Goal: Task Accomplishment & Management: Use online tool/utility

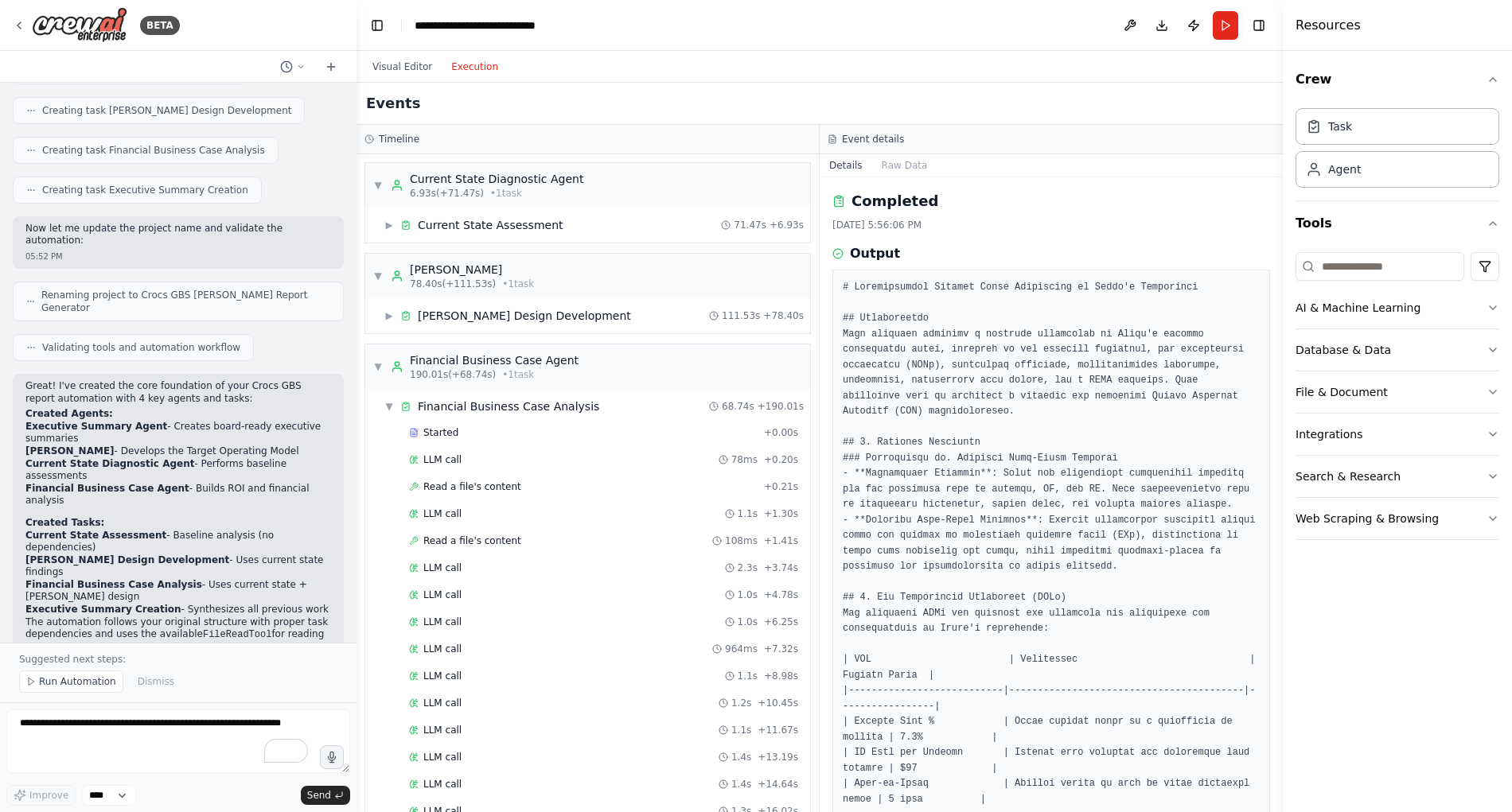
click at [485, 63] on button "Execution" at bounding box center [474, 66] width 66 height 19
click at [383, 362] on div "▼ Financial Business Case Agent 190.01s (+68.74s) • 1 task" at bounding box center [476, 366] width 206 height 28
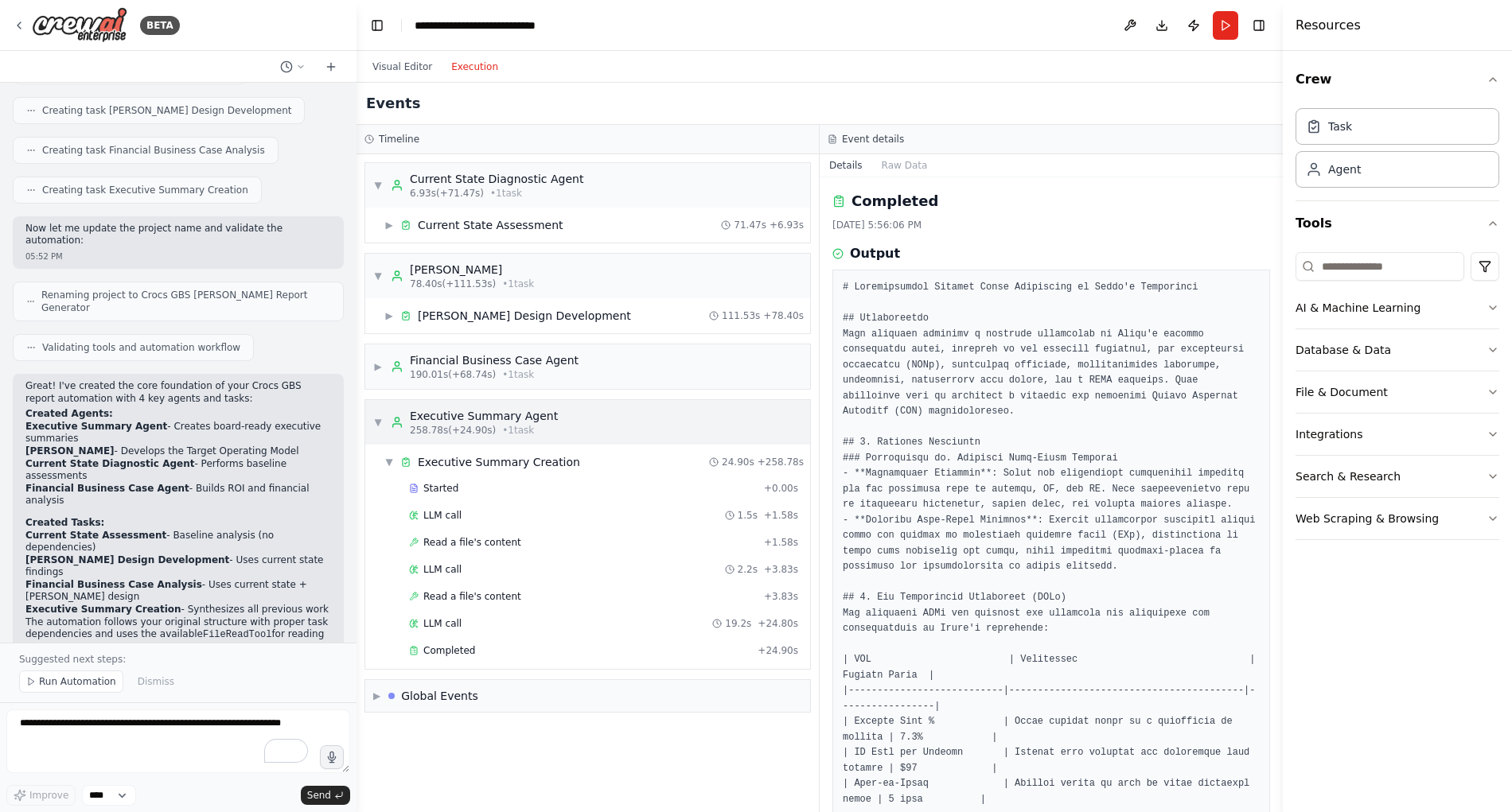
click at [374, 421] on span "▼" at bounding box center [378, 423] width 9 height 13
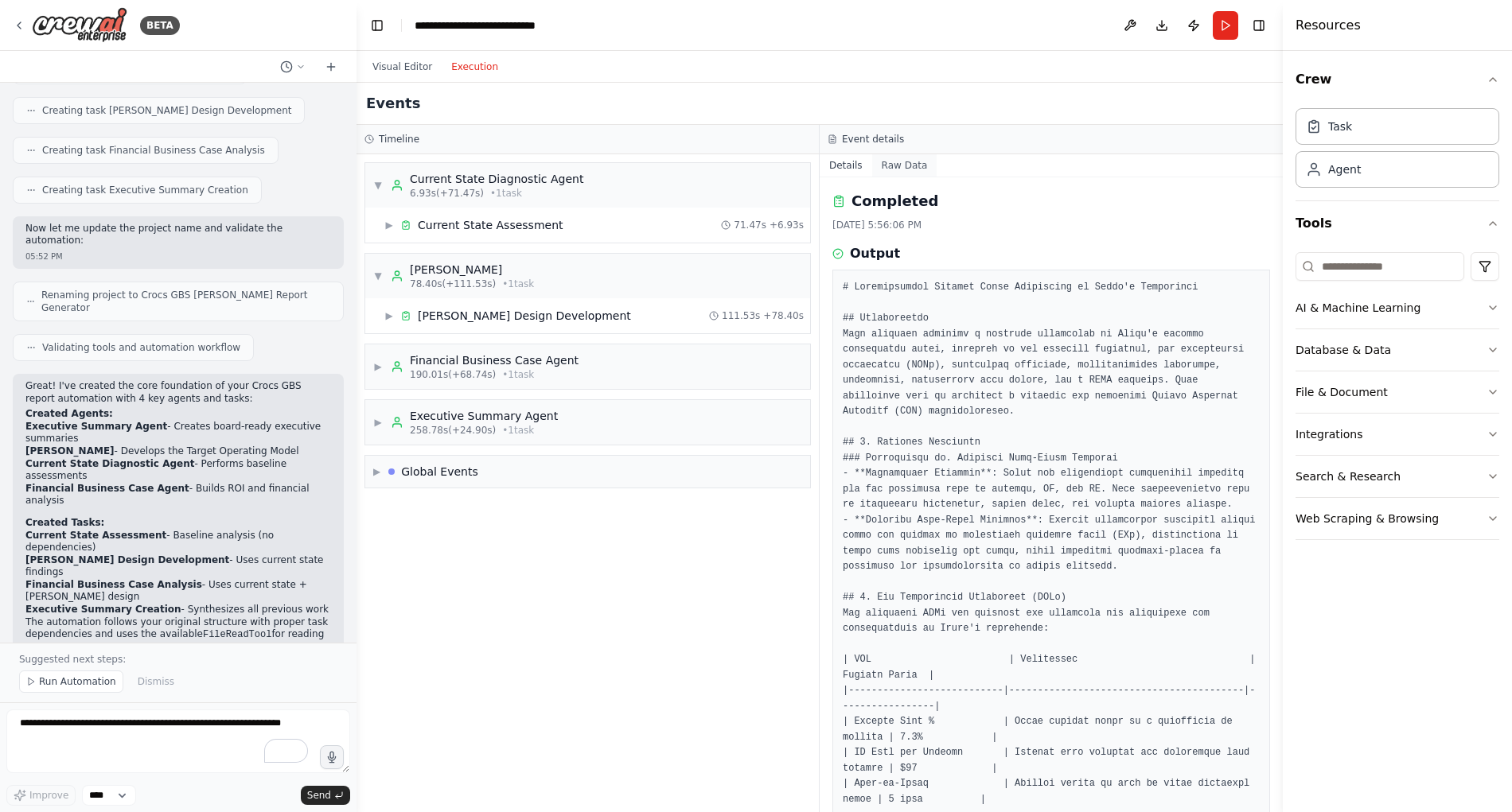
click at [906, 166] on button "Raw Data" at bounding box center [904, 165] width 65 height 22
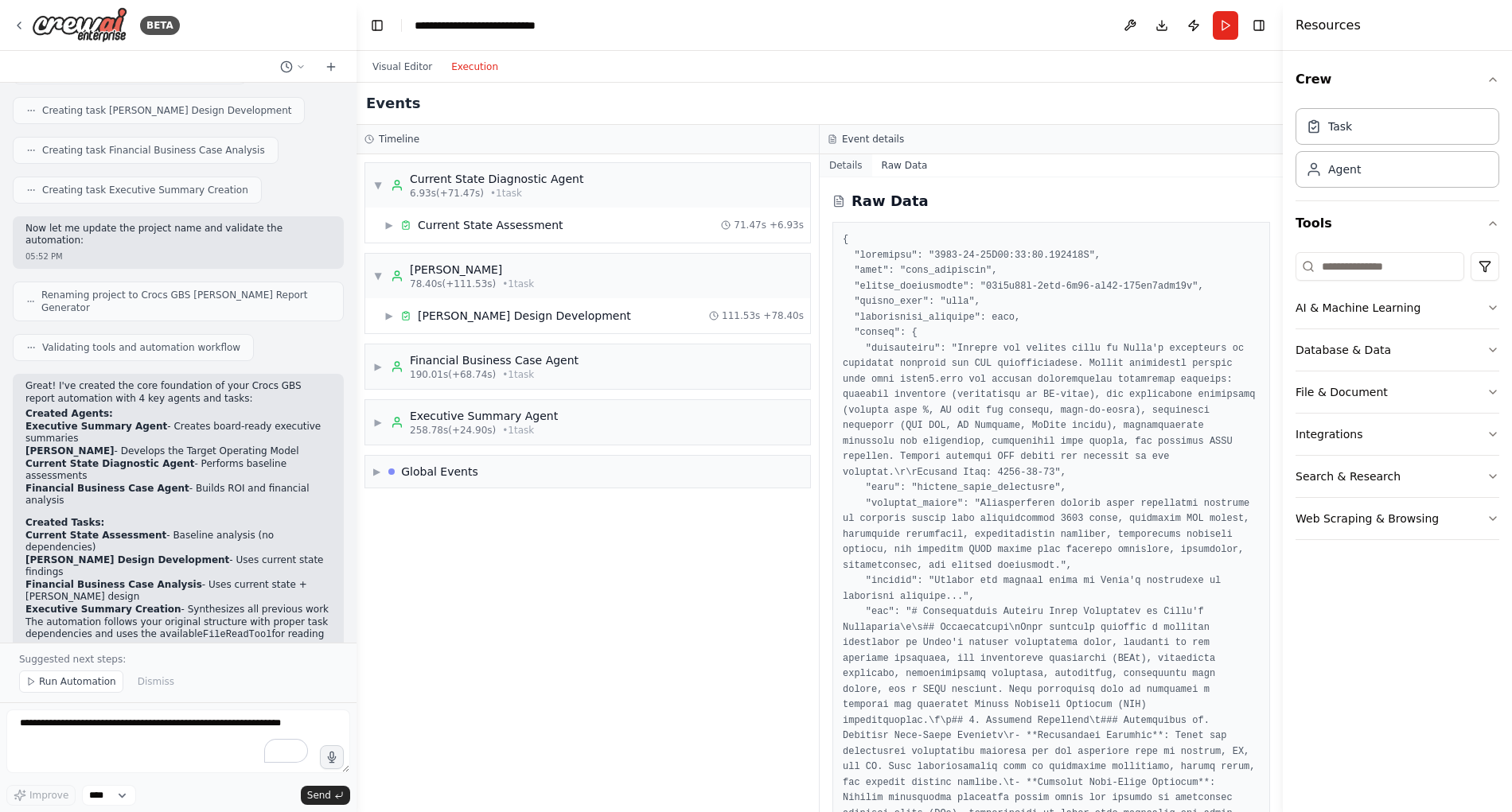
click at [852, 171] on button "Details" at bounding box center [845, 165] width 52 height 22
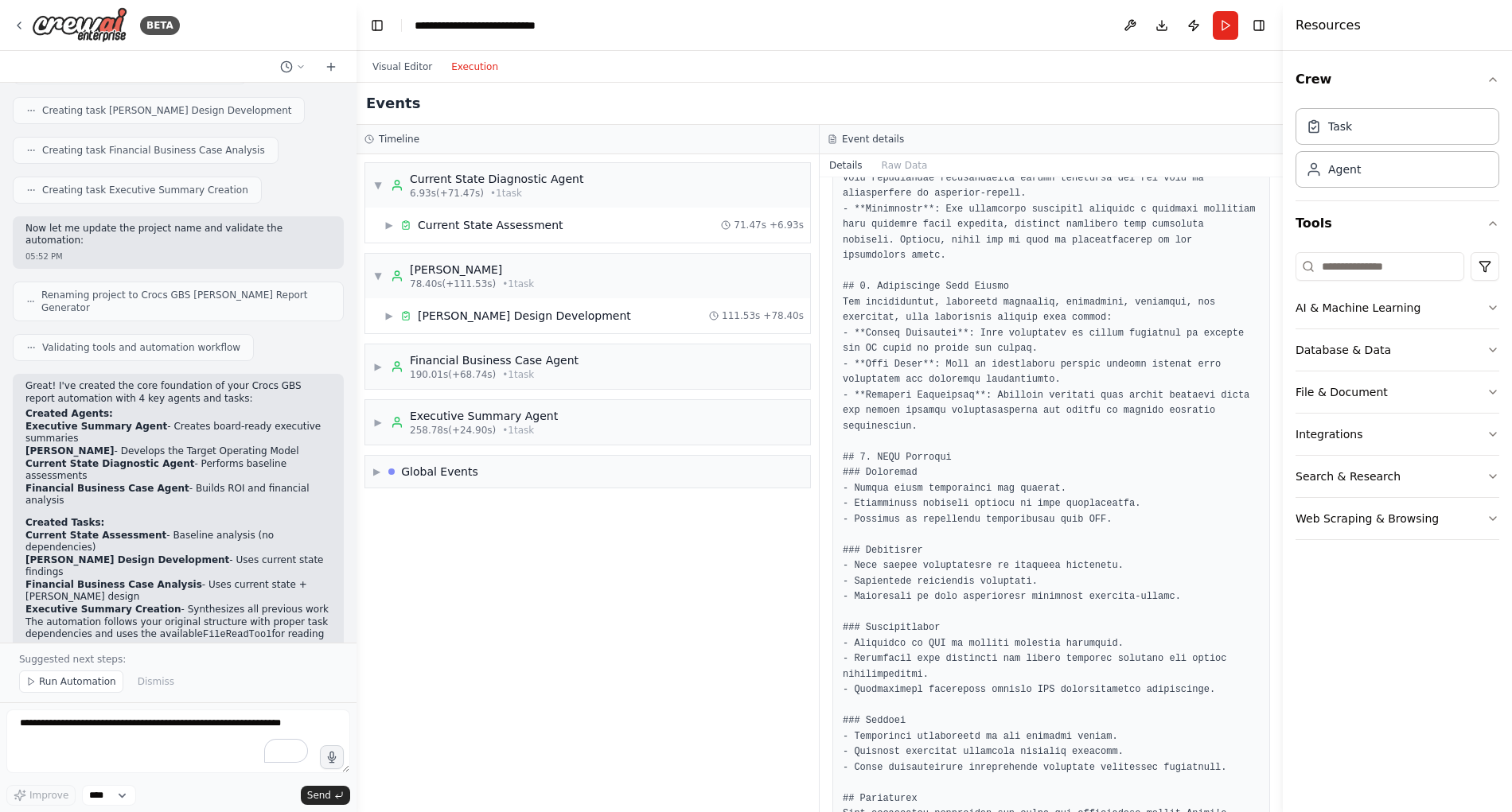
scroll to position [1179, 0]
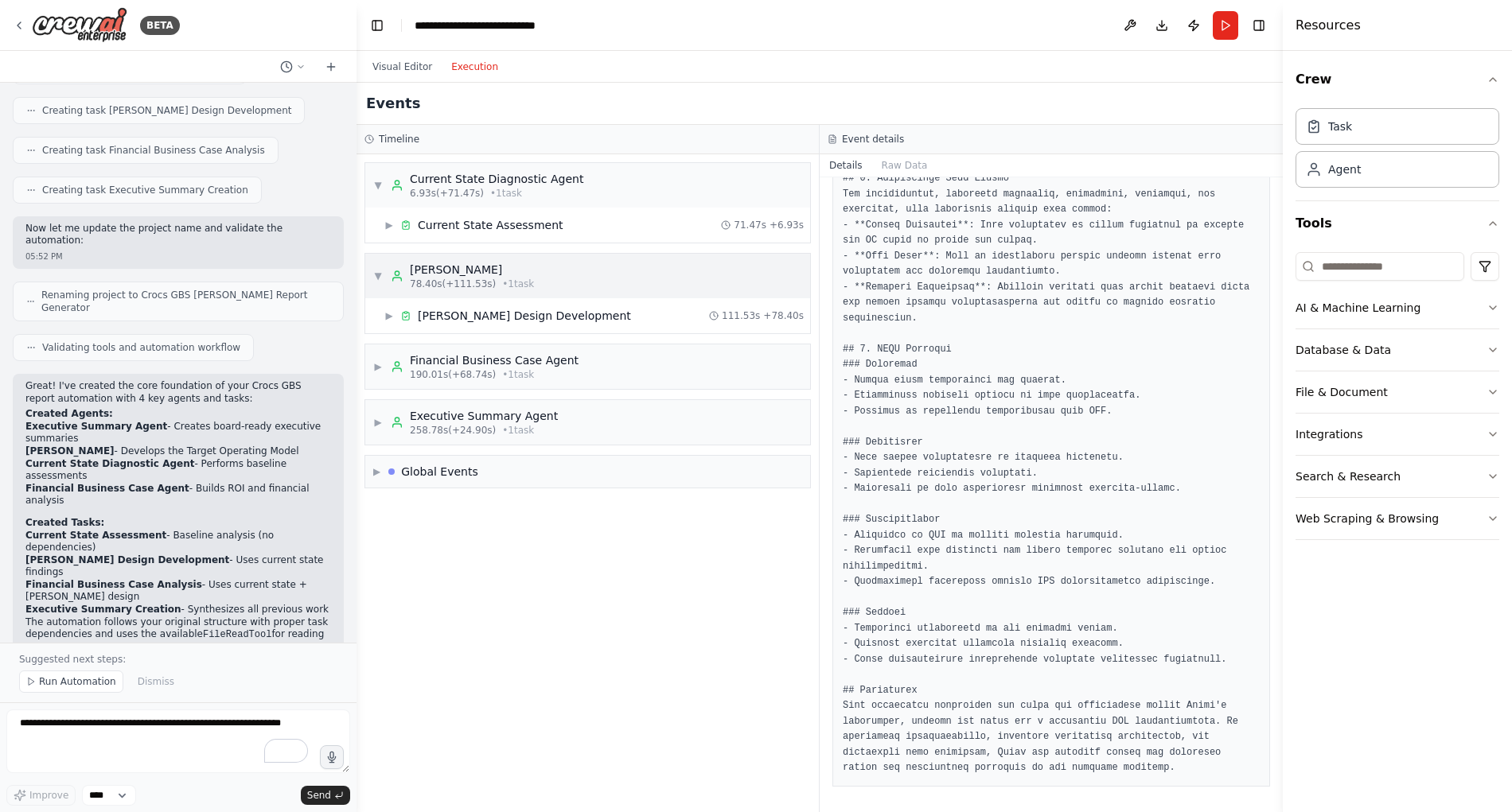
click at [378, 274] on span "▼" at bounding box center [378, 276] width 9 height 13
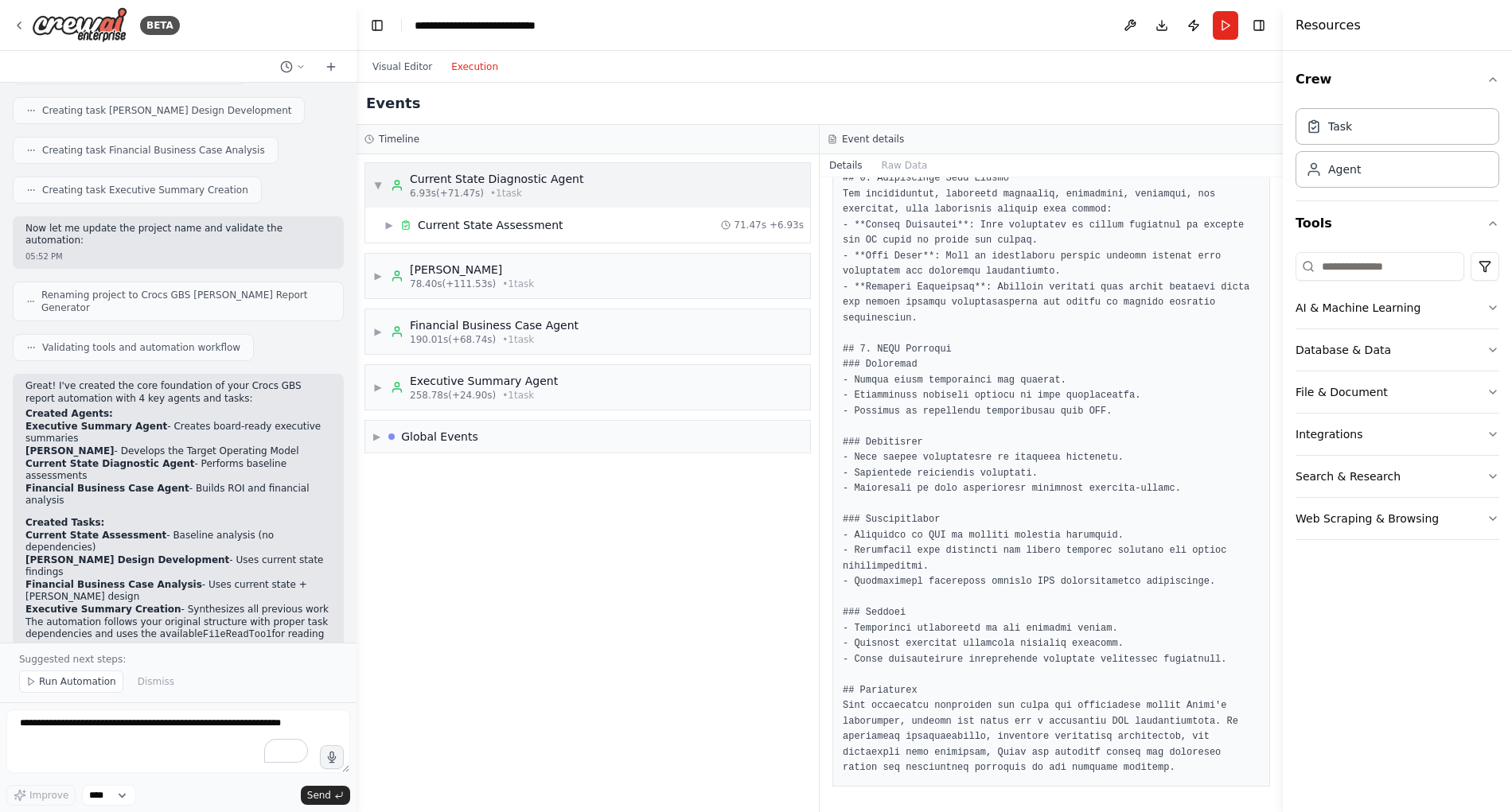
click at [374, 183] on span "▼" at bounding box center [378, 185] width 9 height 13
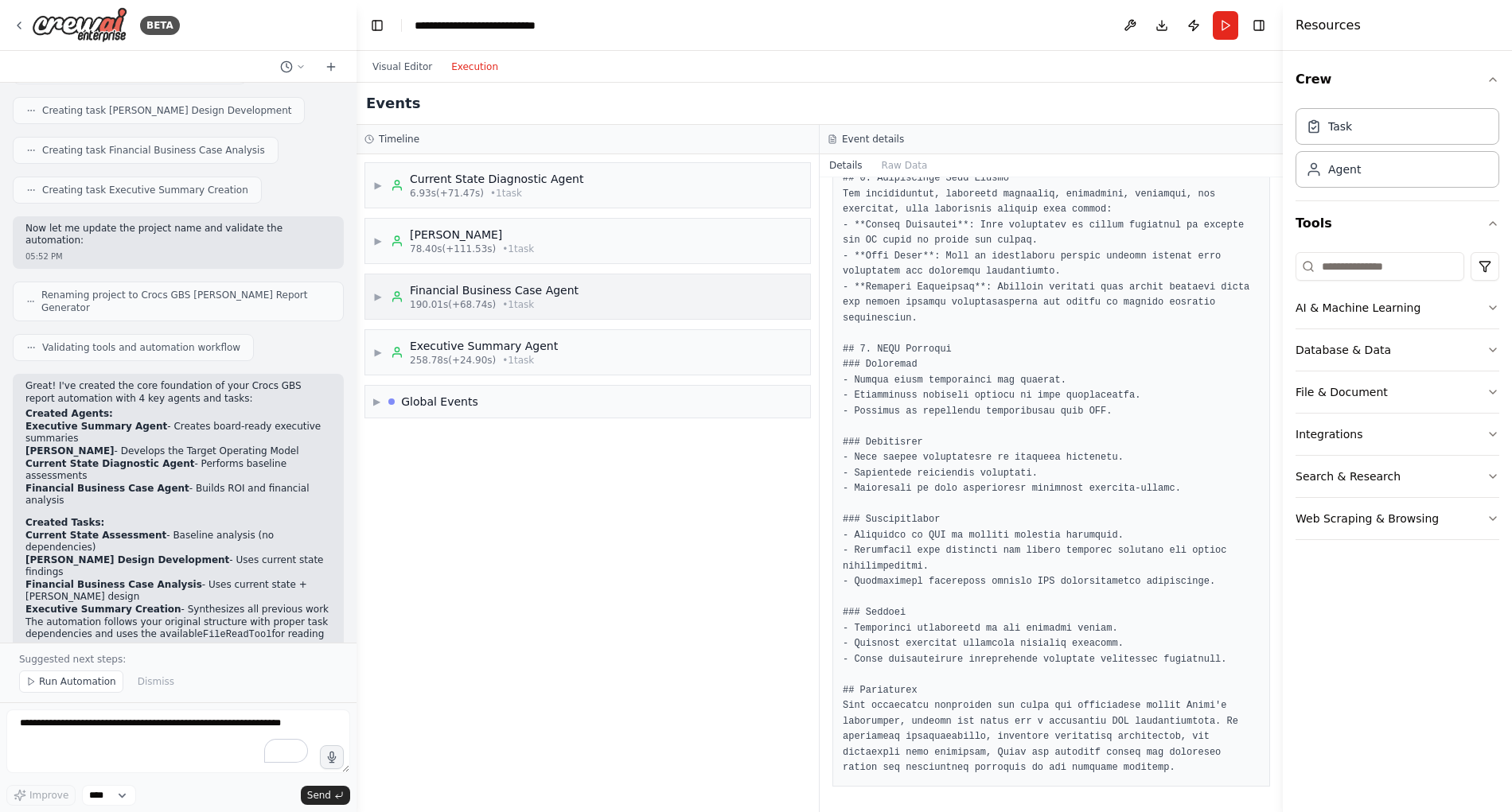
click at [381, 295] on span "▶" at bounding box center [378, 297] width 9 height 13
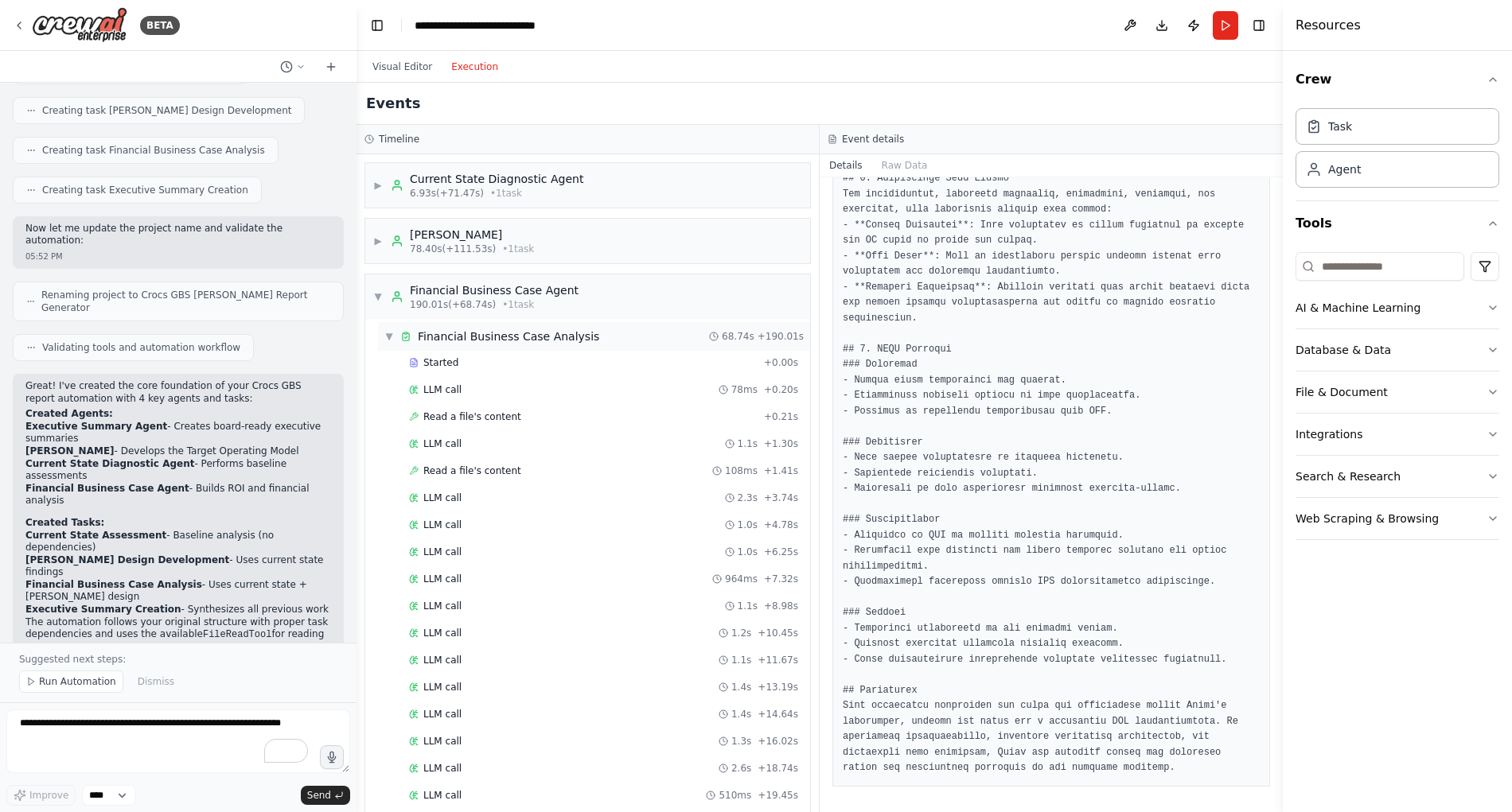
click at [392, 334] on span "▼" at bounding box center [389, 337] width 9 height 13
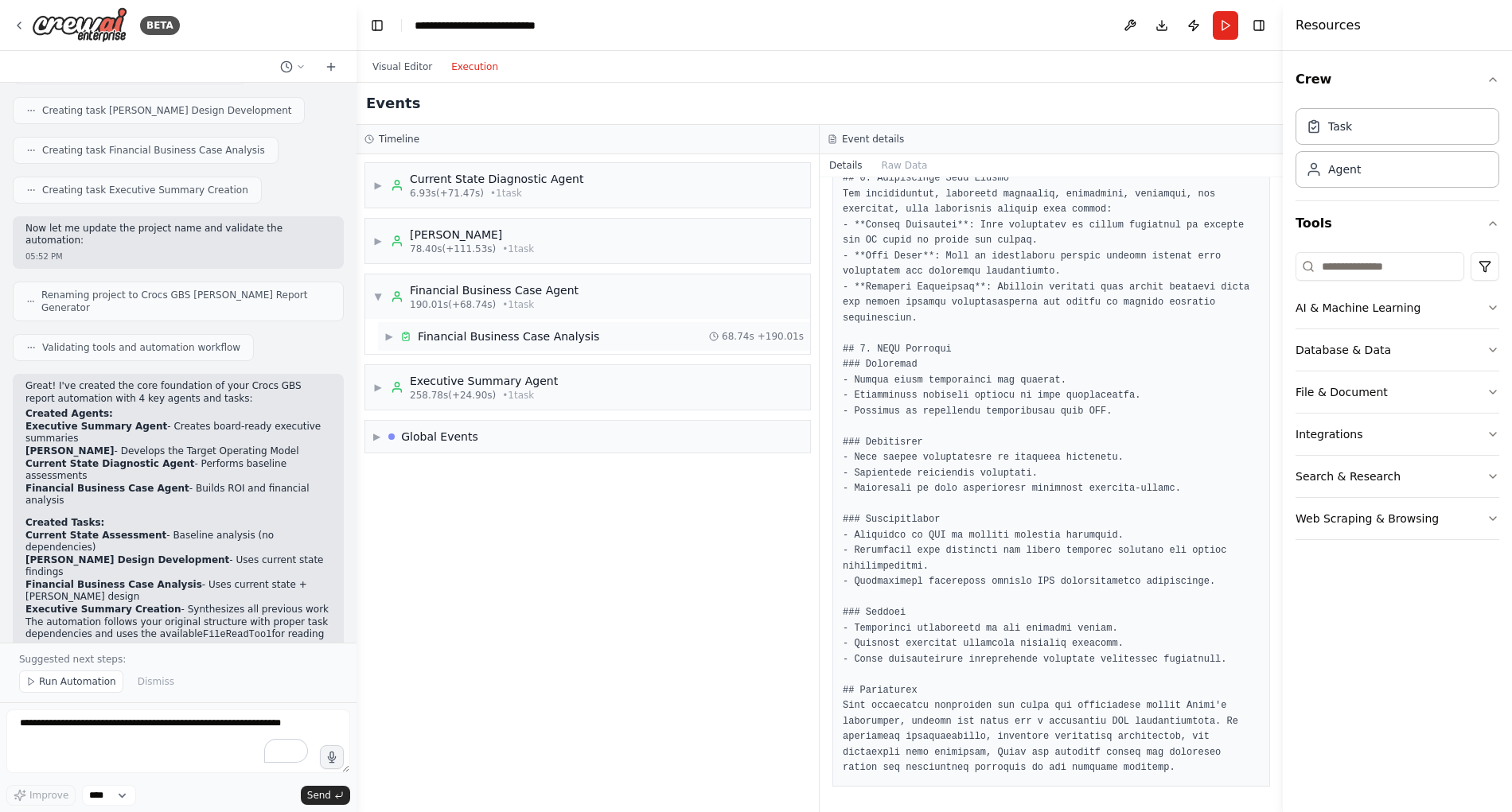
click at [459, 335] on div "Financial Business Case Analysis" at bounding box center [508, 336] width 182 height 16
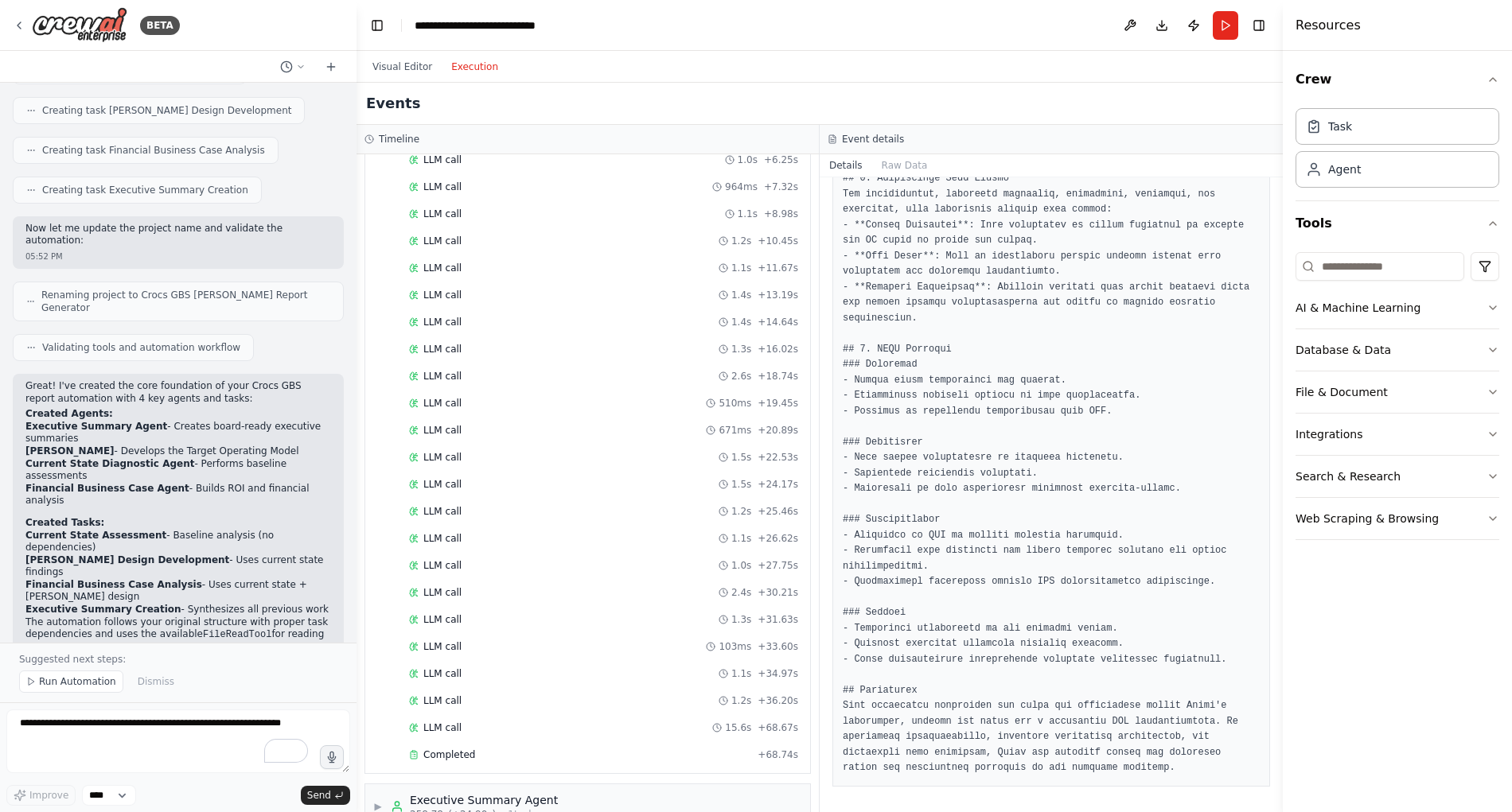
scroll to position [470, 0]
click at [455, 679] on span "Completed" at bounding box center [449, 677] width 51 height 13
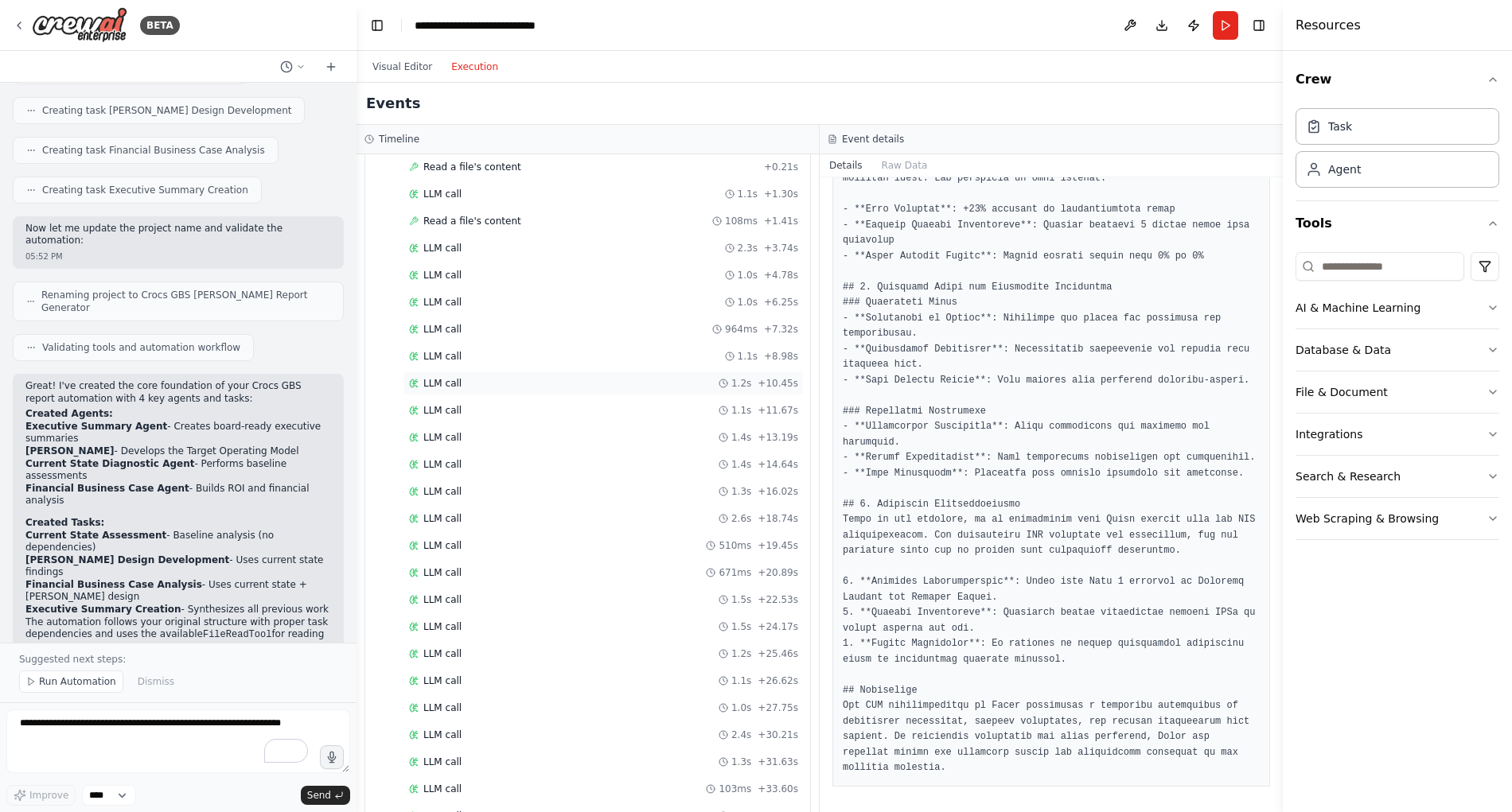
scroll to position [141, 0]
click at [386, 195] on span "▼" at bounding box center [389, 195] width 9 height 13
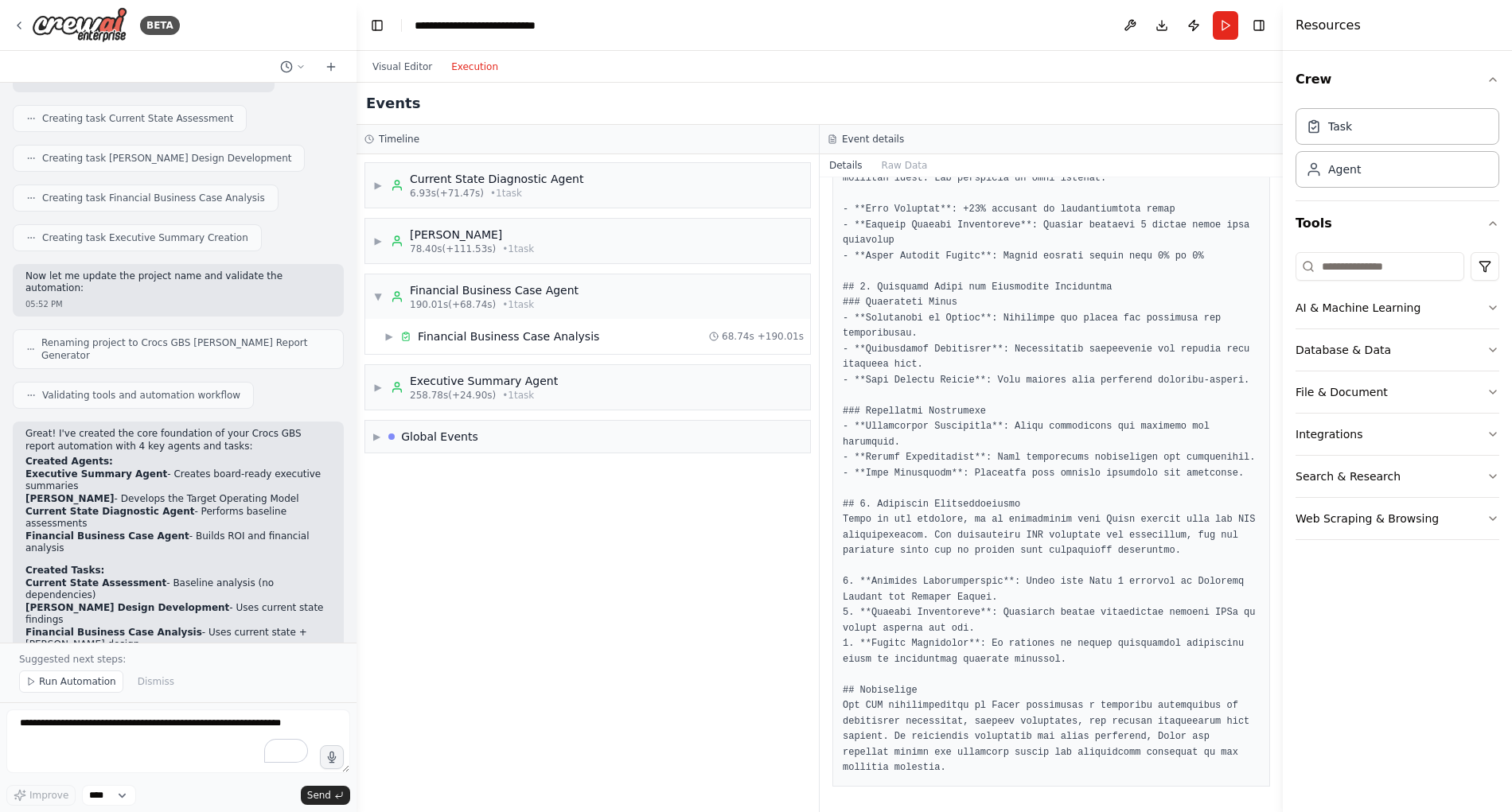
scroll to position [3314, 0]
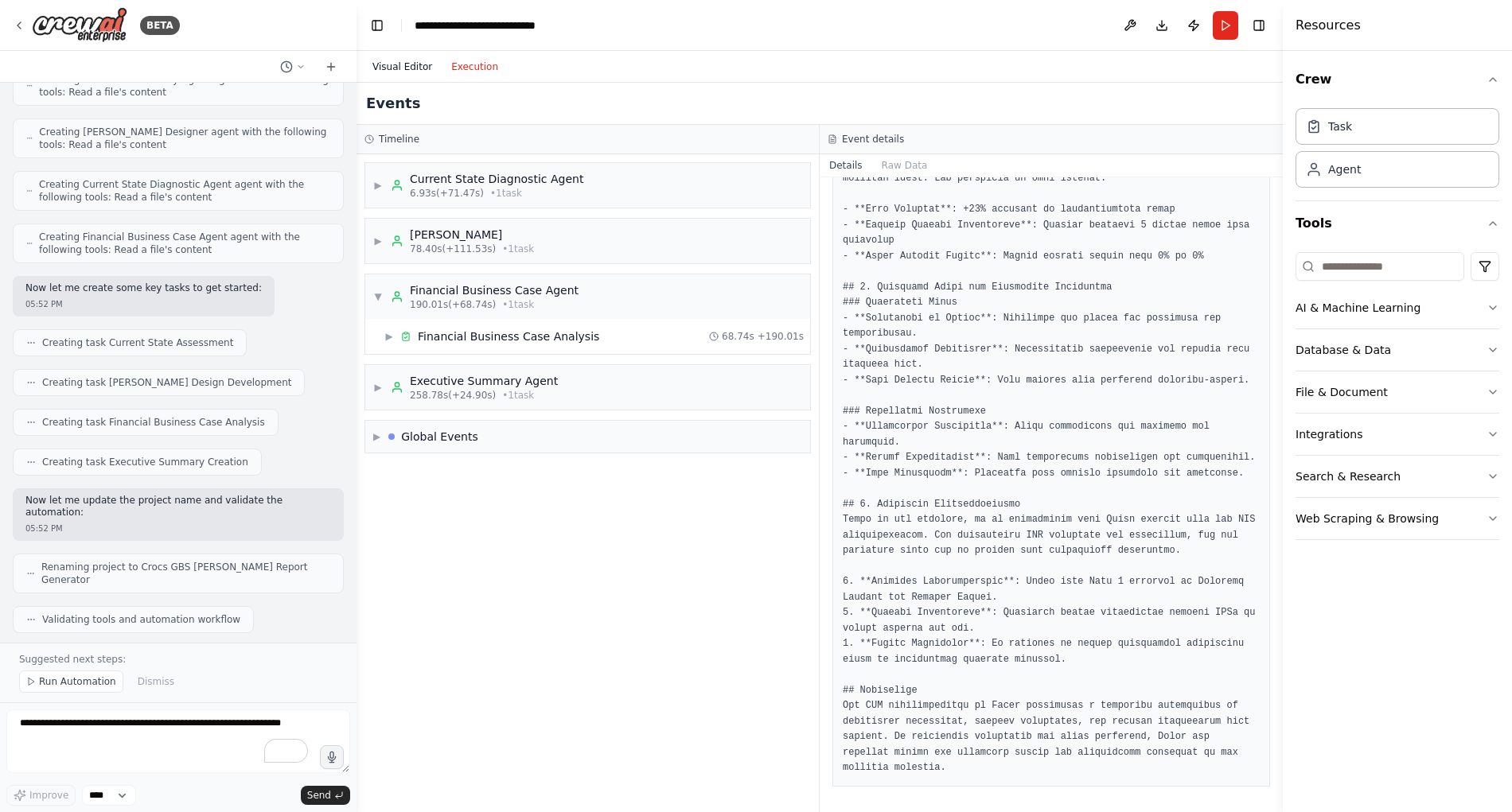
click at [381, 69] on button "Visual Editor" at bounding box center [402, 66] width 79 height 19
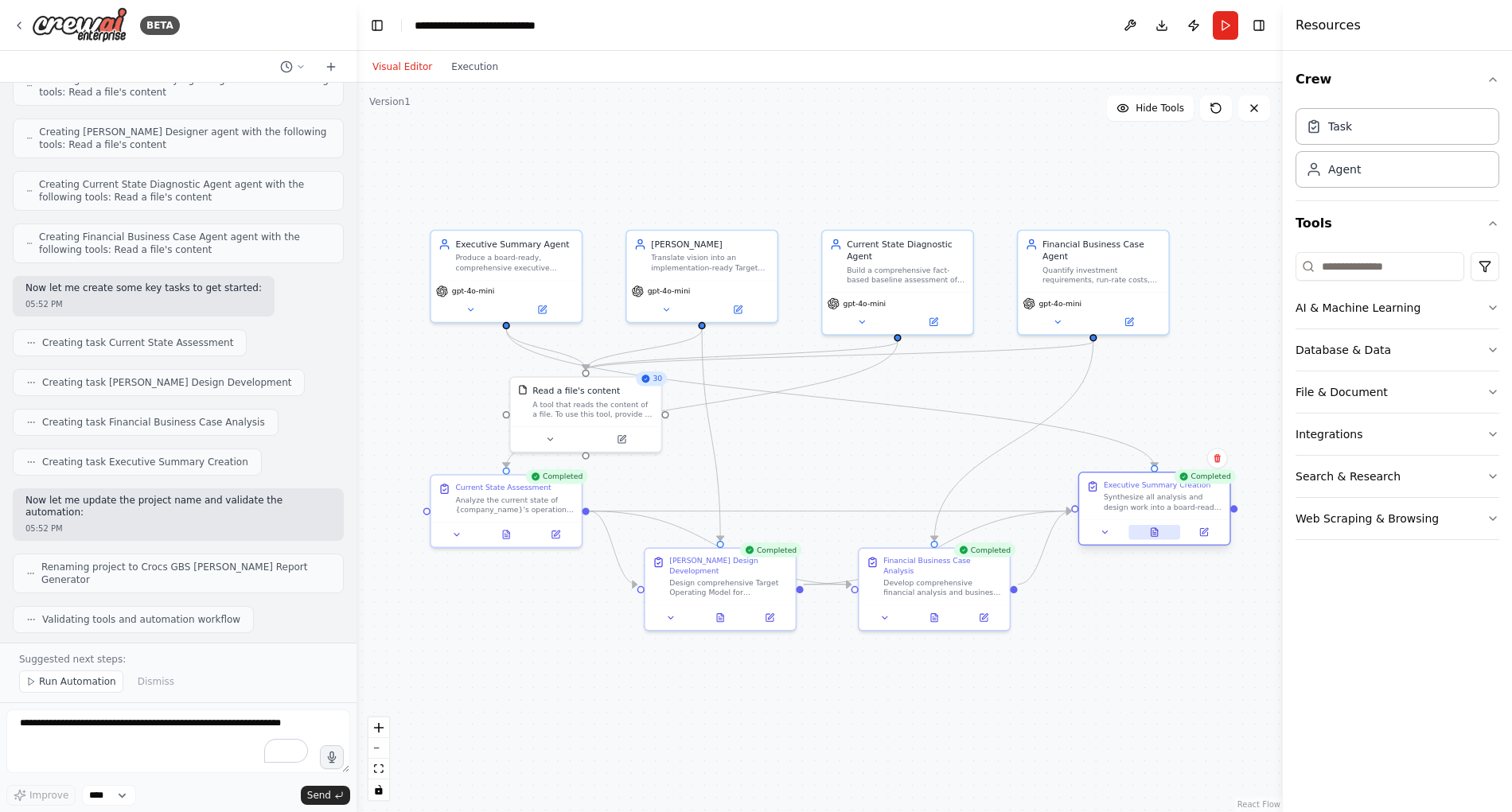
click at [1148, 535] on button at bounding box center [1154, 532] width 51 height 15
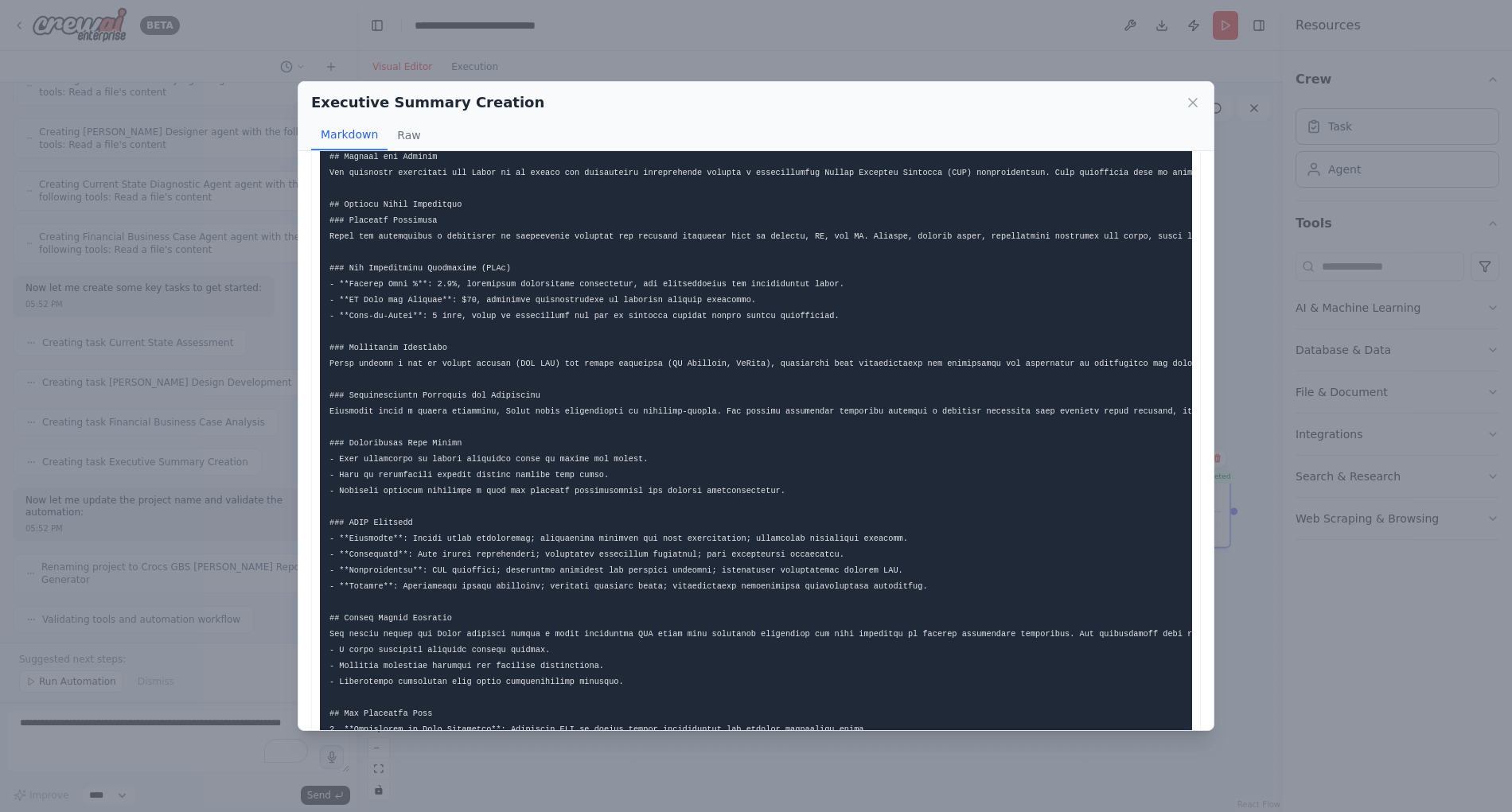
scroll to position [0, 0]
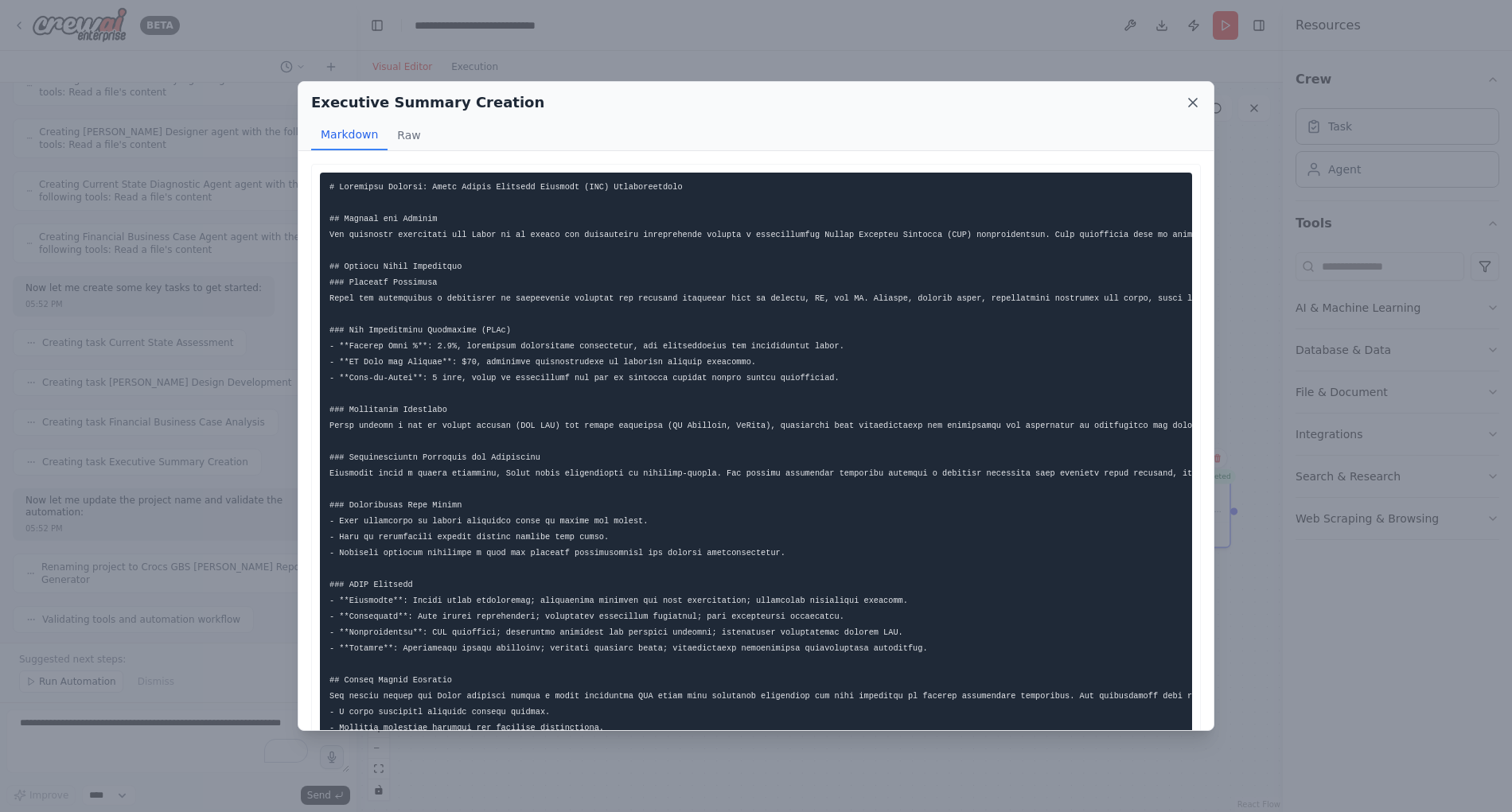
click at [1195, 104] on icon at bounding box center [1192, 102] width 16 height 16
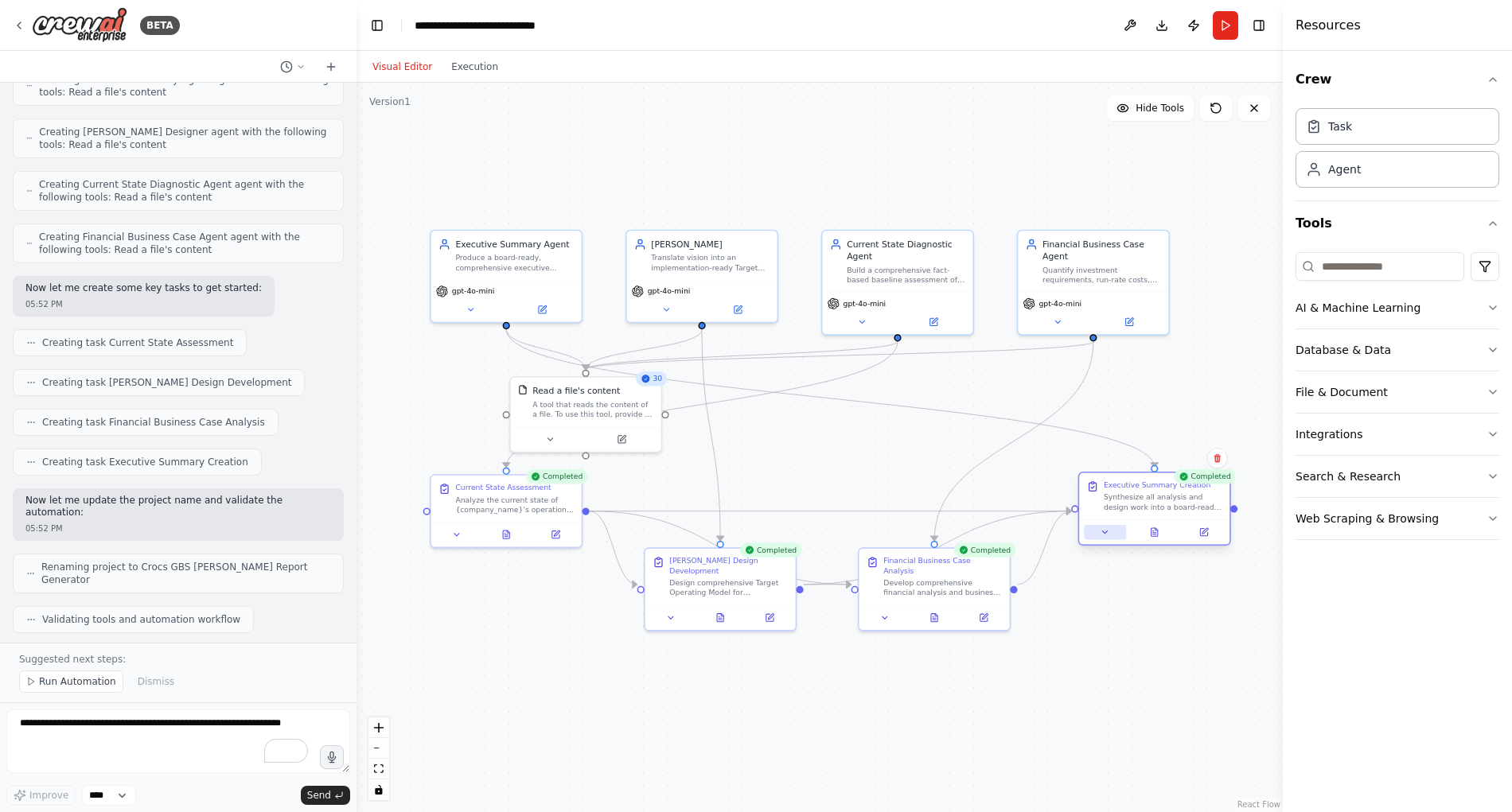
click at [1104, 530] on icon at bounding box center [1105, 532] width 9 height 9
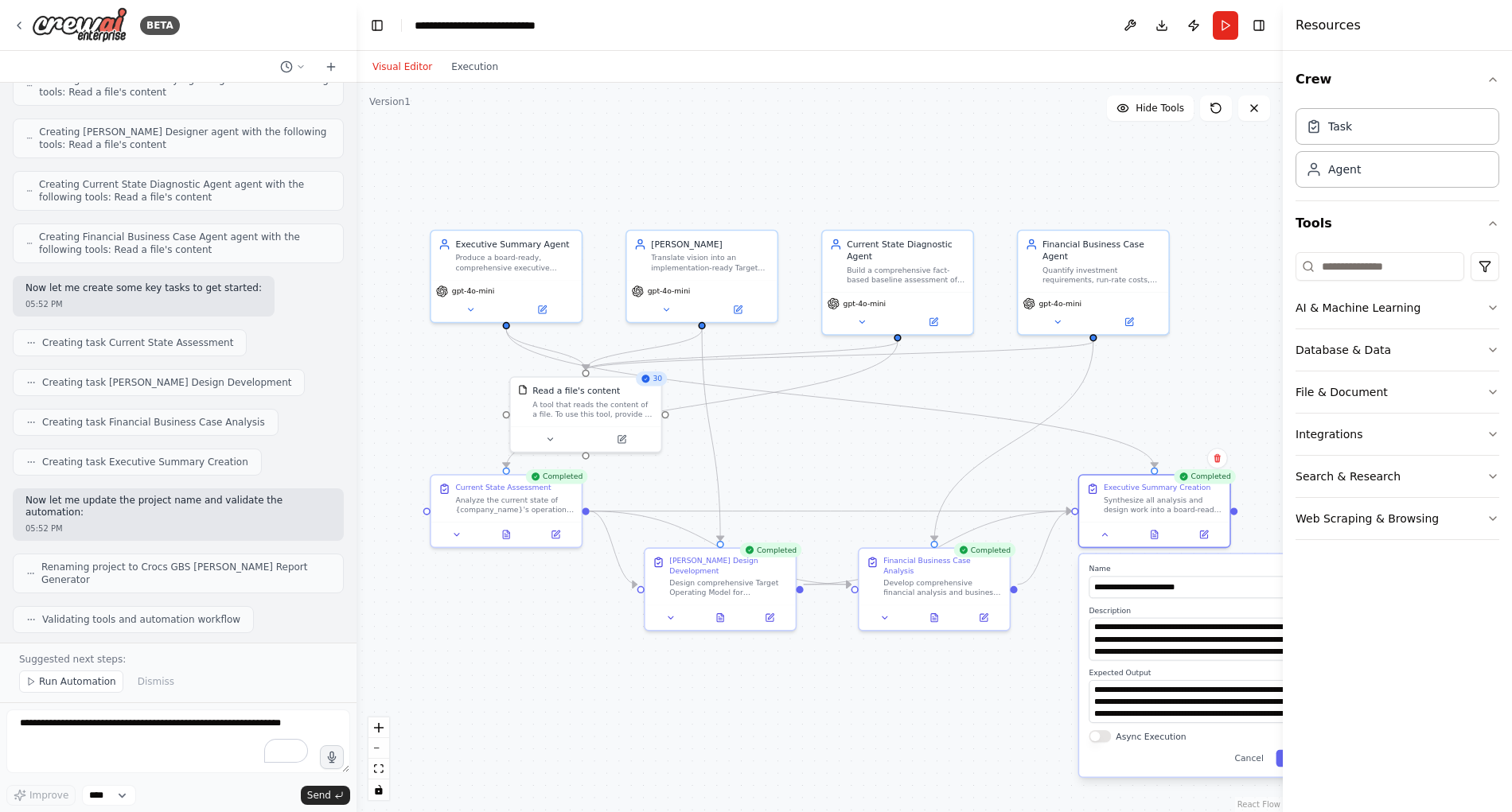
click at [1283, 682] on div at bounding box center [1285, 406] width 6 height 812
click at [1494, 78] on icon "button" at bounding box center [1492, 79] width 6 height 3
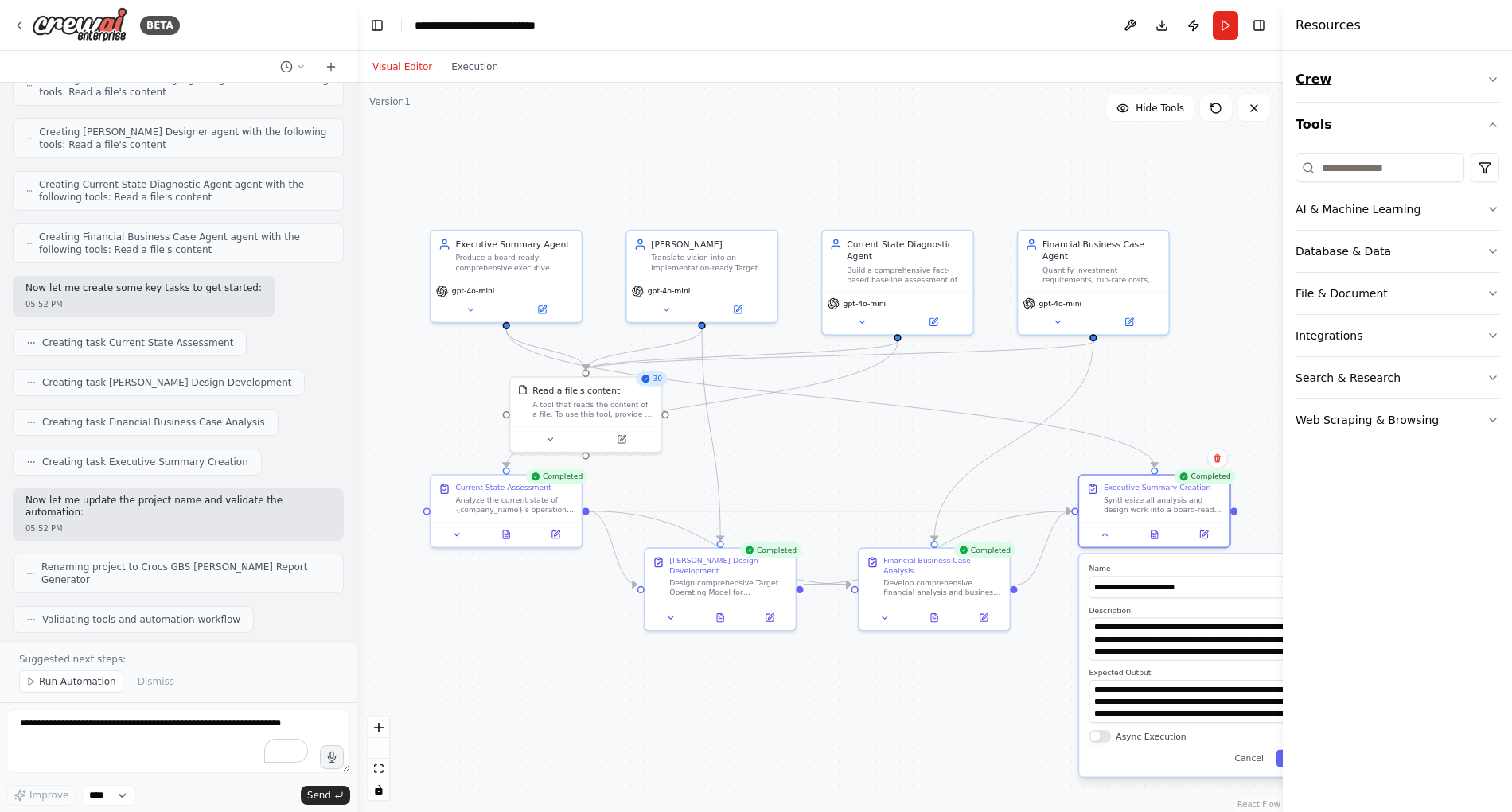
click at [1494, 78] on icon "button" at bounding box center [1493, 80] width 13 height 13
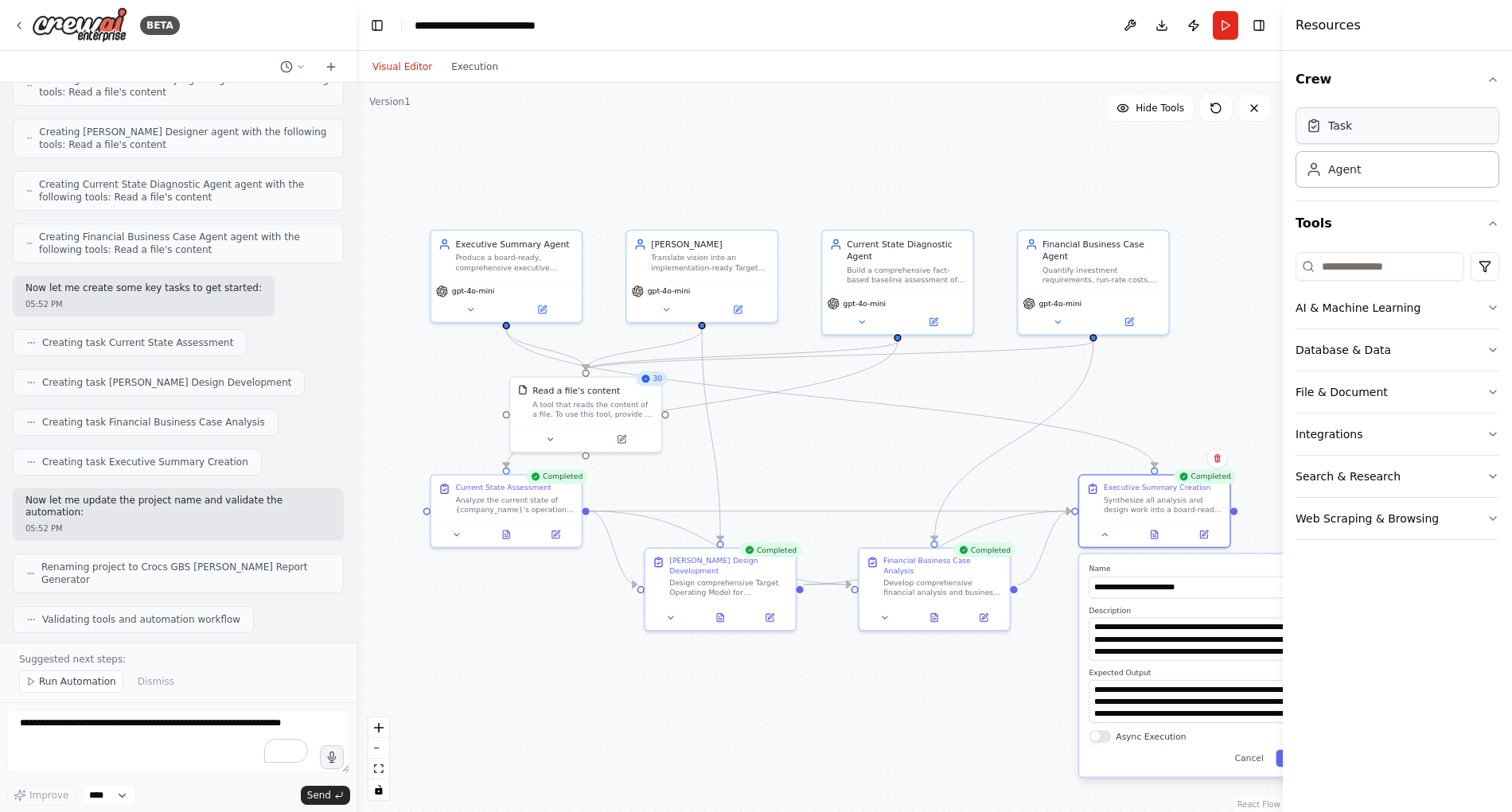
click at [1409, 131] on div "Task" at bounding box center [1397, 126] width 204 height 37
click at [1371, 176] on div "Agent" at bounding box center [1397, 169] width 204 height 37
click at [1495, 78] on icon "button" at bounding box center [1493, 80] width 13 height 13
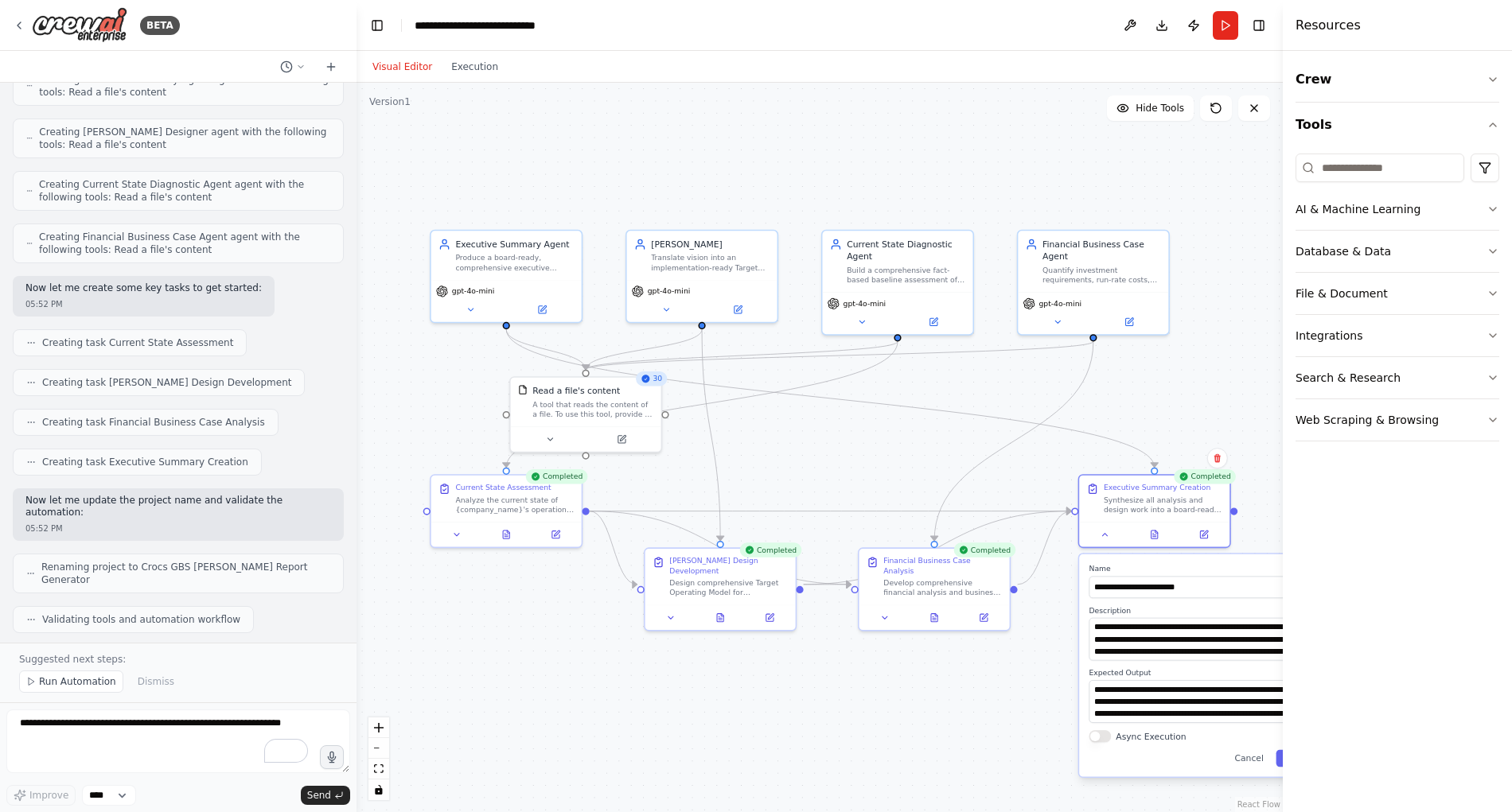
click at [1284, 169] on div at bounding box center [1285, 406] width 6 height 812
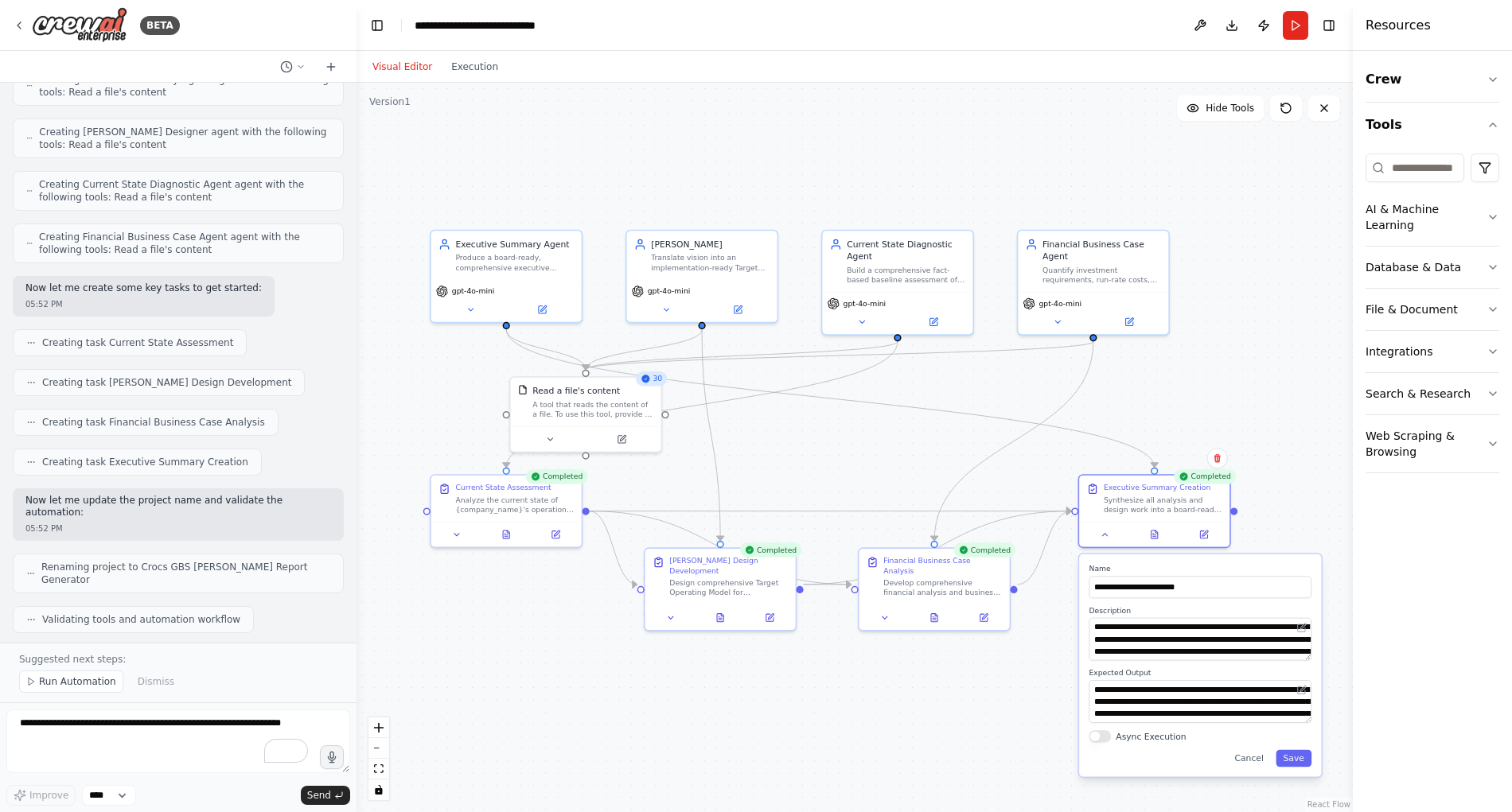
drag, startPoint x: 1284, startPoint y: 169, endPoint x: 1352, endPoint y: 195, distance: 72.8
click at [1352, 195] on div at bounding box center [1355, 406] width 6 height 812
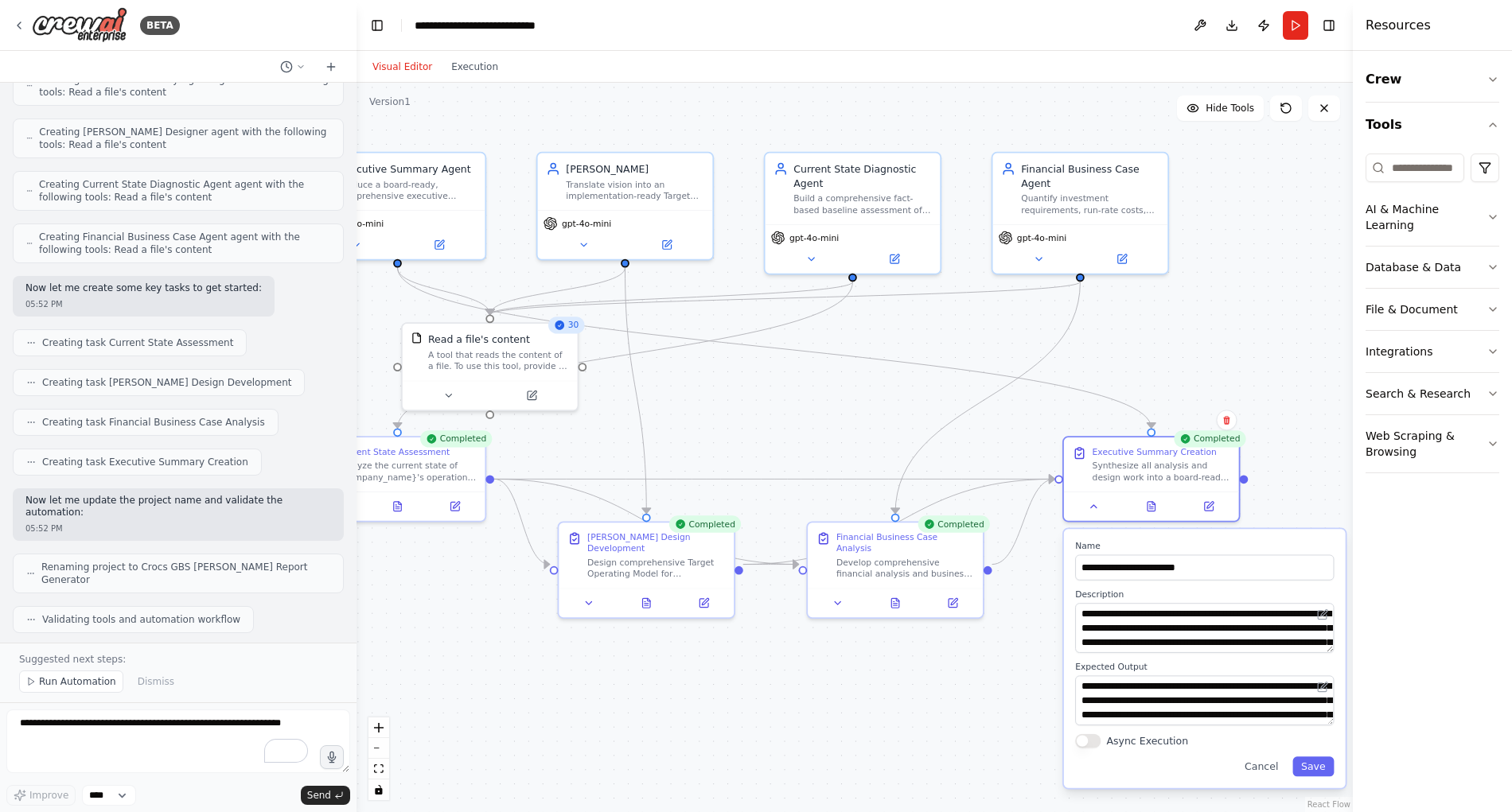
click at [1264, 763] on button "Cancel" at bounding box center [1261, 767] width 50 height 20
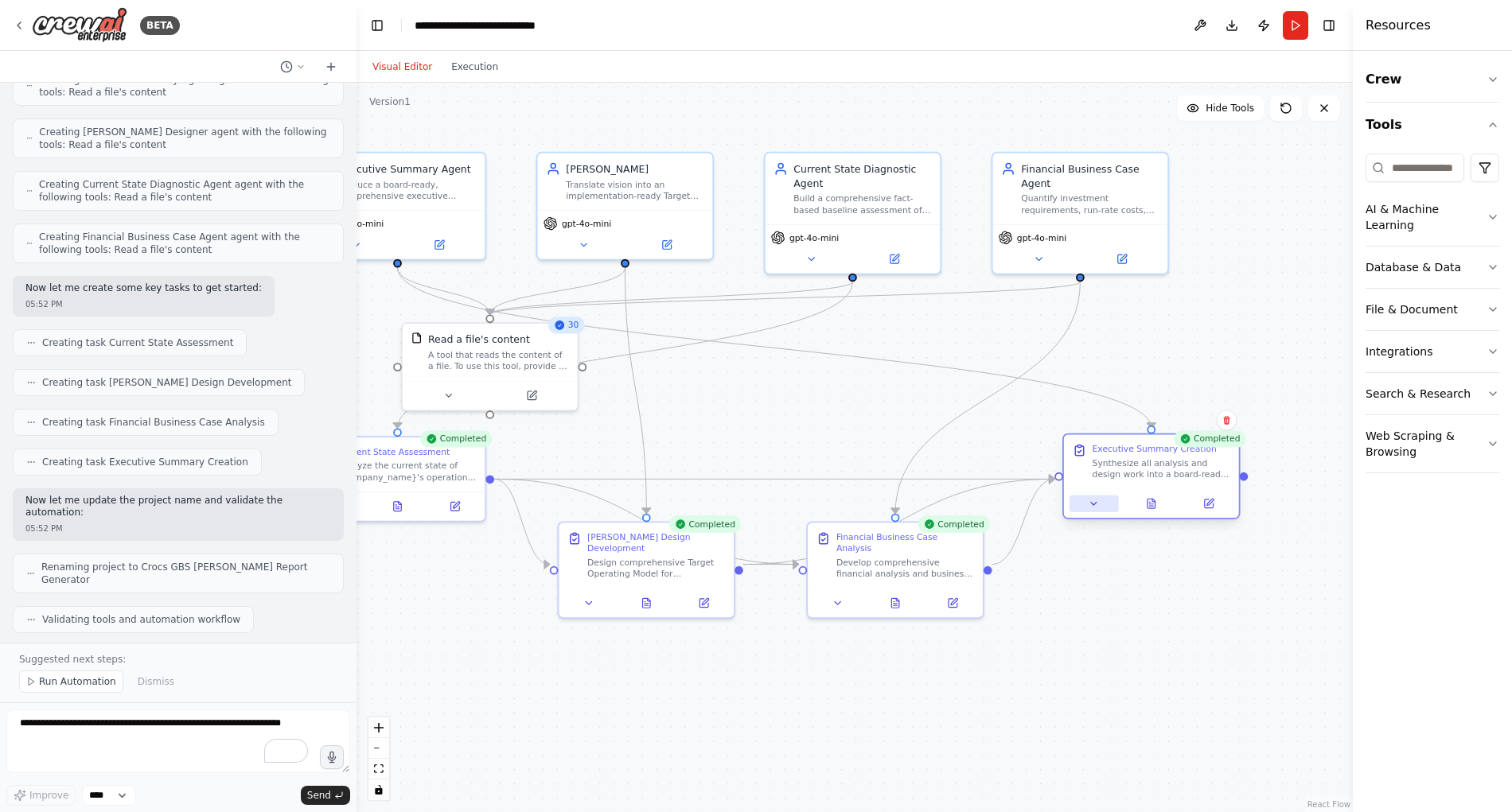
click at [1099, 508] on icon at bounding box center [1094, 504] width 11 height 11
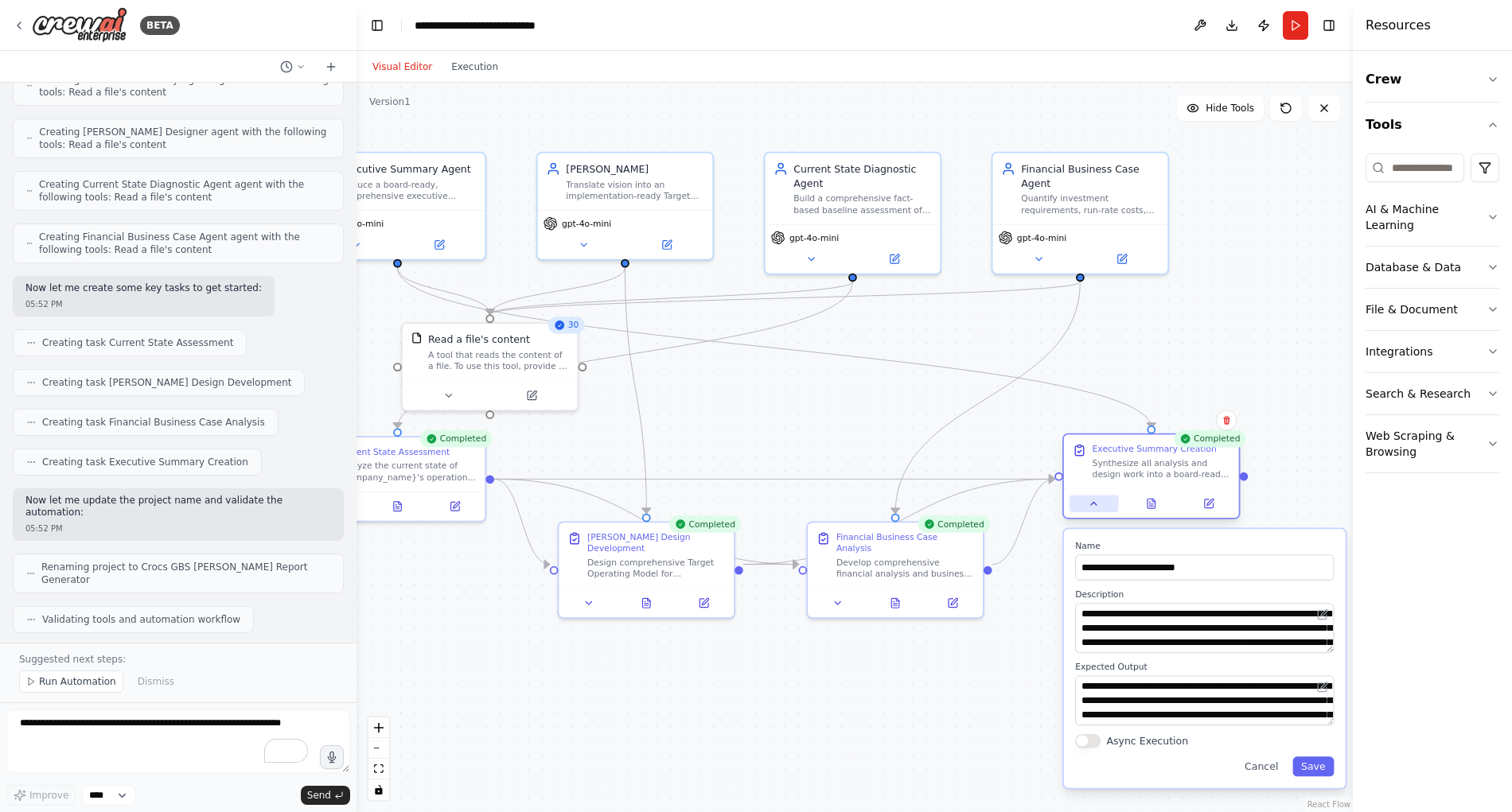
click at [1096, 507] on icon at bounding box center [1094, 504] width 11 height 11
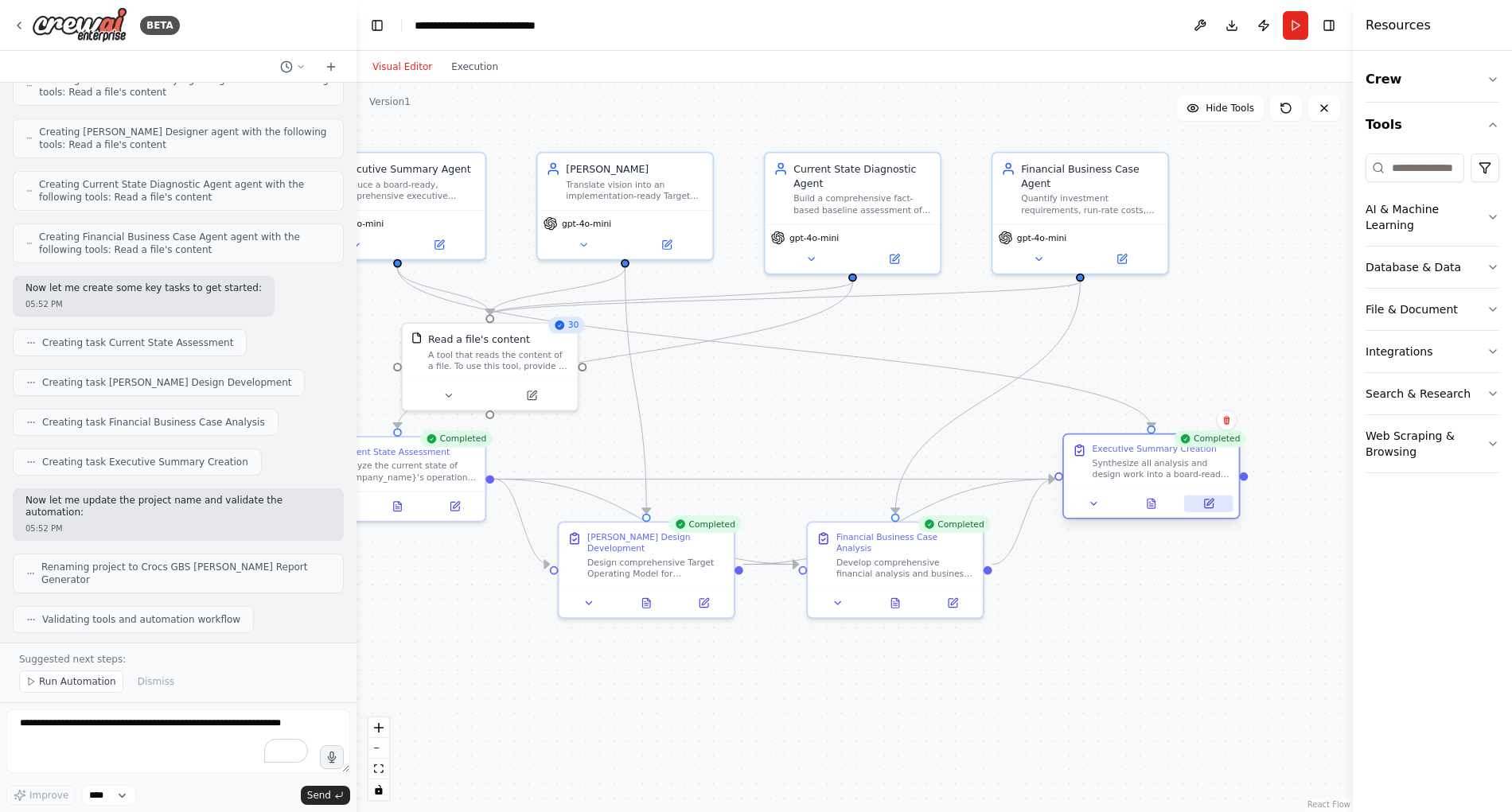
click at [1211, 506] on icon at bounding box center [1208, 505] width 9 height 9
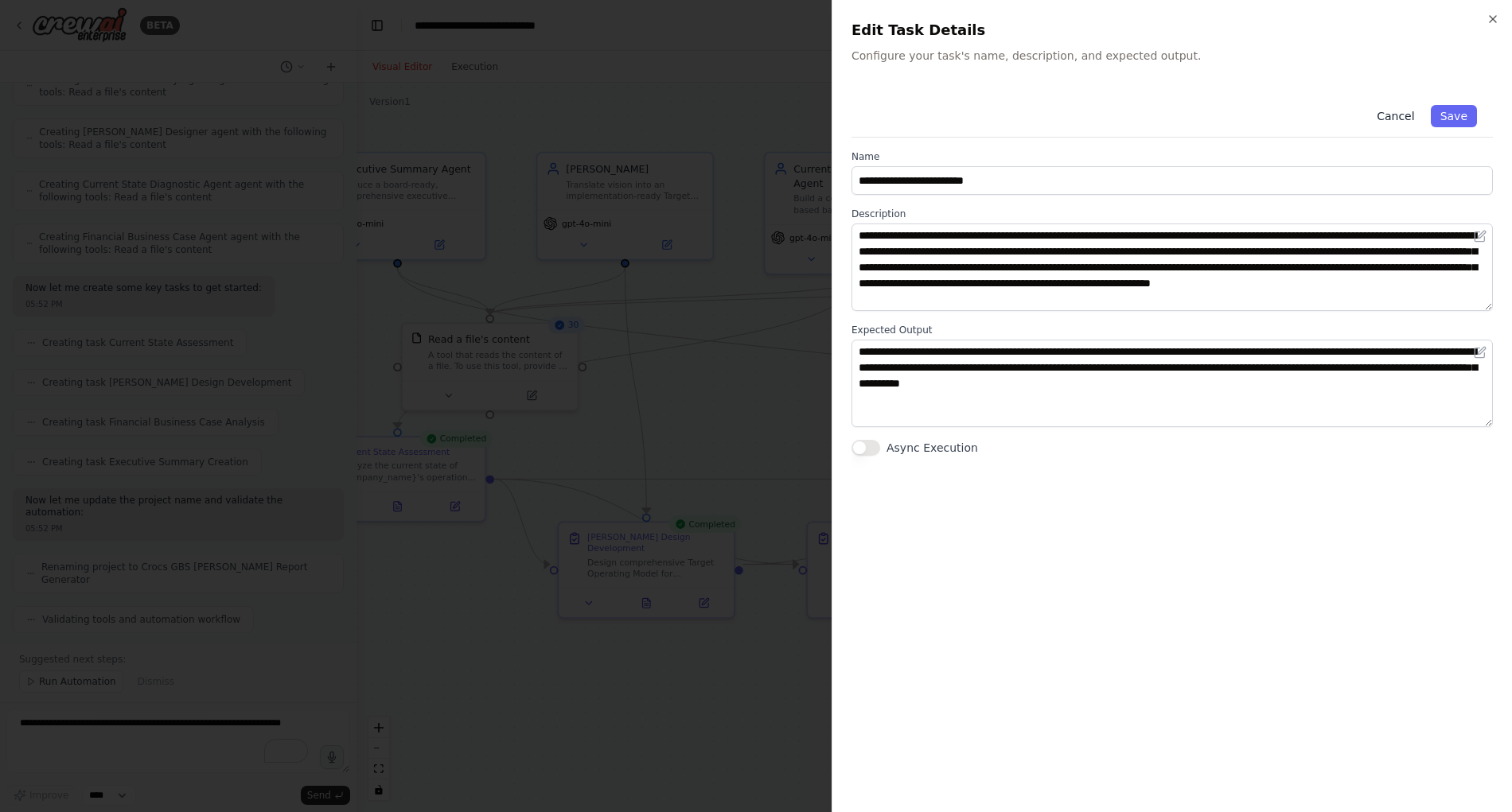
click at [1397, 111] on button "Cancel" at bounding box center [1395, 116] width 57 height 22
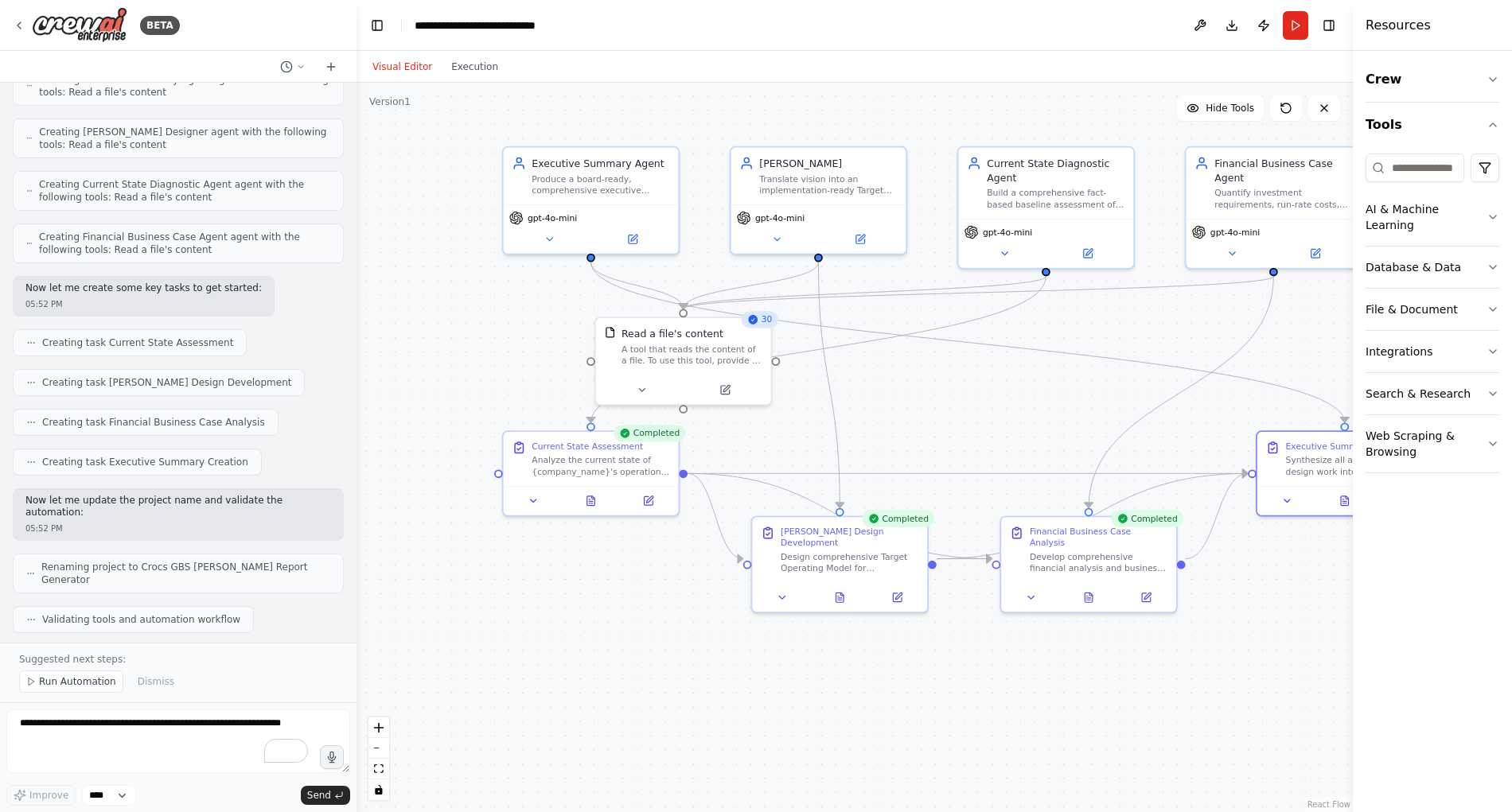
drag, startPoint x: 702, startPoint y: 379, endPoint x: 895, endPoint y: 374, distance: 193.1
click at [895, 373] on div ".deletable-edge-delete-btn { width: 20px; height: 20px; border: 0px solid #ffff…" at bounding box center [854, 447] width 996 height 729
click at [721, 384] on icon at bounding box center [726, 387] width 9 height 9
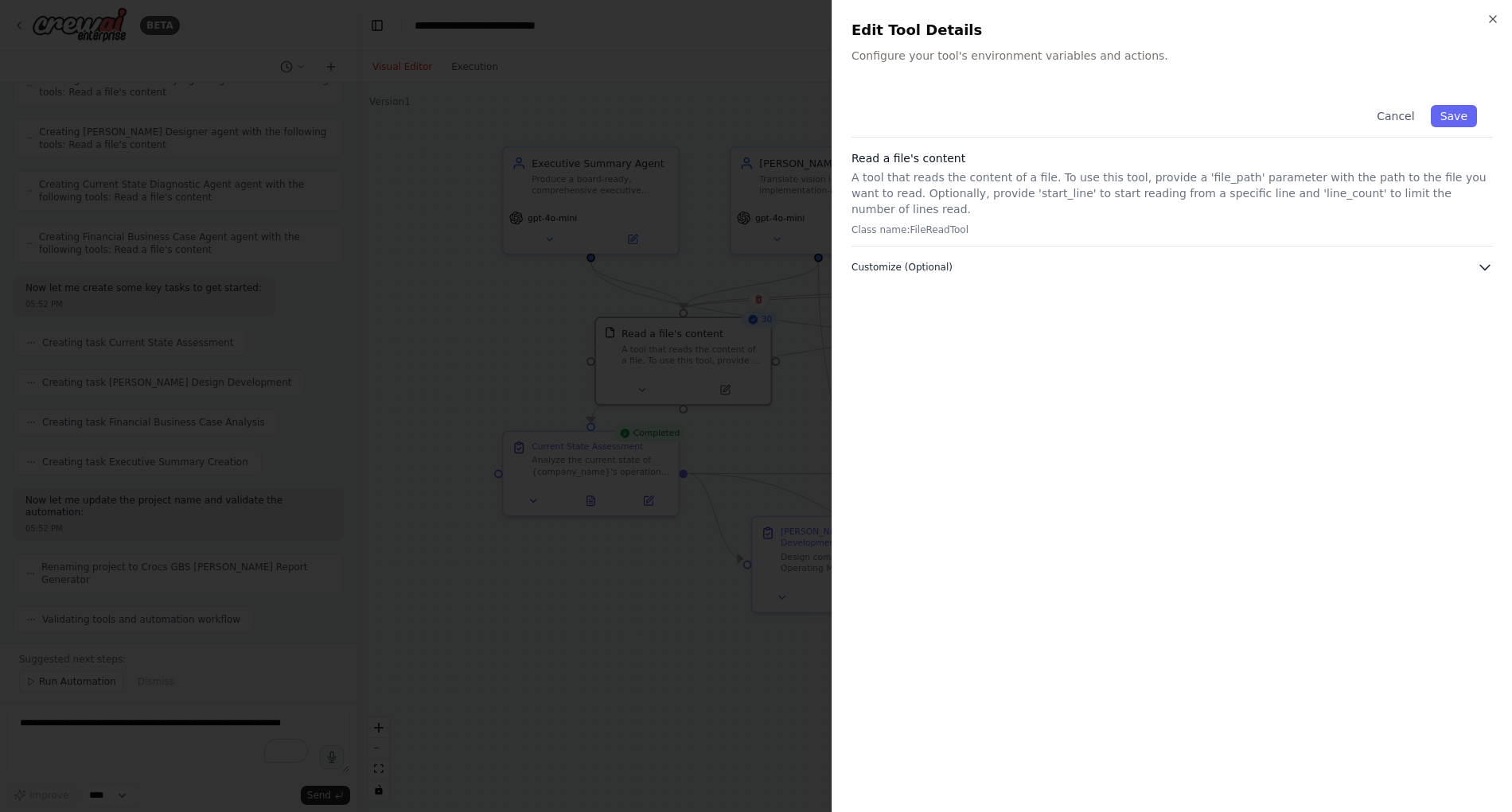
click at [1481, 260] on icon "button" at bounding box center [1484, 267] width 16 height 16
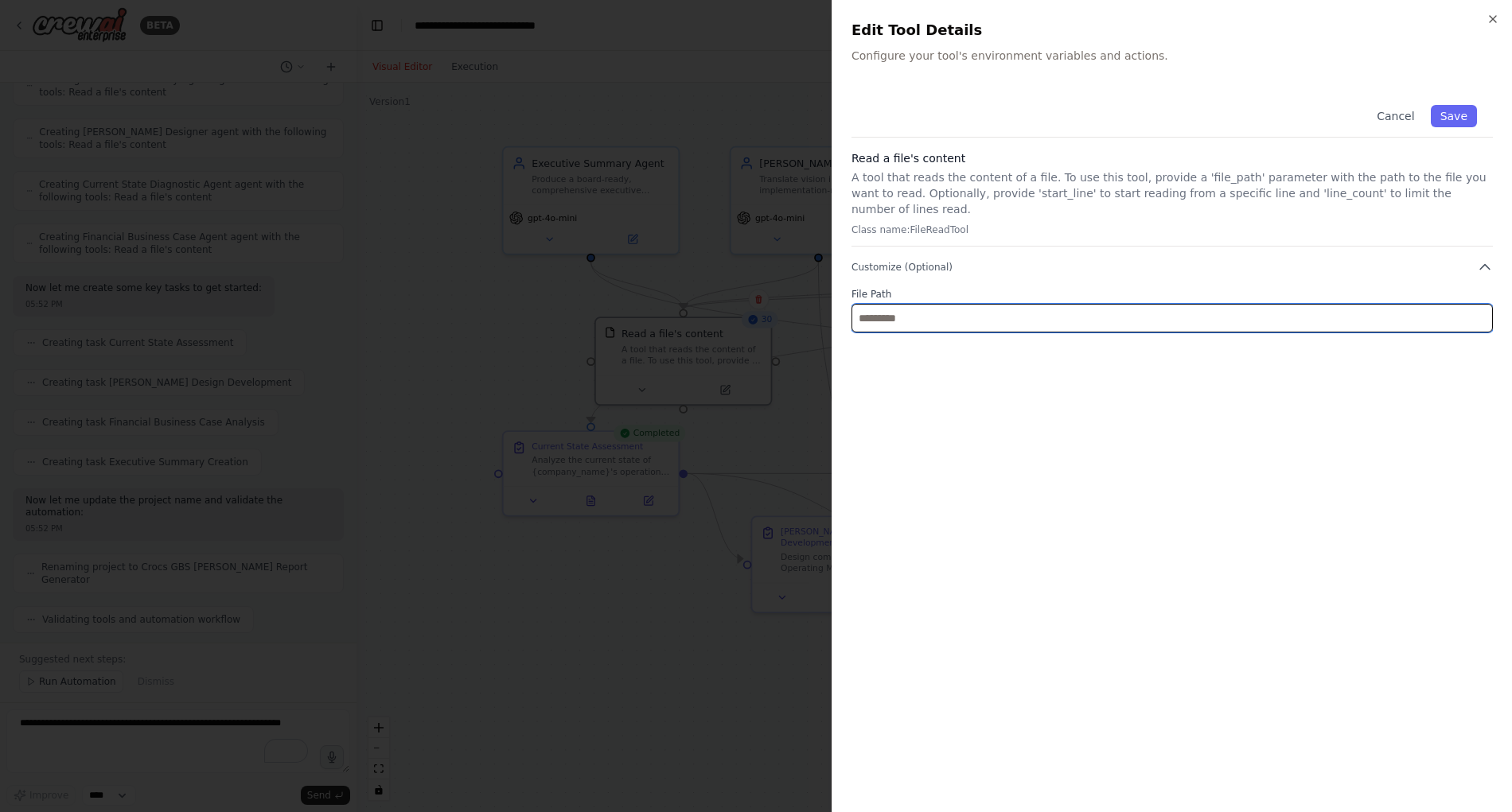
click at [1420, 312] on input "text" at bounding box center [1172, 317] width 641 height 28
click at [940, 304] on input "text" at bounding box center [1172, 317] width 641 height 28
click at [920, 304] on input "text" at bounding box center [1172, 317] width 641 height 28
paste input "**********"
type input "**********"
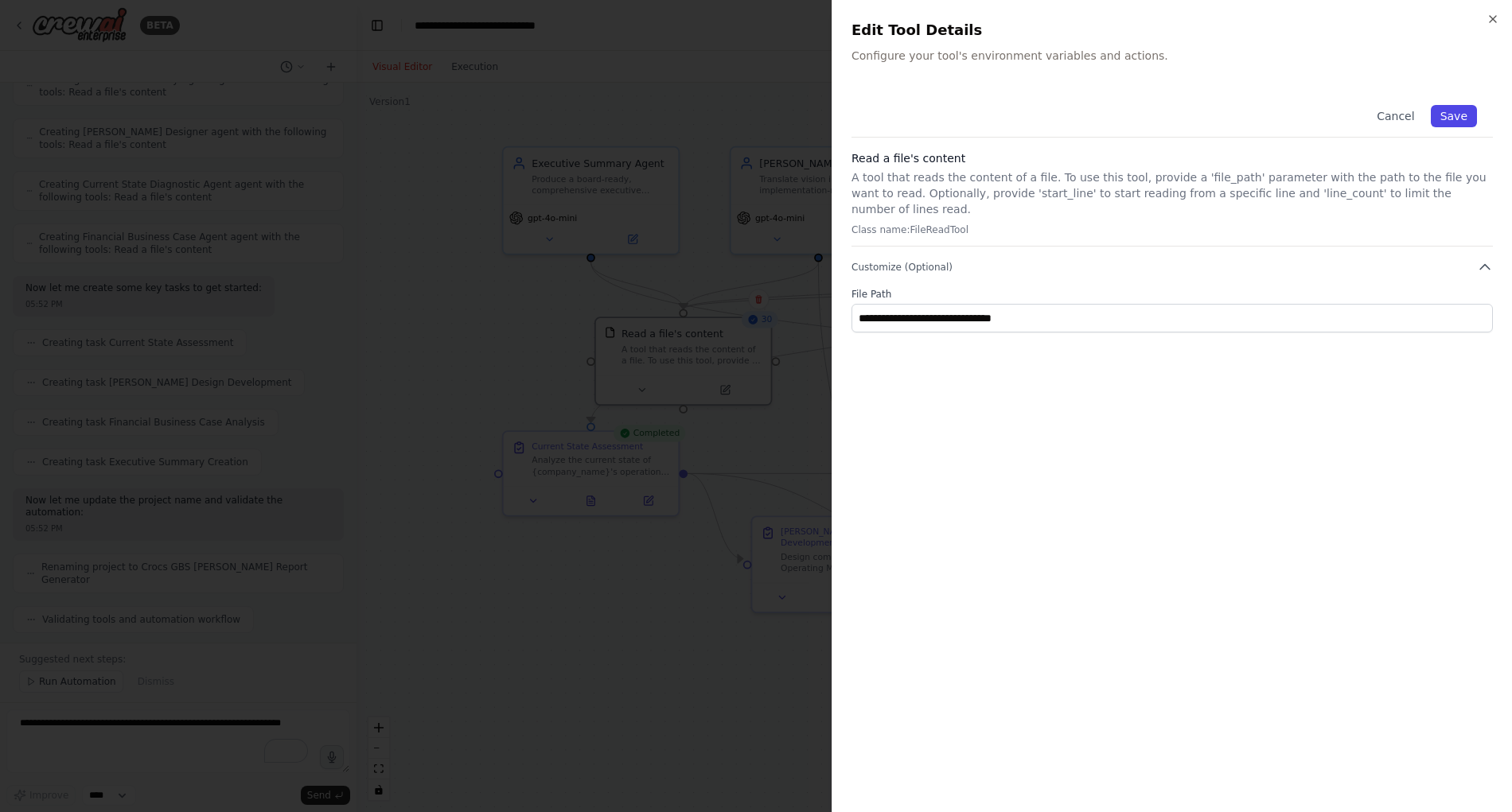
click at [1460, 117] on button "Save" at bounding box center [1453, 116] width 46 height 22
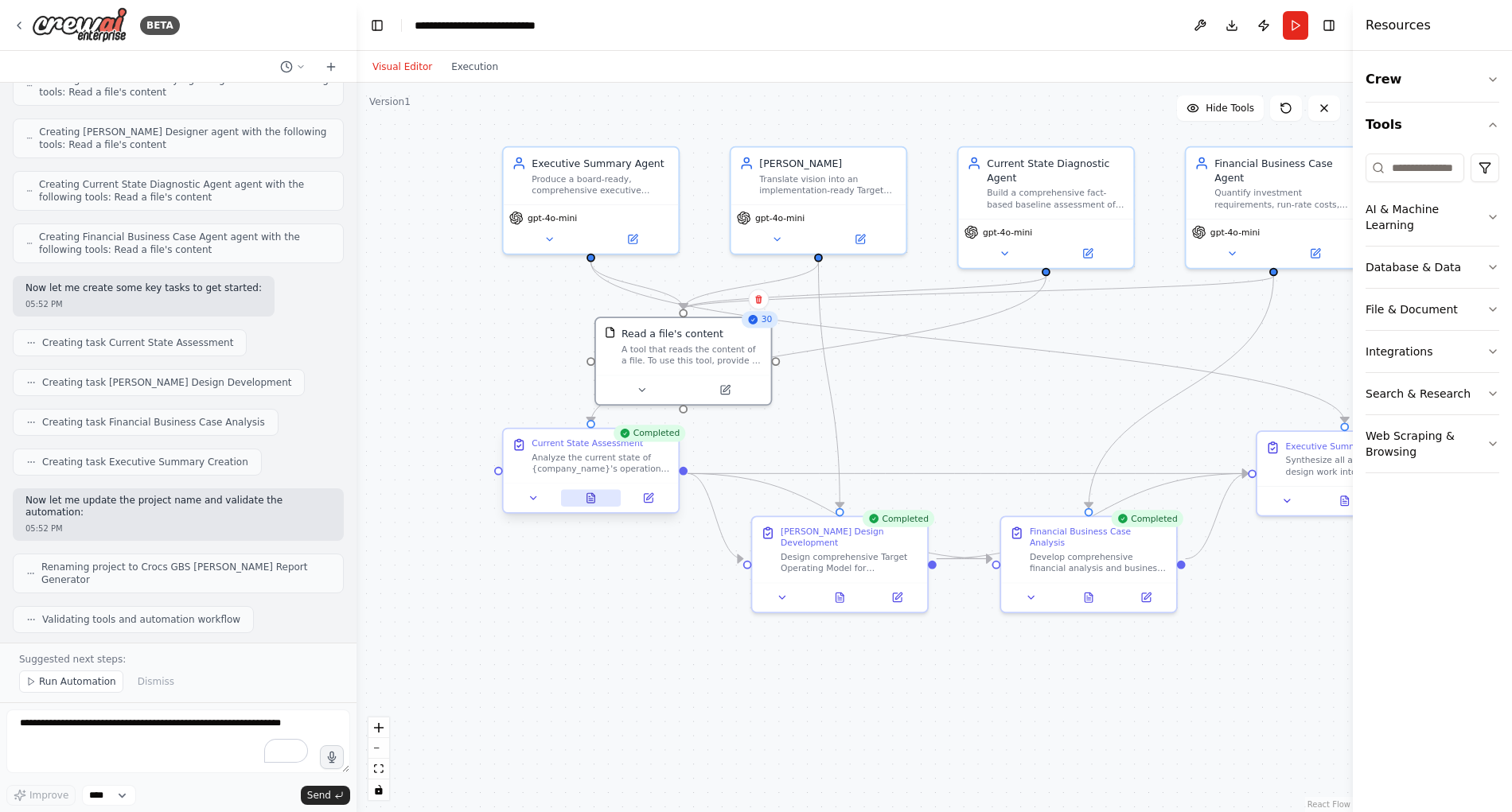
click at [593, 500] on icon at bounding box center [591, 498] width 8 height 9
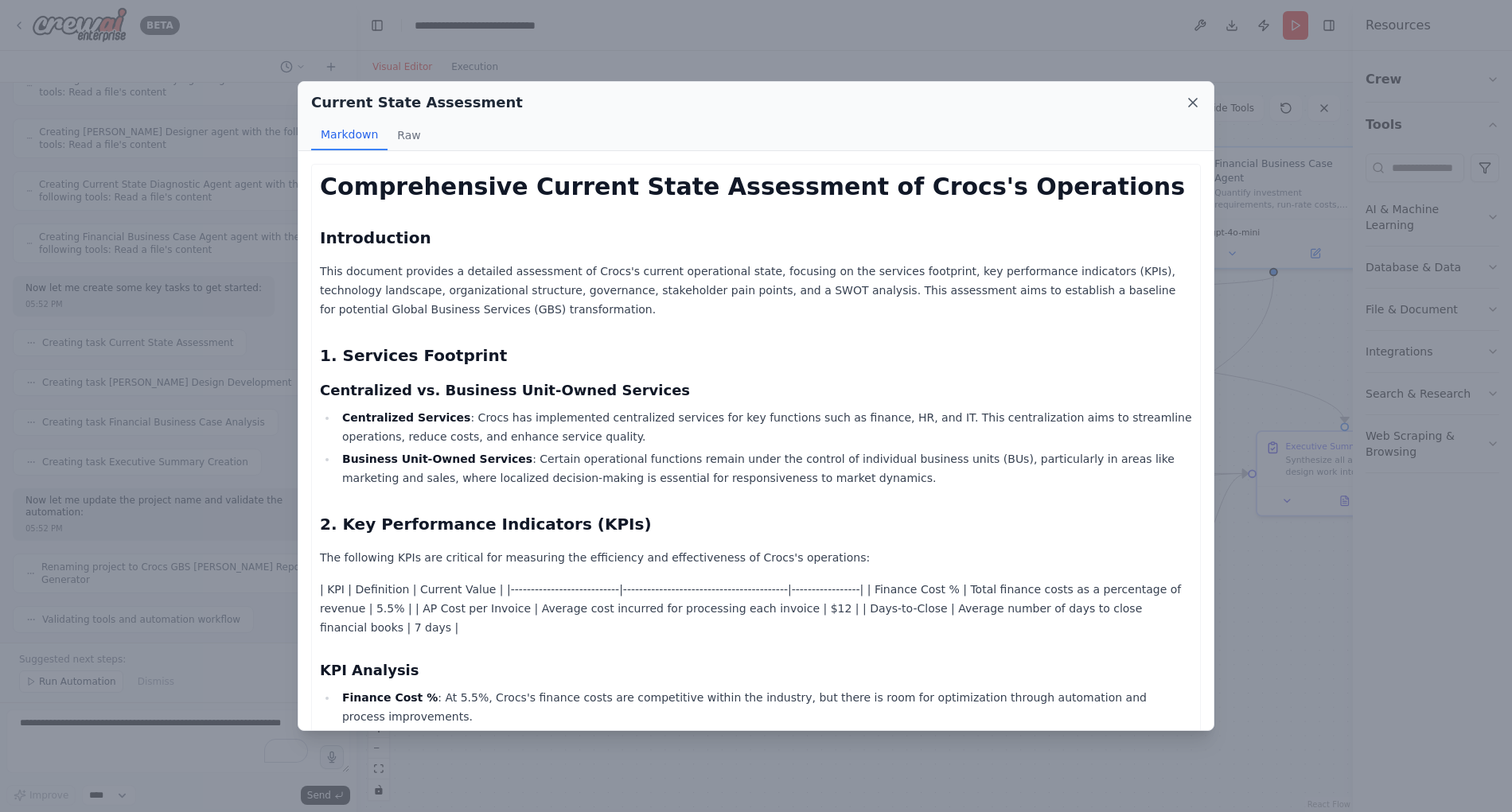
click at [1195, 101] on icon at bounding box center [1192, 102] width 16 height 16
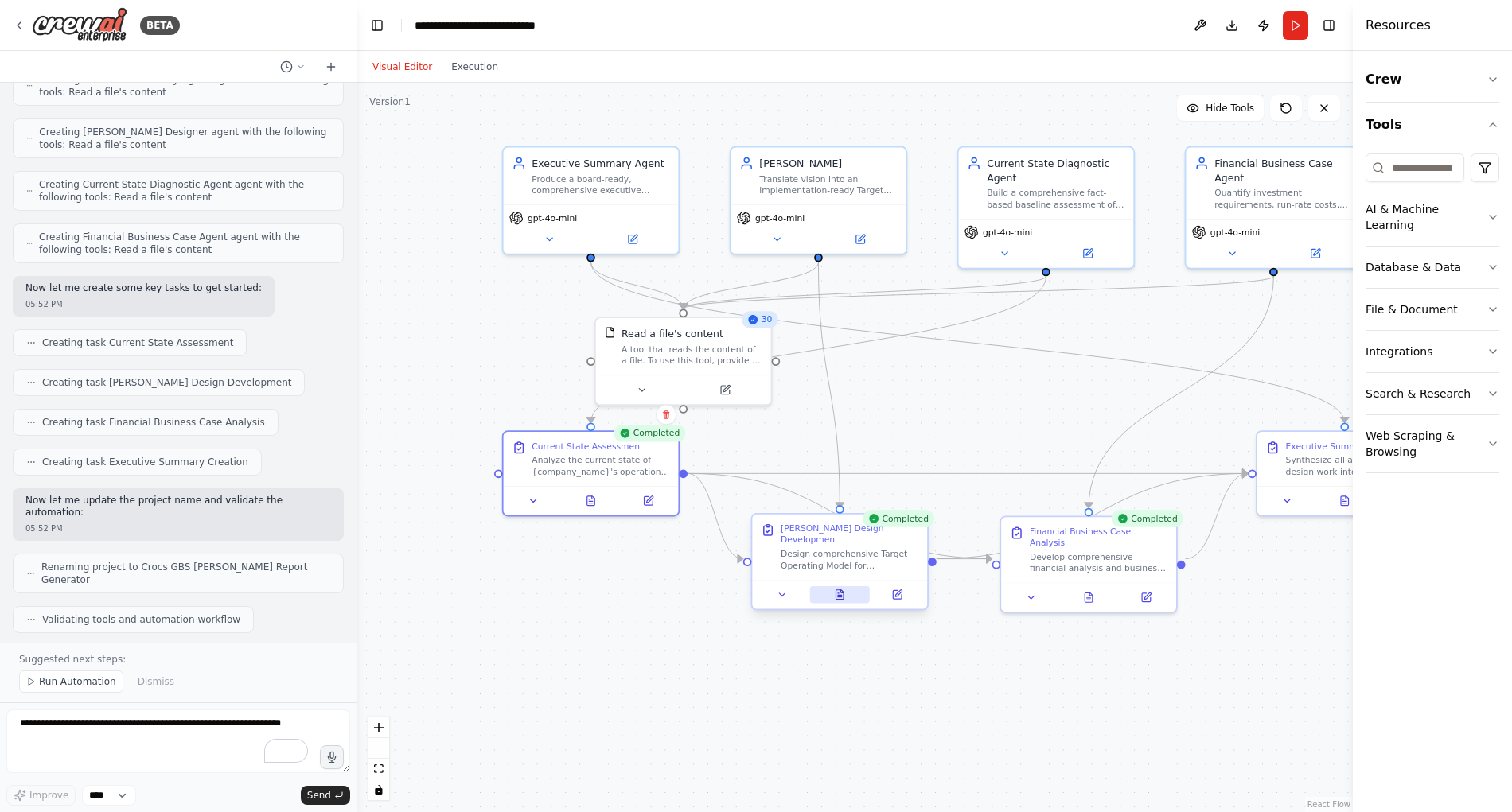
click at [840, 590] on icon at bounding box center [841, 591] width 3 height 3
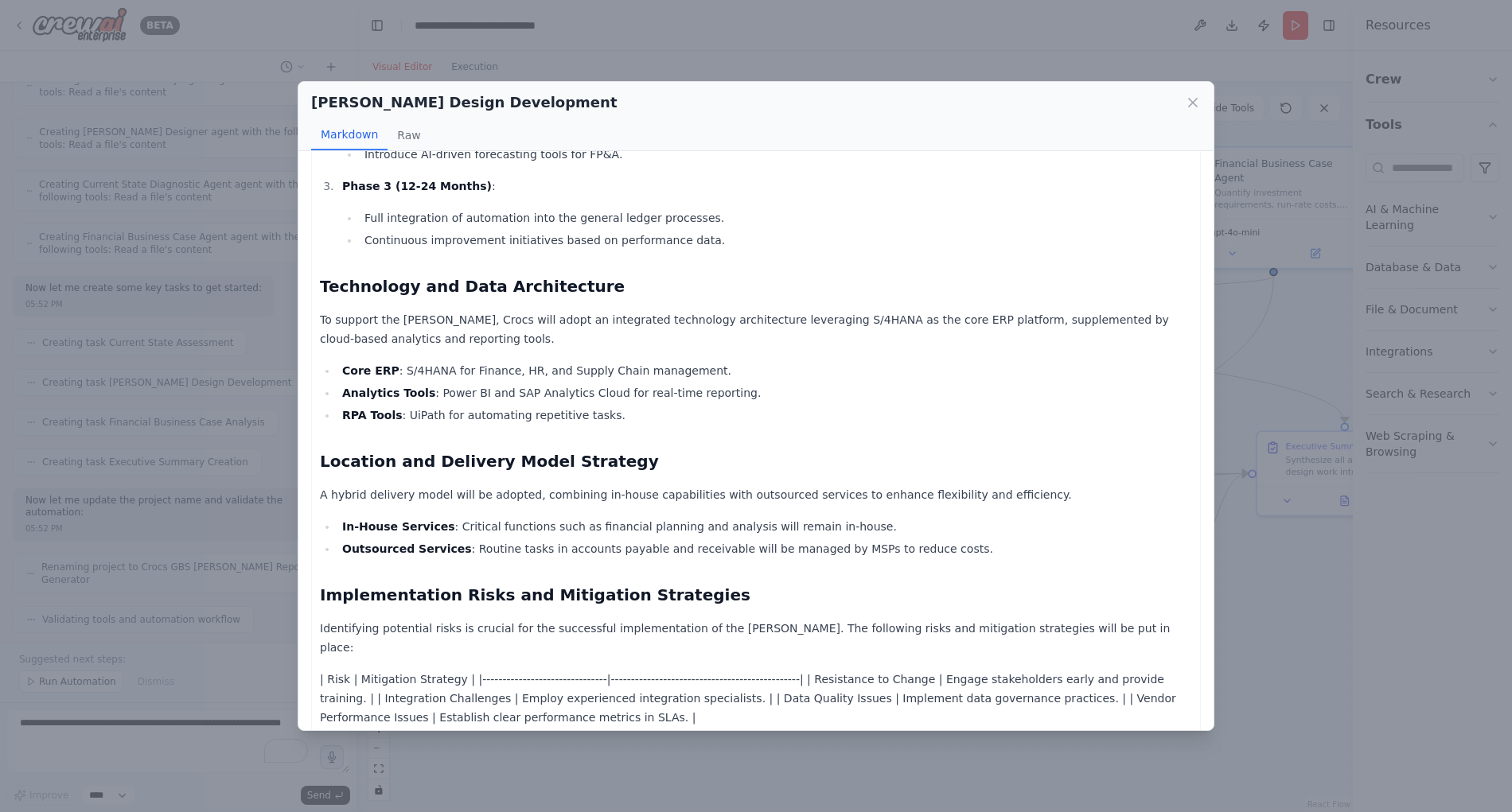
scroll to position [1428, 0]
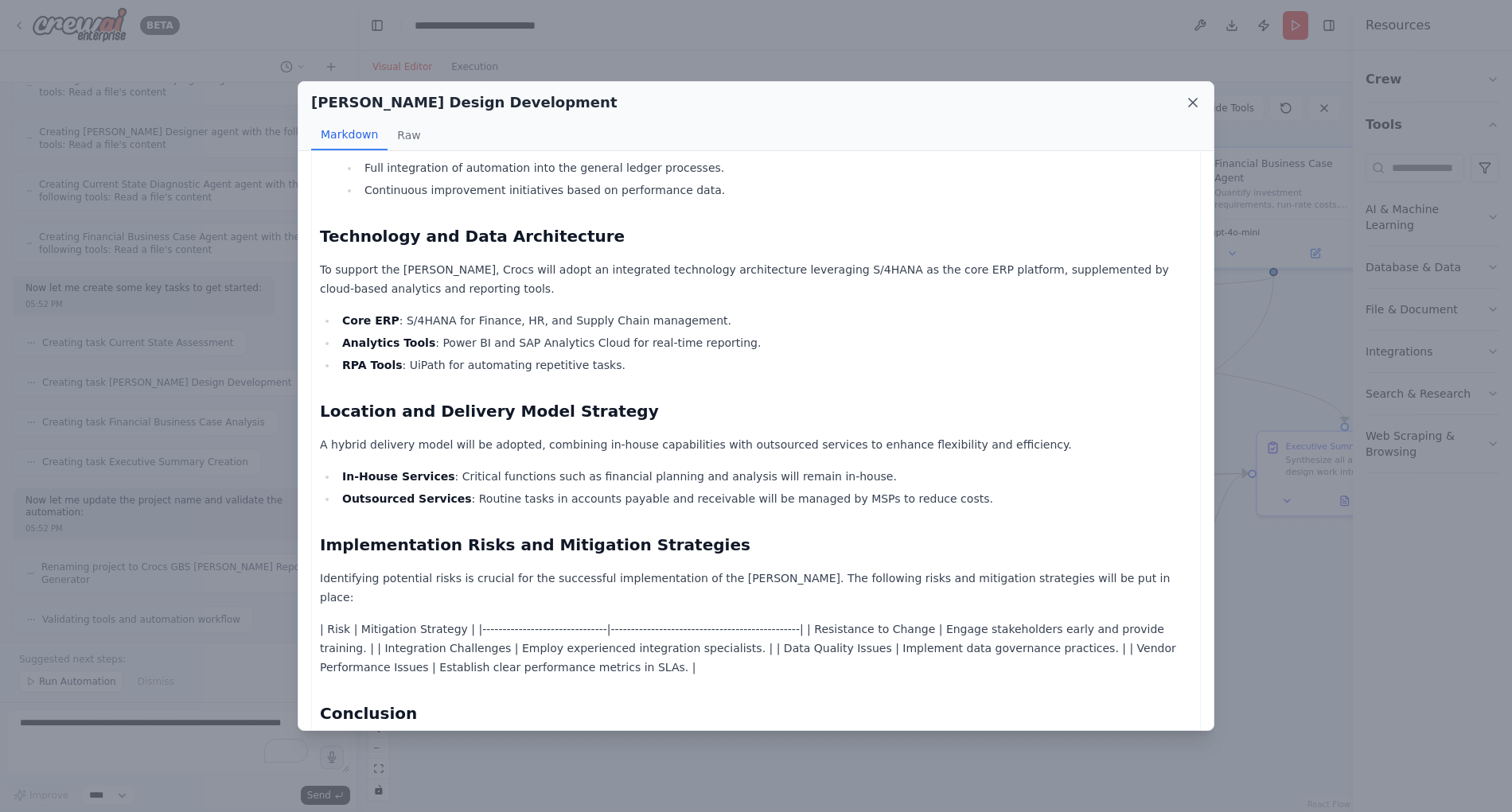
click at [1195, 100] on icon at bounding box center [1193, 103] width 8 height 8
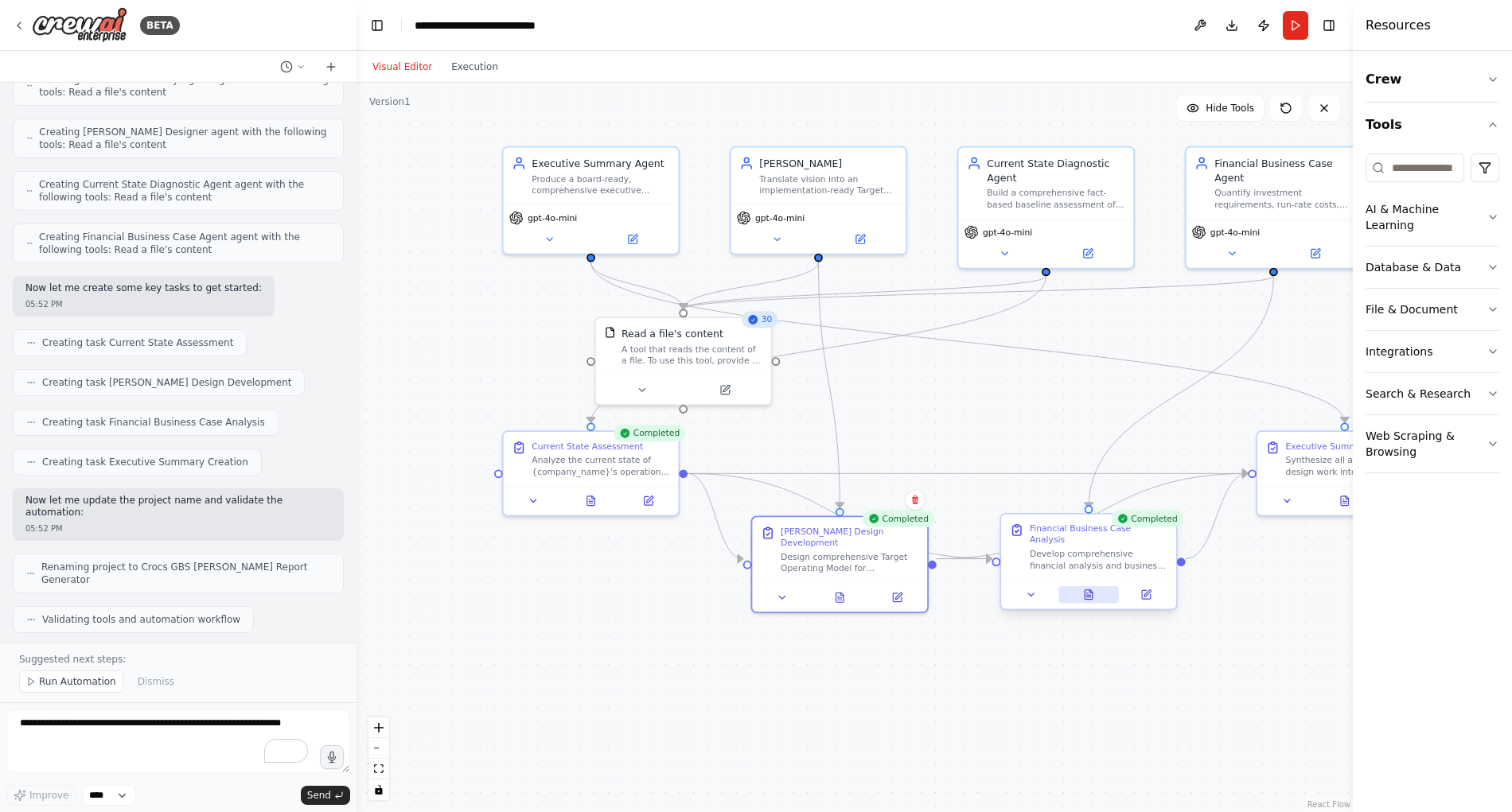
click at [1091, 590] on icon at bounding box center [1088, 595] width 8 height 9
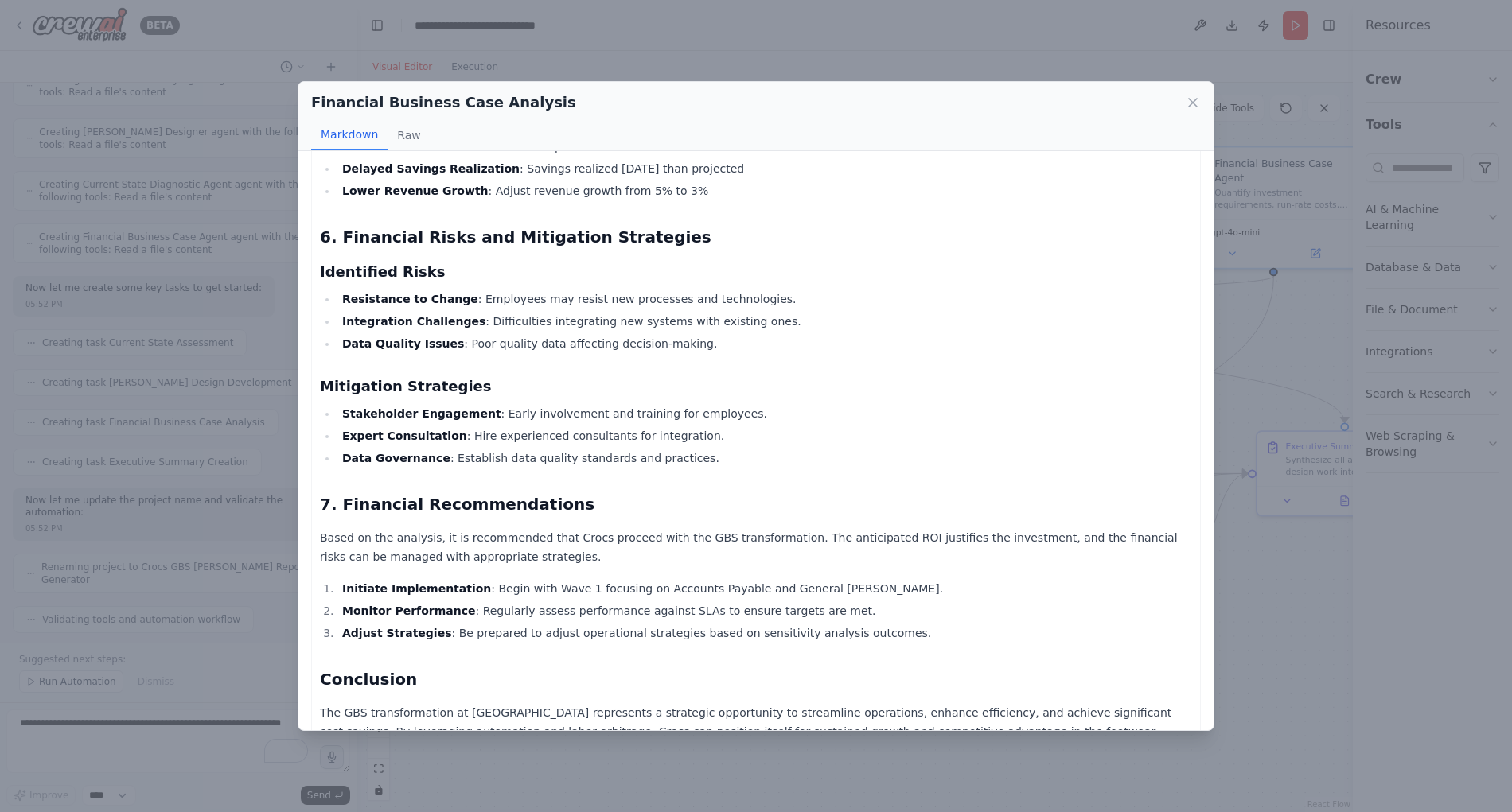
scroll to position [1478, 0]
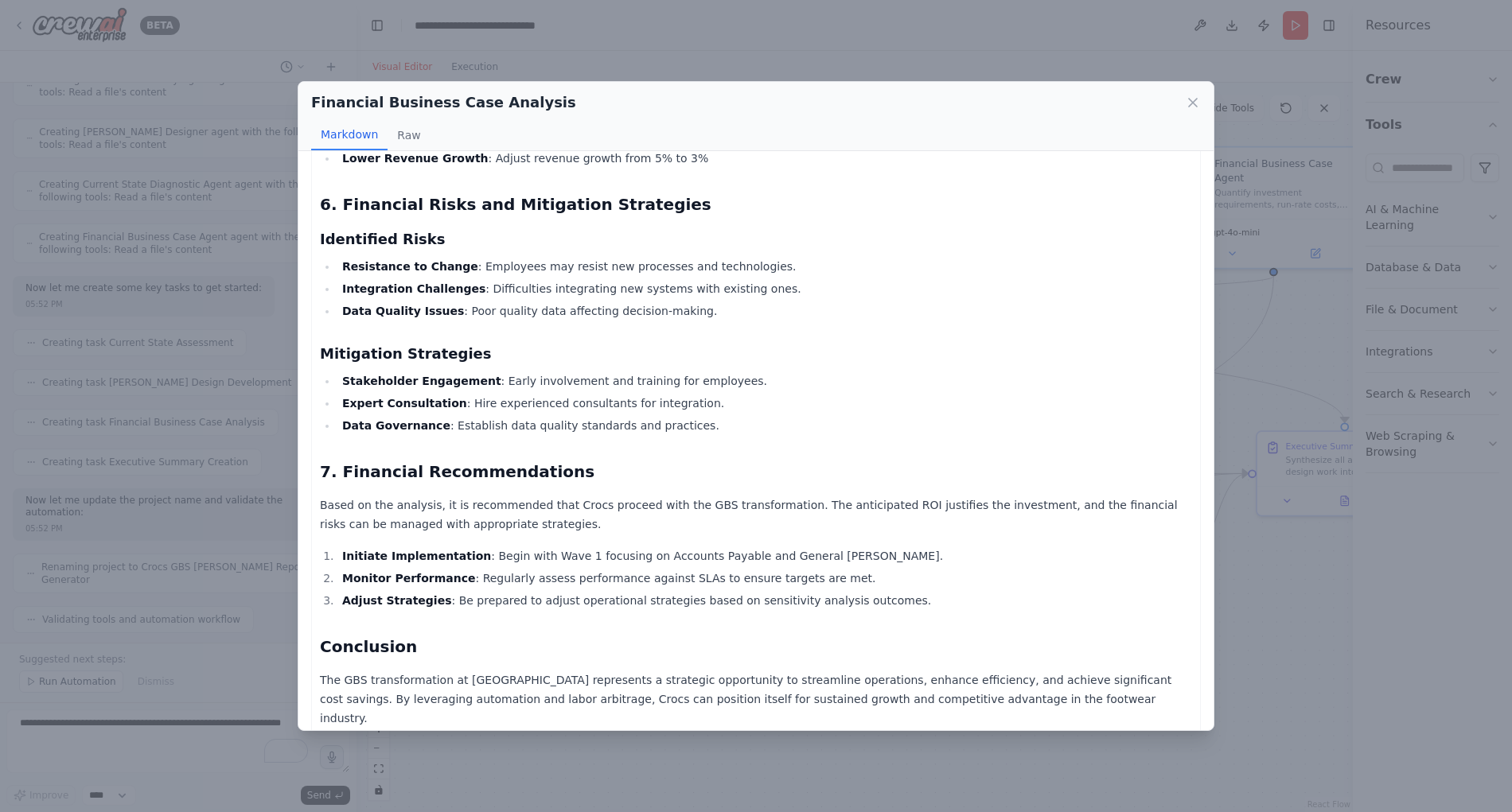
click at [1189, 103] on icon at bounding box center [1192, 102] width 16 height 16
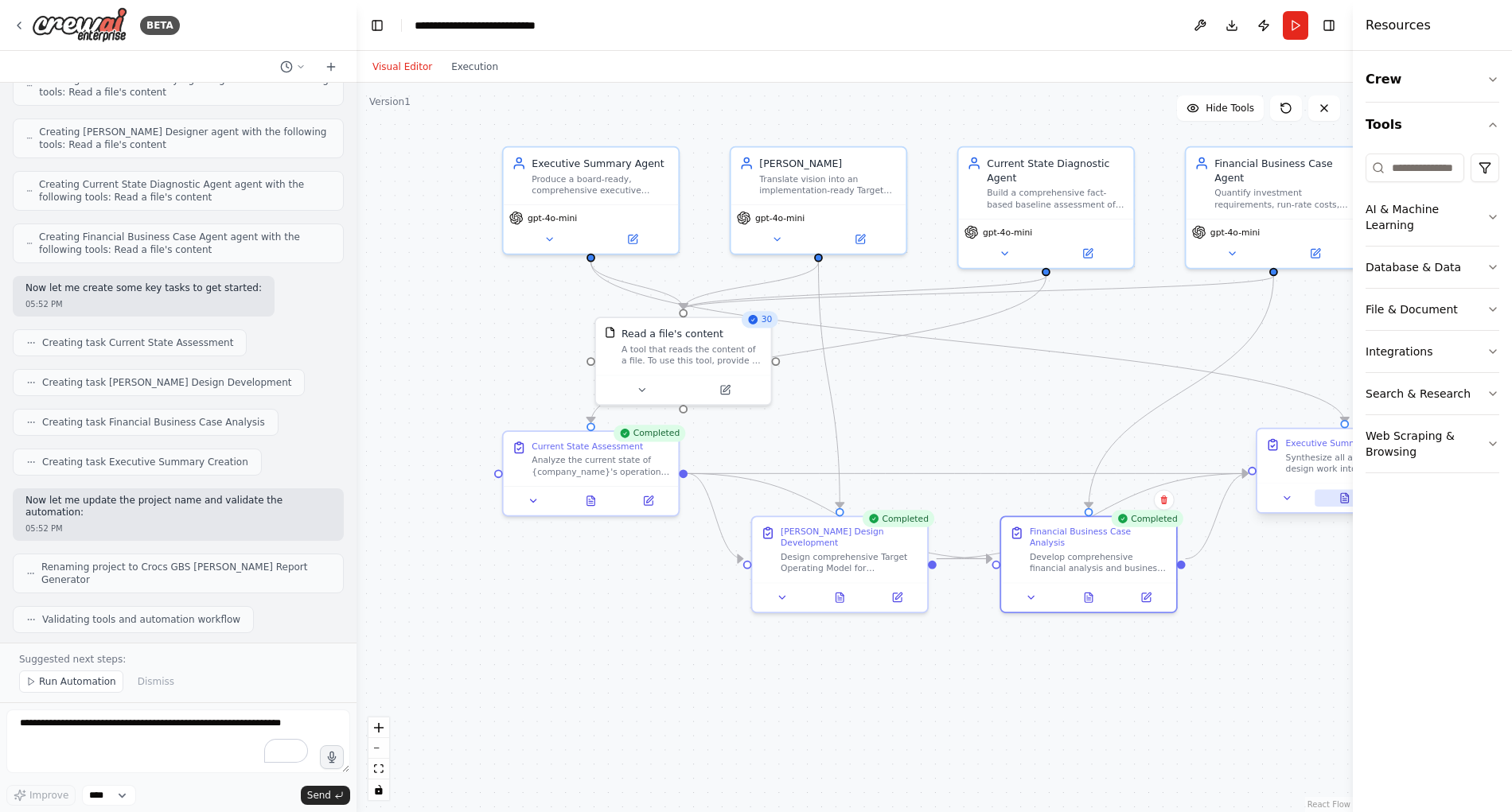
click at [1342, 497] on icon at bounding box center [1344, 498] width 8 height 9
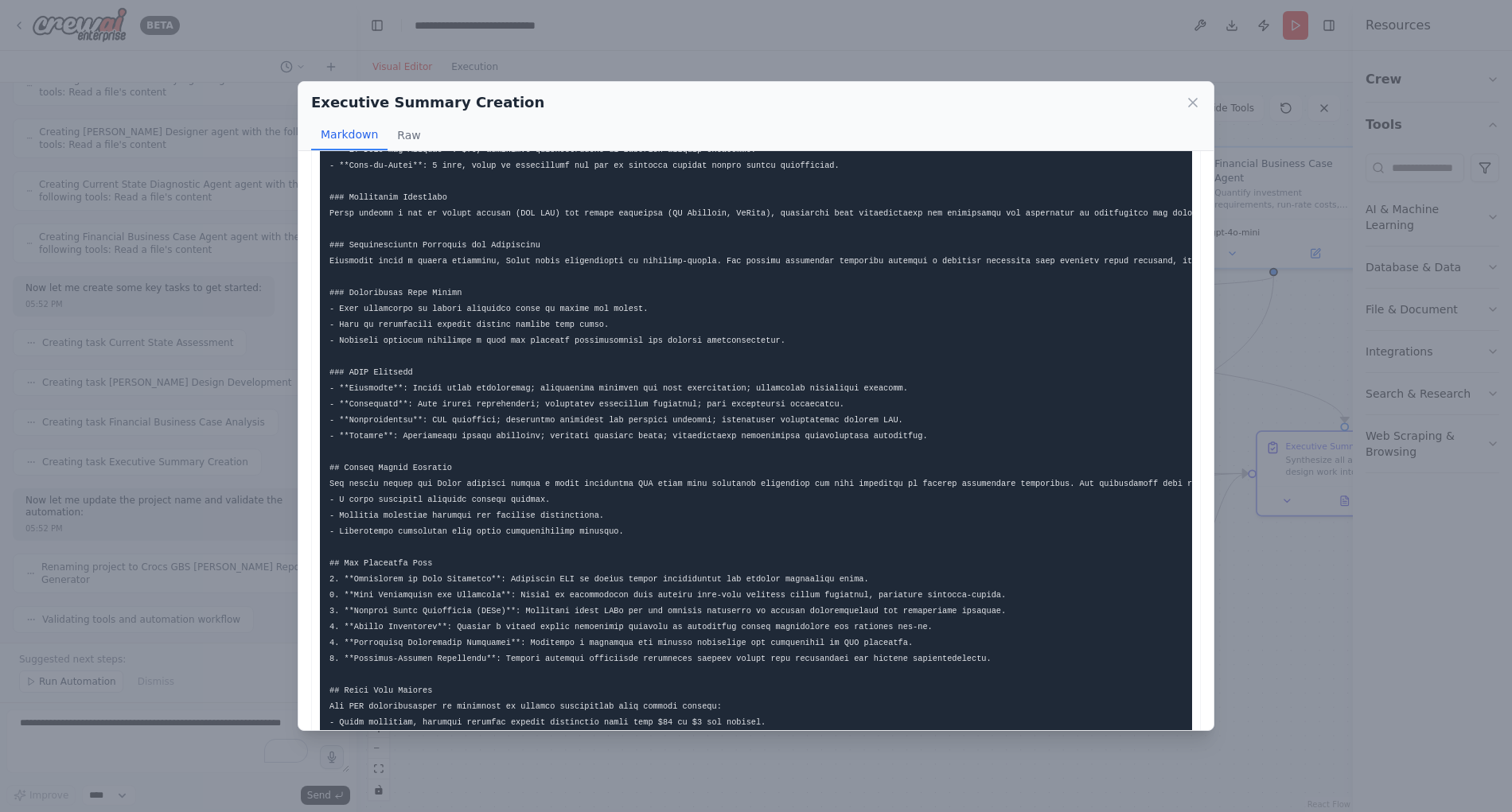
scroll to position [0, 0]
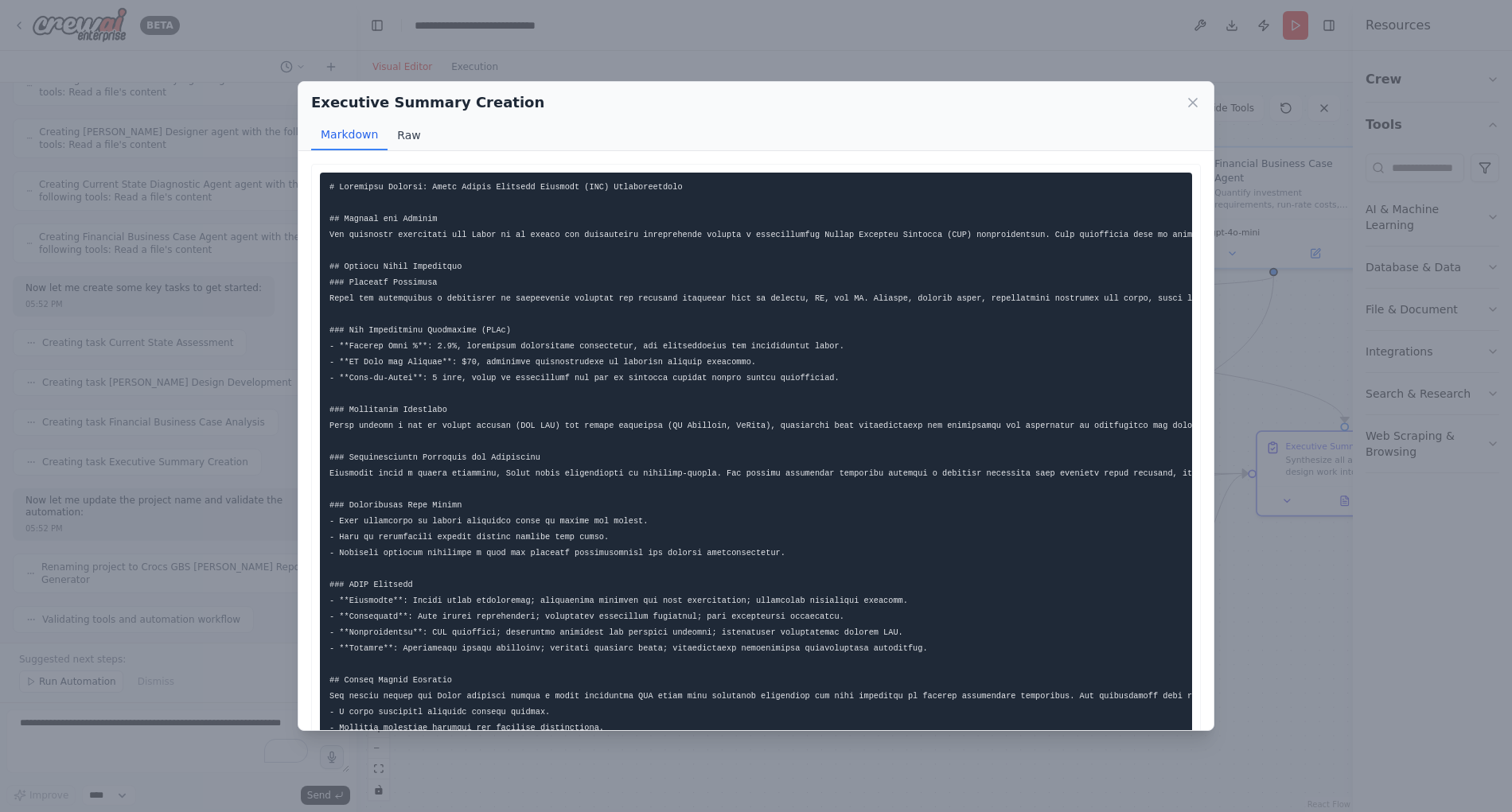
click at [409, 136] on button "Raw" at bounding box center [408, 135] width 42 height 30
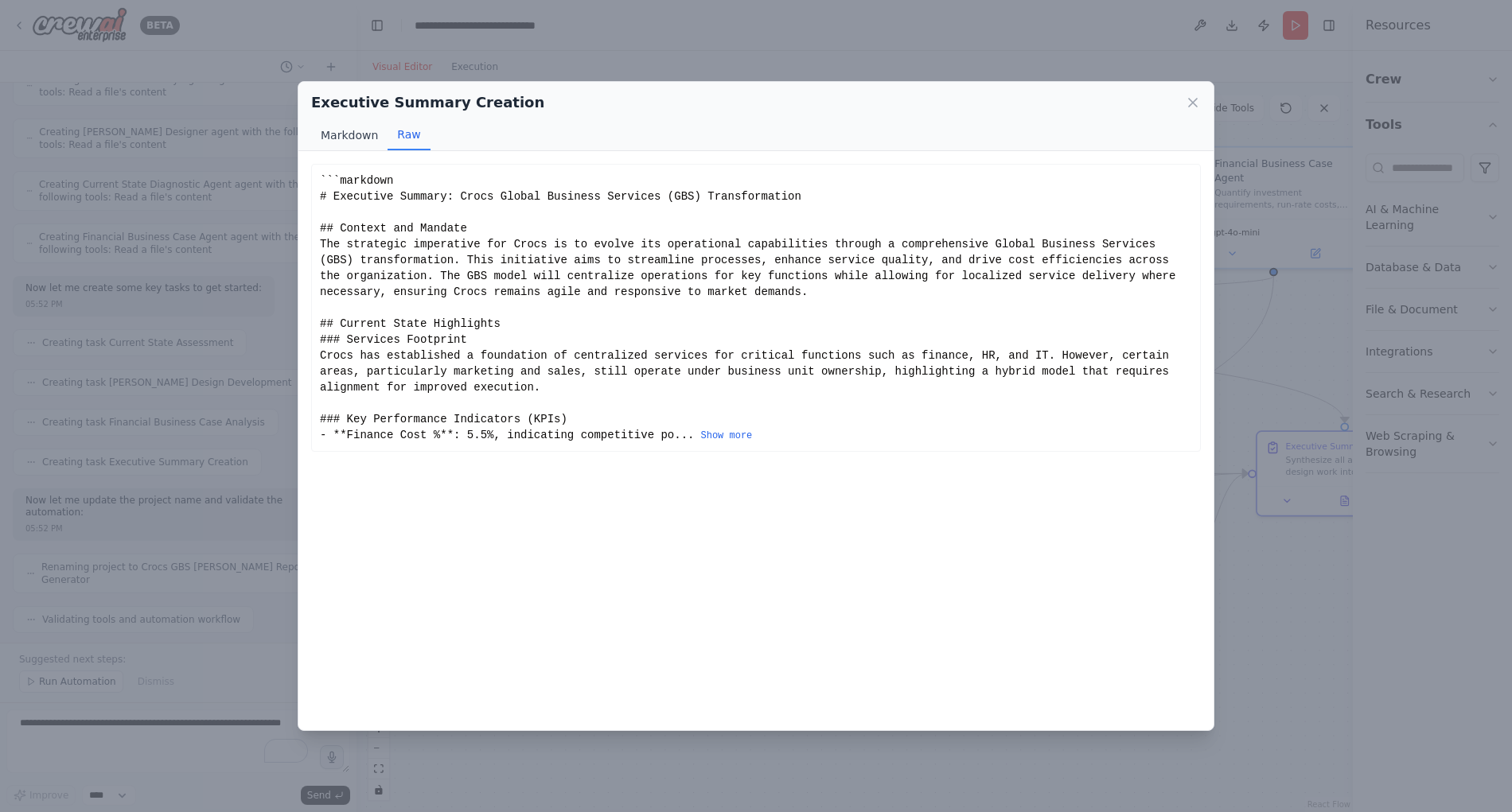
click at [356, 136] on button "Markdown" at bounding box center [349, 135] width 76 height 30
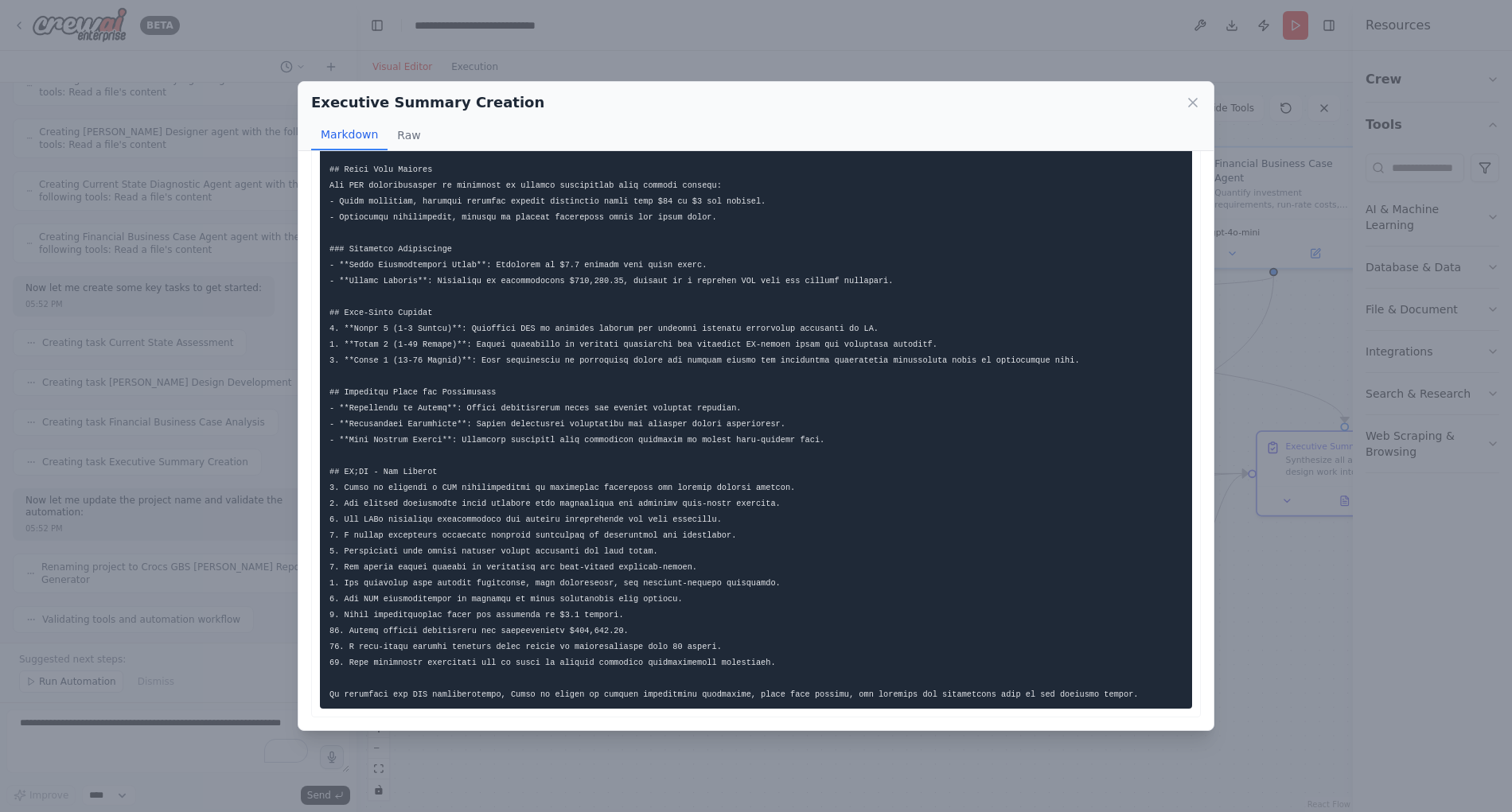
scroll to position [746, 0]
click at [1193, 101] on icon at bounding box center [1192, 102] width 16 height 16
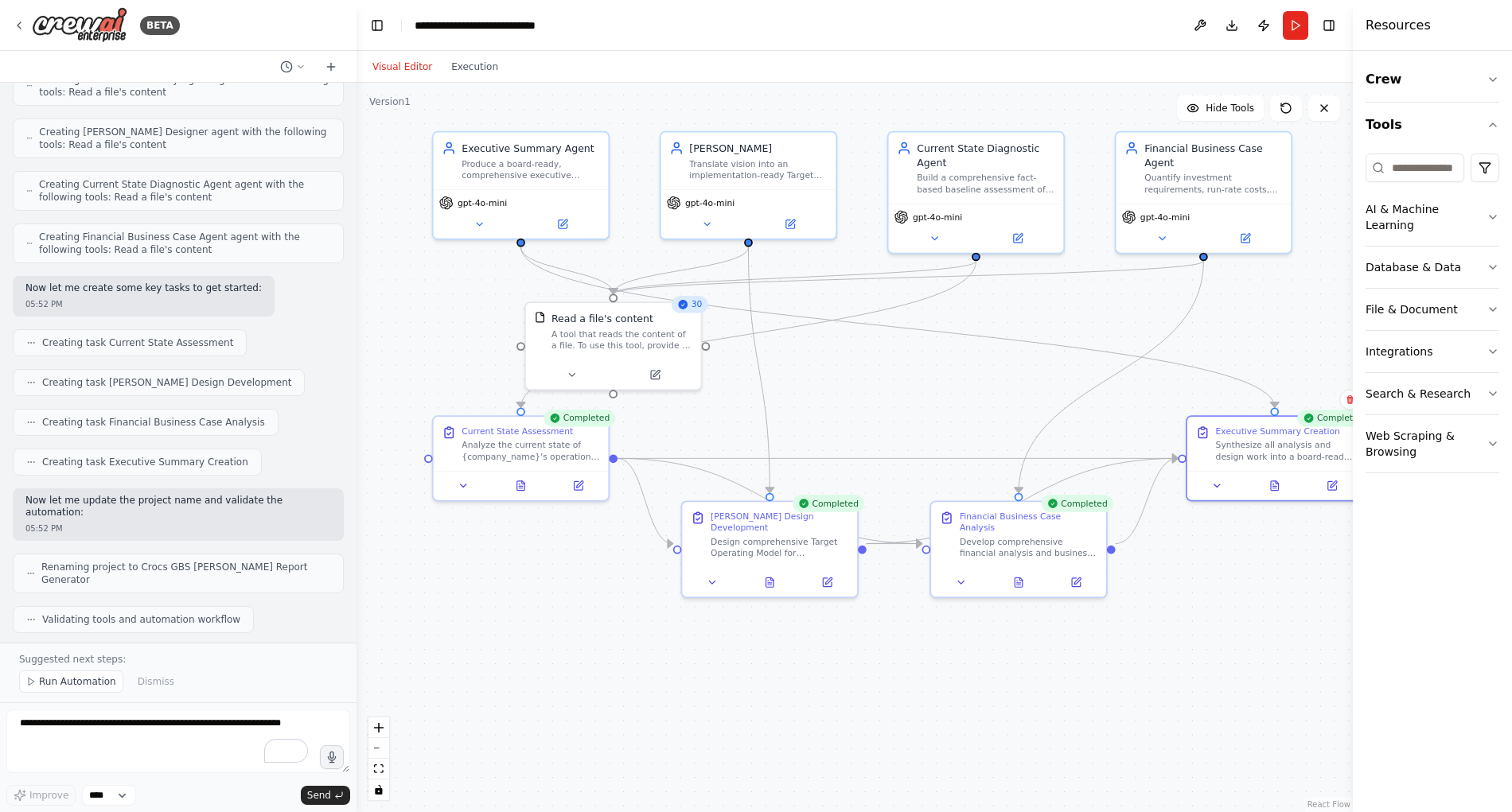
drag, startPoint x: 1183, startPoint y: 610, endPoint x: 1113, endPoint y: 595, distance: 71.6
click at [1113, 595] on div ".deletable-edge-delete-btn { width: 20px; height: 20px; border: 0px solid #ffff…" at bounding box center [854, 447] width 996 height 729
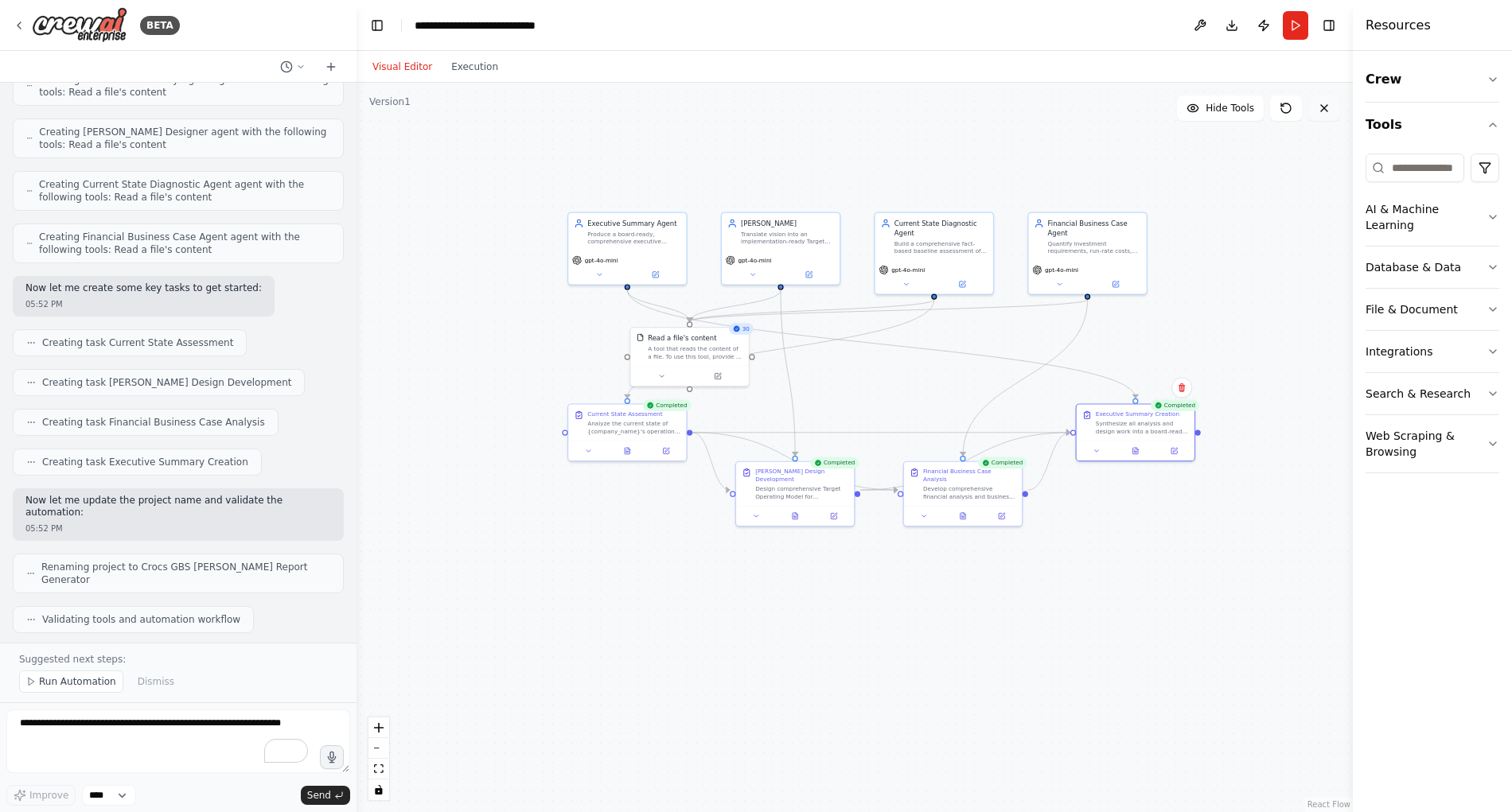
click at [1327, 106] on icon at bounding box center [1324, 108] width 13 height 13
click at [403, 64] on button "Visual Editor" at bounding box center [402, 66] width 79 height 19
click at [395, 104] on div "Version 1" at bounding box center [389, 102] width 41 height 13
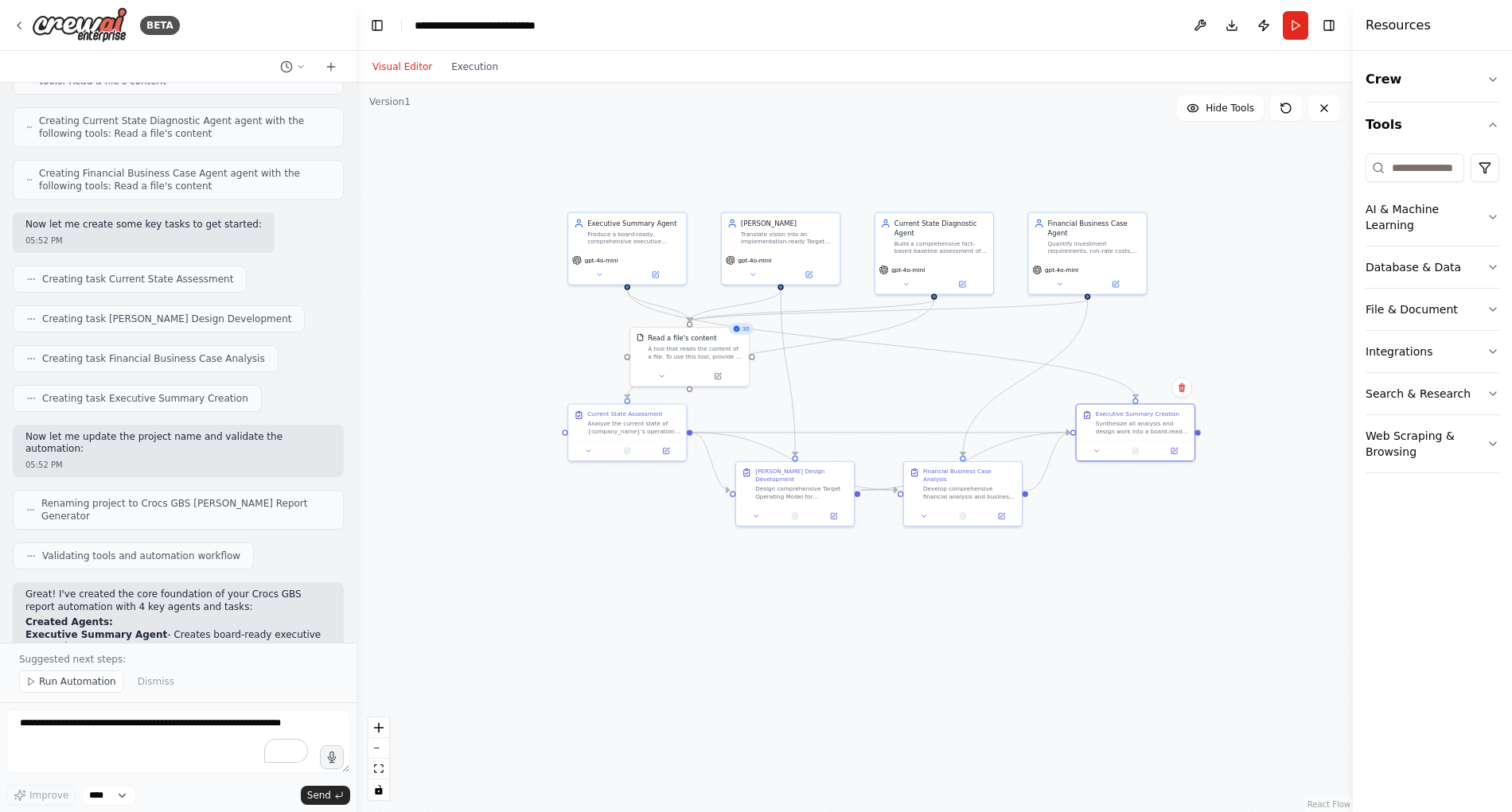
scroll to position [3587, 0]
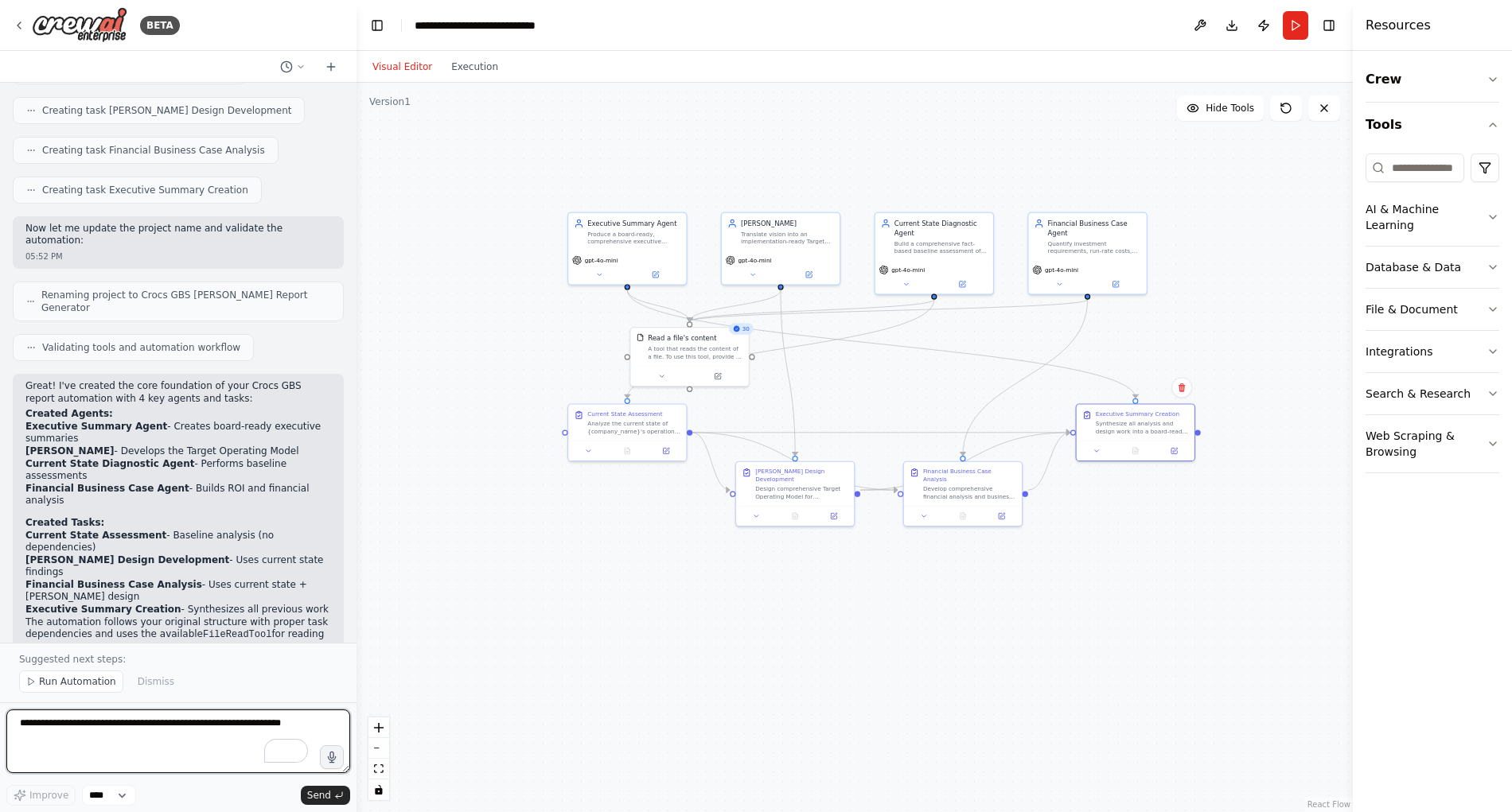
click at [107, 723] on textarea "To enrich screen reader interactions, please activate Accessibility in Grammarl…" at bounding box center [178, 740] width 344 height 63
click at [300, 65] on icon at bounding box center [301, 67] width 9 height 9
click at [329, 64] on div at bounding box center [178, 406] width 356 height 812
click at [328, 67] on icon at bounding box center [331, 67] width 13 height 13
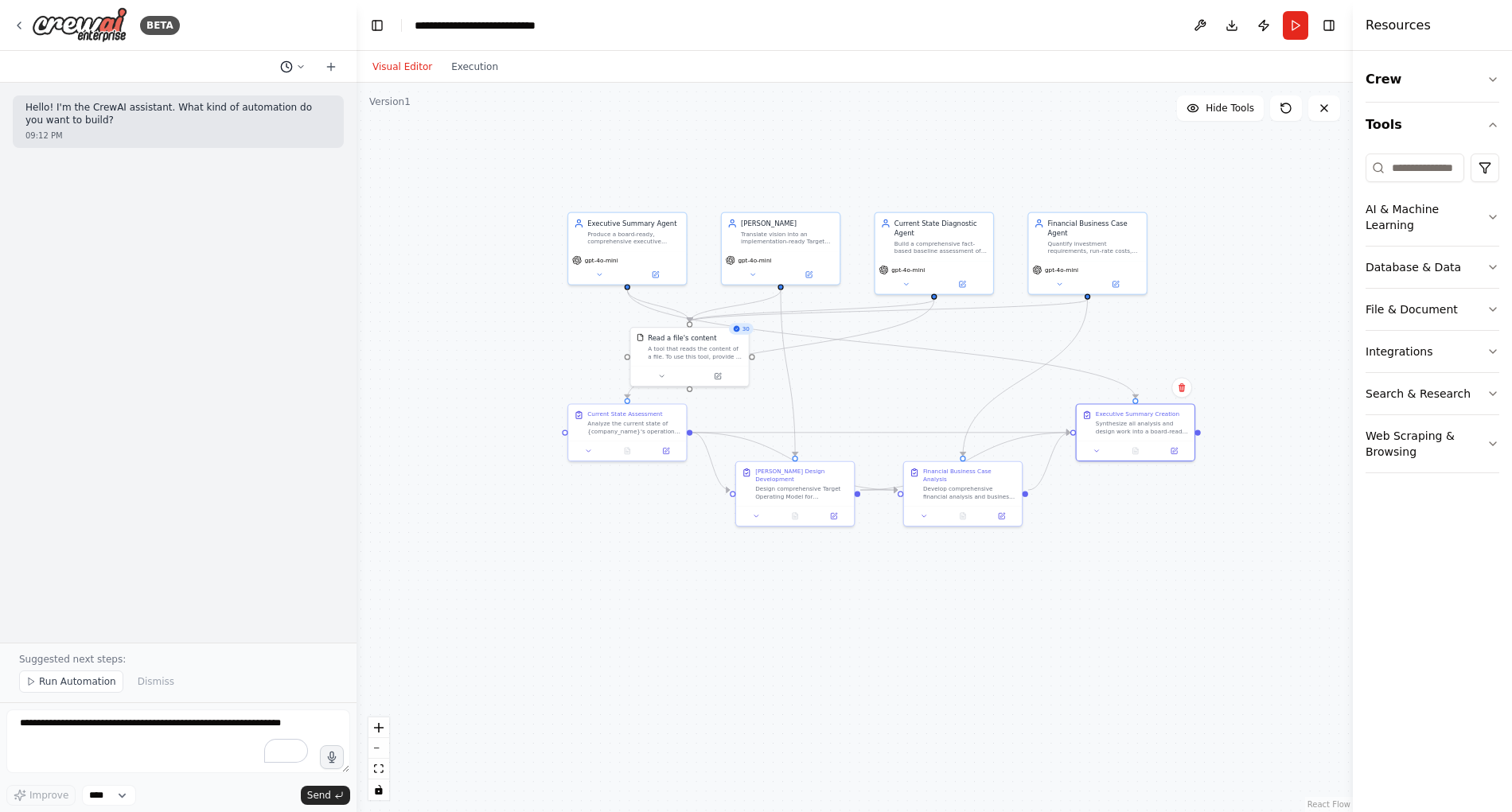
click at [299, 66] on icon at bounding box center [300, 66] width 5 height 3
click at [187, 124] on span at bounding box center [224, 125] width 104 height 13
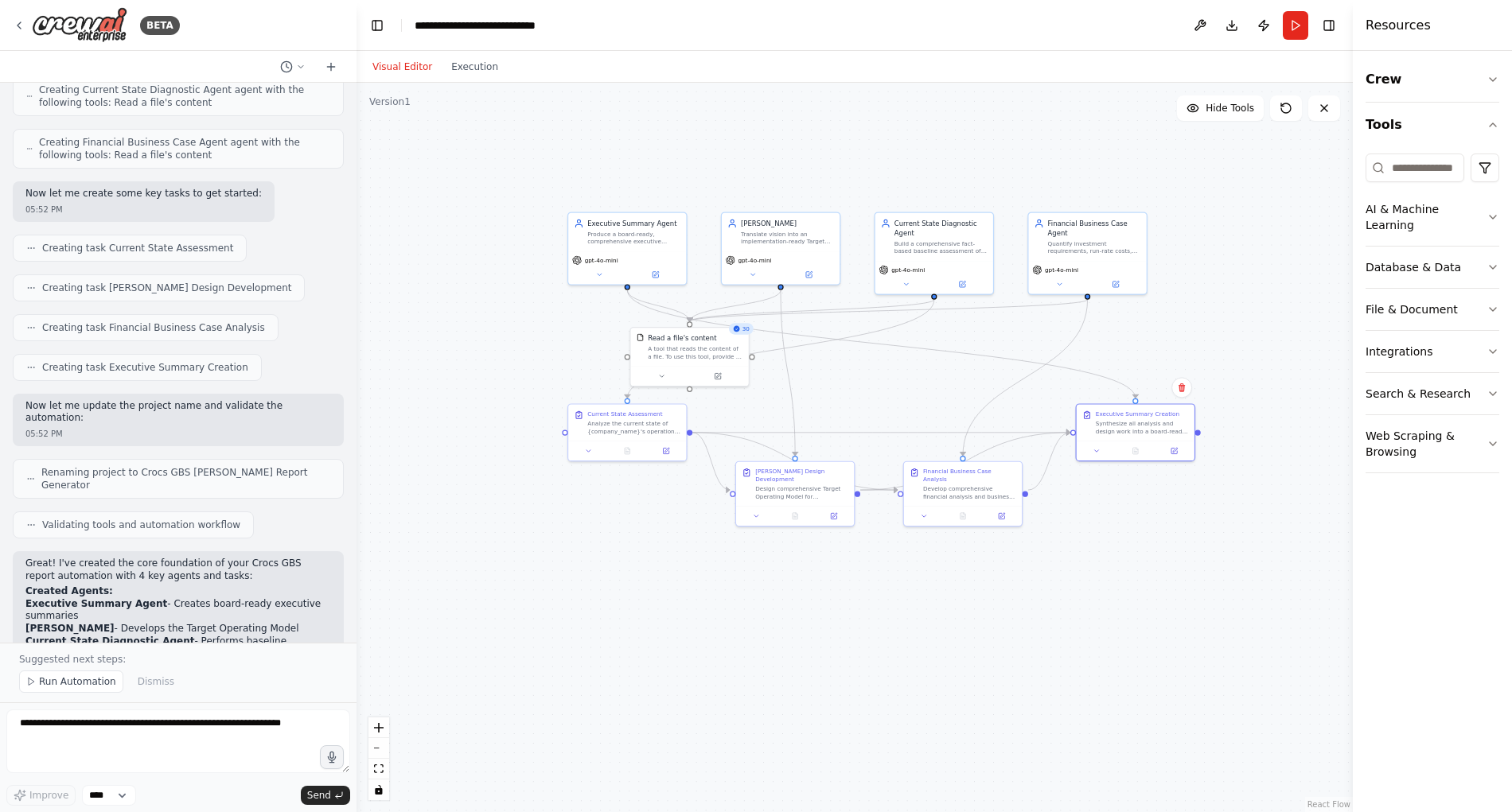
scroll to position [3085, 0]
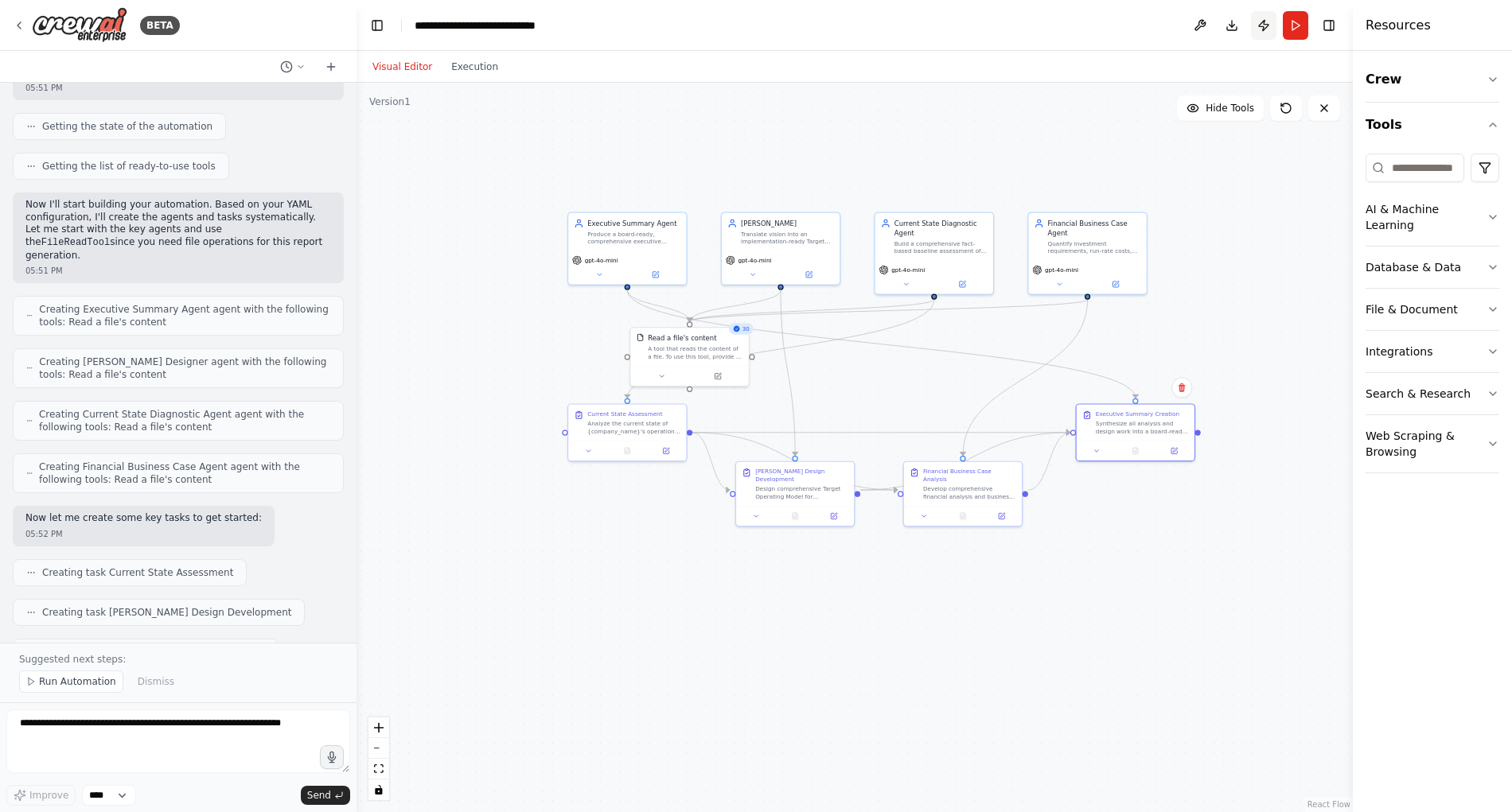
click at [1267, 27] on button "Publish" at bounding box center [1263, 25] width 26 height 28
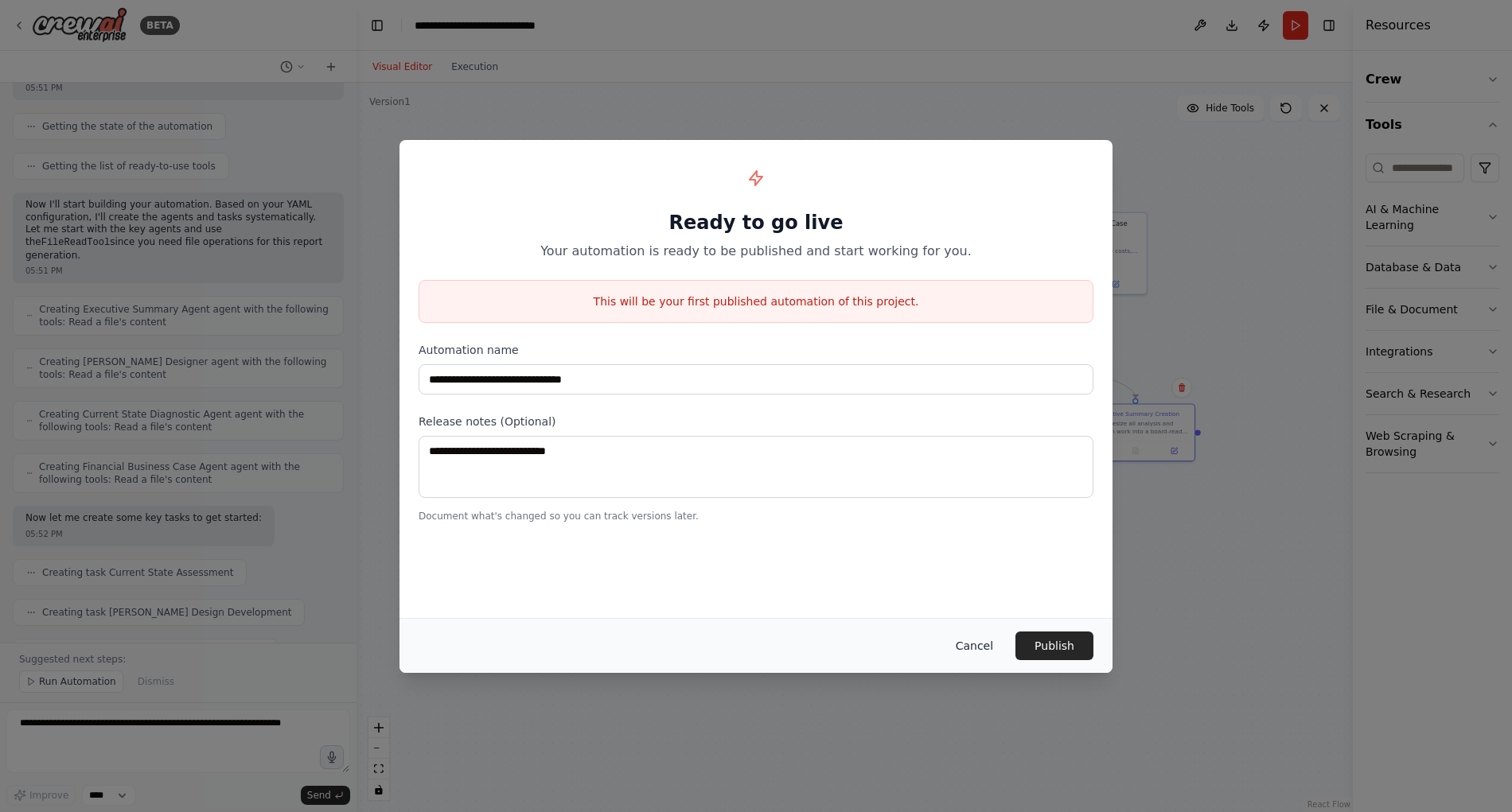
click at [976, 645] on button "Cancel" at bounding box center [974, 646] width 63 height 28
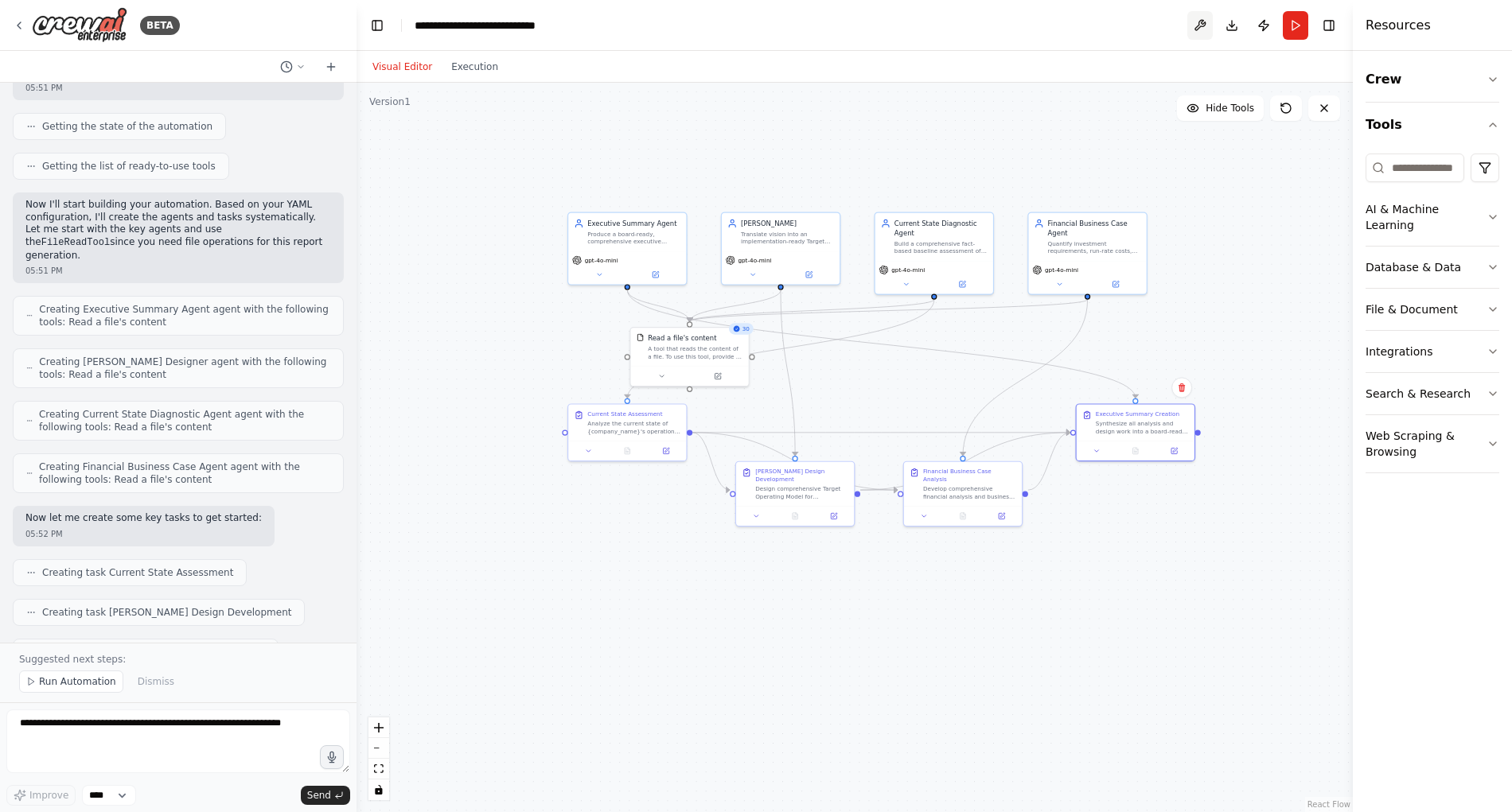
click at [1202, 27] on button at bounding box center [1200, 25] width 26 height 28
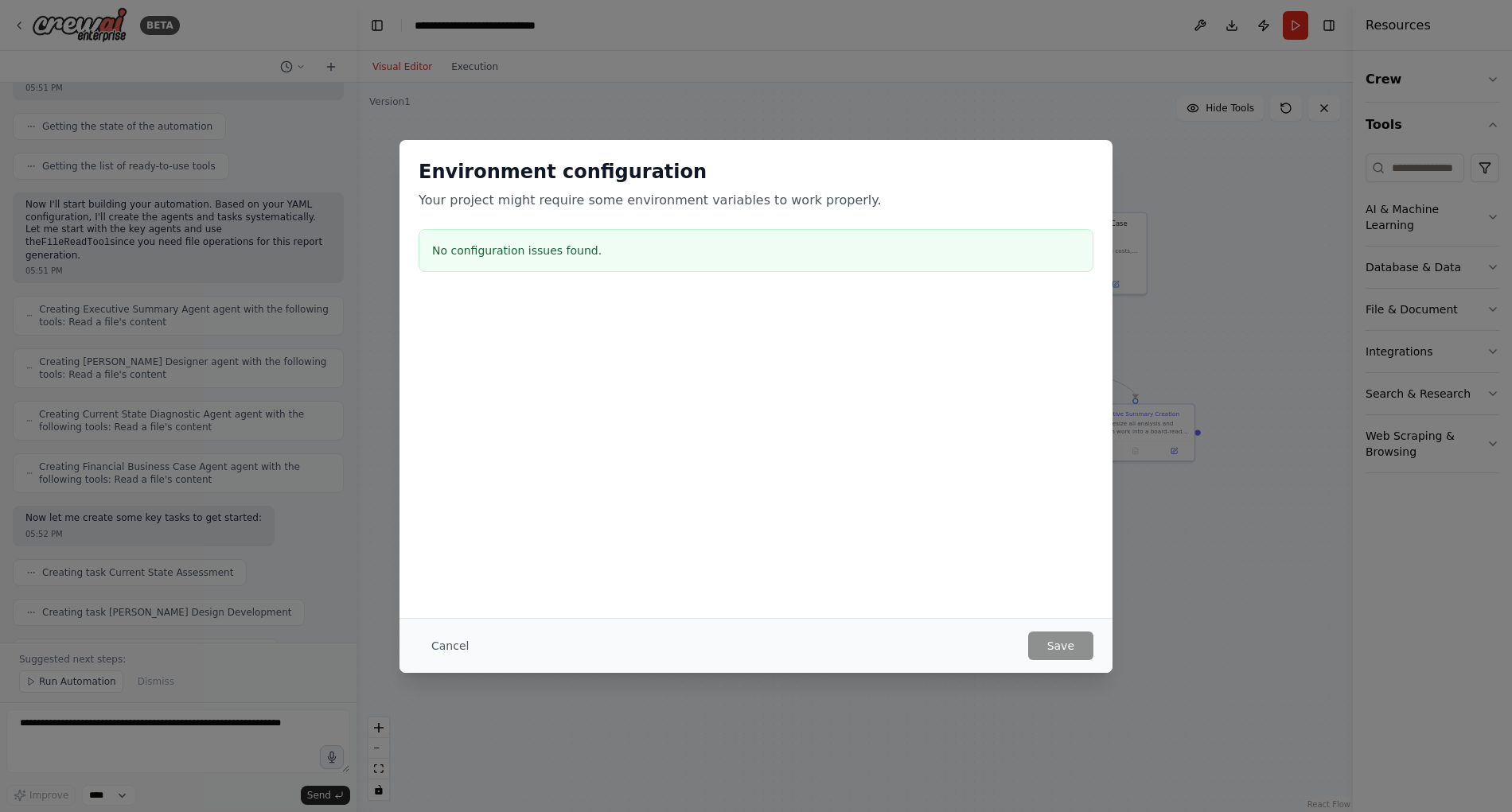
drag, startPoint x: 450, startPoint y: 646, endPoint x: 458, endPoint y: 645, distance: 8.1
click at [450, 646] on button "Cancel" at bounding box center [450, 646] width 63 height 28
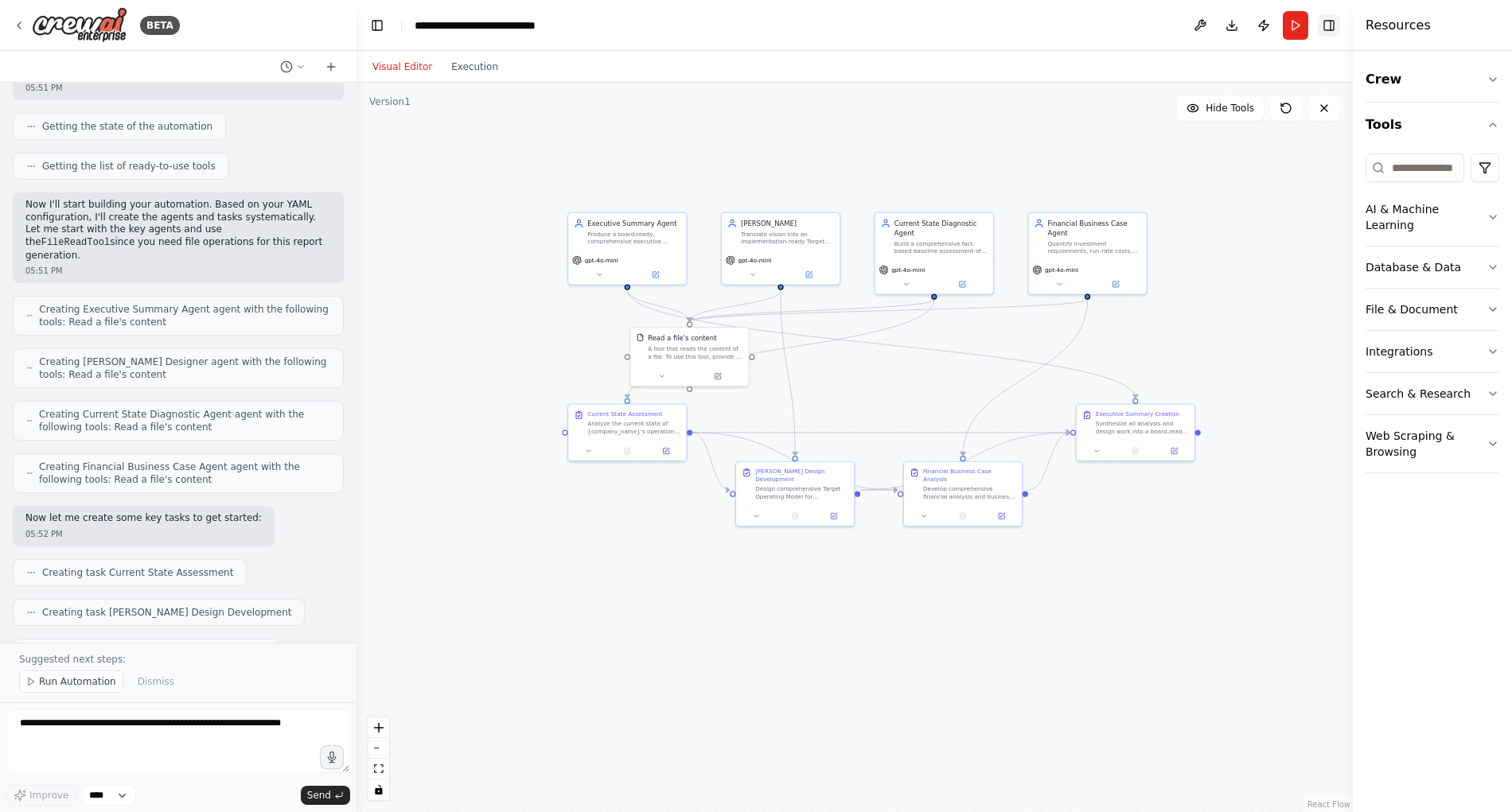
click at [1329, 24] on button "Toggle Right Sidebar" at bounding box center [1329, 26] width 22 height 22
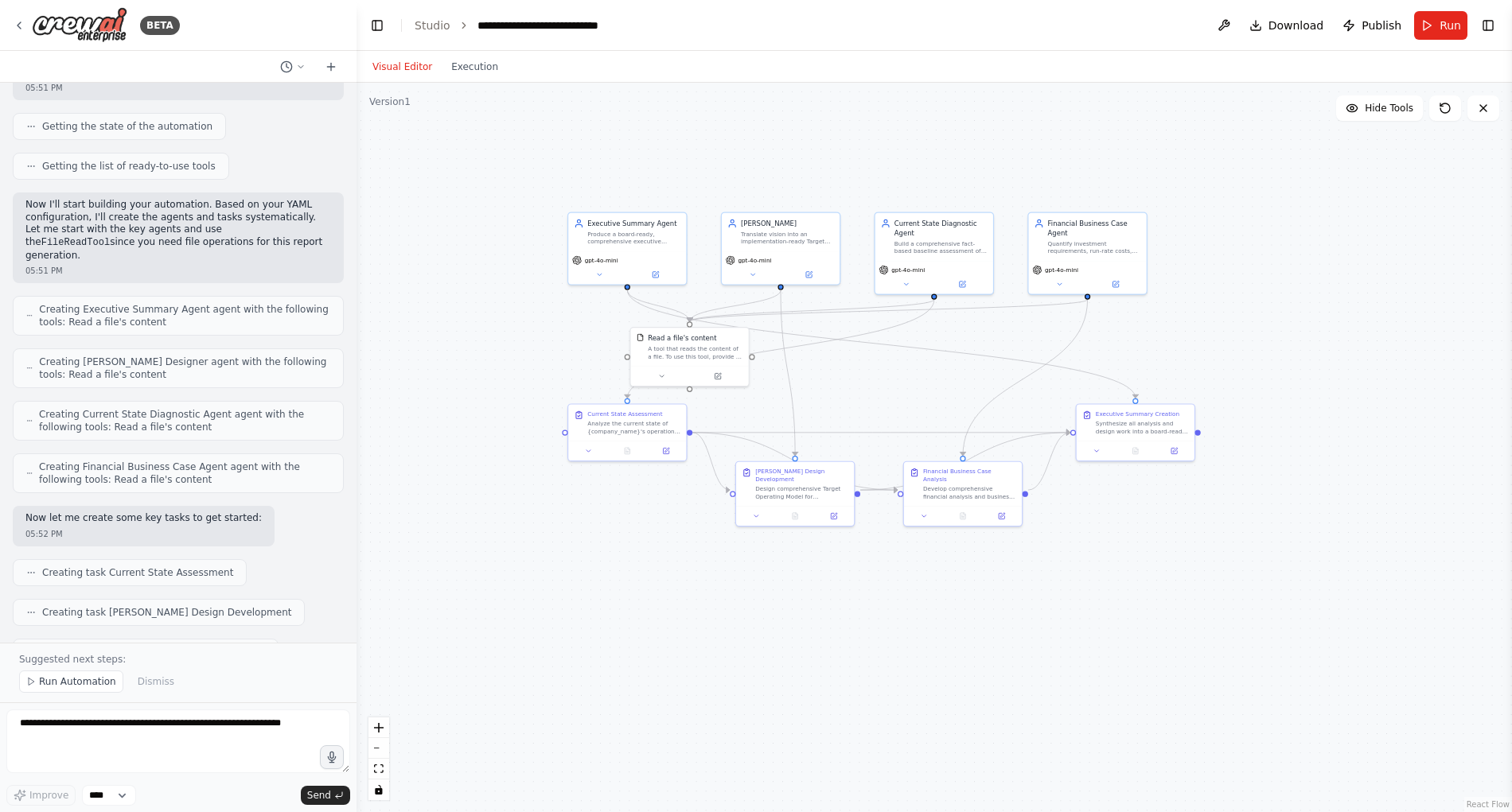
click at [458, 25] on icon "breadcrumb" at bounding box center [463, 26] width 11 height 11
drag, startPoint x: 461, startPoint y: 26, endPoint x: 395, endPoint y: 39, distance: 67.3
click at [460, 27] on icon "breadcrumb" at bounding box center [463, 26] width 11 height 11
click at [380, 27] on button "Toggle Left Sidebar" at bounding box center [377, 26] width 22 height 22
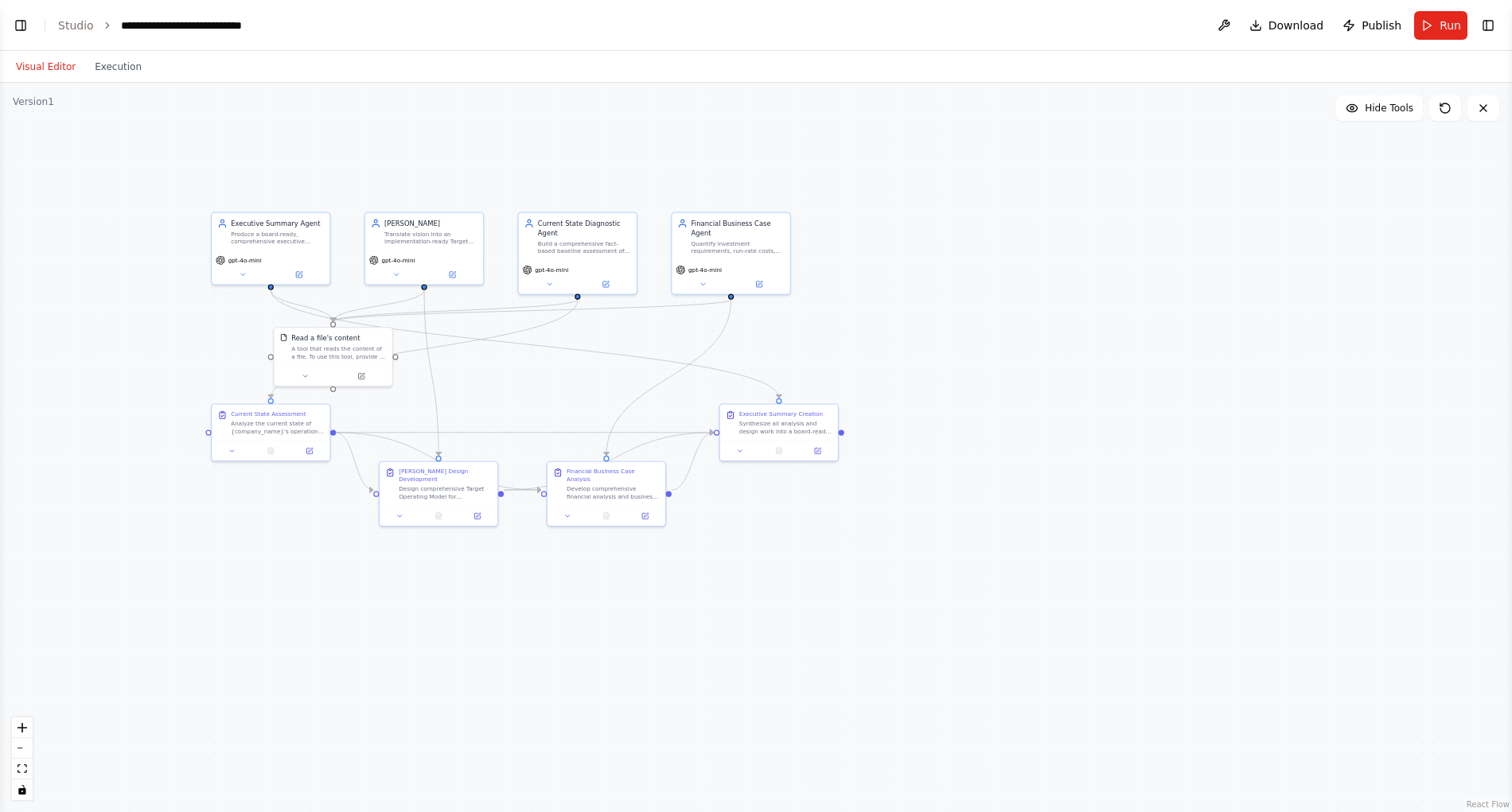
click at [19, 27] on button "Toggle Left Sidebar" at bounding box center [20, 26] width 22 height 22
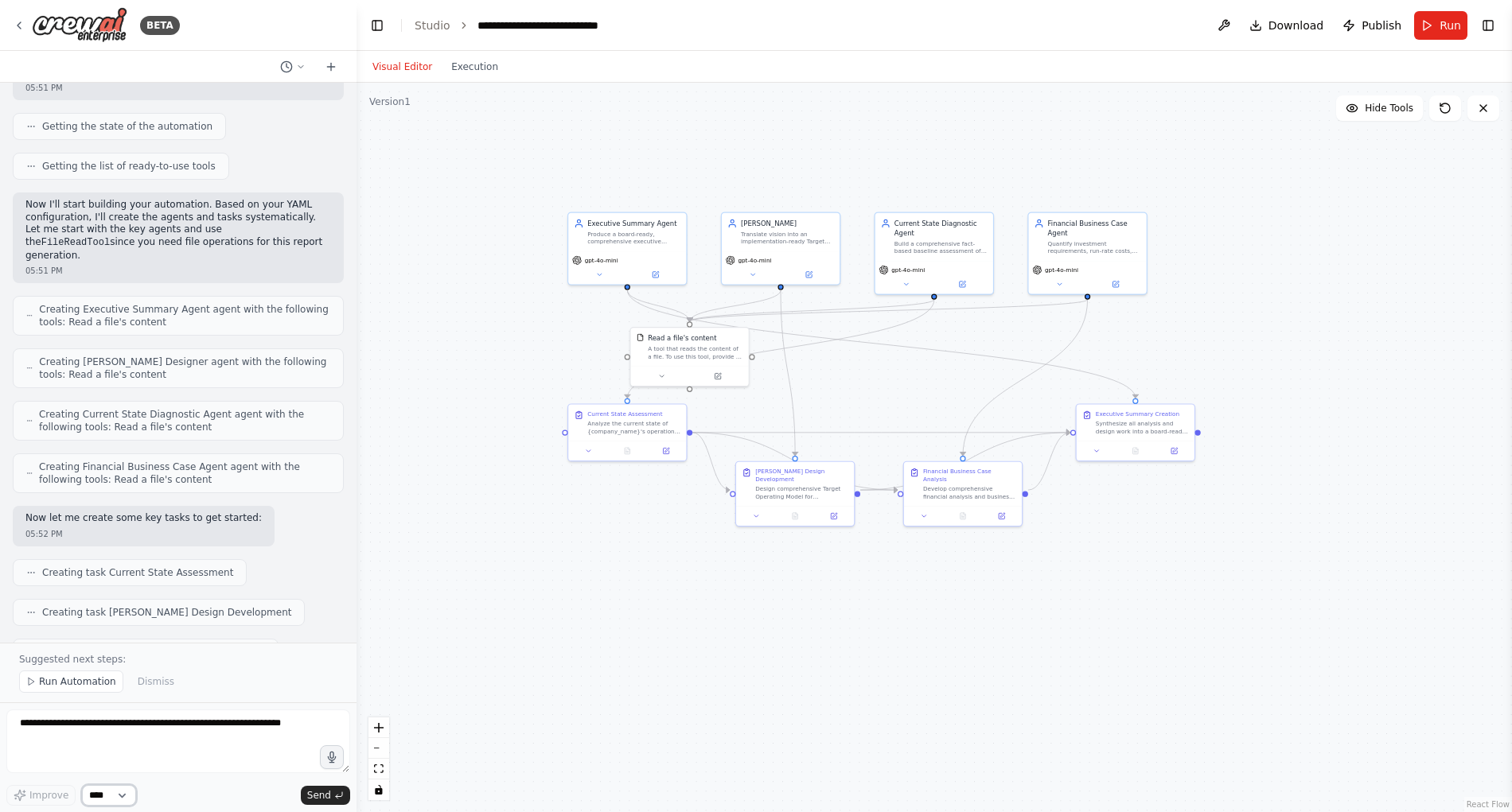
click at [128, 795] on select "****" at bounding box center [108, 795] width 54 height 21
click at [23, 24] on icon at bounding box center [19, 26] width 13 height 13
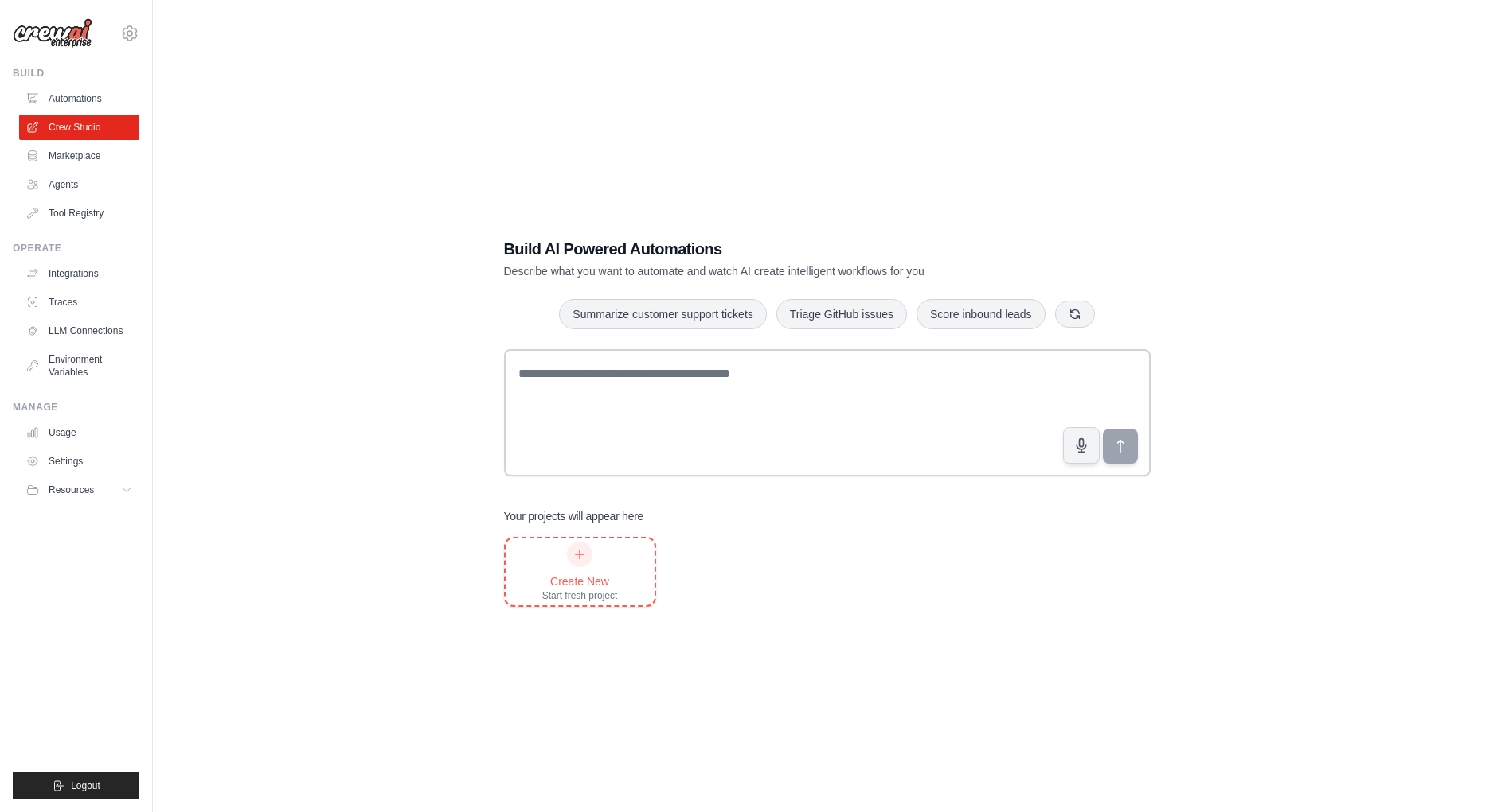
click at [586, 573] on div "Create New" at bounding box center [580, 581] width 75 height 16
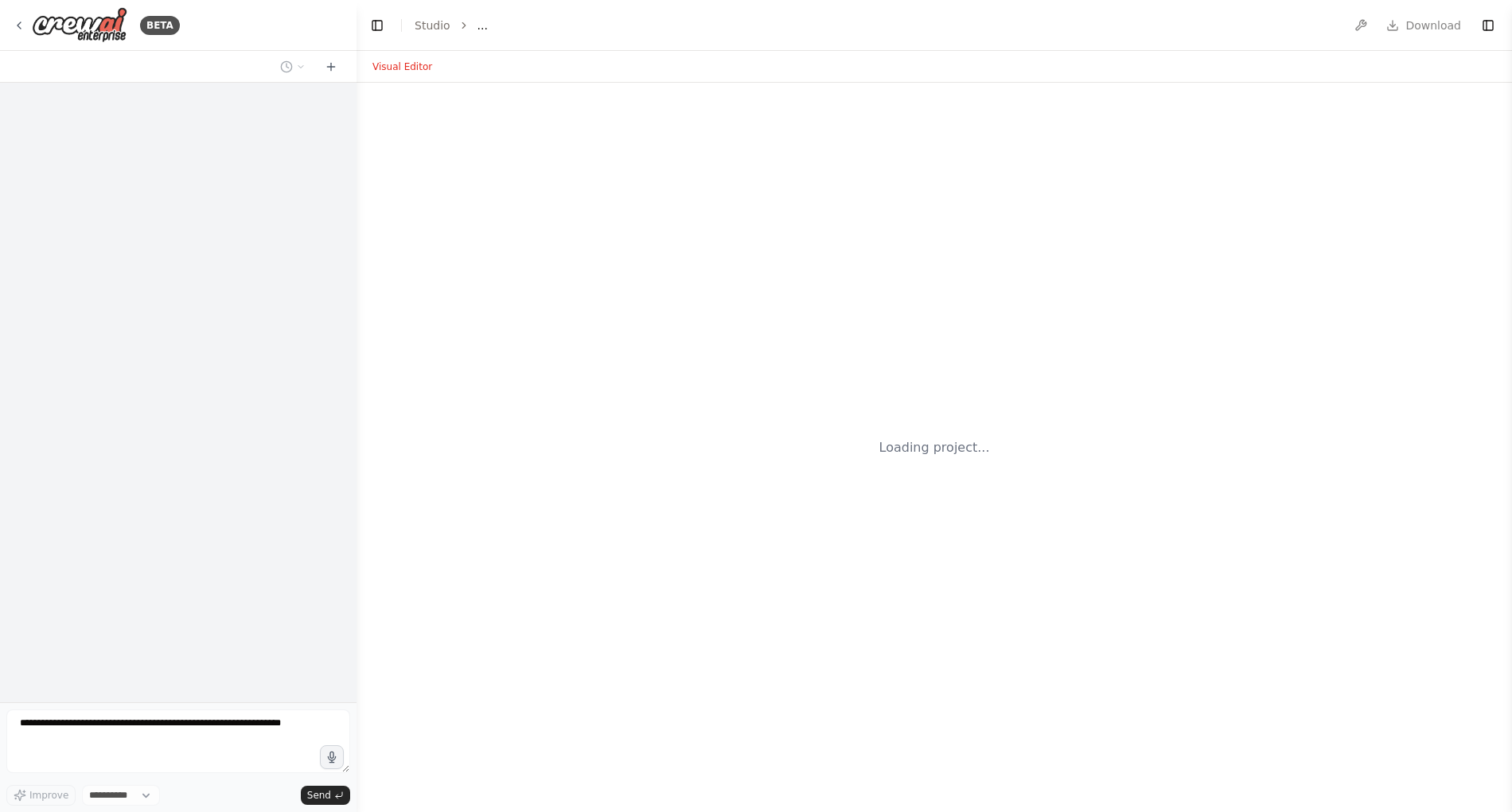
select select "****"
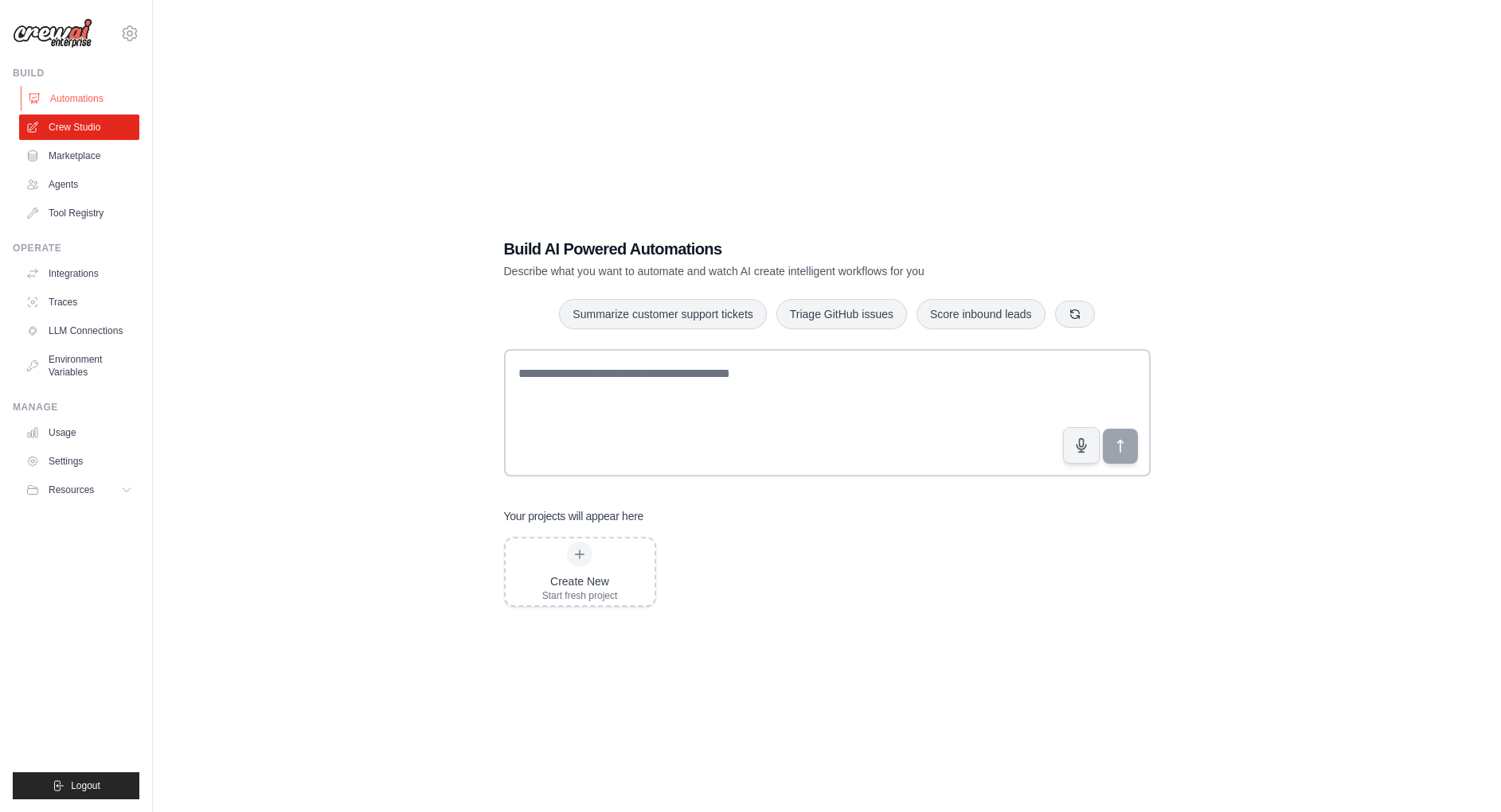
click at [70, 97] on link "Automations" at bounding box center [81, 99] width 120 height 26
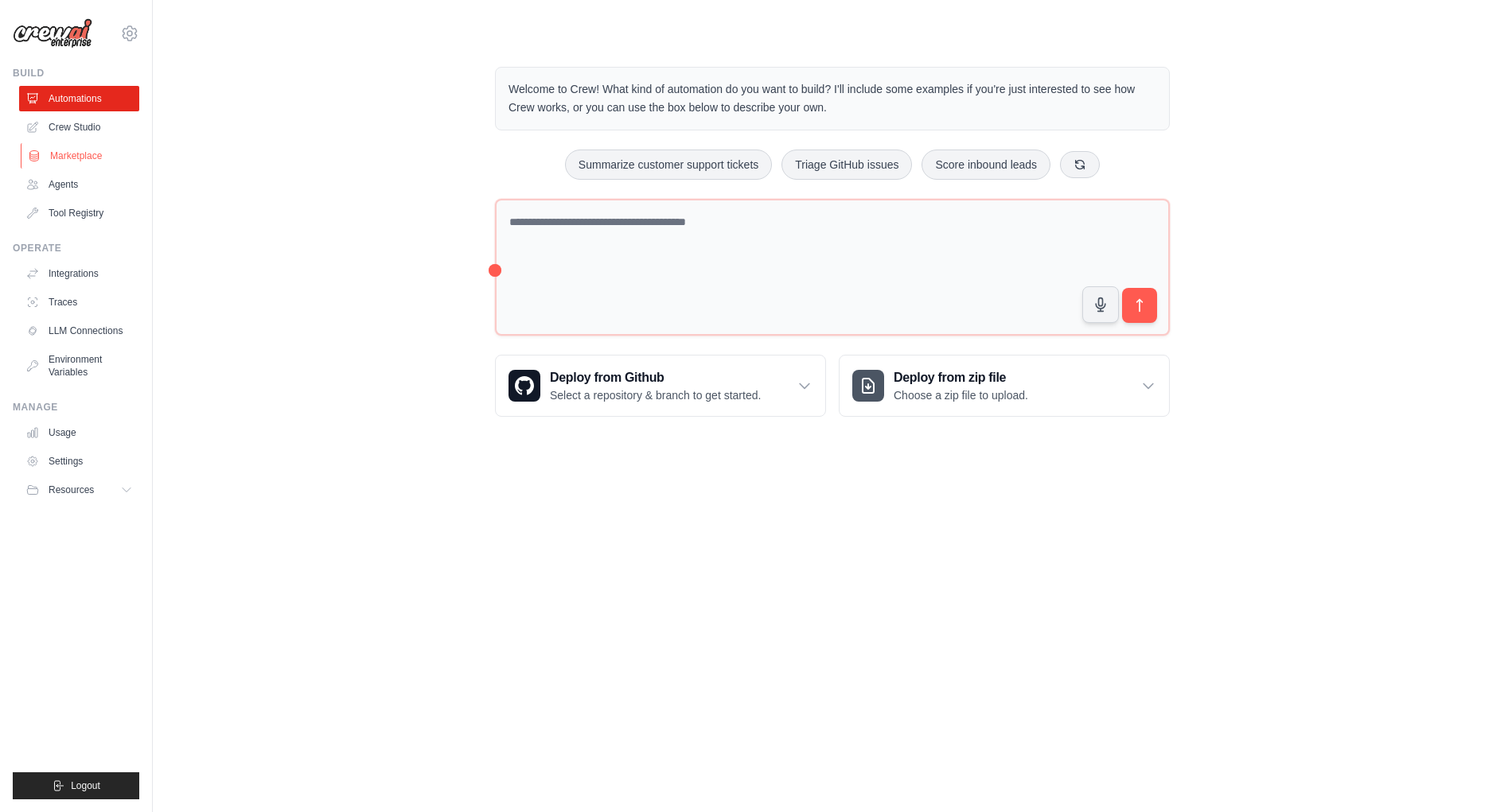
click at [75, 155] on link "Marketplace" at bounding box center [81, 156] width 120 height 26
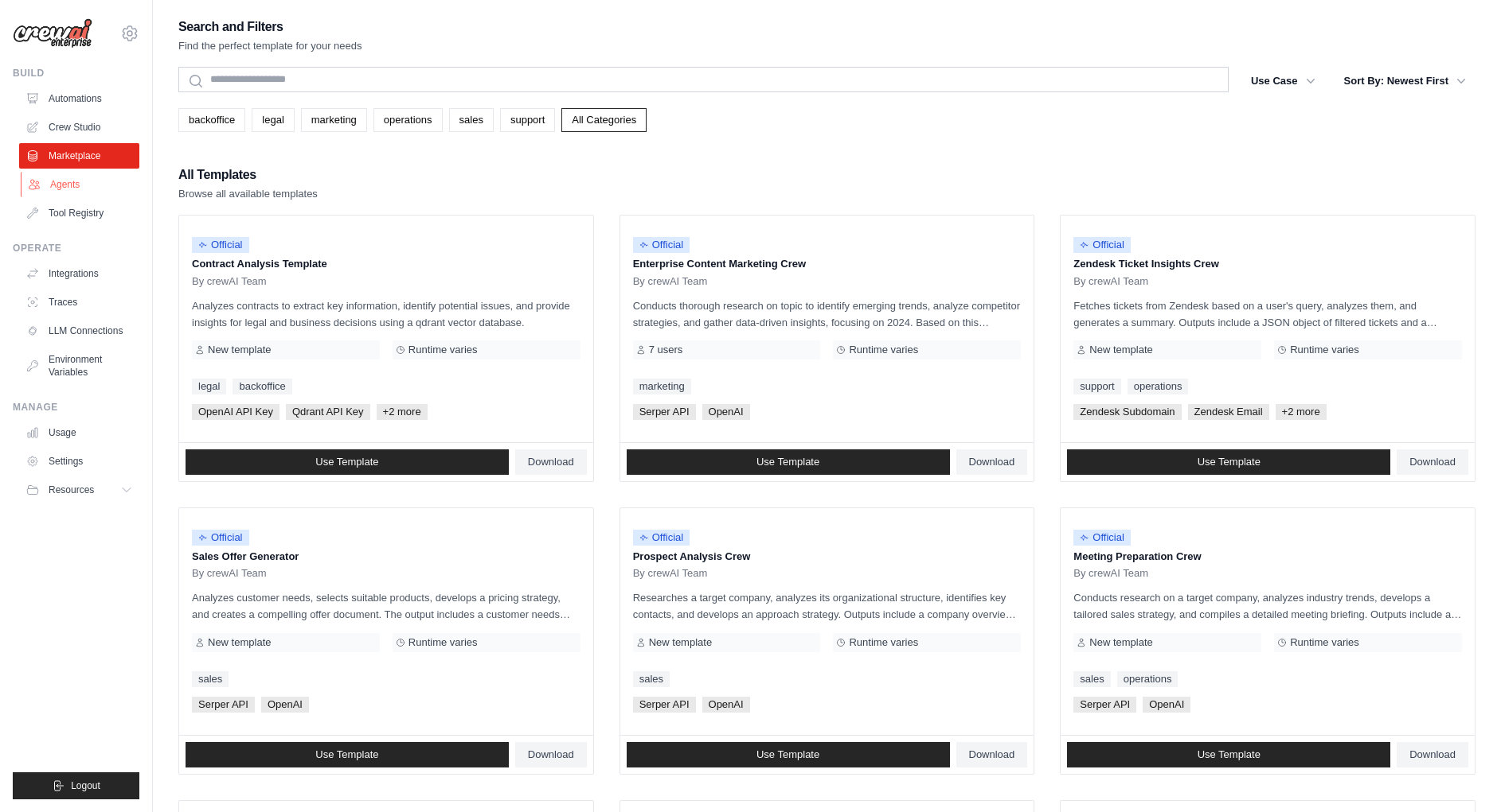
click at [68, 189] on link "Agents" at bounding box center [81, 184] width 120 height 26
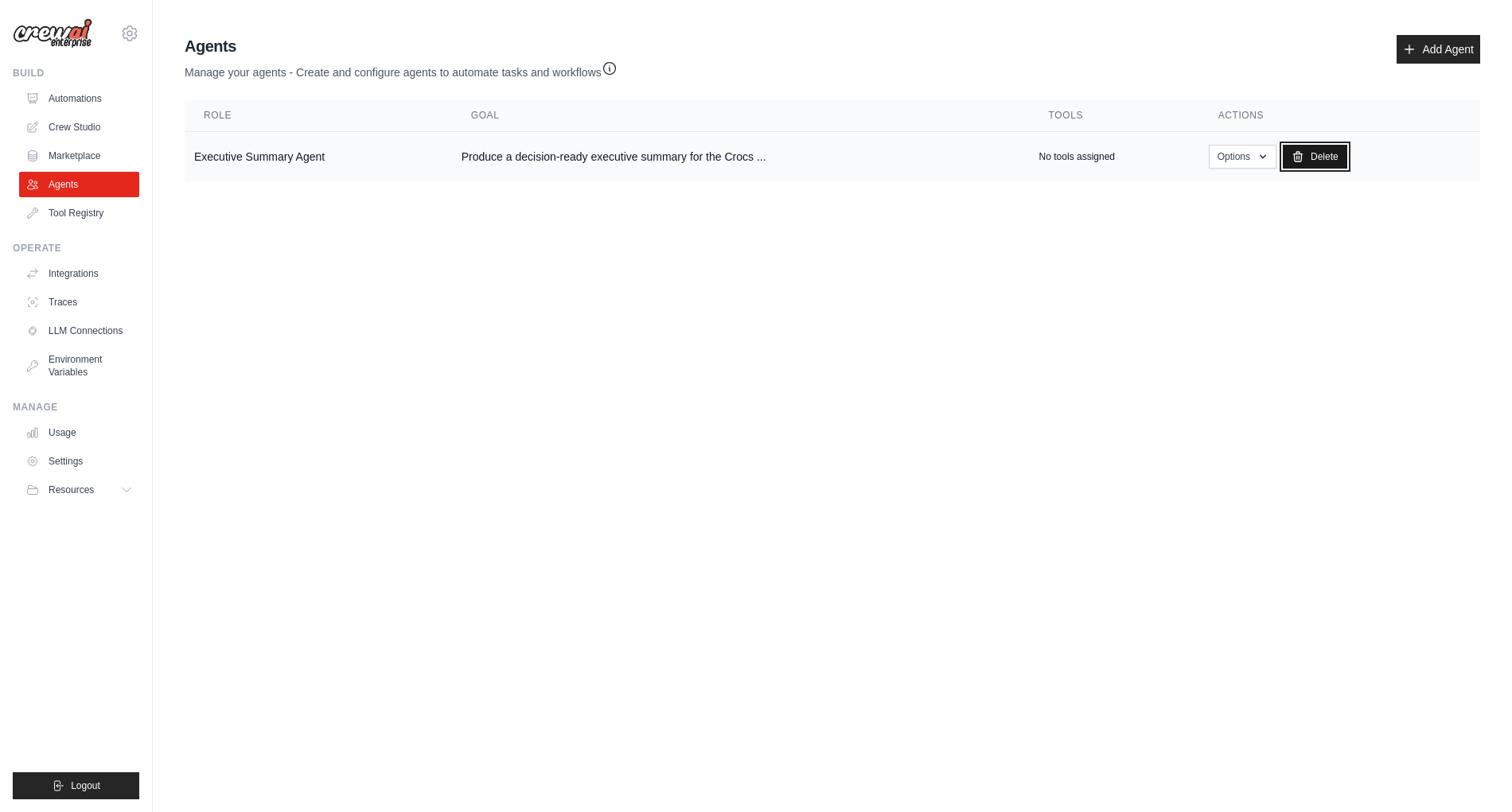
click at [1327, 156] on link "Delete" at bounding box center [1315, 157] width 64 height 24
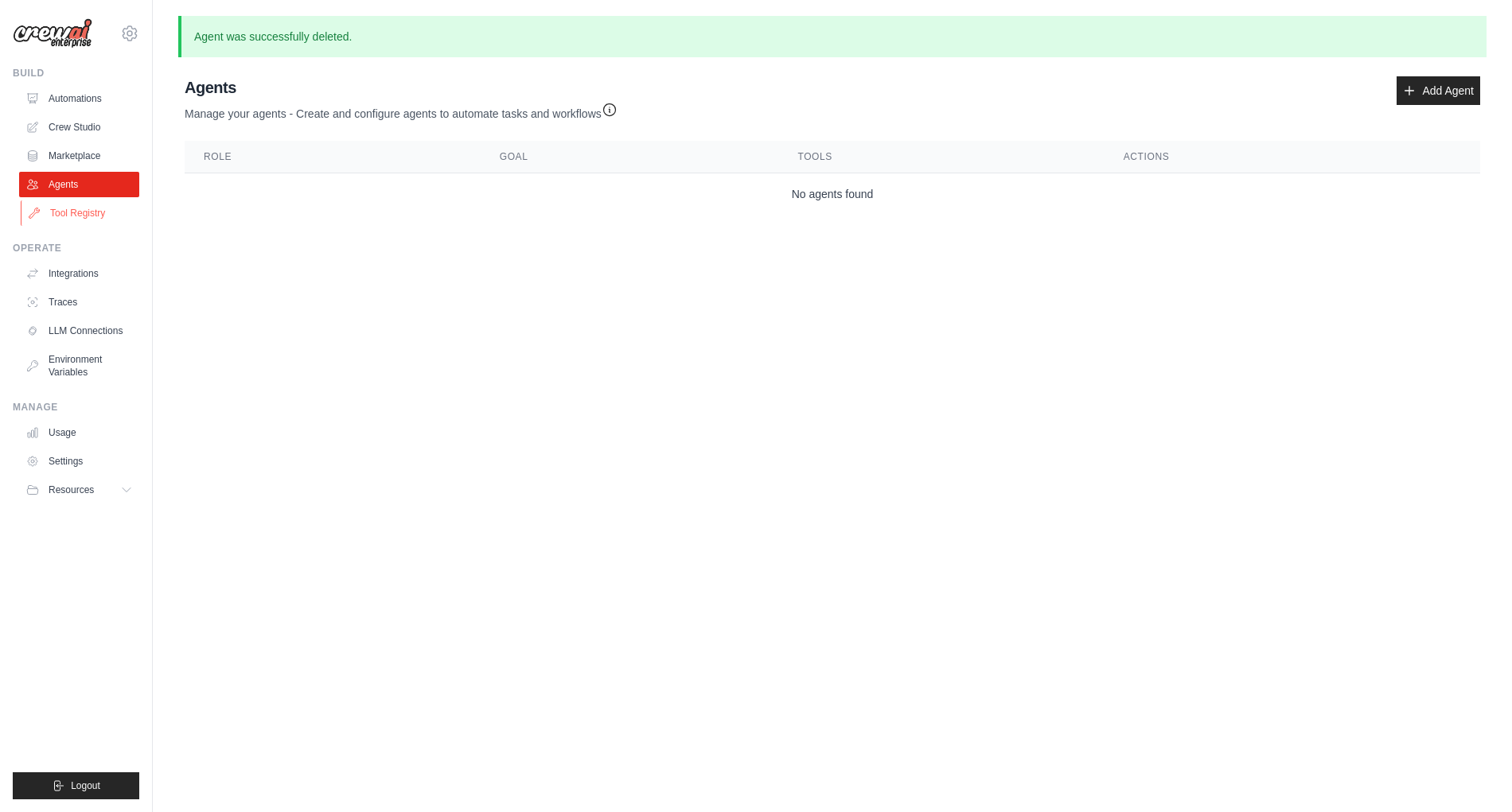
click at [63, 213] on link "Tool Registry" at bounding box center [81, 214] width 120 height 26
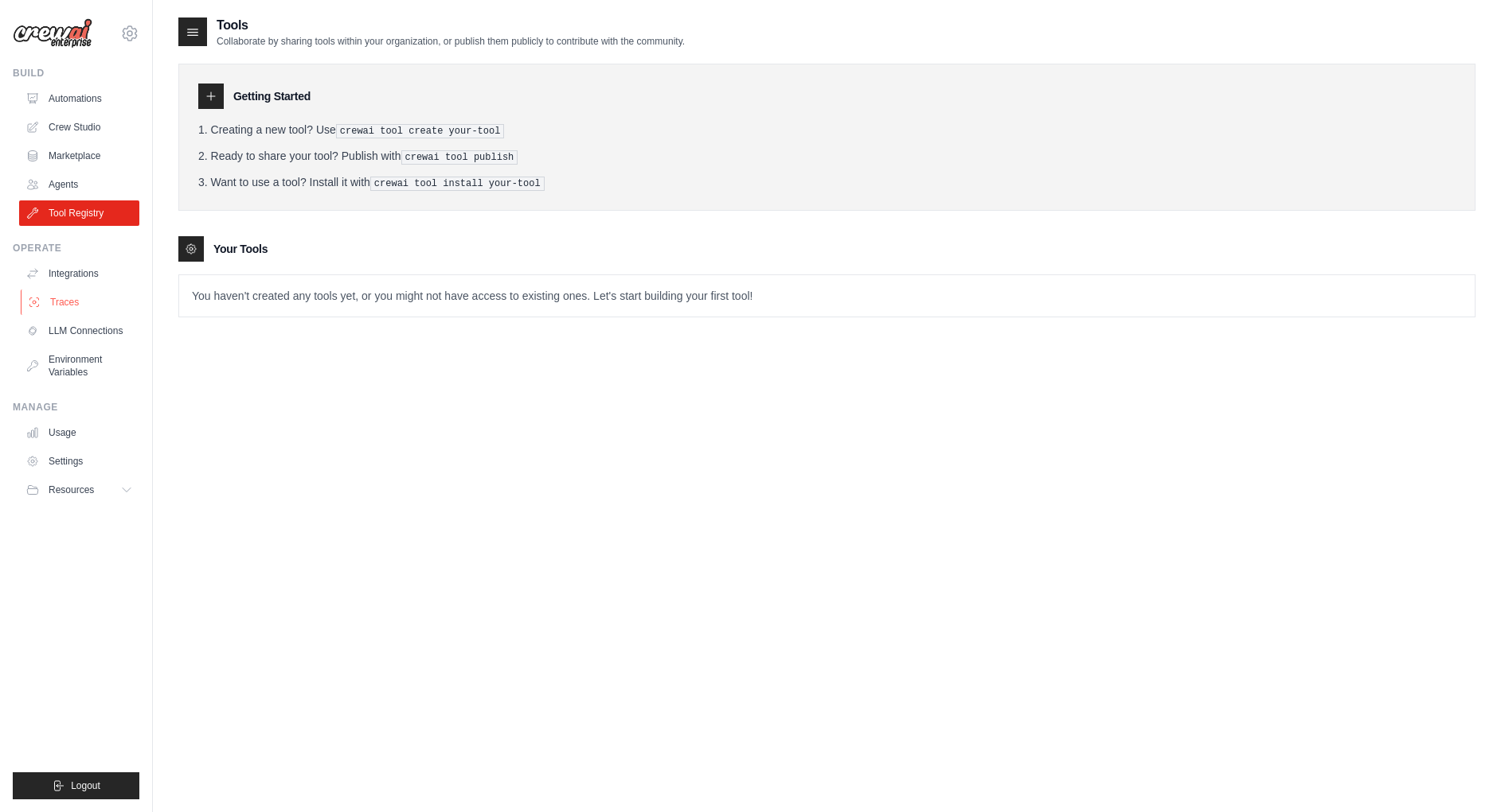
click at [63, 305] on link "Traces" at bounding box center [81, 303] width 120 height 26
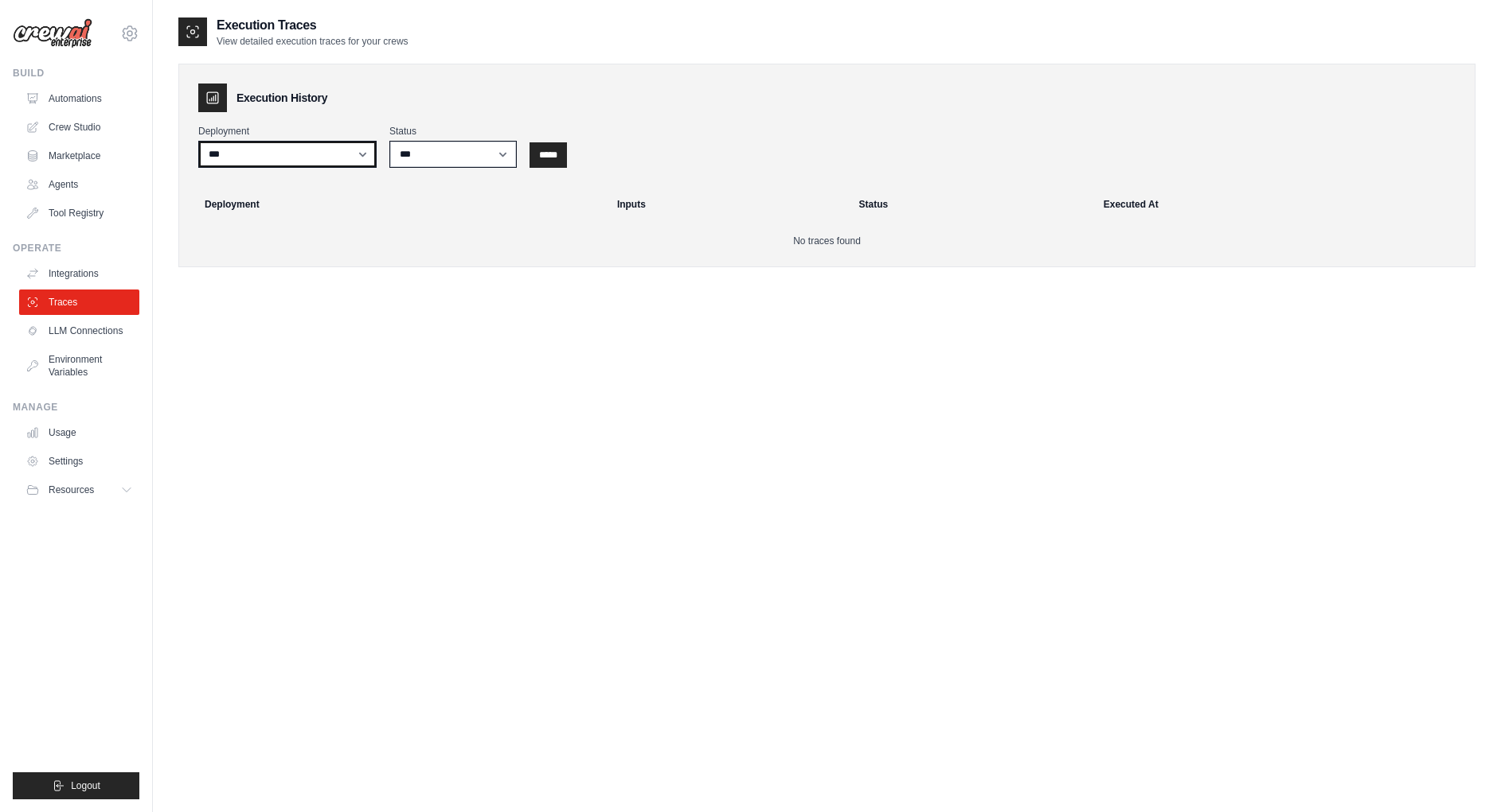
click at [364, 157] on select "***" at bounding box center [287, 153] width 178 height 27
click at [198, 140] on select "***" at bounding box center [287, 153] width 178 height 27
click at [504, 159] on select "*** ********* ******* *****" at bounding box center [453, 153] width 128 height 27
click at [389, 140] on select "*** ********* ******* *****" at bounding box center [453, 153] width 128 height 27
click at [563, 156] on input "*****" at bounding box center [548, 155] width 38 height 26
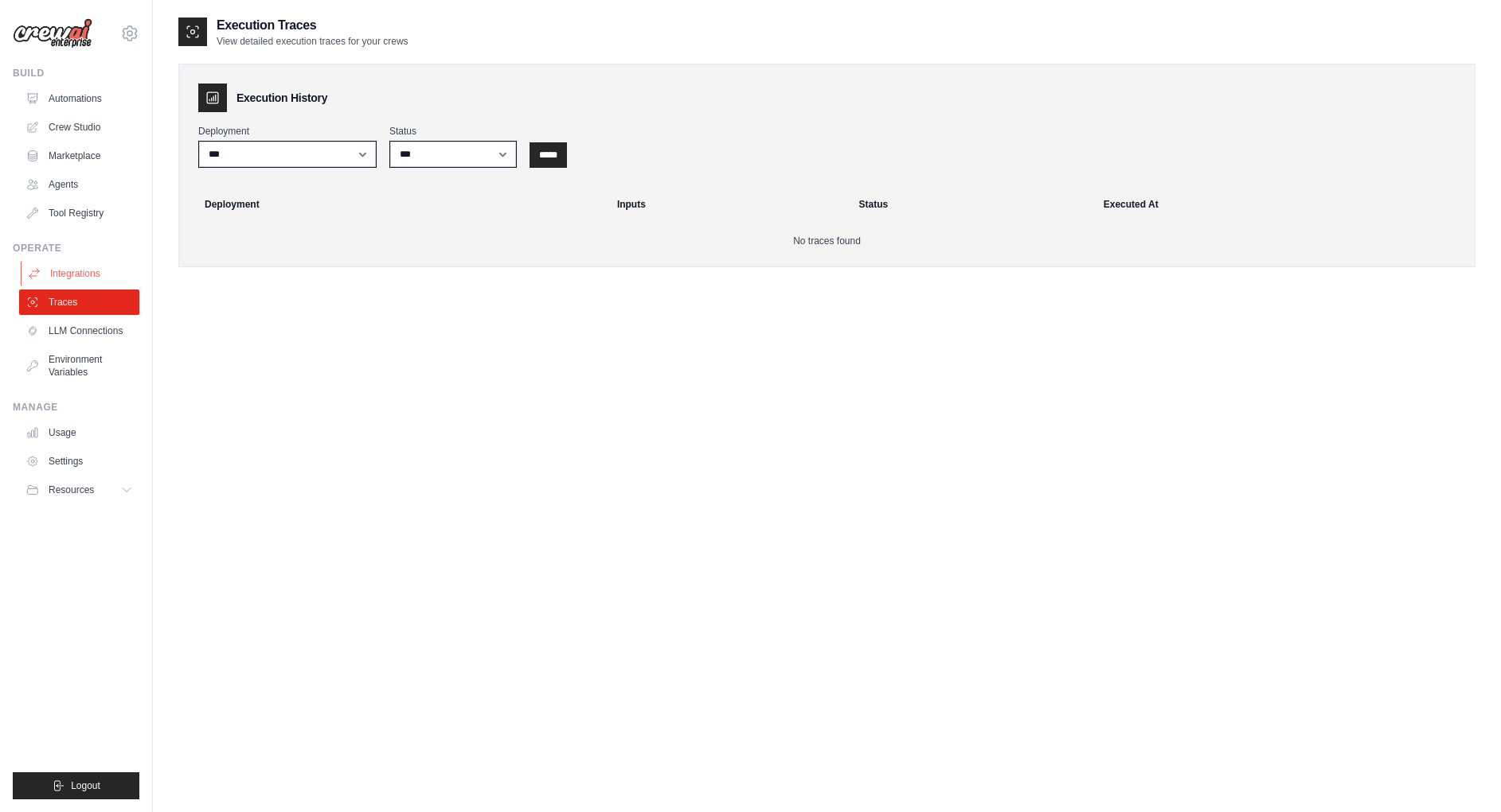
click at [85, 276] on link "Integrations" at bounding box center [81, 273] width 120 height 26
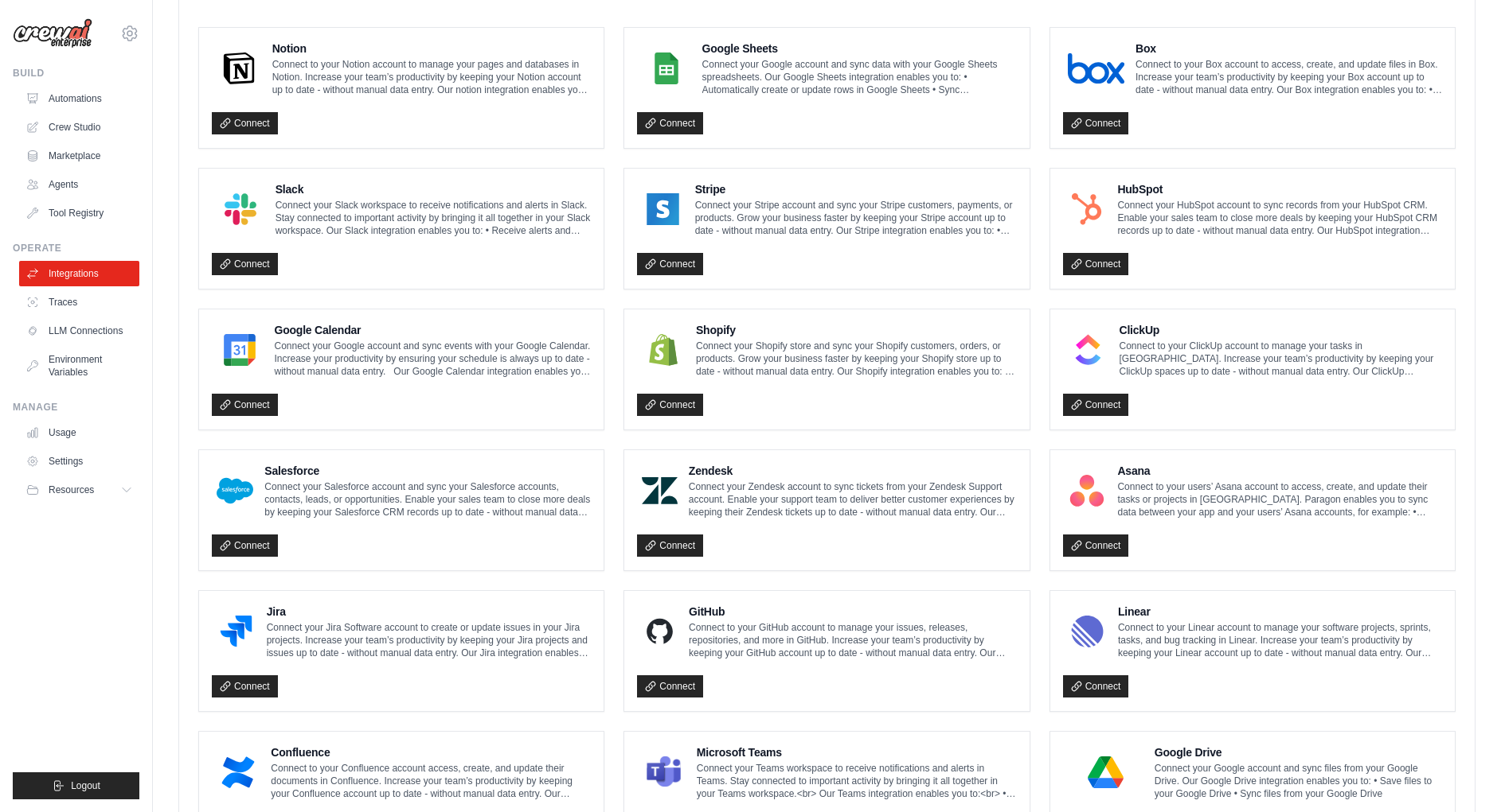
scroll to position [200, 0]
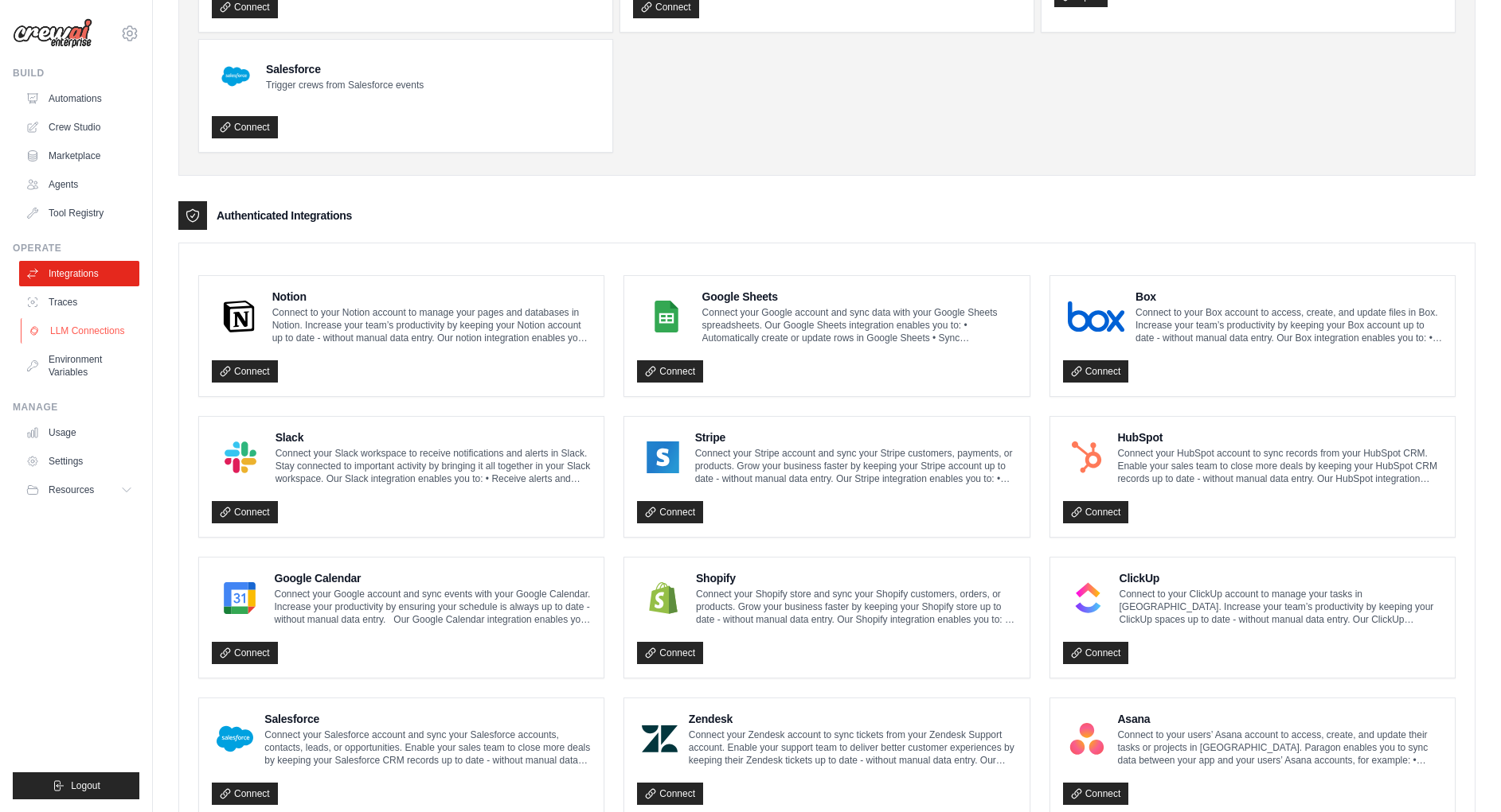
click at [69, 329] on link "LLM Connections" at bounding box center [81, 331] width 120 height 26
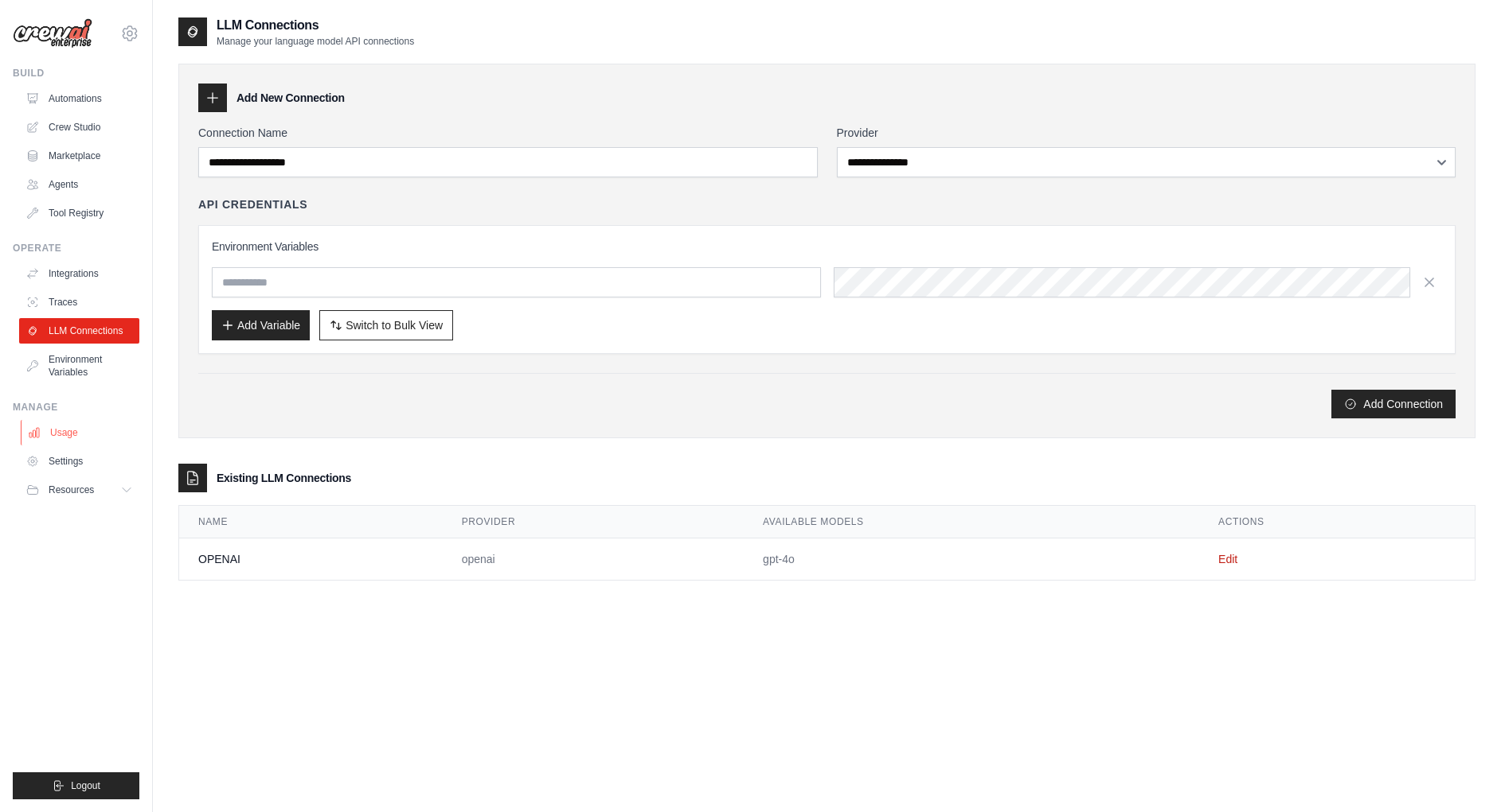
click at [74, 433] on link "Usage" at bounding box center [81, 433] width 120 height 26
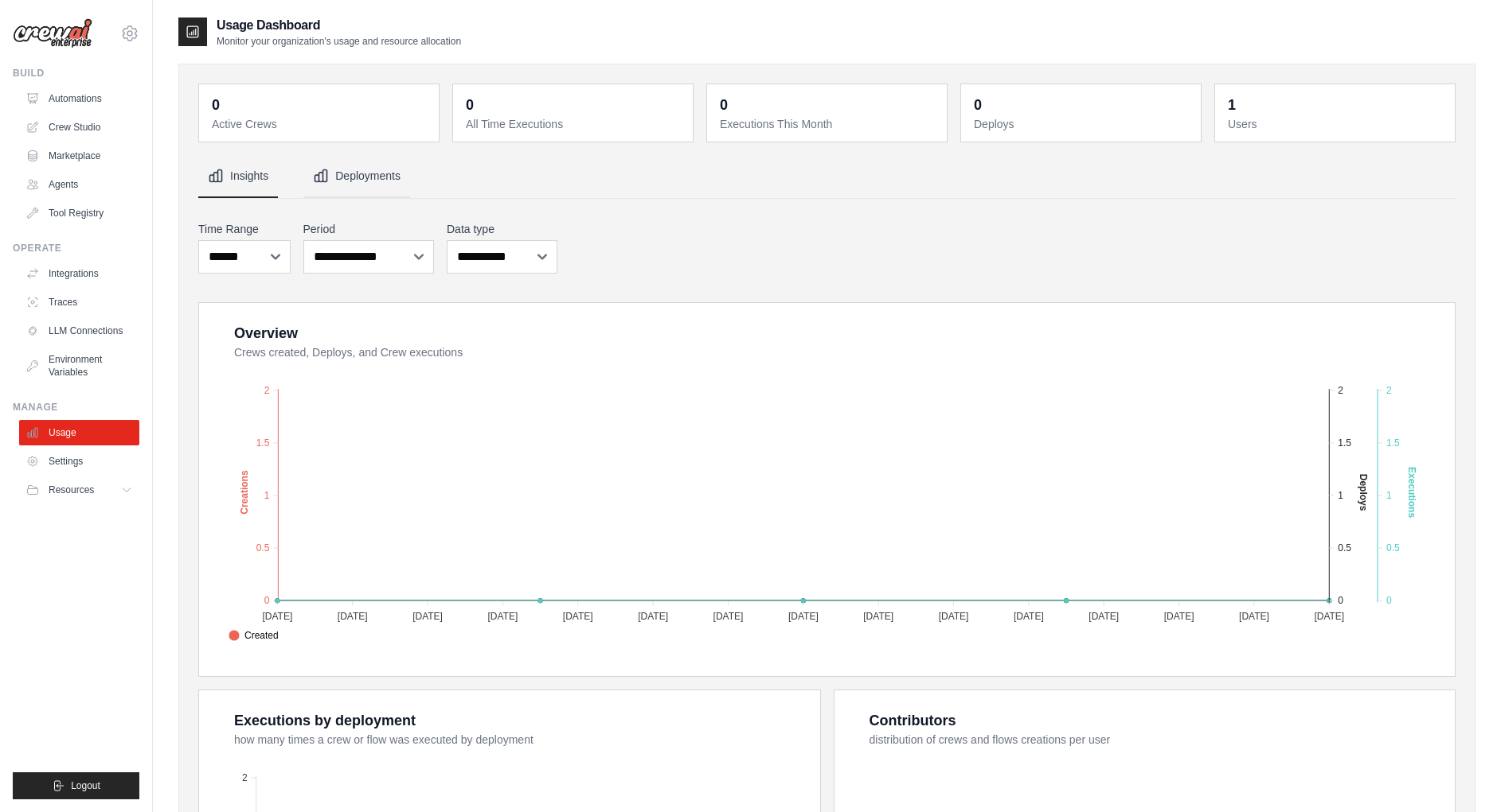
click at [380, 182] on button "Deployments" at bounding box center [356, 176] width 106 height 43
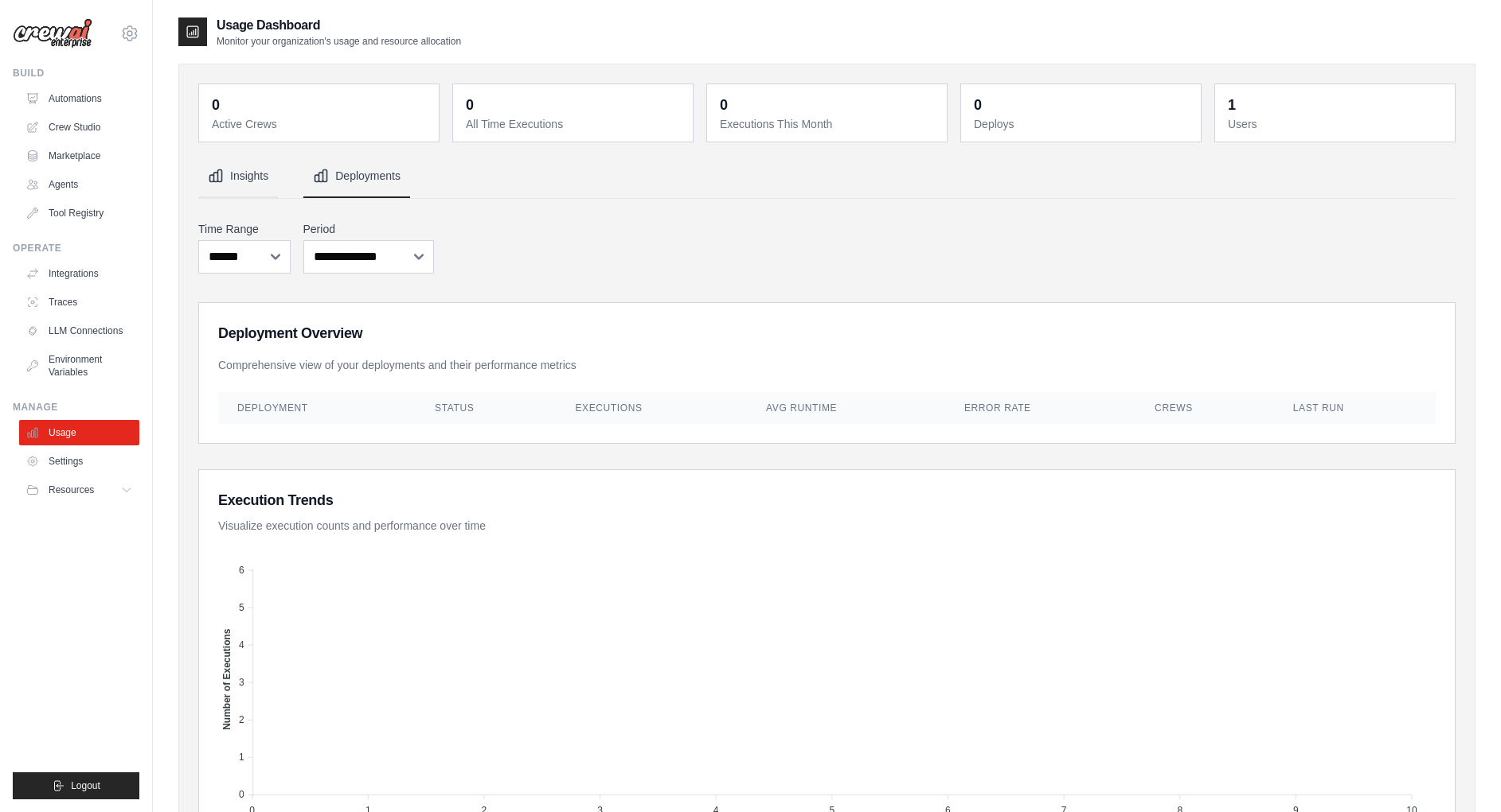
click at [229, 180] on button "Insights" at bounding box center [238, 176] width 80 height 43
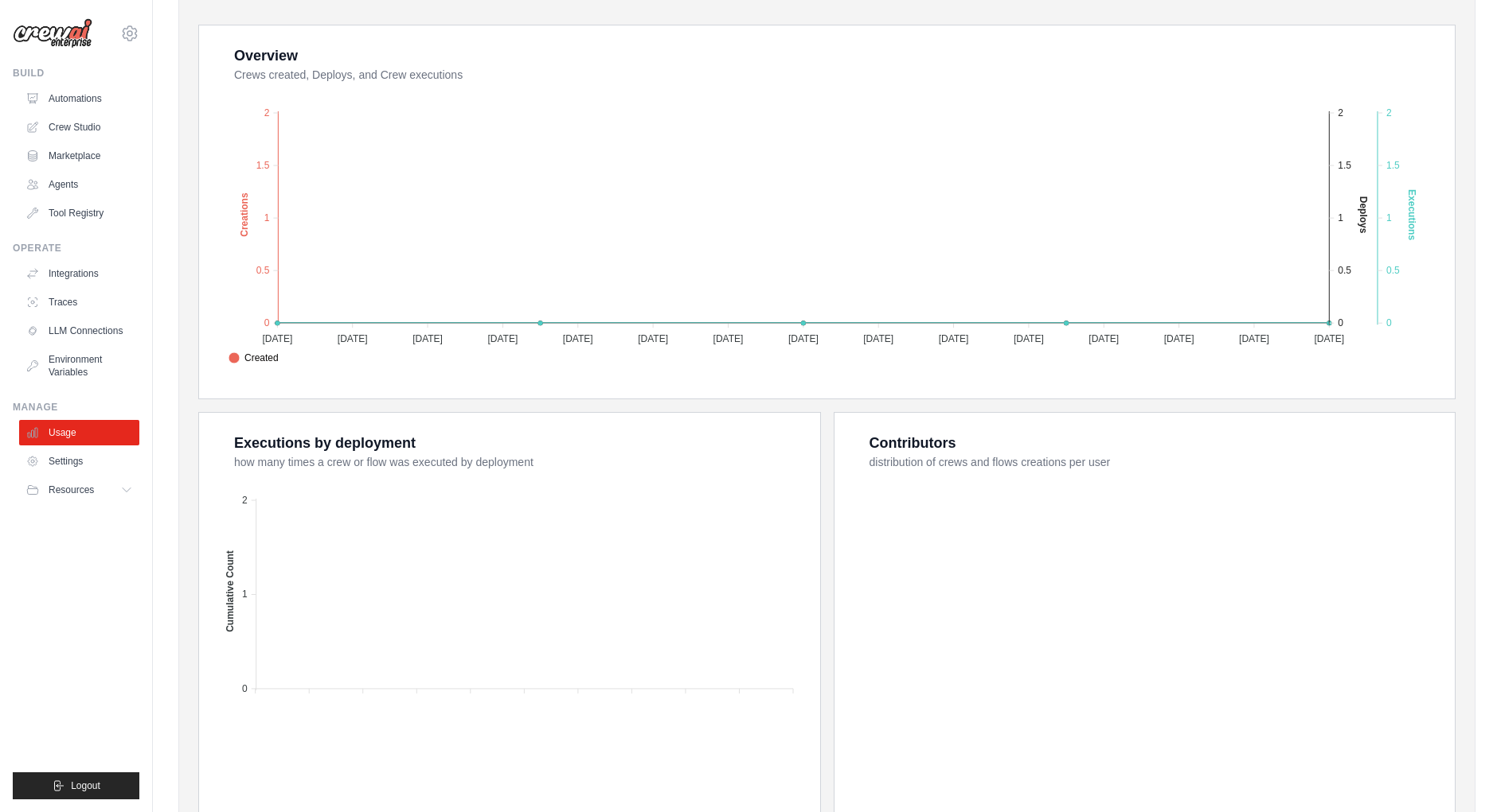
scroll to position [261, 0]
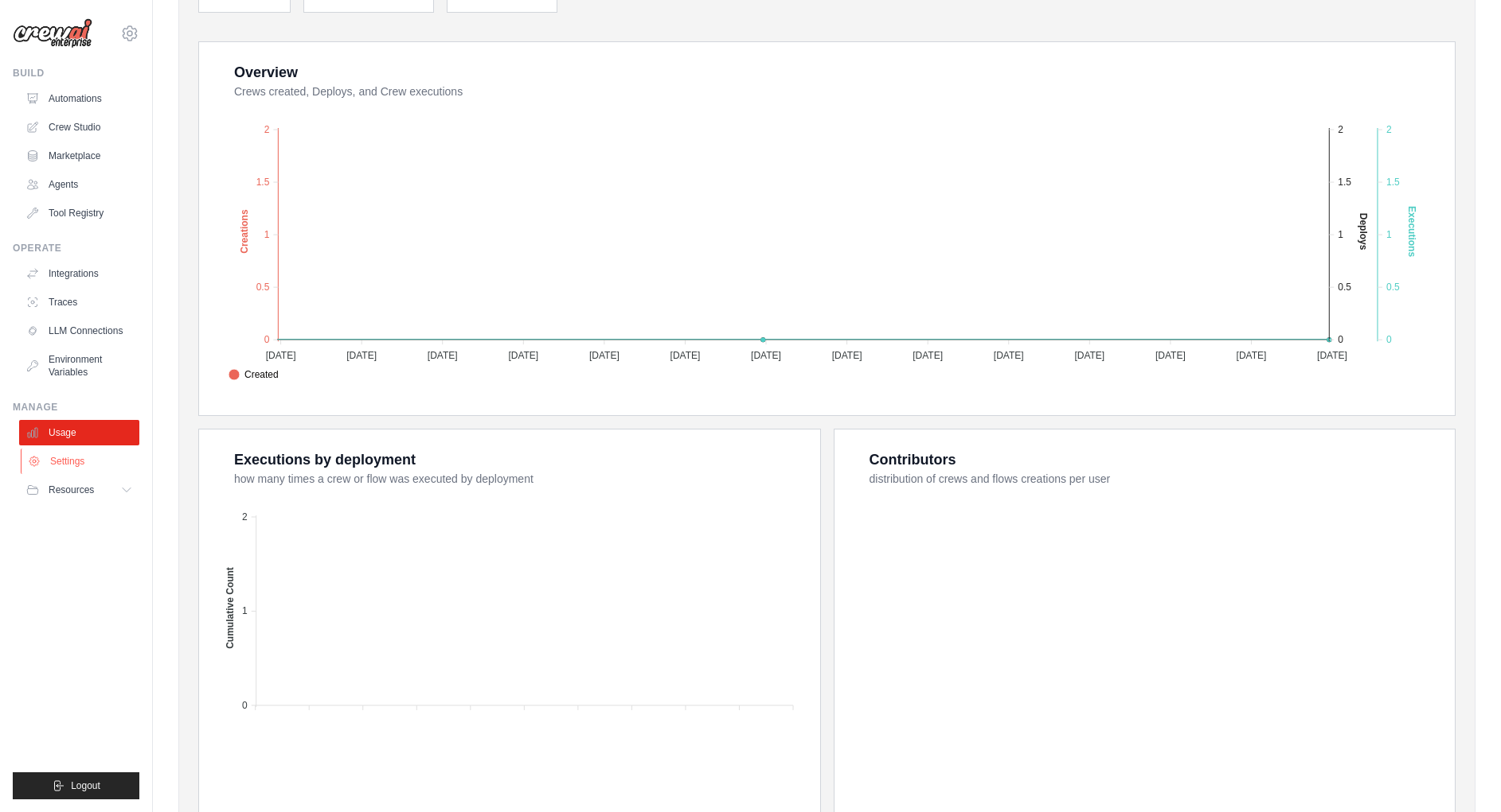
click at [62, 464] on link "Settings" at bounding box center [81, 462] width 120 height 26
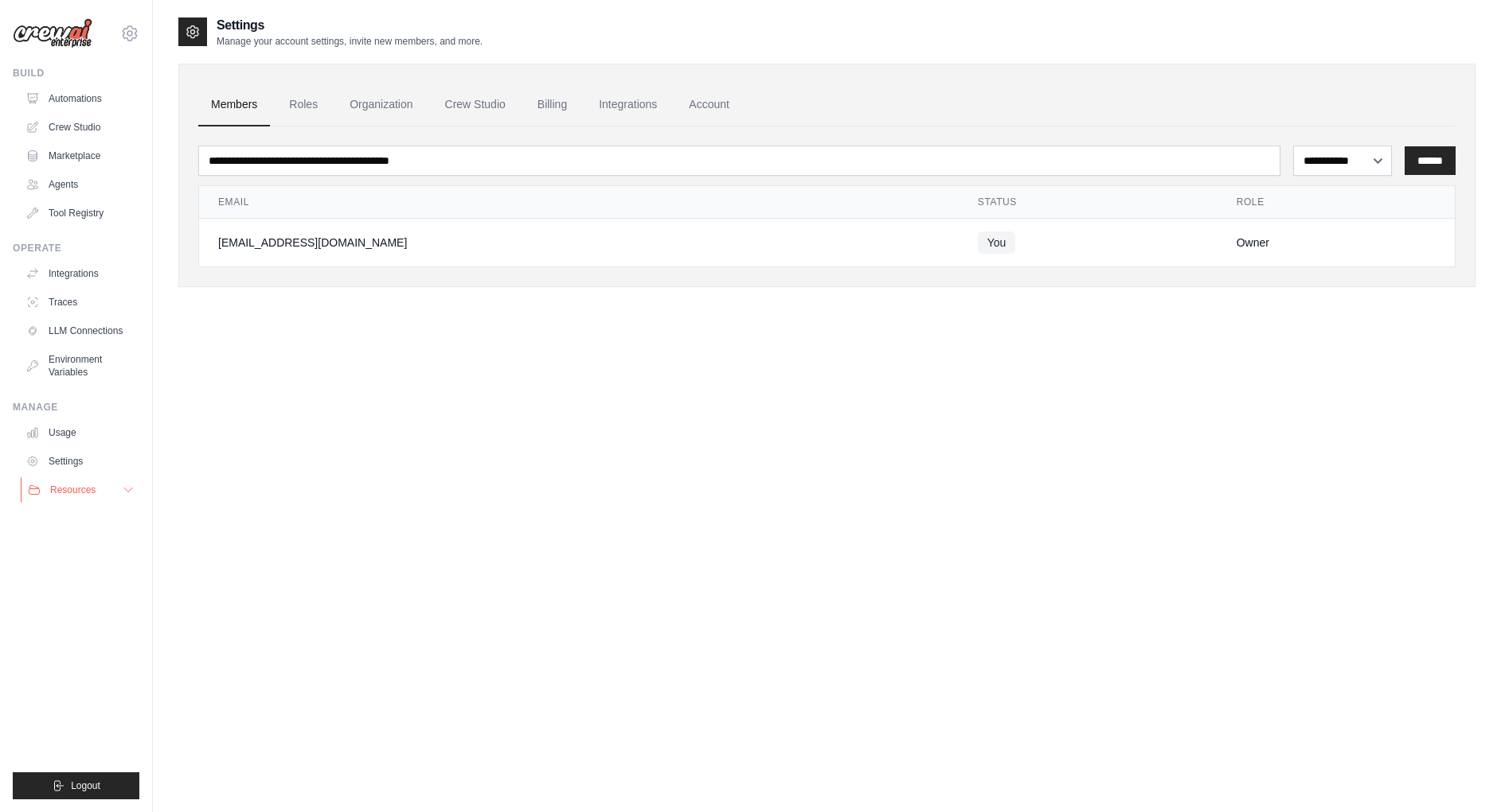
click at [68, 492] on span "Resources" at bounding box center [73, 490] width 45 height 13
click at [64, 127] on link "Crew Studio" at bounding box center [81, 128] width 120 height 26
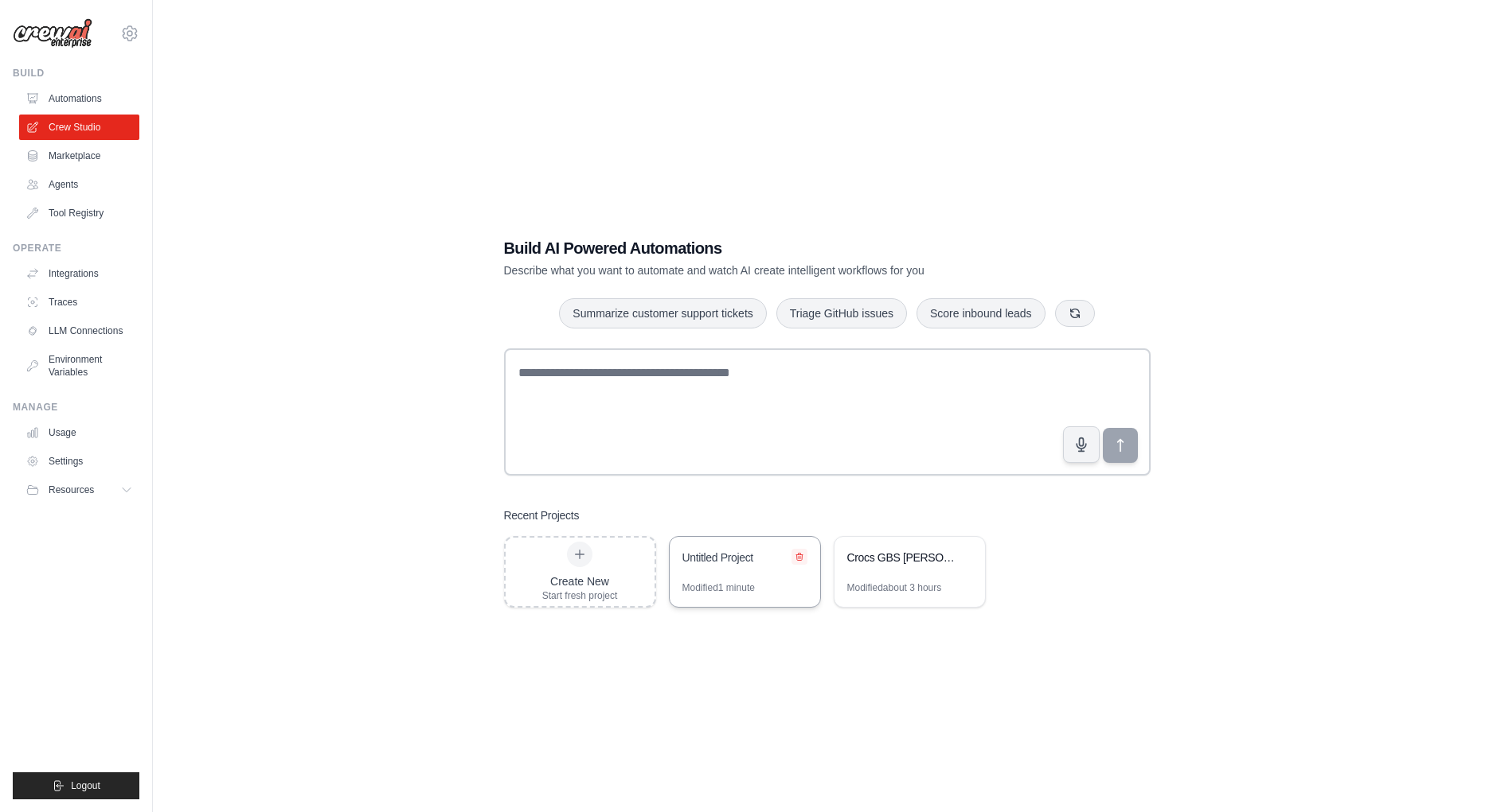
click at [796, 558] on icon at bounding box center [799, 557] width 6 height 7
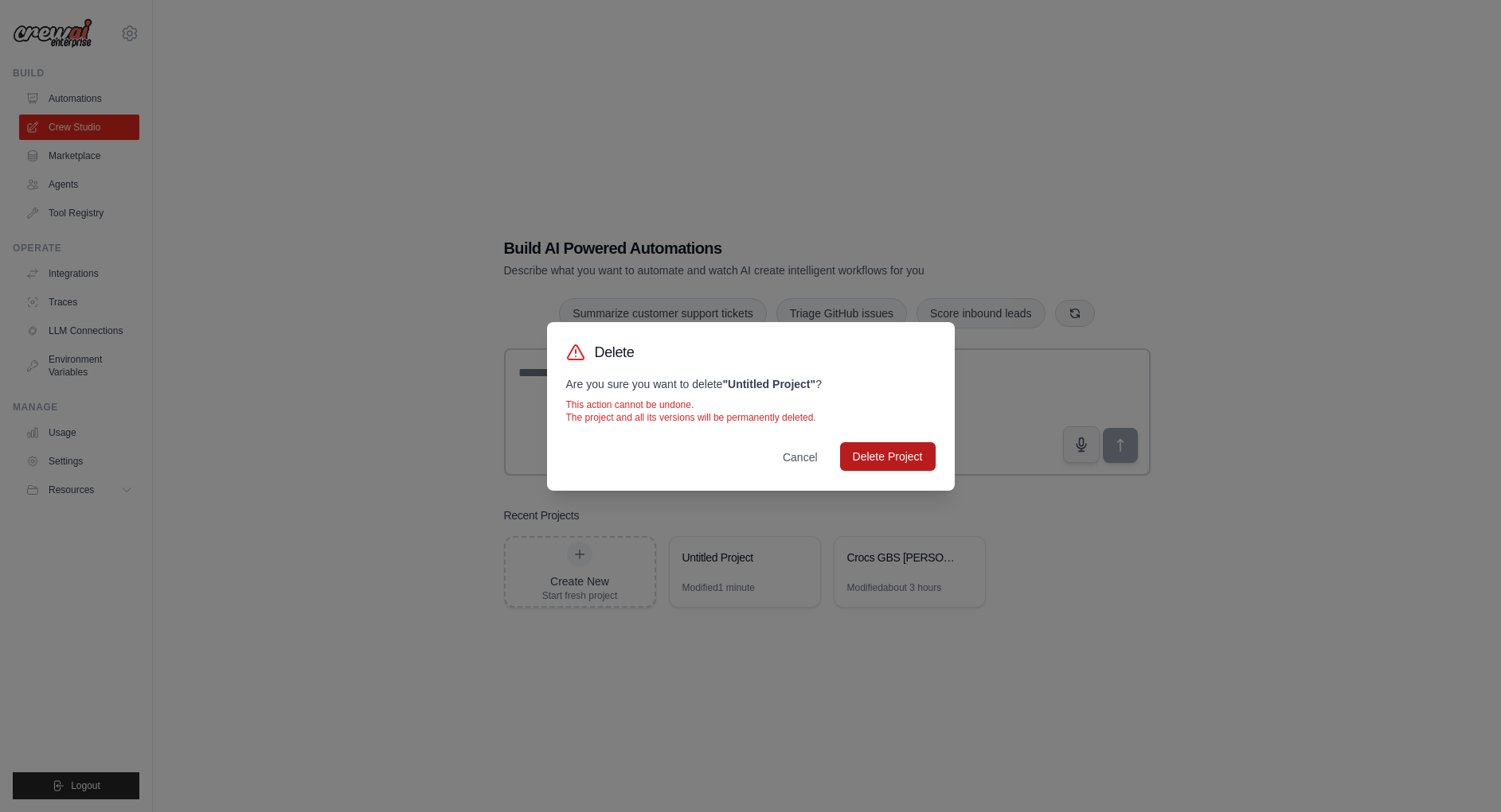
click at [878, 462] on button "Delete Project" at bounding box center [888, 456] width 95 height 28
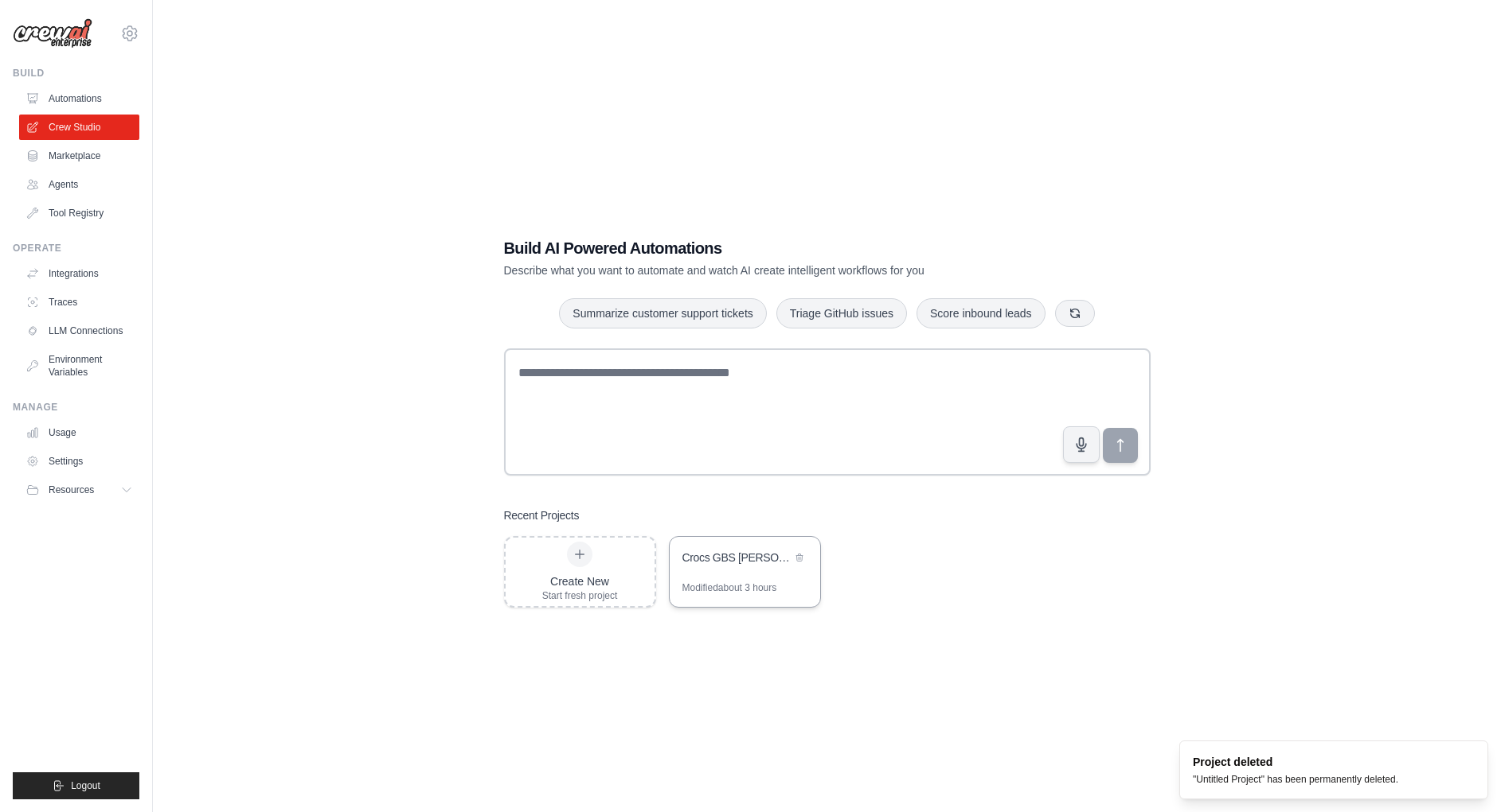
click at [699, 588] on div "Modified about 3 hours" at bounding box center [729, 588] width 95 height 13
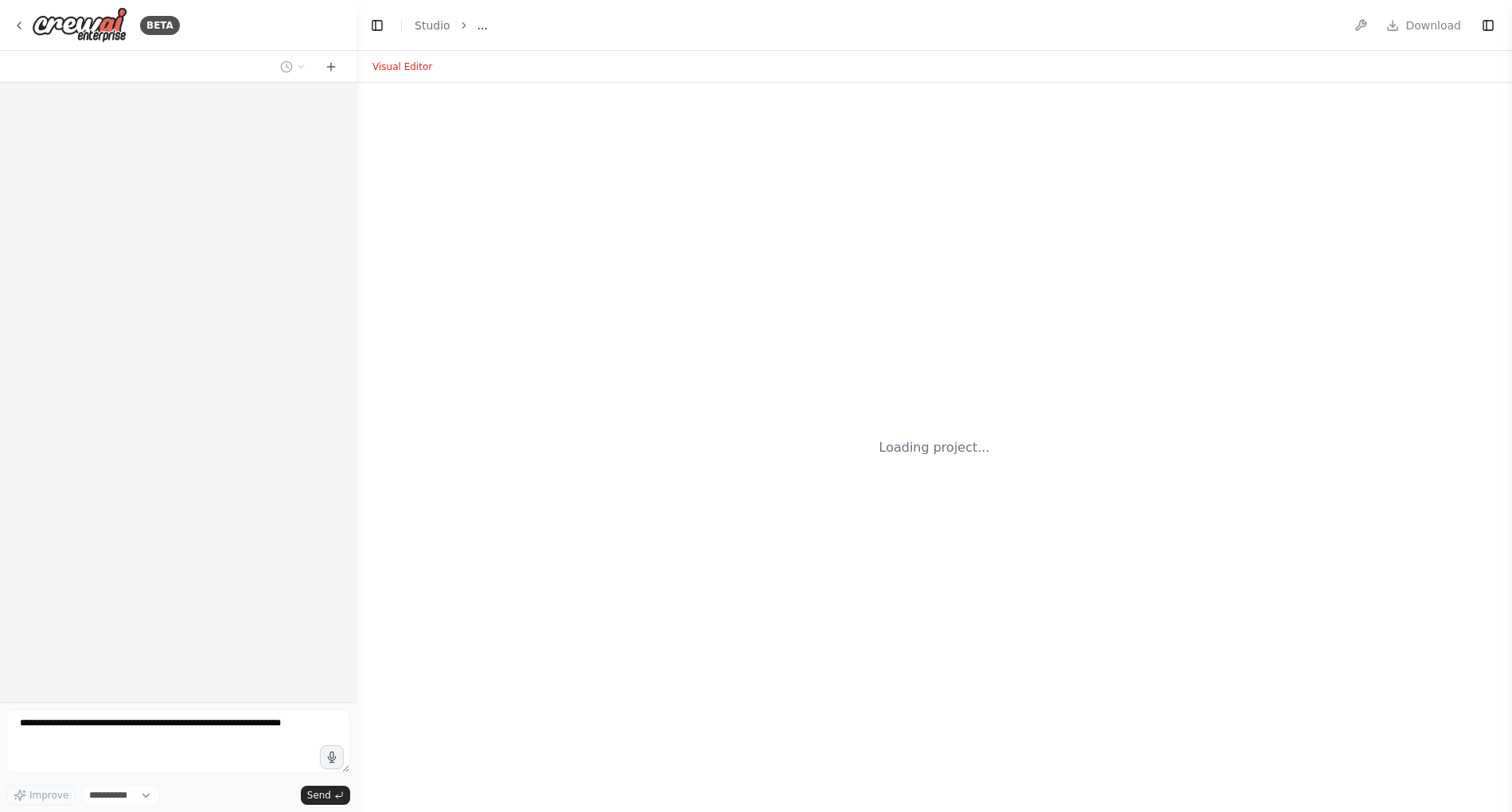
select select "****"
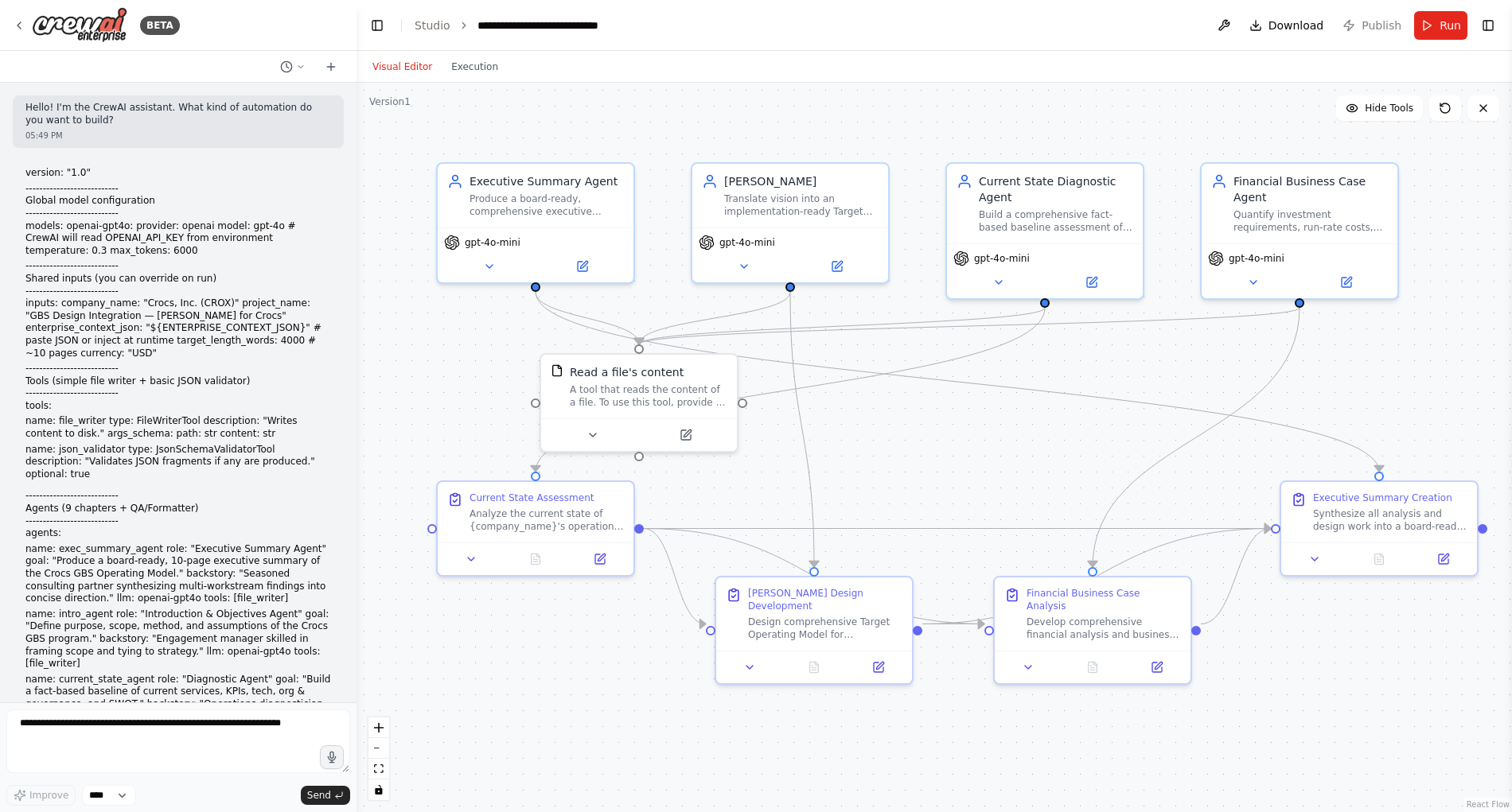
scroll to position [3527, 0]
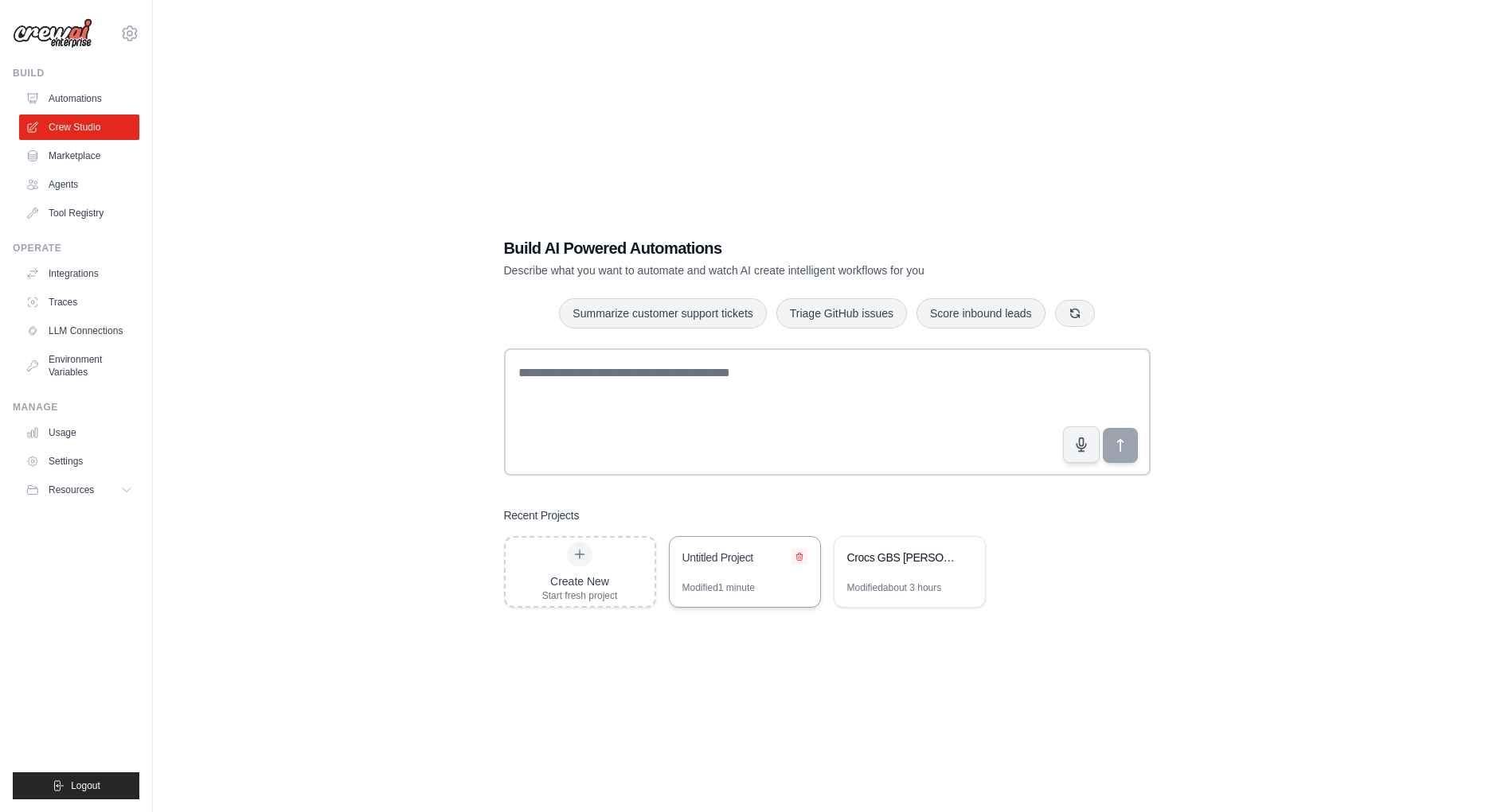
click at [801, 557] on icon at bounding box center [799, 557] width 9 height 9
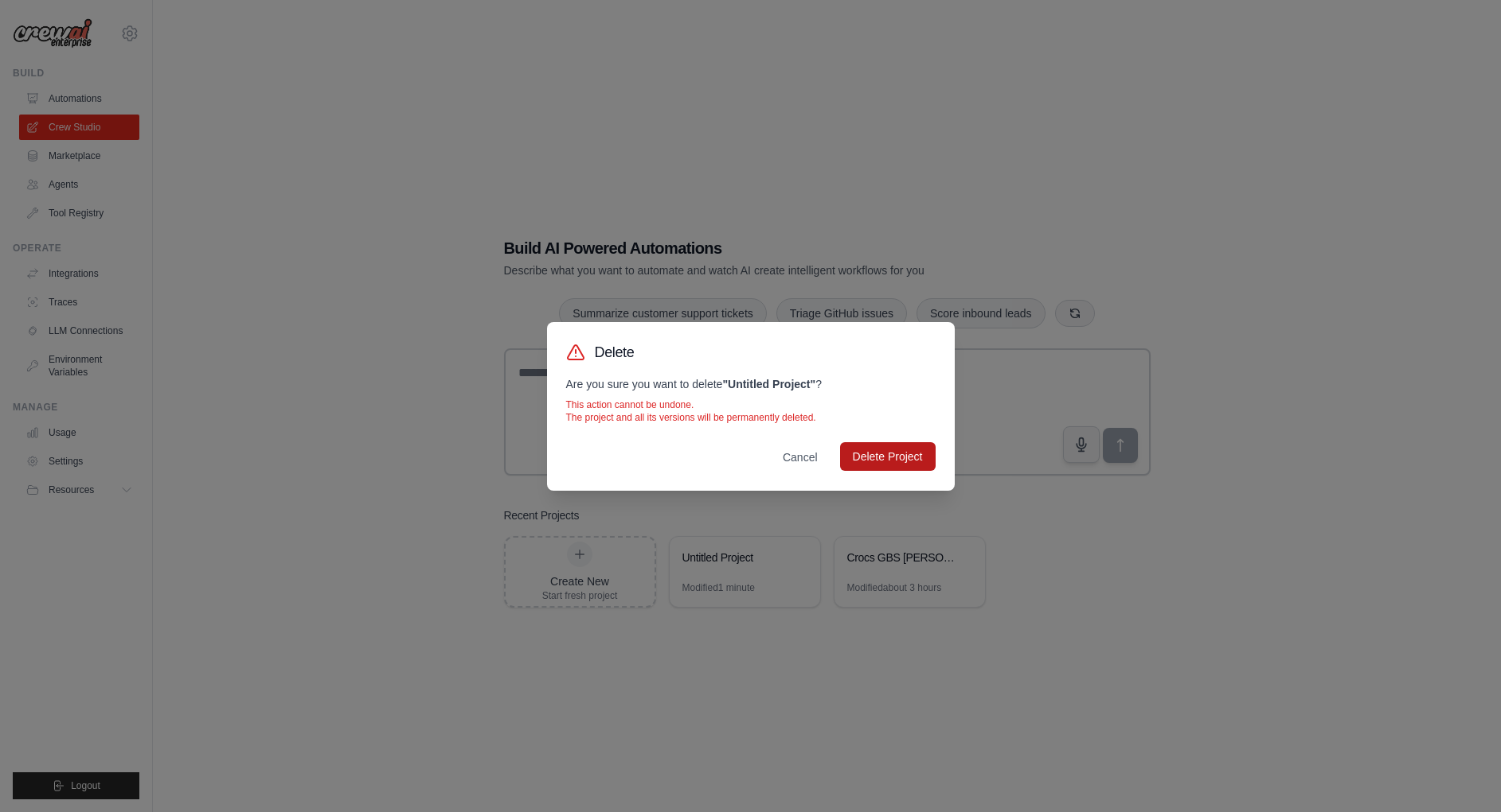
click at [890, 450] on button "Delete Project" at bounding box center [888, 456] width 95 height 28
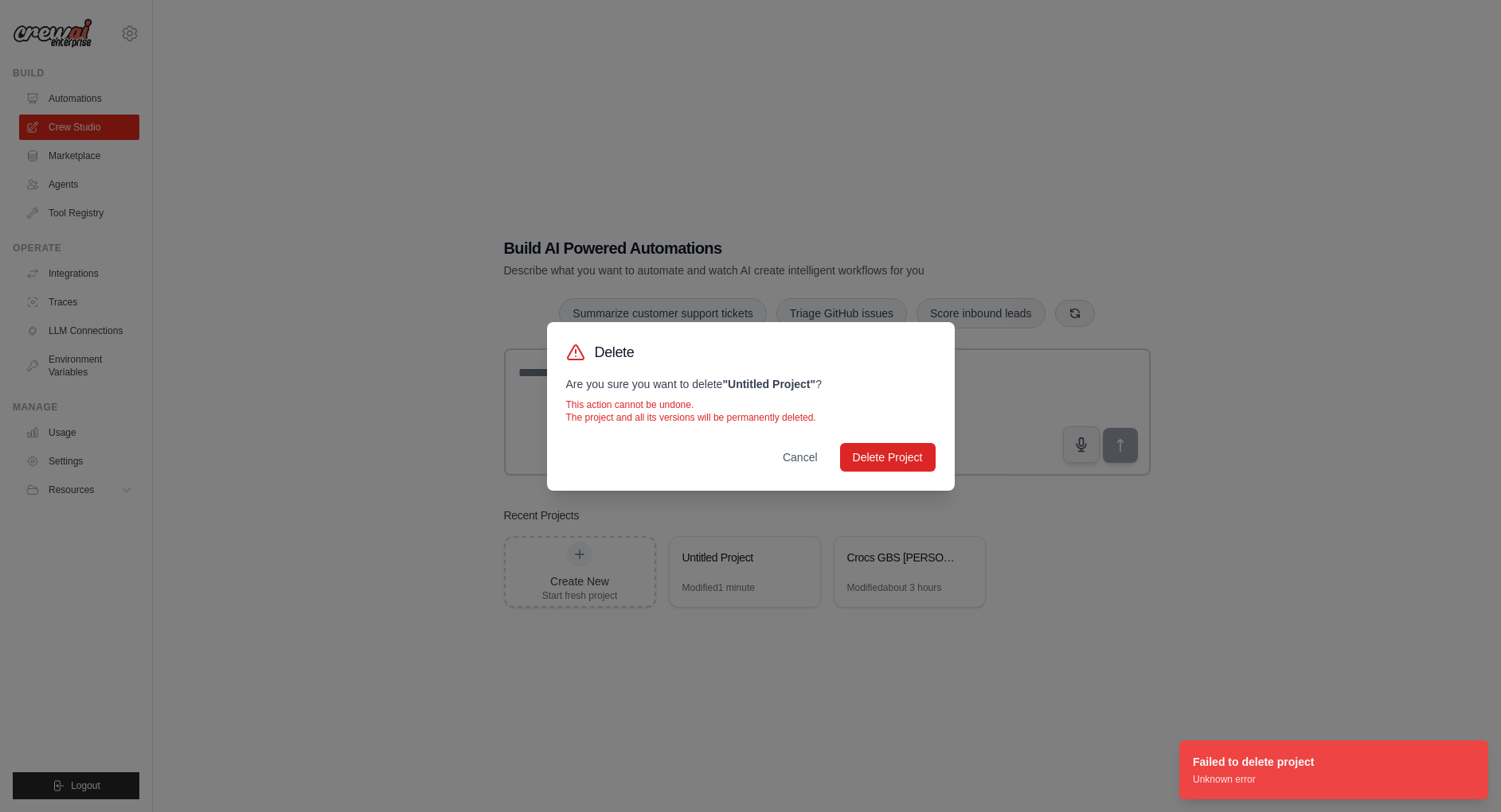
click at [1010, 733] on div "Delete Are you sure you want to delete " Untitled Project " ? This action canno…" at bounding box center [750, 406] width 1501 height 812
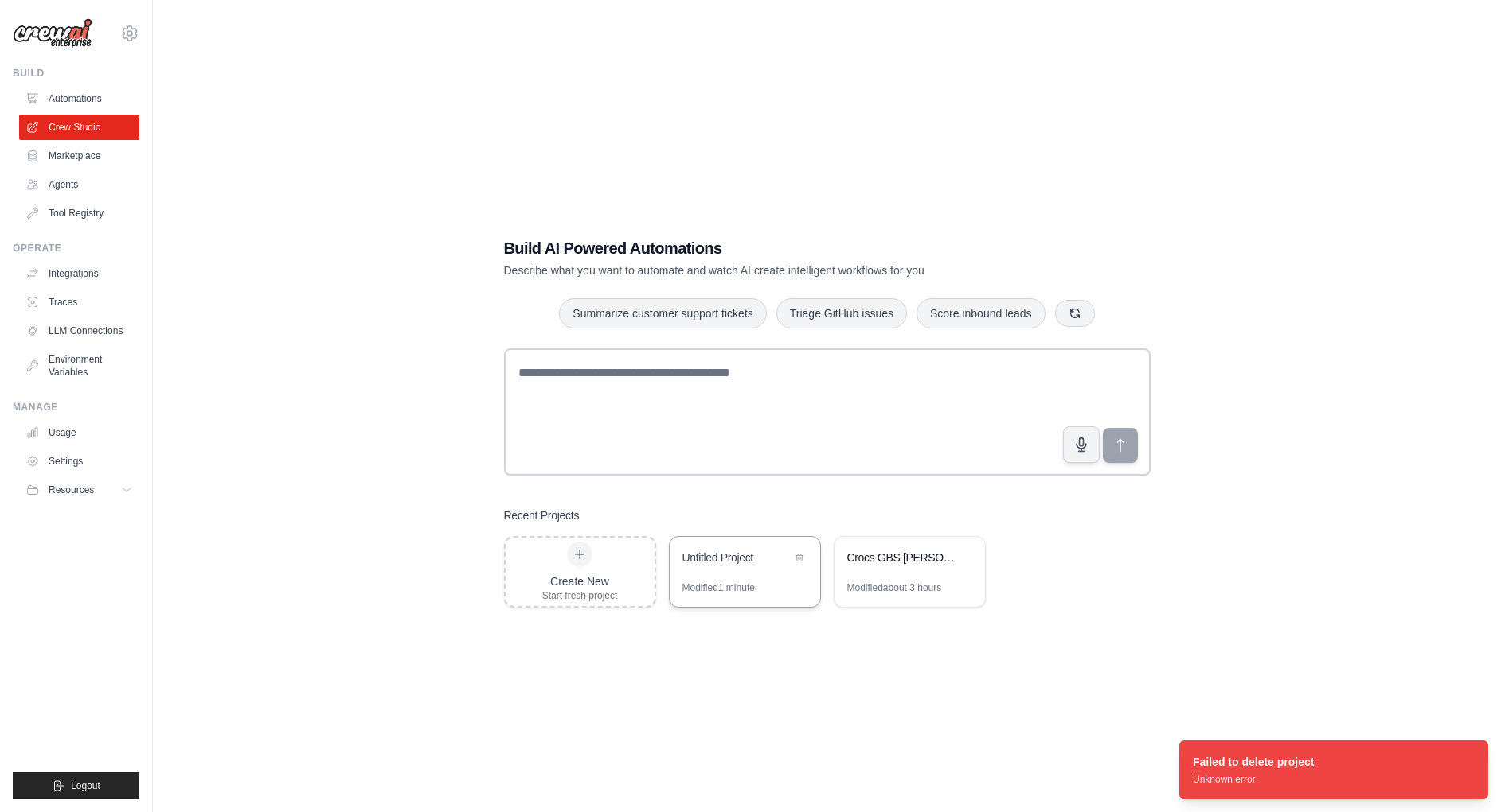
click at [728, 557] on div "Untitled Project" at bounding box center [736, 557] width 109 height 16
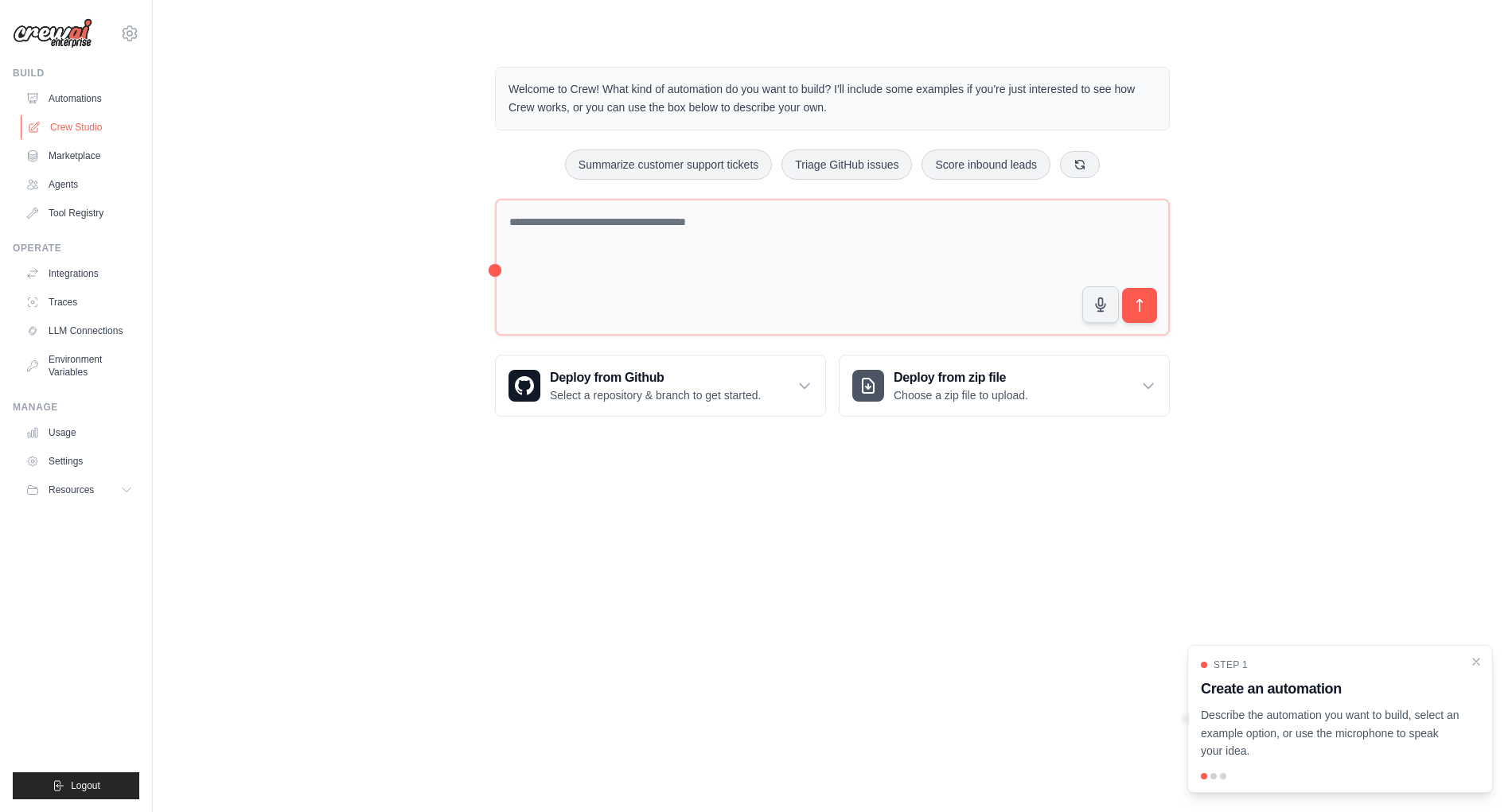
click at [73, 128] on link "Crew Studio" at bounding box center [81, 128] width 120 height 26
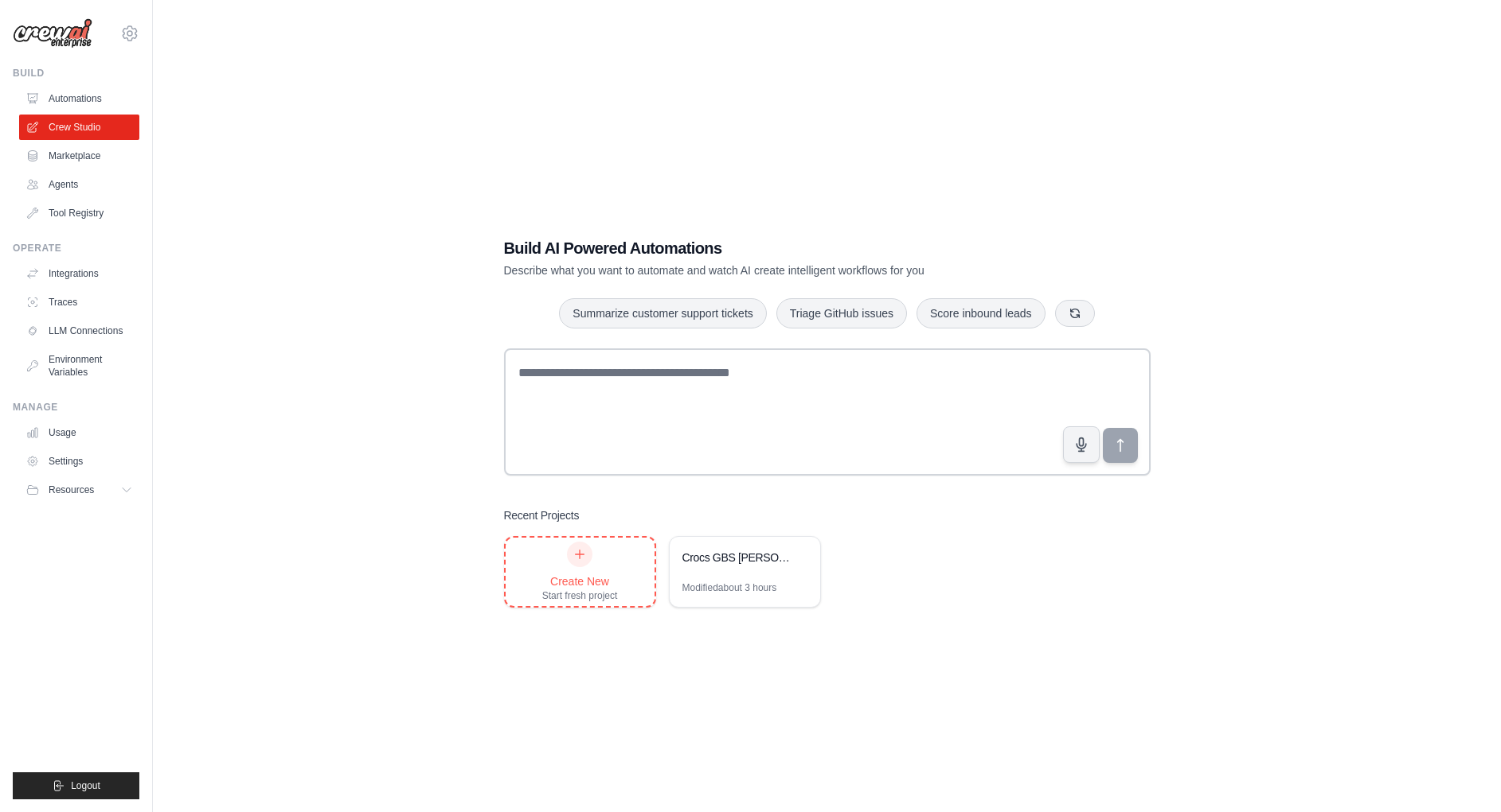
click at [584, 554] on icon at bounding box center [579, 554] width 13 height 13
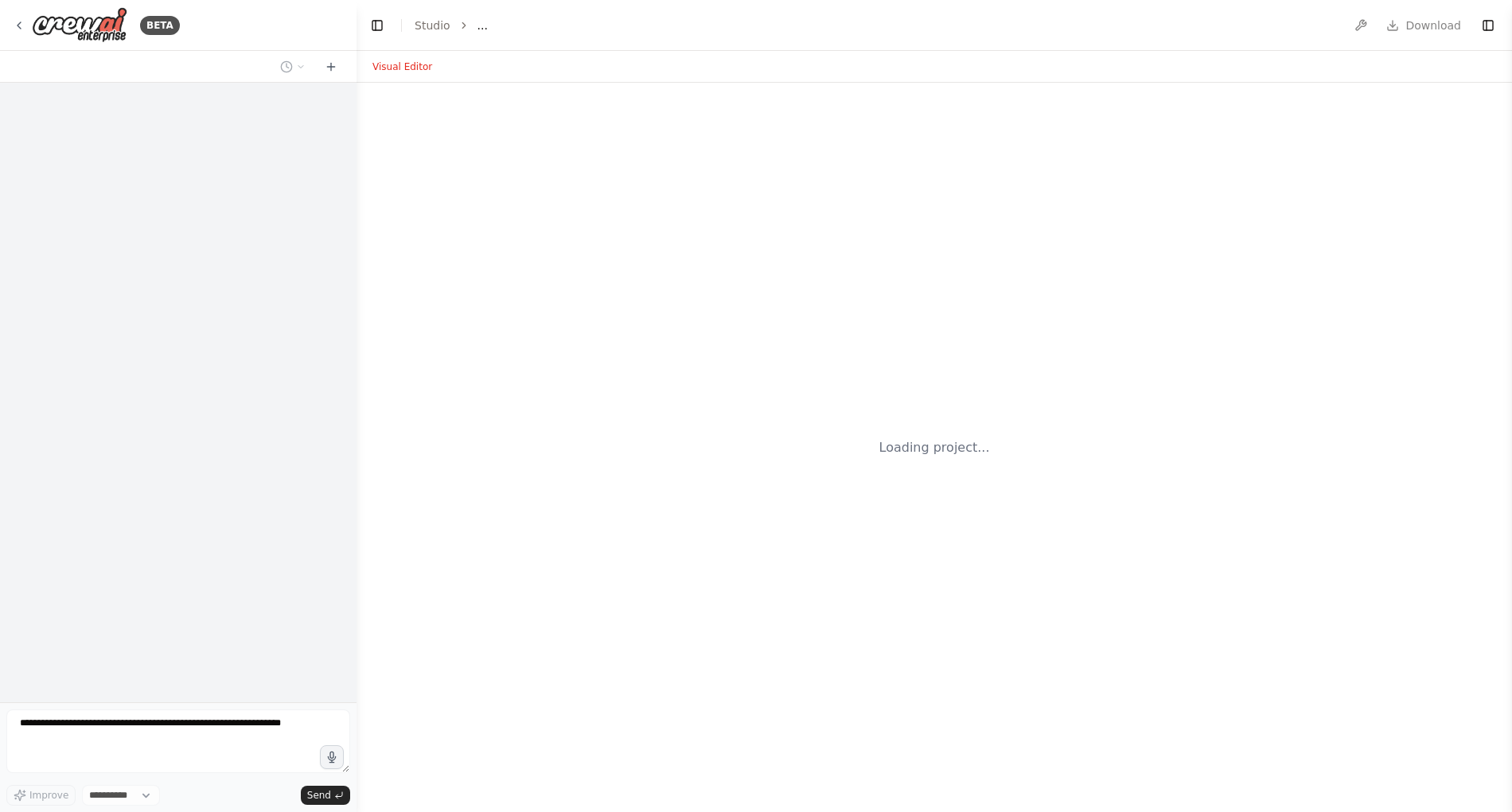
select select "****"
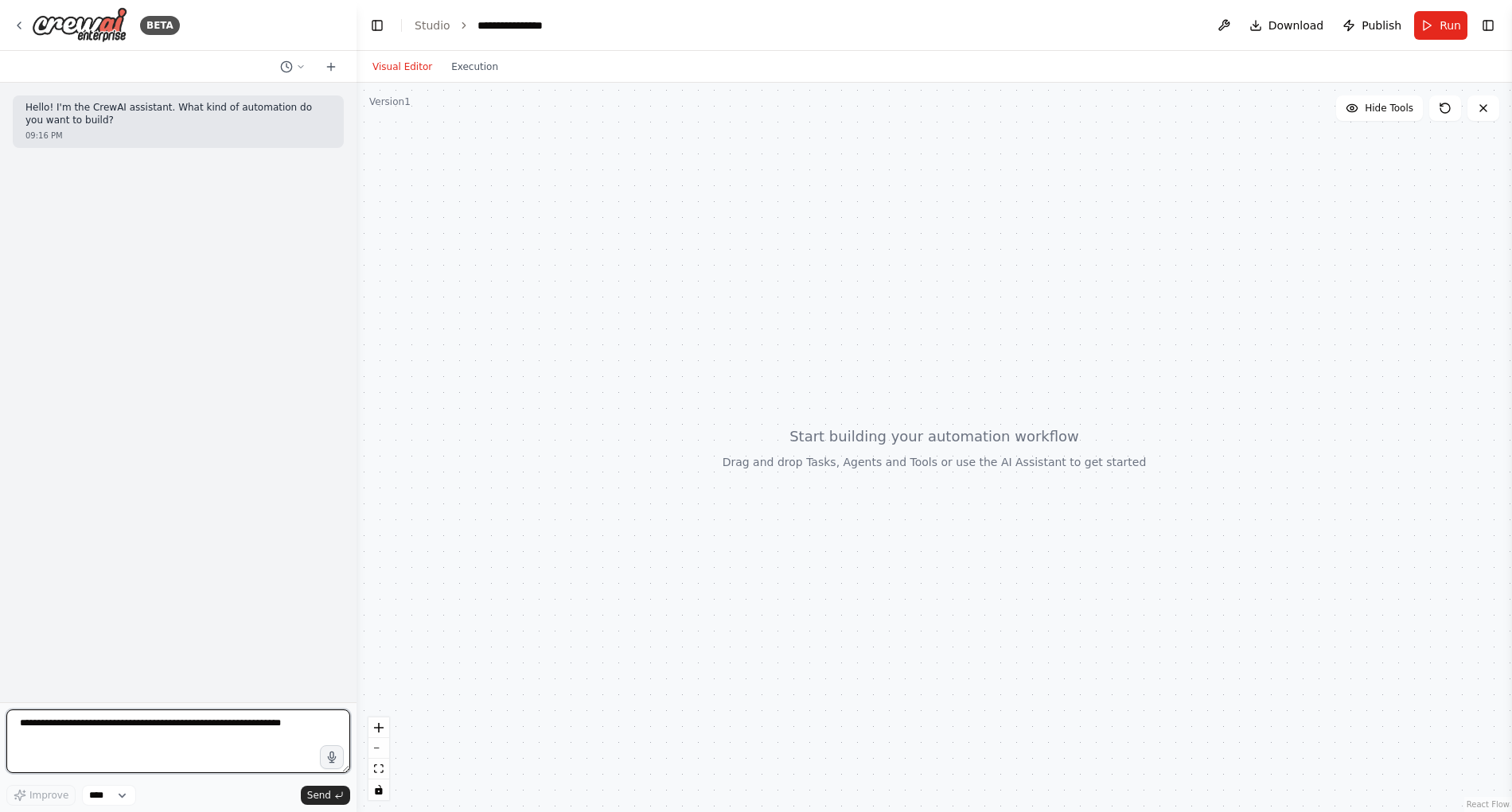
click at [73, 748] on textarea at bounding box center [178, 740] width 344 height 63
paste textarea "**********"
drag, startPoint x: 88, startPoint y: 725, endPoint x: 11, endPoint y: 727, distance: 77.0
click at [11, 727] on textarea "To enrich screen reader interactions, please activate Accessibility in Grammarl…" at bounding box center [178, 740] width 344 height 63
type textarea "**********"
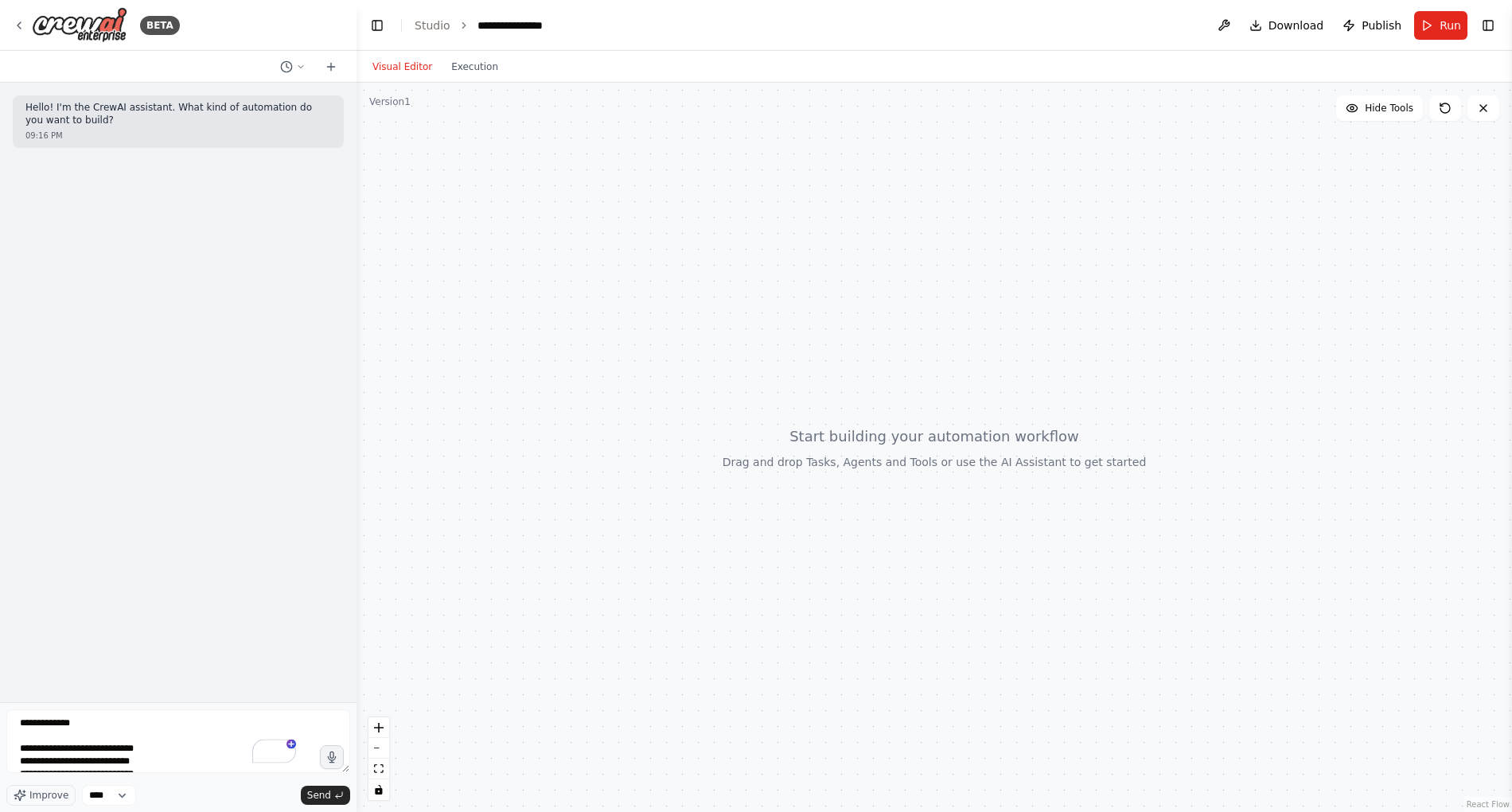
drag, startPoint x: 320, startPoint y: 793, endPoint x: 294, endPoint y: 772, distance: 33.4
click at [320, 794] on span "Send" at bounding box center [319, 795] width 24 height 13
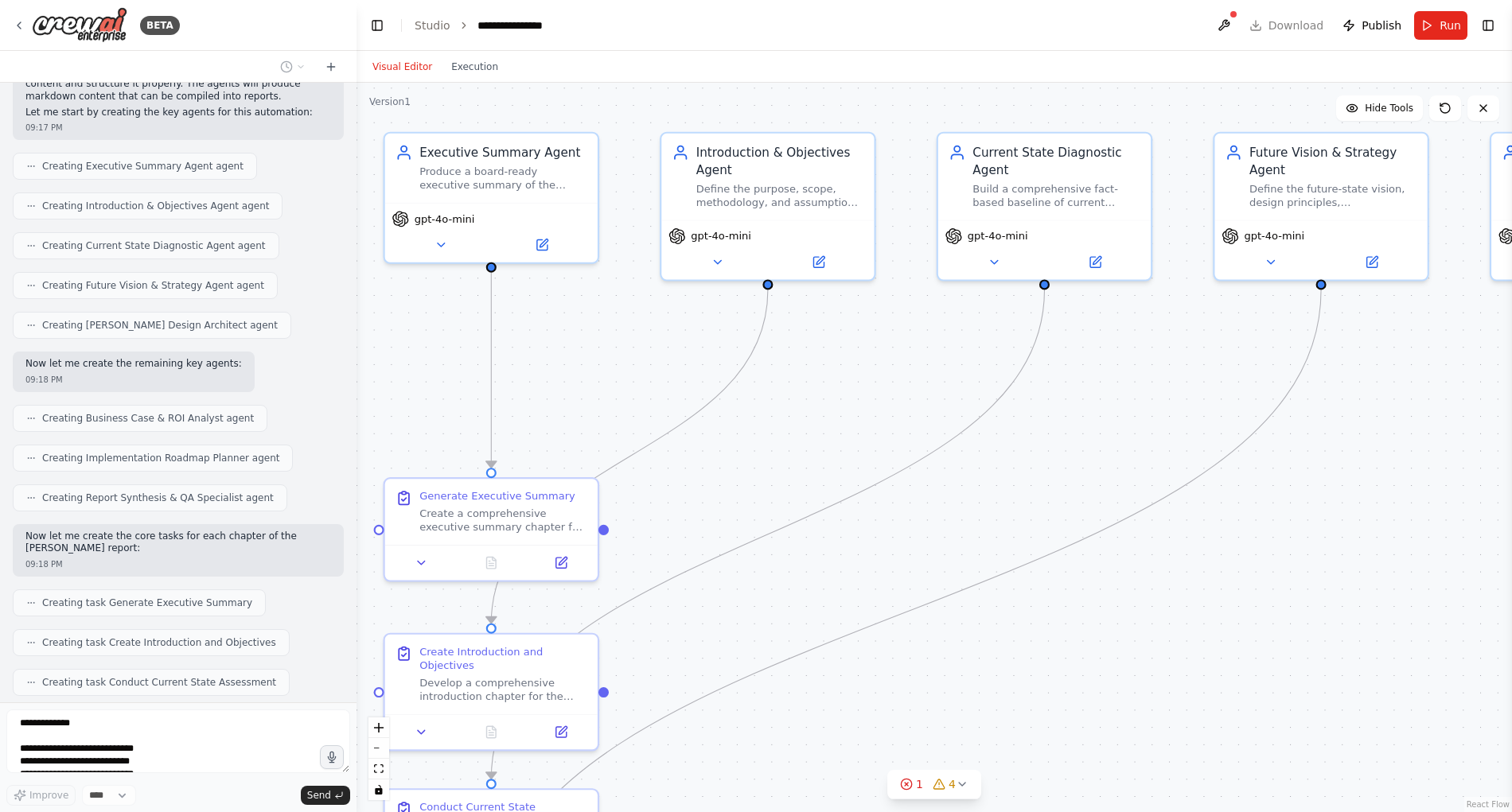
scroll to position [3530, 0]
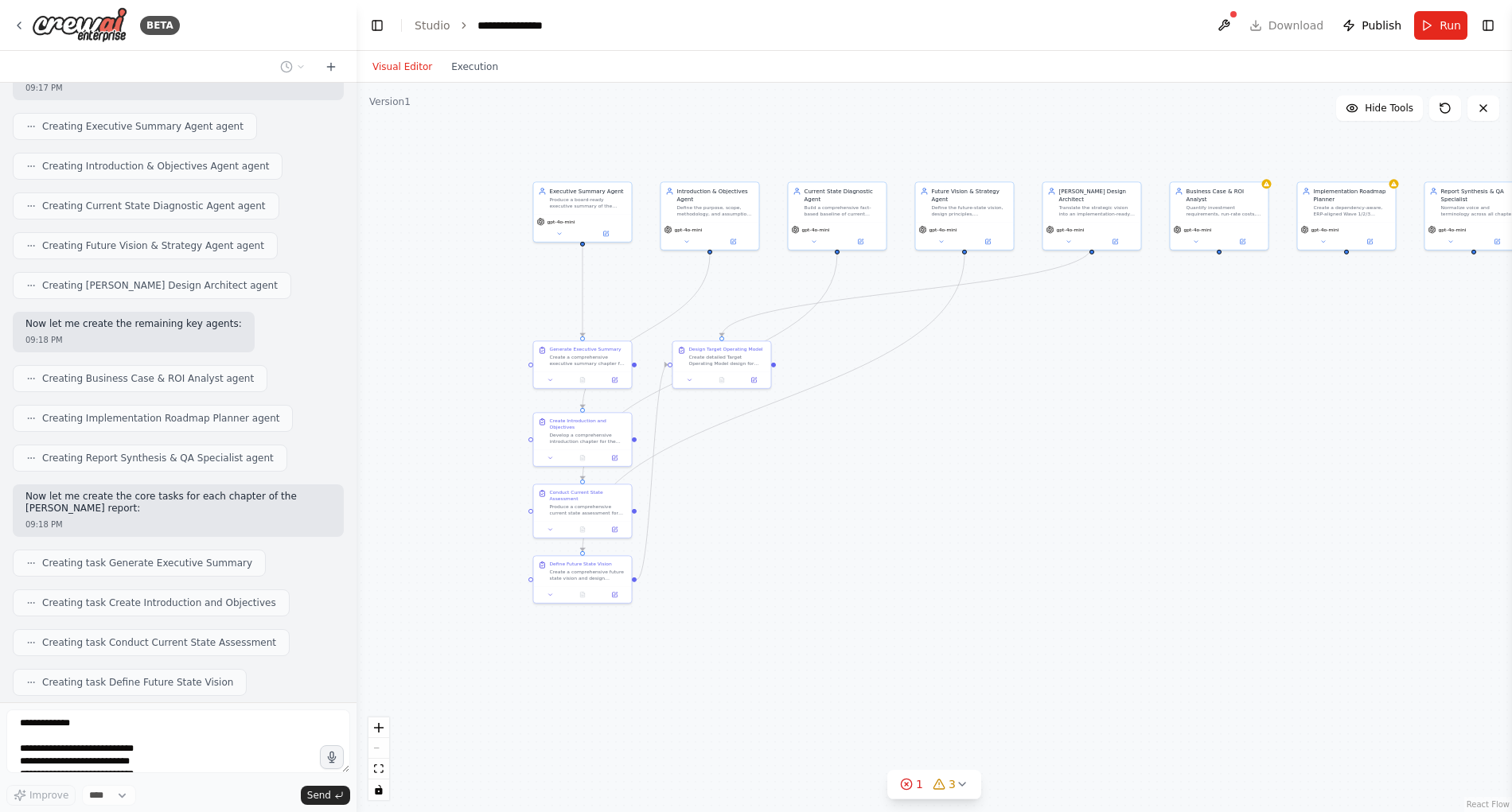
drag, startPoint x: 1082, startPoint y: 631, endPoint x: 872, endPoint y: 473, distance: 262.8
click at [872, 473] on div ".deletable-edge-delete-btn { width: 20px; height: 20px; border: 0px solid #ffff…" at bounding box center [933, 447] width 1155 height 729
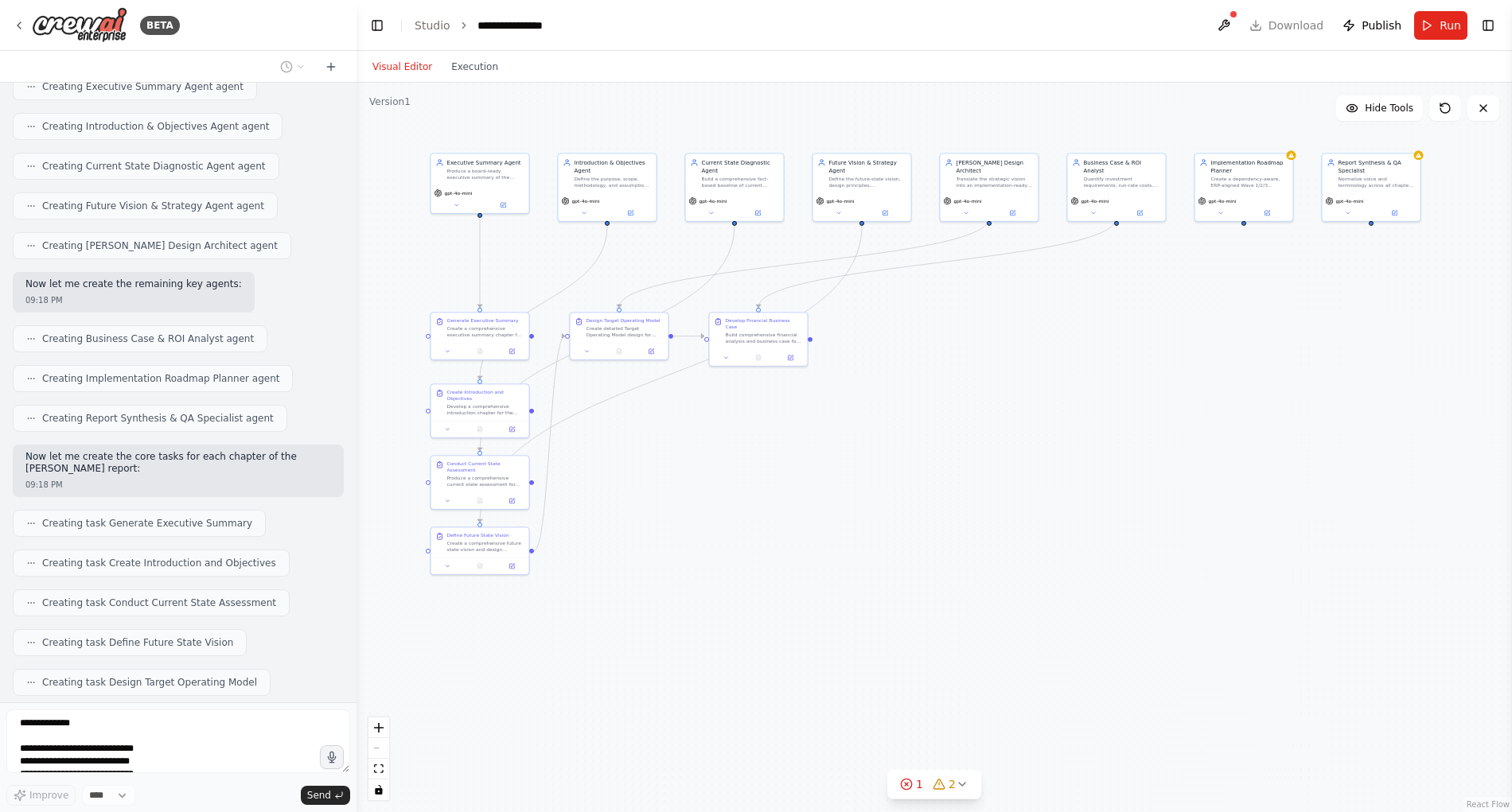
drag, startPoint x: 1040, startPoint y: 473, endPoint x: 938, endPoint y: 444, distance: 106.0
click at [938, 444] on div ".deletable-edge-delete-btn { width: 20px; height: 20px; border: 0px solid #ffff…" at bounding box center [933, 447] width 1155 height 729
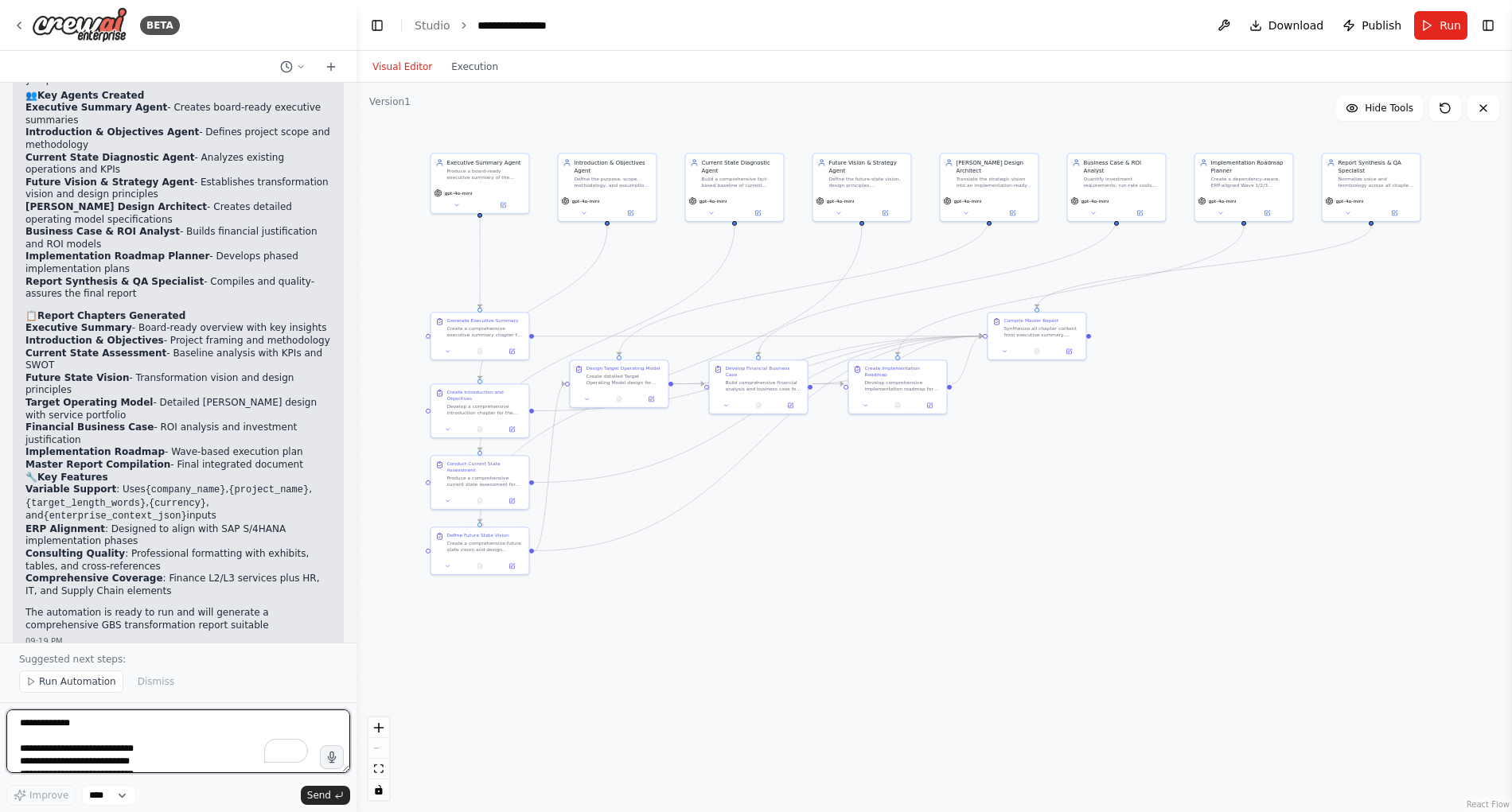
scroll to position [4554, 0]
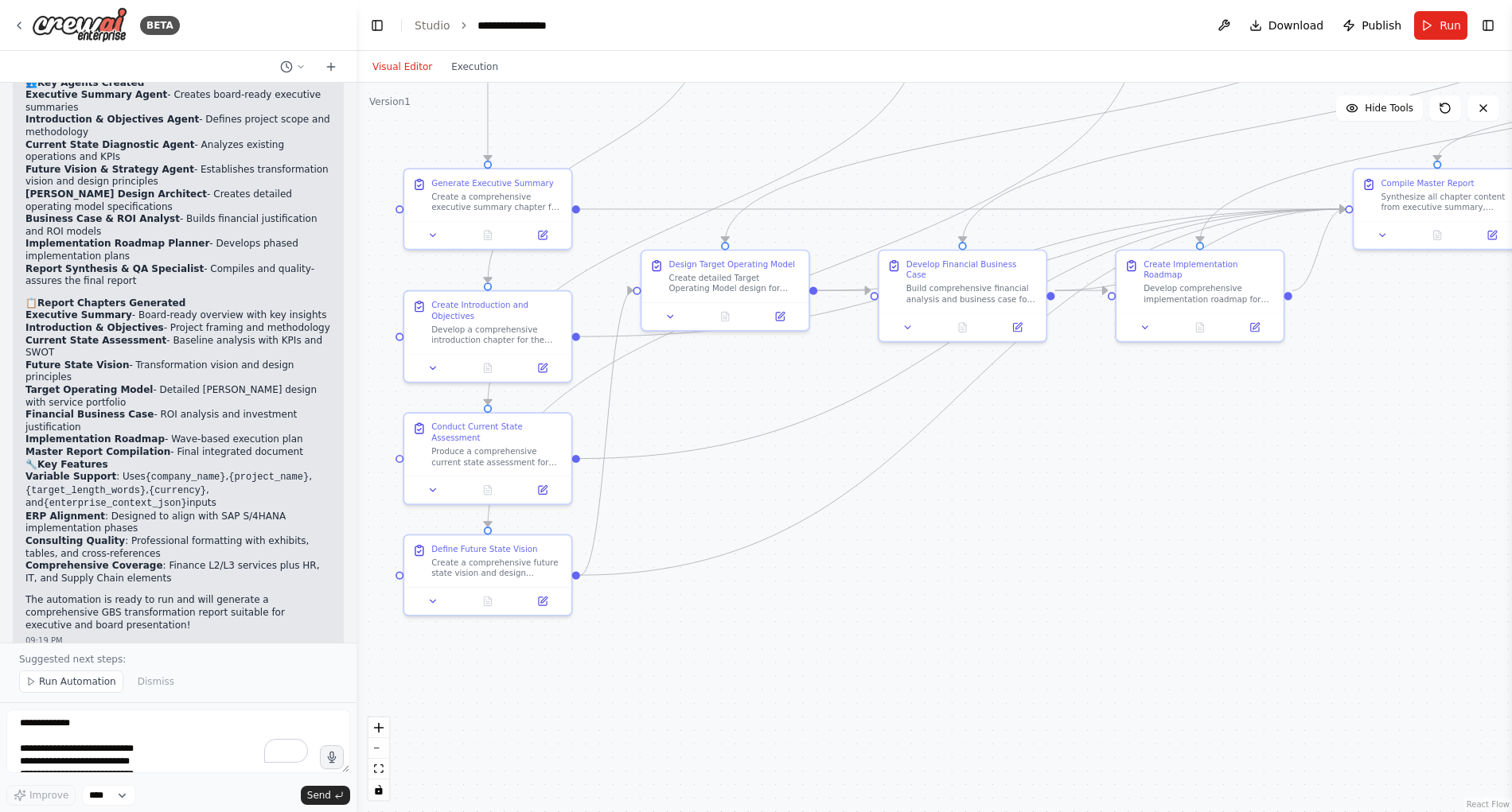
drag, startPoint x: 958, startPoint y: 491, endPoint x: 1359, endPoint y: 487, distance: 401.0
click at [1359, 487] on div ".deletable-edge-delete-btn { width: 20px; height: 20px; border: 0px solid #ffff…" at bounding box center [933, 447] width 1155 height 729
click at [129, 731] on textarea "To enrich screen reader interactions, please activate Accessibility in Grammarl…" at bounding box center [178, 740] width 344 height 63
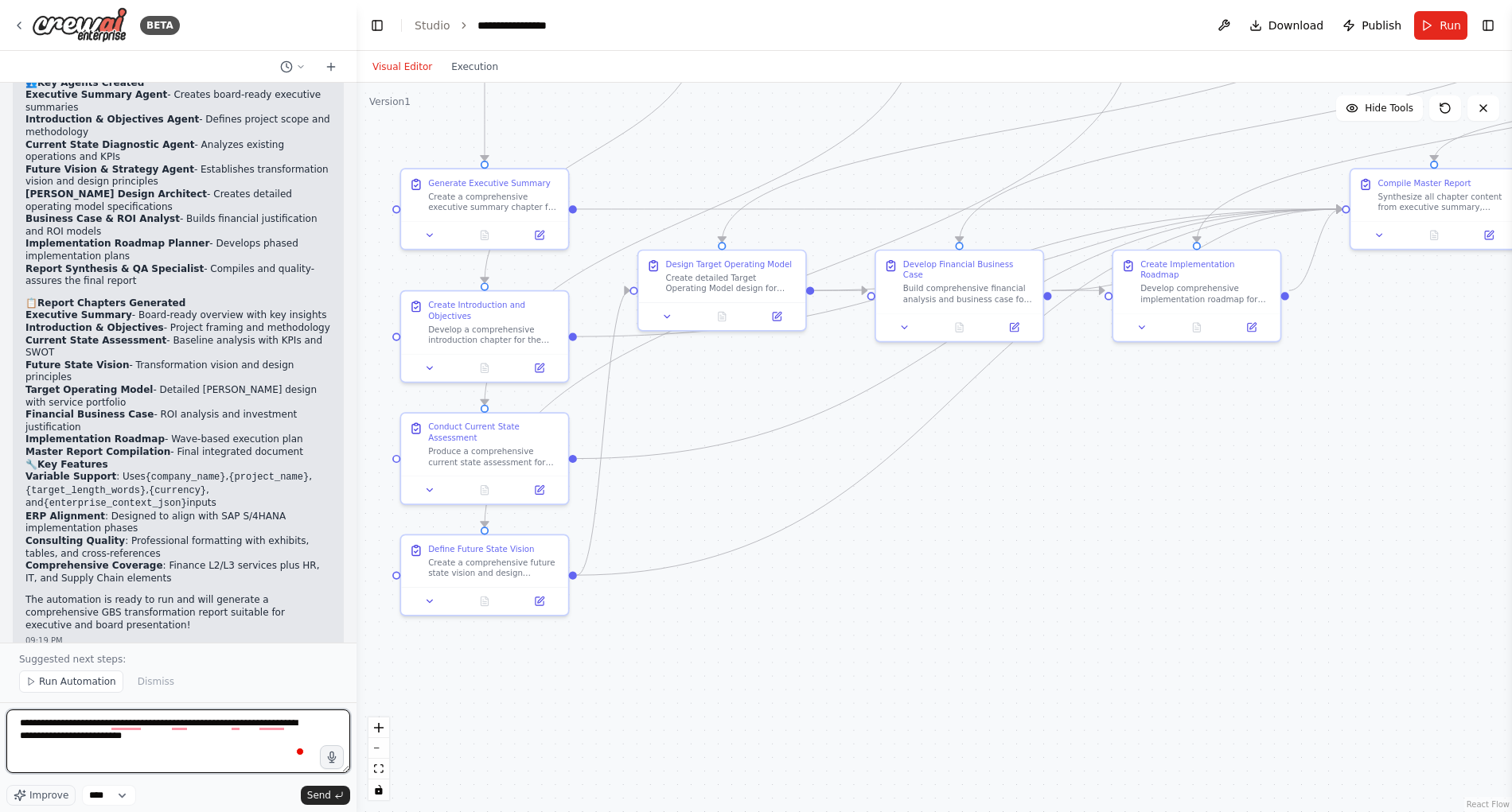
type textarea "**********"
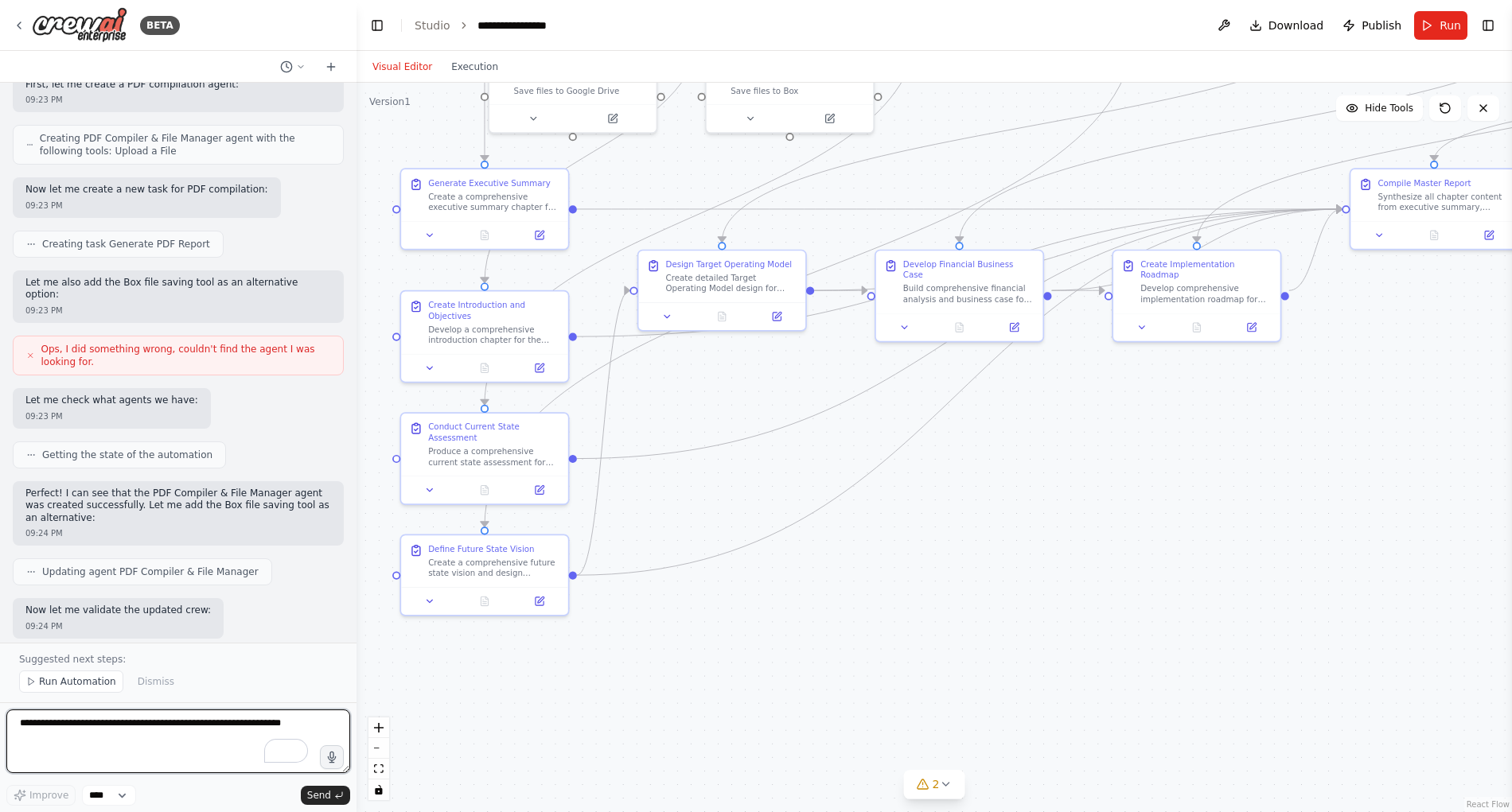
scroll to position [5688, 0]
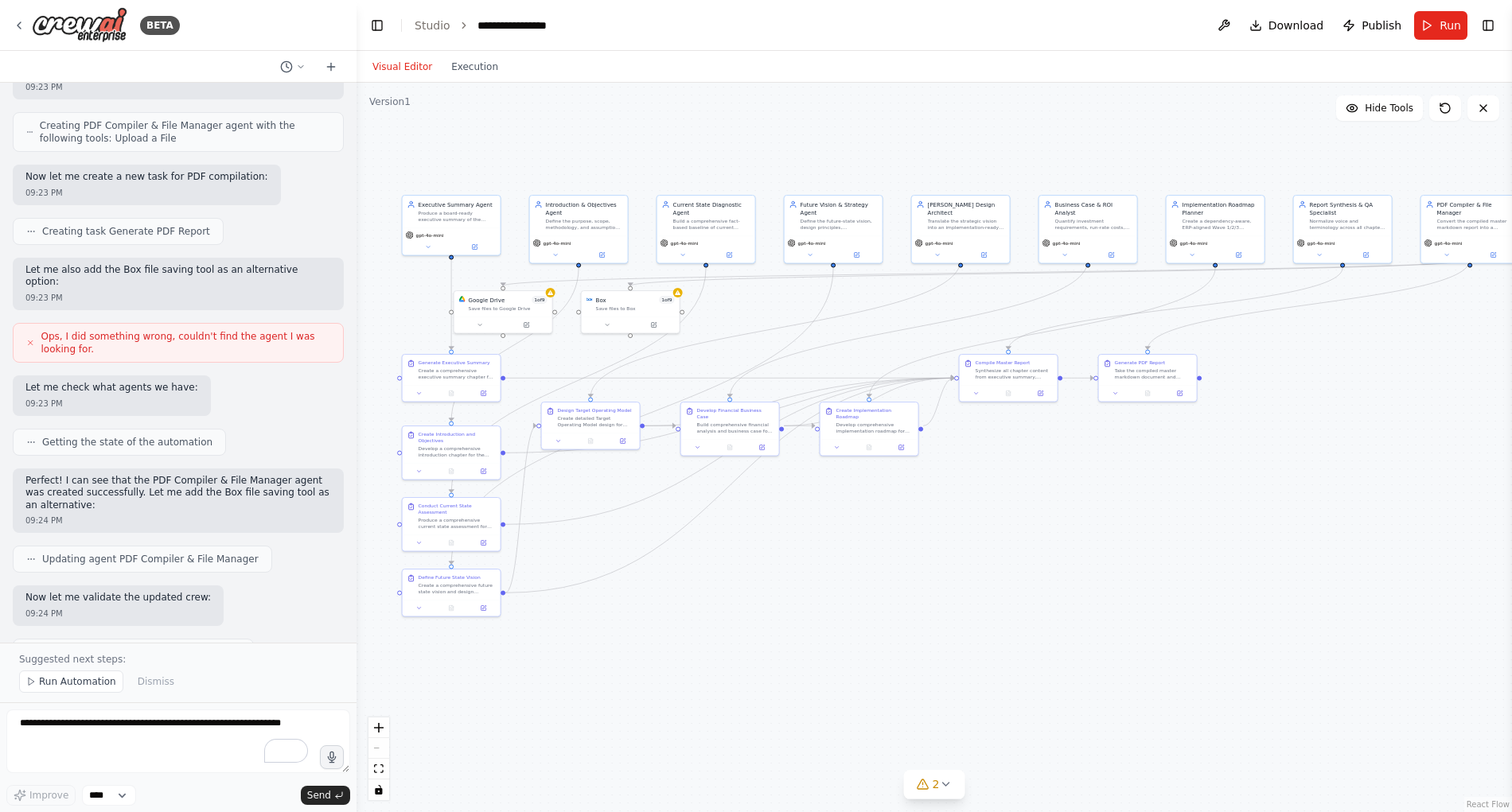
drag, startPoint x: 1273, startPoint y: 449, endPoint x: 985, endPoint y: 525, distance: 297.9
click at [985, 525] on div ".deletable-edge-delete-btn { width: 20px; height: 20px; border: 0px solid #ffff…" at bounding box center [933, 447] width 1155 height 729
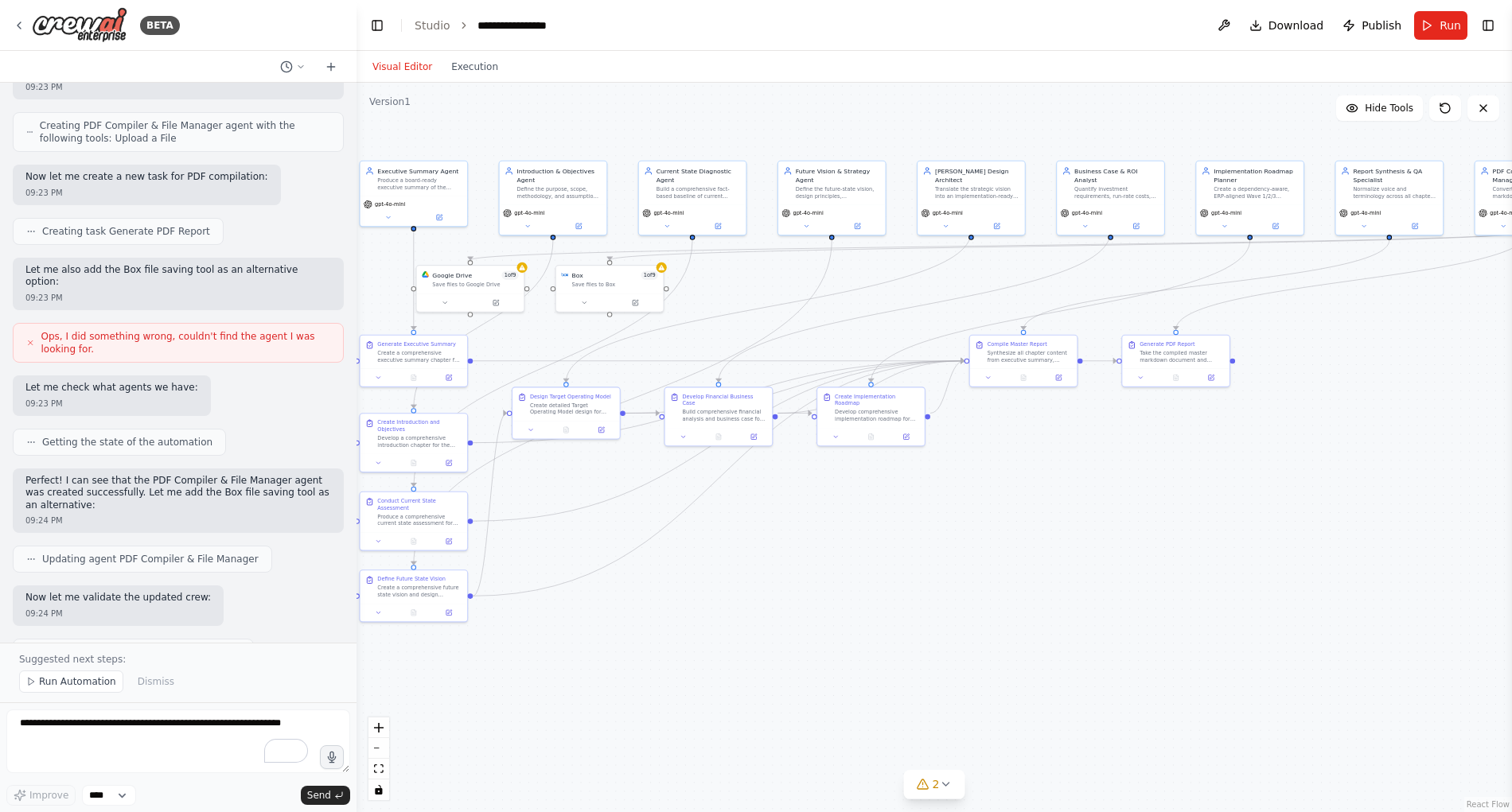
drag, startPoint x: 1137, startPoint y: 513, endPoint x: 1067, endPoint y: 528, distance: 71.6
click at [1067, 528] on div ".deletable-edge-delete-btn { width: 20px; height: 20px; border: 0px solid #ffff…" at bounding box center [933, 447] width 1155 height 729
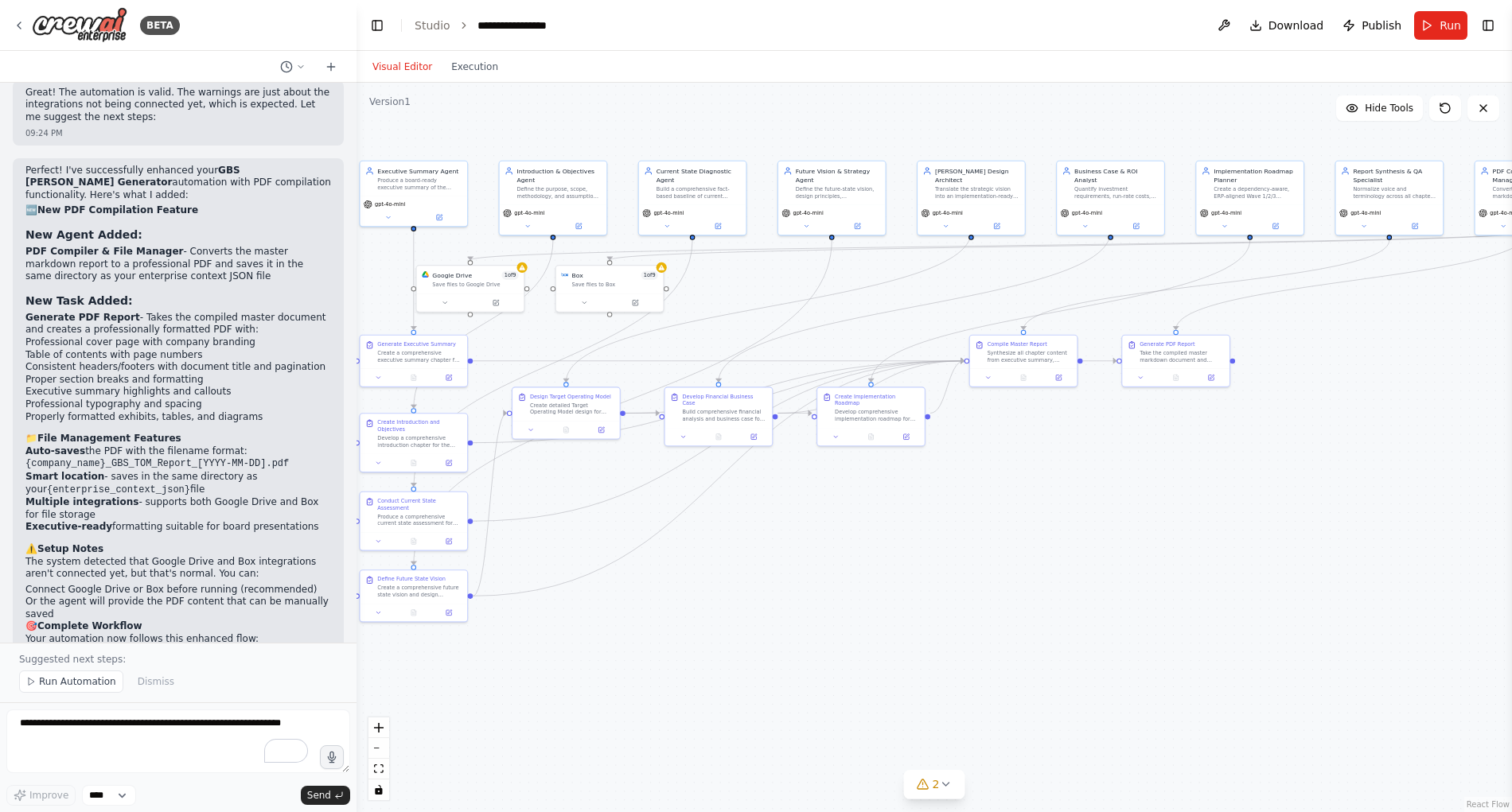
scroll to position [6299, 0]
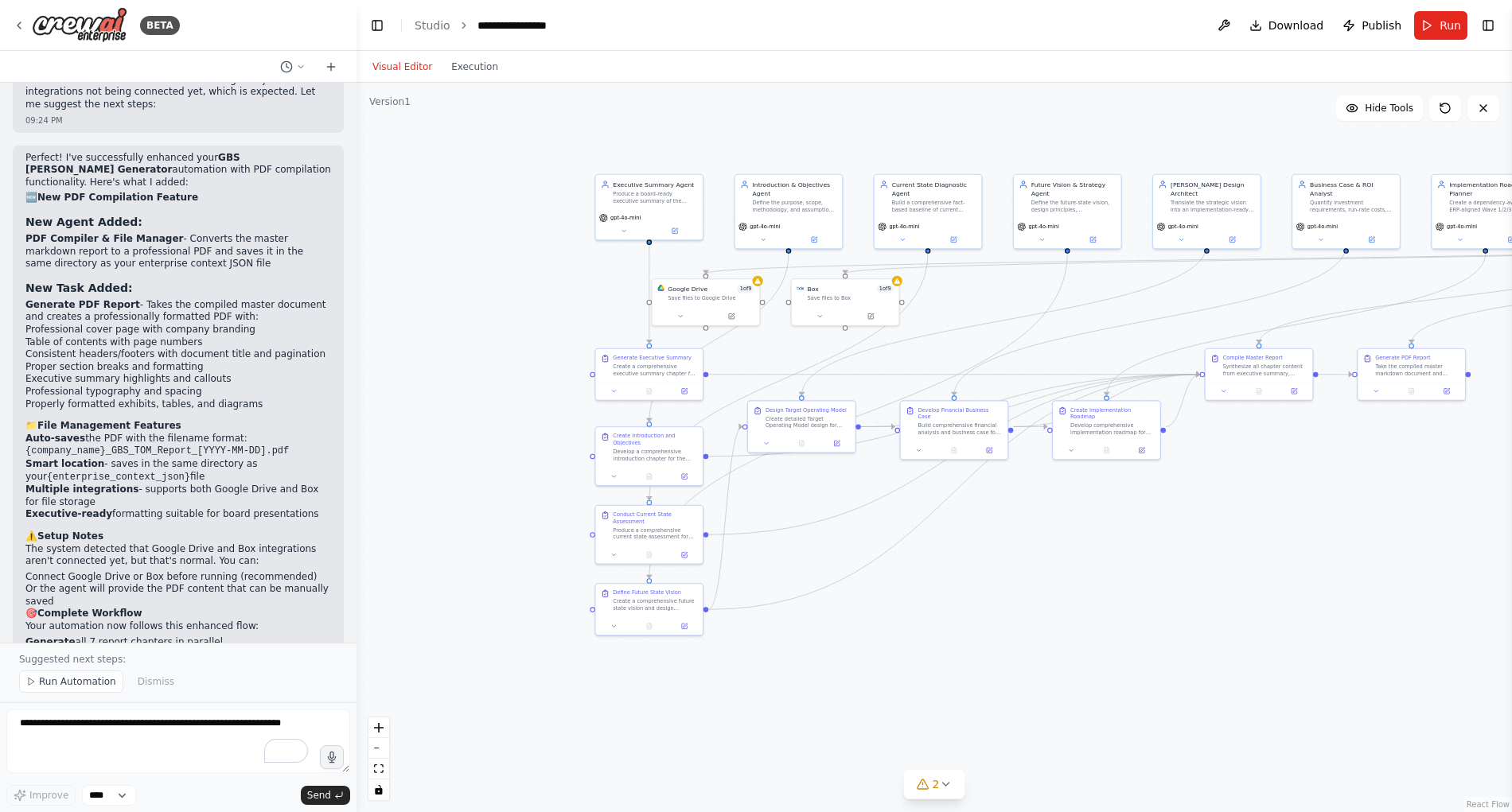
drag, startPoint x: 807, startPoint y: 494, endPoint x: 1043, endPoint y: 507, distance: 236.4
click at [1043, 507] on div ".deletable-edge-delete-btn { width: 20px; height: 20px; border: 0px solid #ffff…" at bounding box center [933, 447] width 1155 height 729
click at [700, 294] on div "Save files to Google Drive" at bounding box center [711, 297] width 86 height 7
click at [748, 262] on icon at bounding box center [746, 261] width 6 height 9
click at [706, 263] on button "Confirm" at bounding box center [702, 261] width 57 height 19
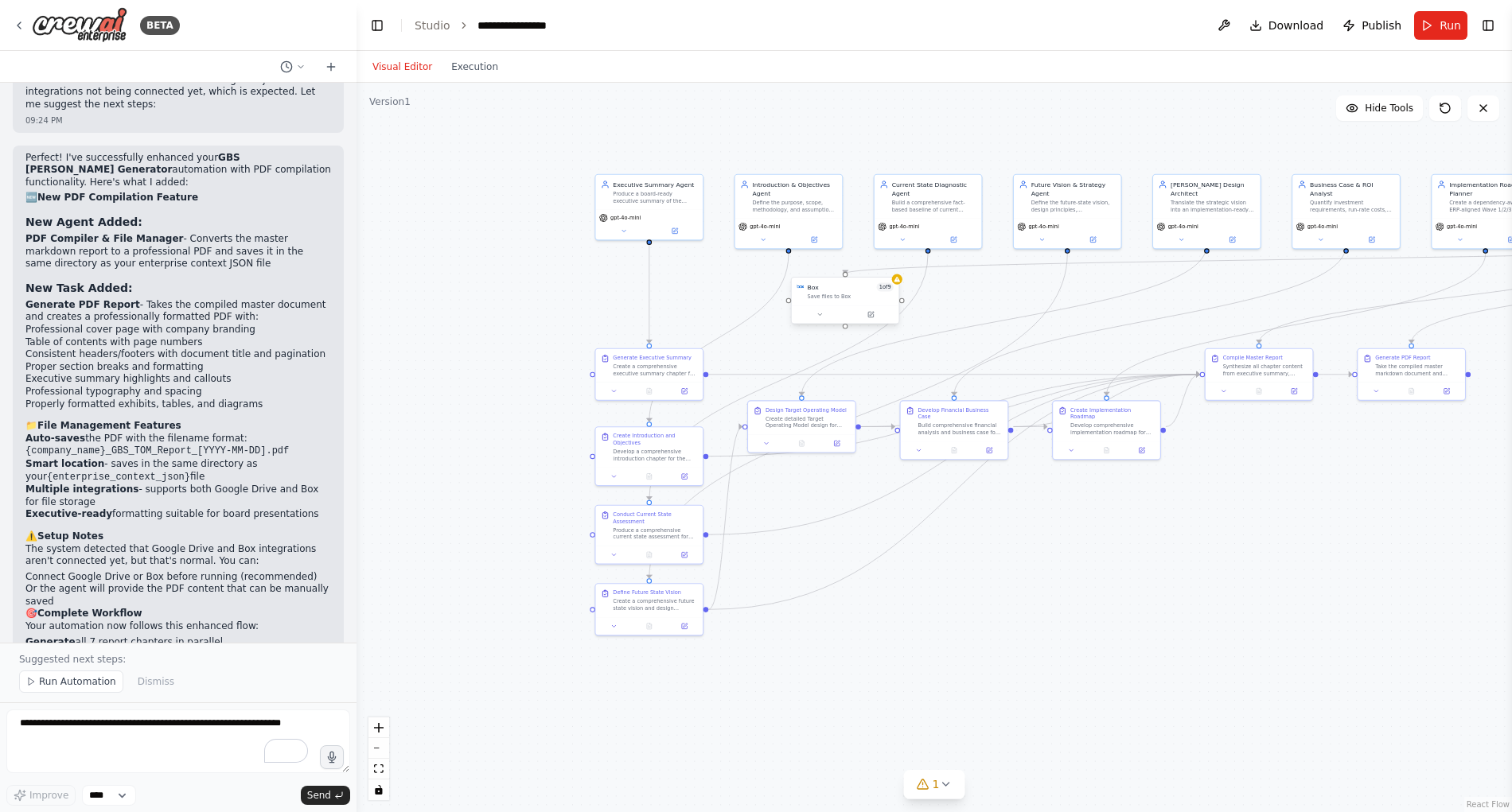
click at [848, 292] on div "Box 1 of 9 Save files to Box" at bounding box center [850, 292] width 86 height 17
click at [887, 262] on icon at bounding box center [885, 261] width 6 height 9
click at [849, 255] on button "Confirm" at bounding box center [840, 261] width 57 height 19
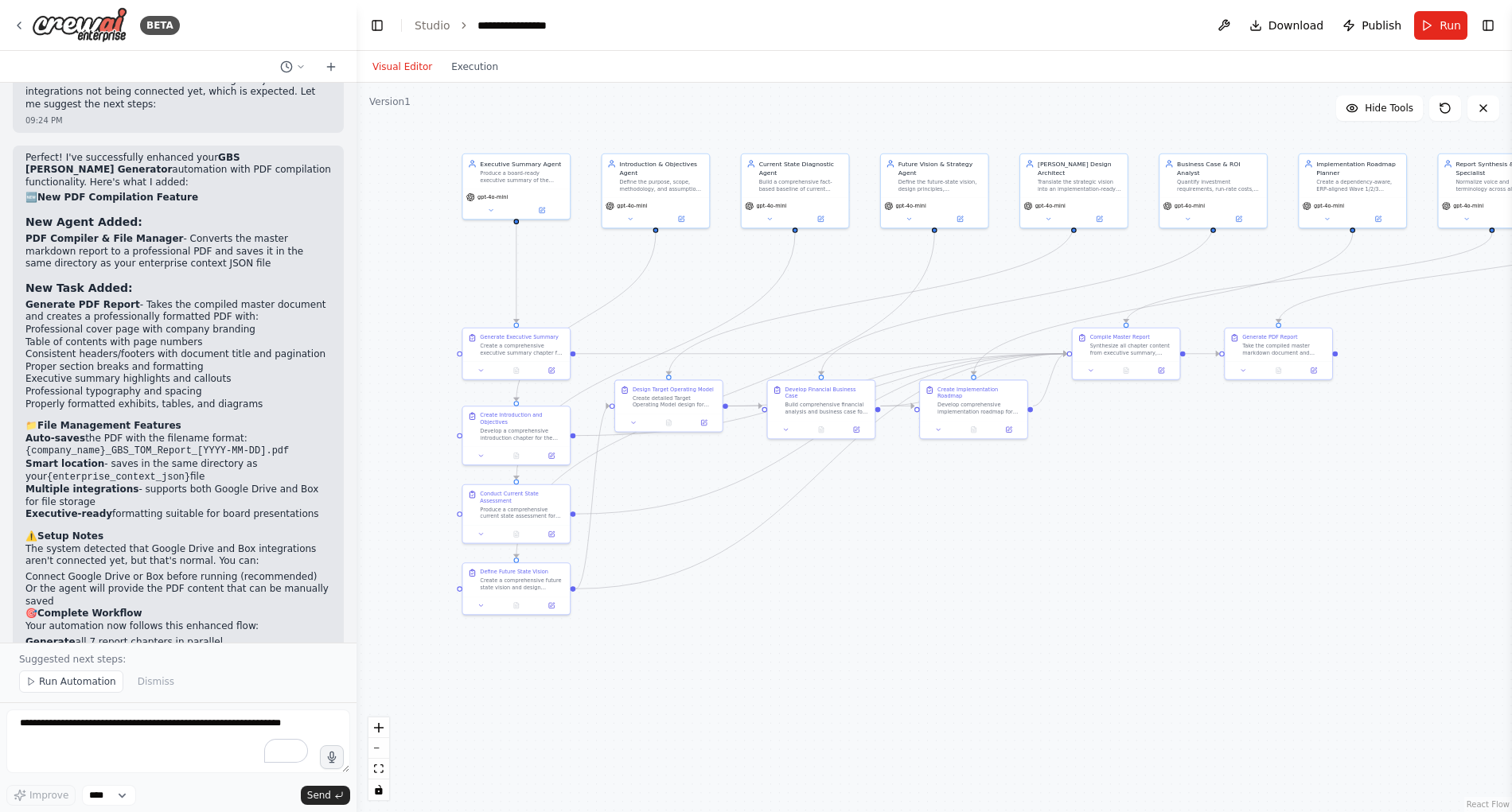
drag, startPoint x: 1203, startPoint y: 657, endPoint x: 1070, endPoint y: 637, distance: 134.5
click at [1070, 637] on div ".deletable-edge-delete-btn { width: 20px; height: 20px; border: 0px solid #ffff…" at bounding box center [933, 447] width 1155 height 729
click at [1279, 26] on span "Download" at bounding box center [1295, 25] width 56 height 16
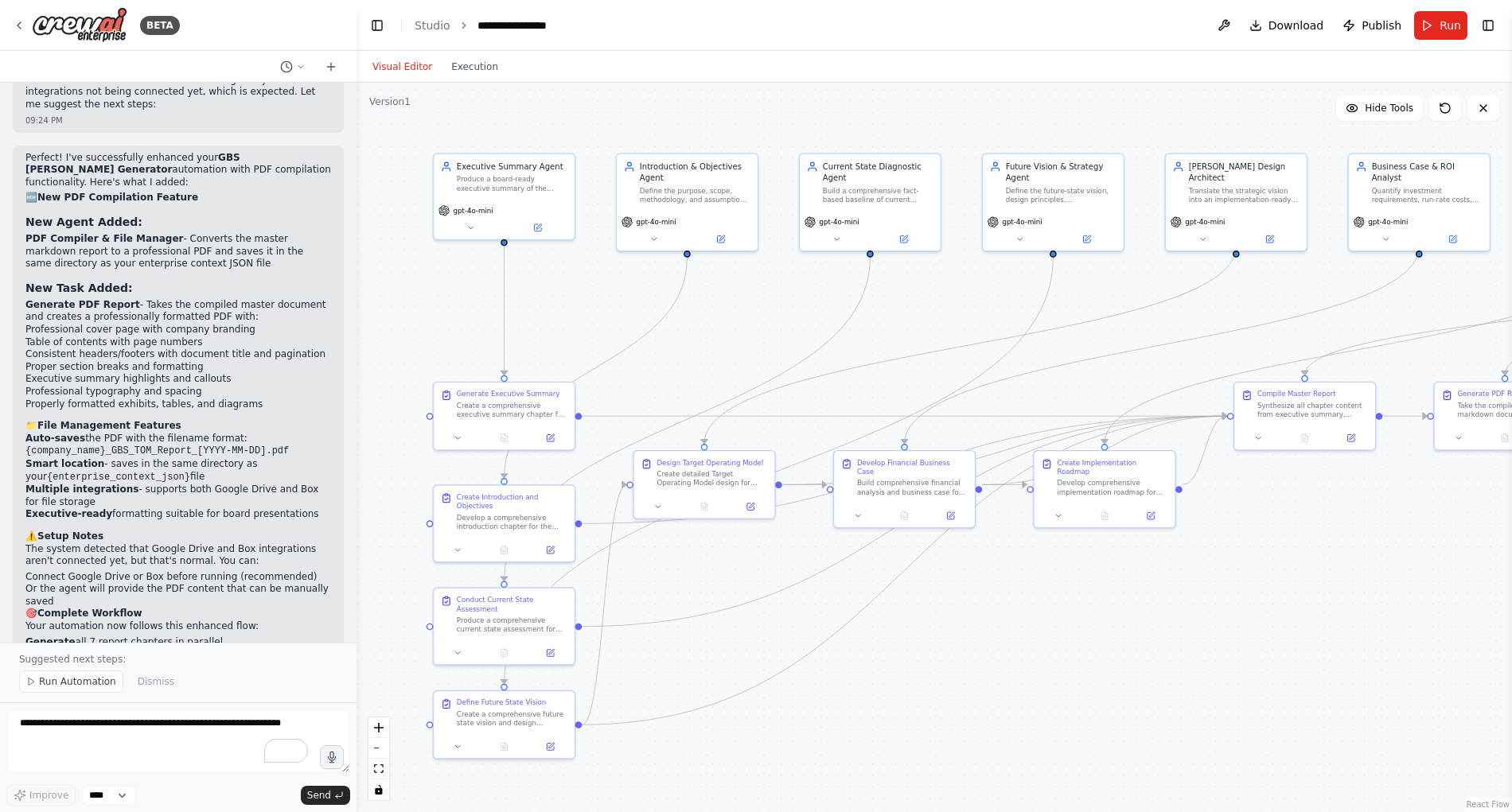
drag, startPoint x: 799, startPoint y: 290, endPoint x: 905, endPoint y: 326, distance: 111.9
click at [905, 326] on div ".deletable-edge-delete-btn { width: 20px; height: 20px; border: 0px solid #ffff…" at bounding box center [933, 447] width 1155 height 729
click at [856, 171] on div "Current State Diagnostic Agent" at bounding box center [878, 170] width 111 height 23
click at [906, 244] on div "gpt-4o-mini" at bounding box center [869, 228] width 140 height 39
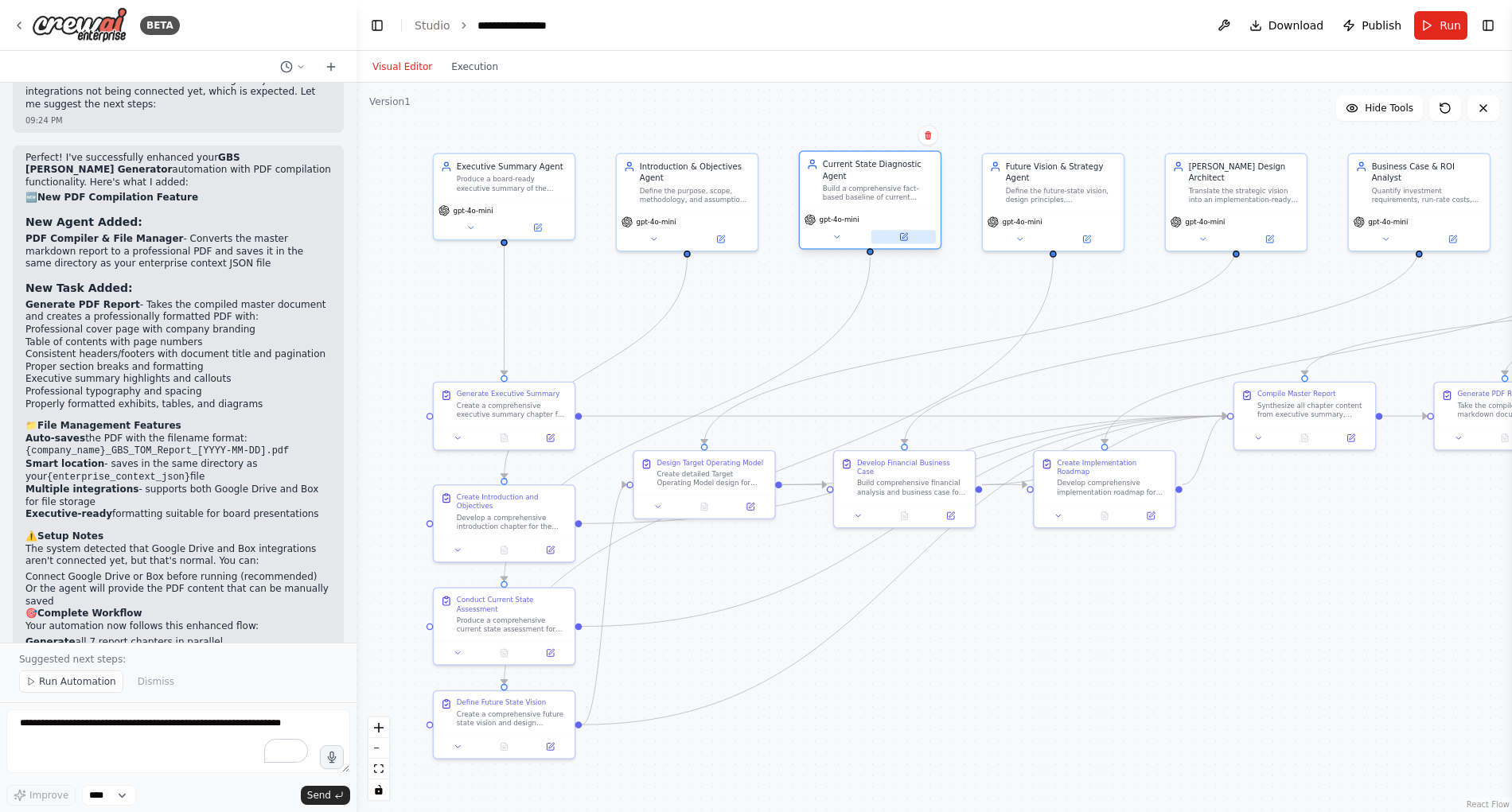
click at [905, 240] on icon at bounding box center [904, 238] width 7 height 7
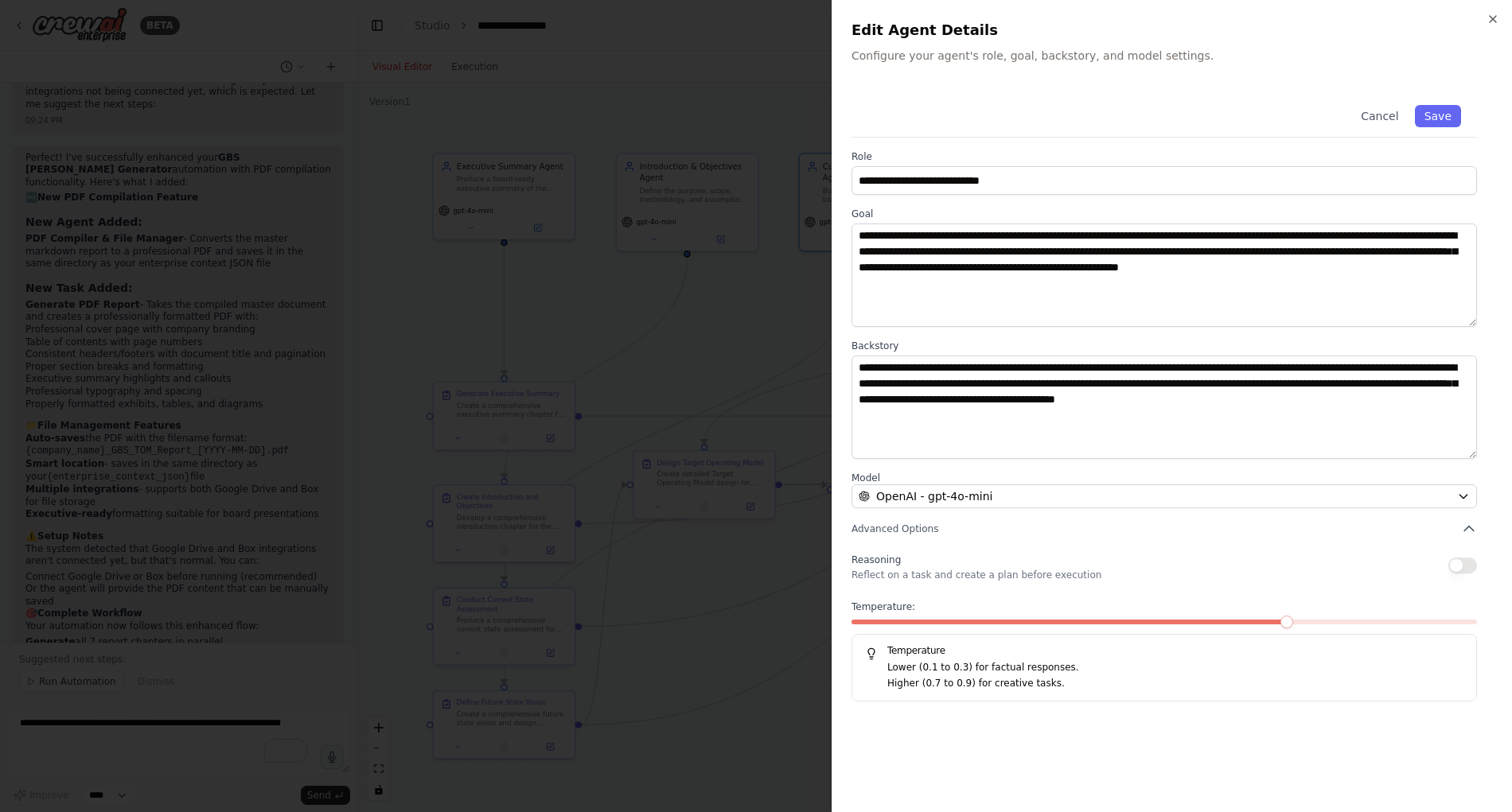
click at [1500, 19] on div "**********" at bounding box center [1171, 406] width 680 height 812
click at [1492, 19] on icon "button" at bounding box center [1492, 18] width 6 height 6
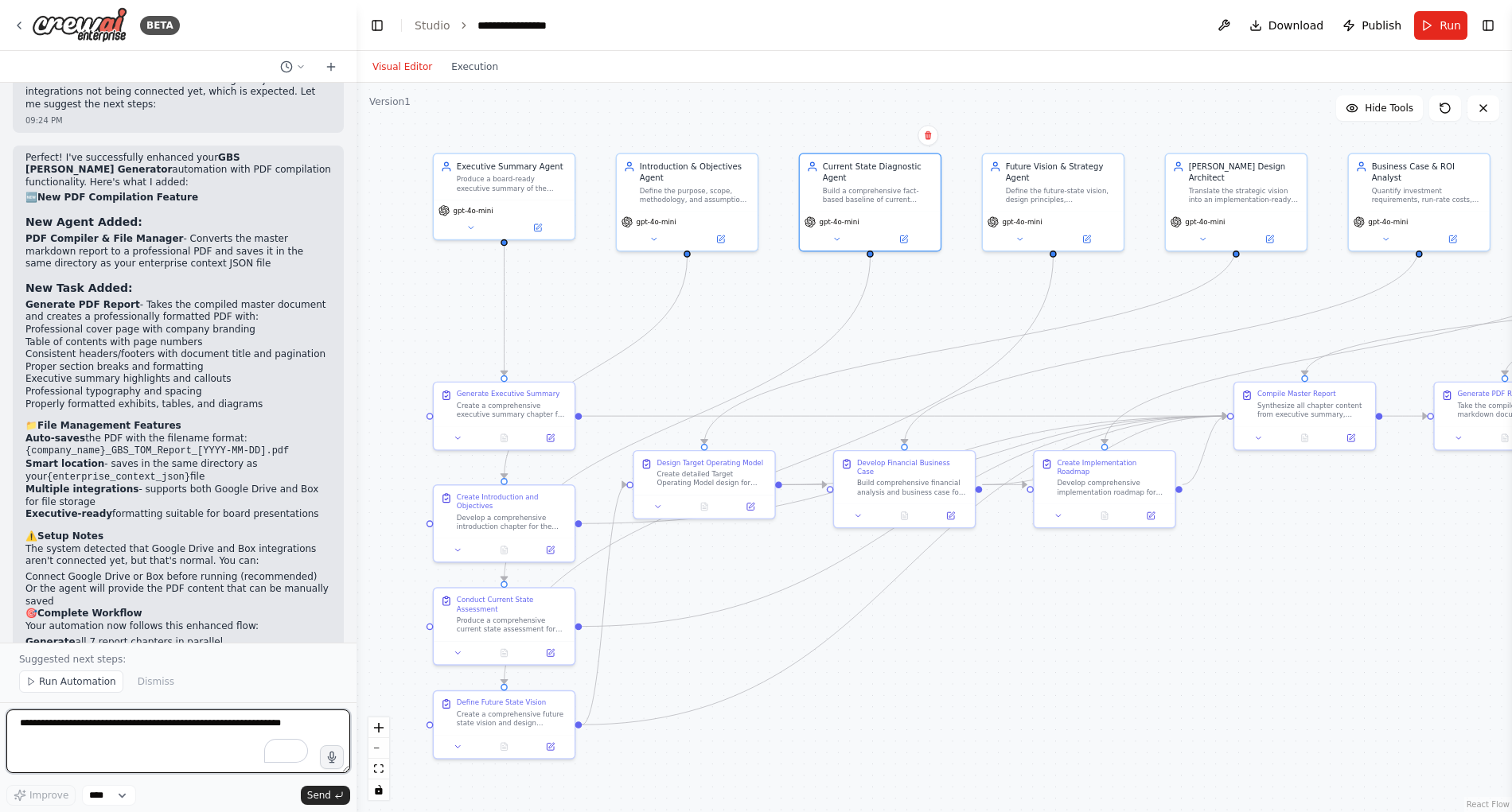
click at [37, 721] on textarea "To enrich screen reader interactions, please activate Accessibility in Grammarl…" at bounding box center [178, 740] width 344 height 63
click at [508, 194] on div "Executive Summary Agent Produce a board-ready executive summary of the {company…" at bounding box center [504, 174] width 140 height 45
click at [688, 195] on div "Define the purpose, scope, methodology, and assumptions of the {company_name} G…" at bounding box center [695, 193] width 111 height 18
click at [697, 301] on div ".deletable-edge-delete-btn { width: 20px; height: 20px; border: 0px solid #ffff…" at bounding box center [933, 447] width 1155 height 729
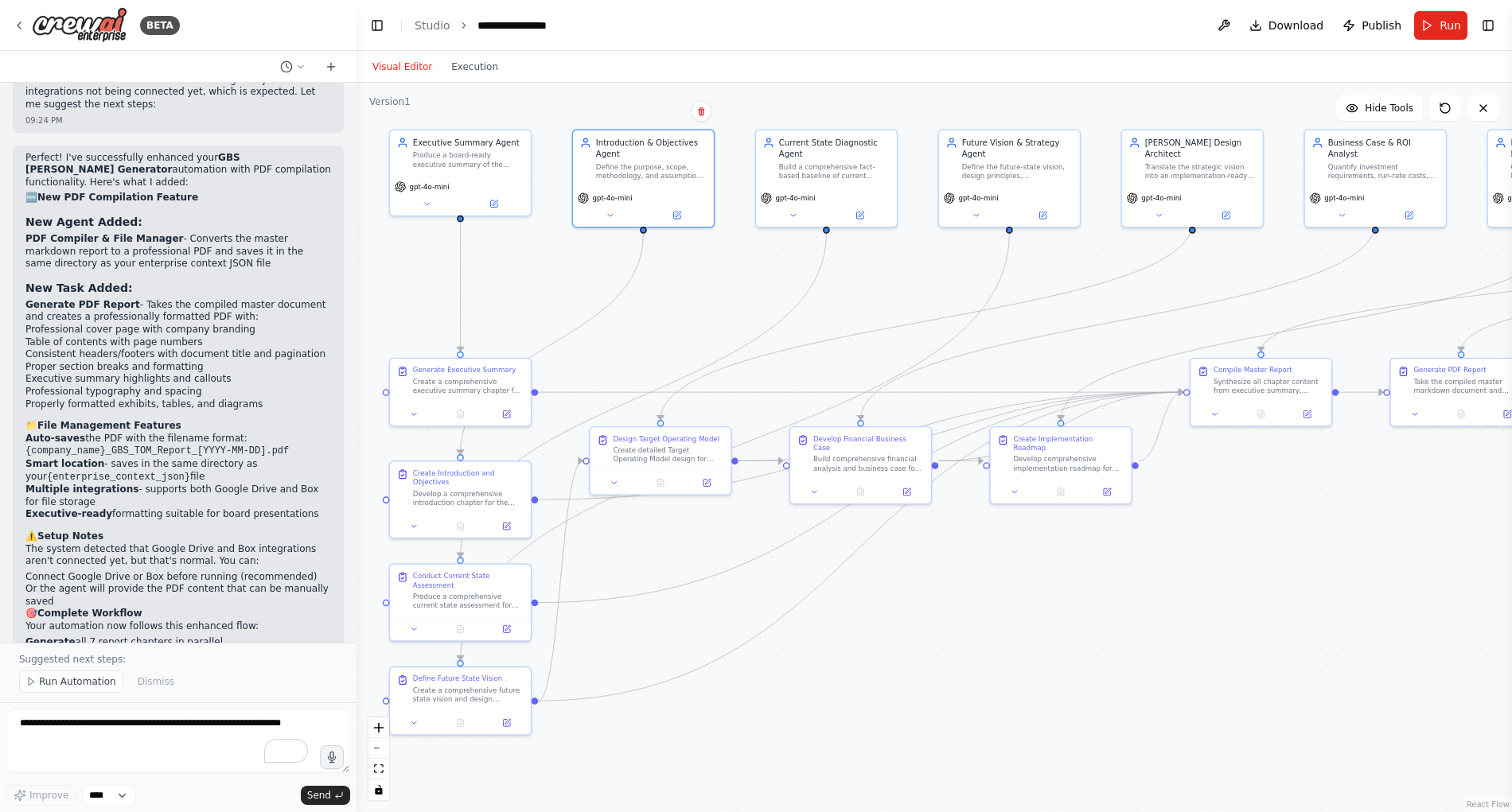
drag, startPoint x: 998, startPoint y: 352, endPoint x: 931, endPoint y: 328, distance: 71.2
click at [931, 328] on div ".deletable-edge-delete-btn { width: 20px; height: 20px; border: 0px solid #ffff…" at bounding box center [933, 447] width 1155 height 729
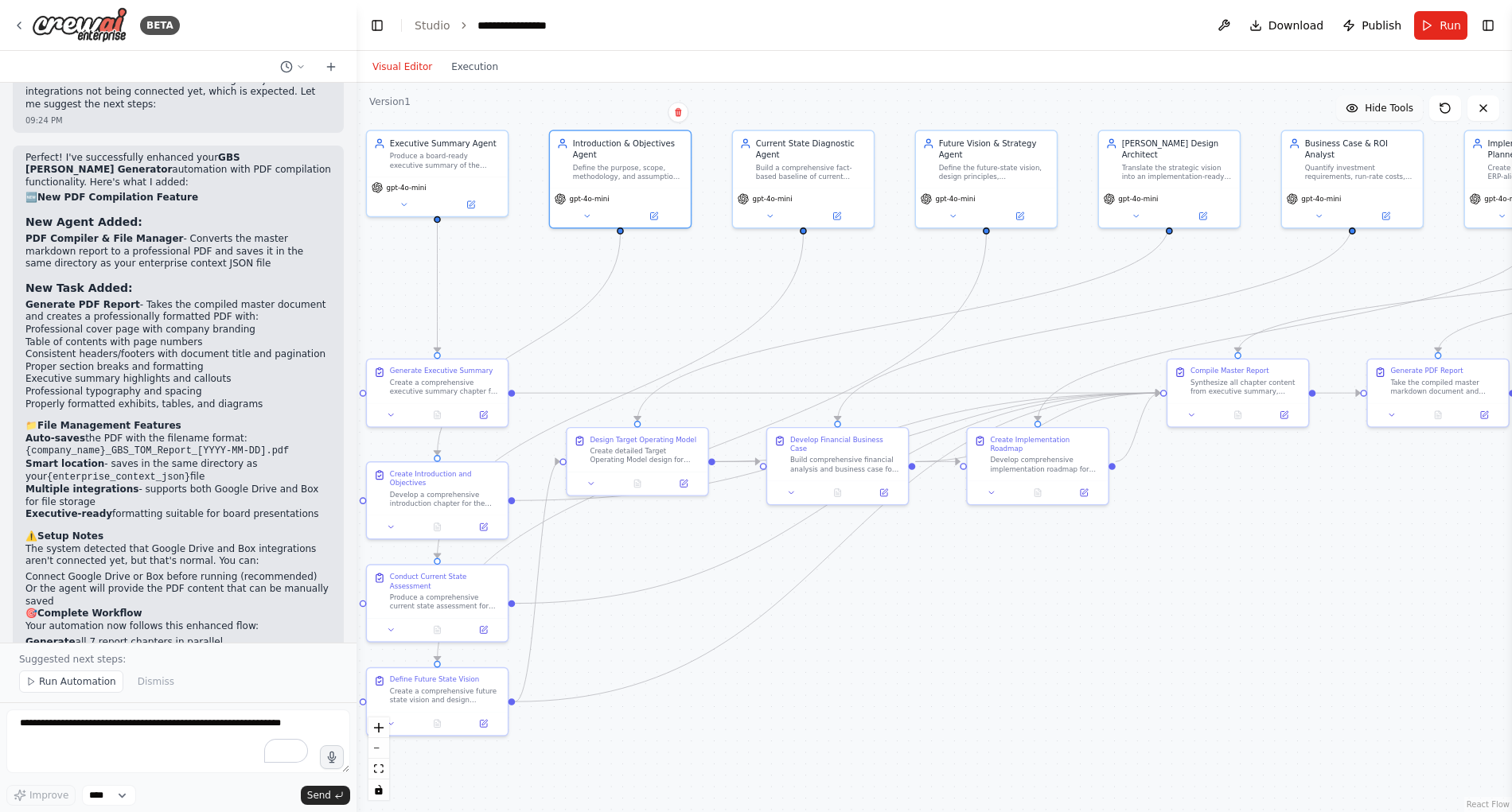
click at [1392, 105] on span "Hide Tools" at bounding box center [1388, 108] width 49 height 13
click at [1392, 105] on span "Show Tools" at bounding box center [1386, 108] width 52 height 13
click at [1491, 26] on button "Toggle Right Sidebar" at bounding box center [1487, 26] width 22 height 22
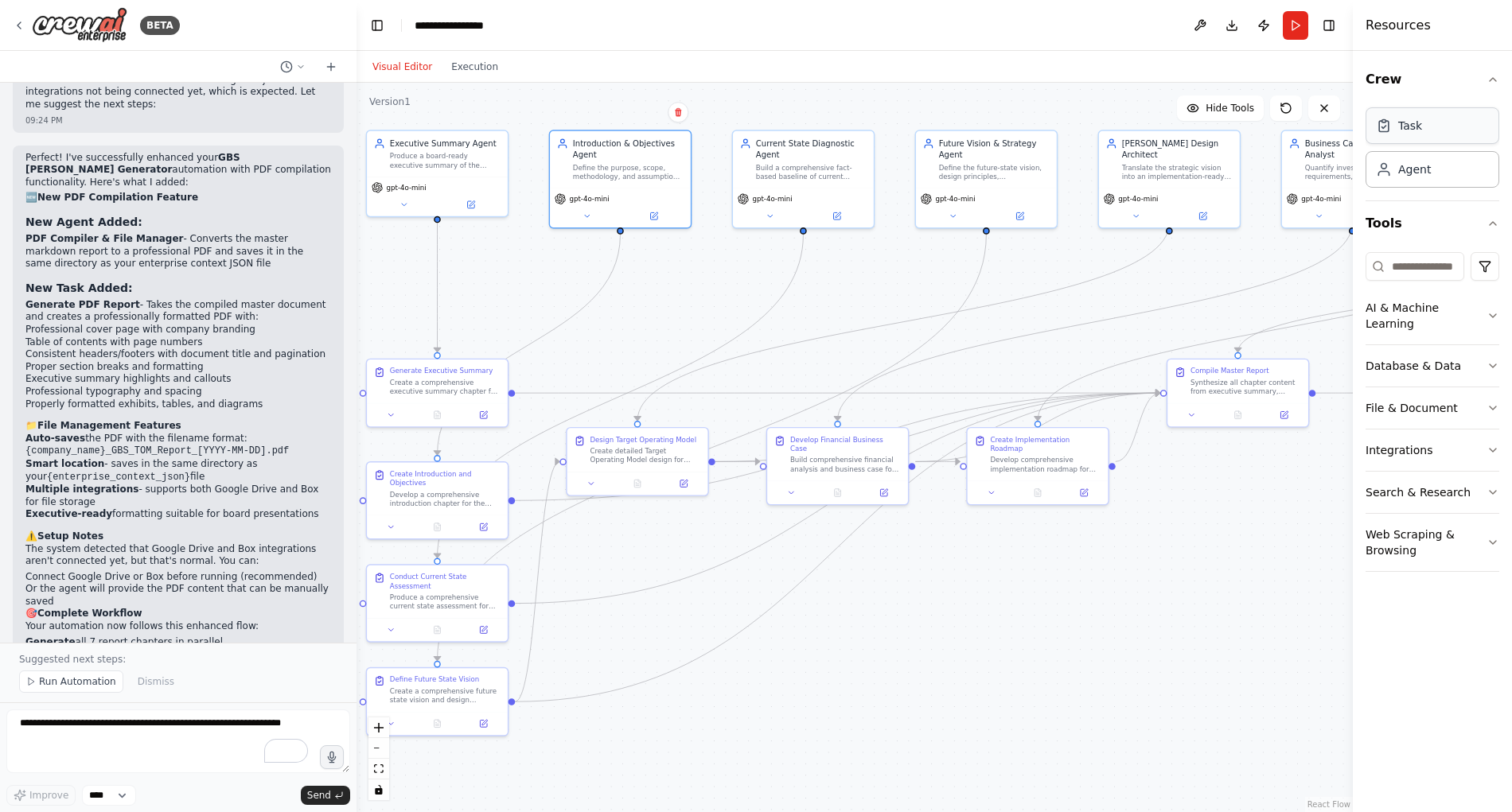
click at [1440, 128] on div "Task" at bounding box center [1432, 126] width 134 height 37
click at [1429, 177] on div "Agent" at bounding box center [1432, 169] width 134 height 37
click at [1427, 139] on div "Task" at bounding box center [1432, 126] width 134 height 37
click at [1418, 389] on button "File & Document" at bounding box center [1432, 407] width 134 height 41
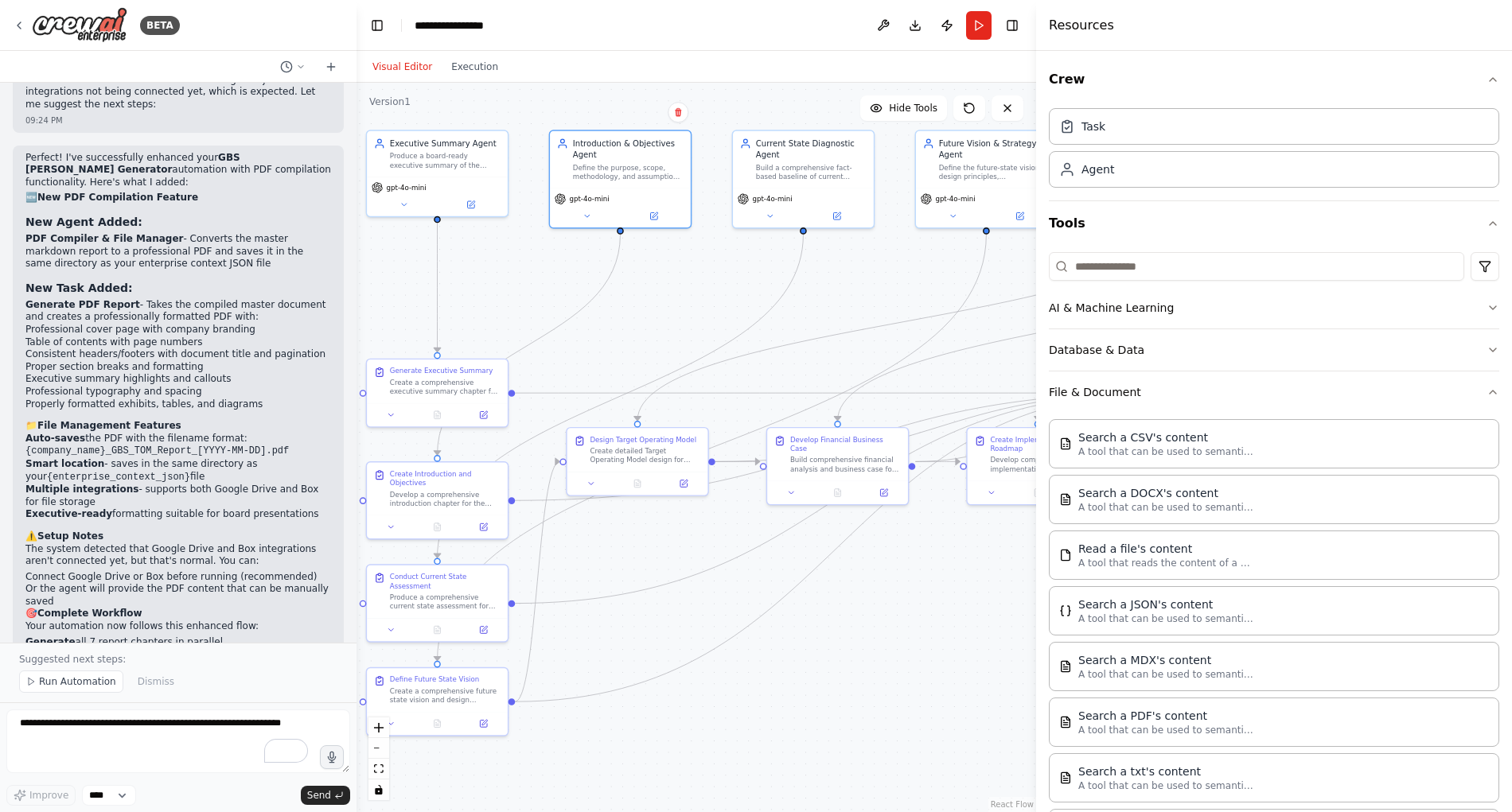
drag, startPoint x: 1355, startPoint y: 400, endPoint x: 1036, endPoint y: 412, distance: 319.2
click at [1036, 412] on div at bounding box center [1039, 406] width 6 height 812
click at [1486, 387] on icon "button" at bounding box center [1493, 393] width 13 height 13
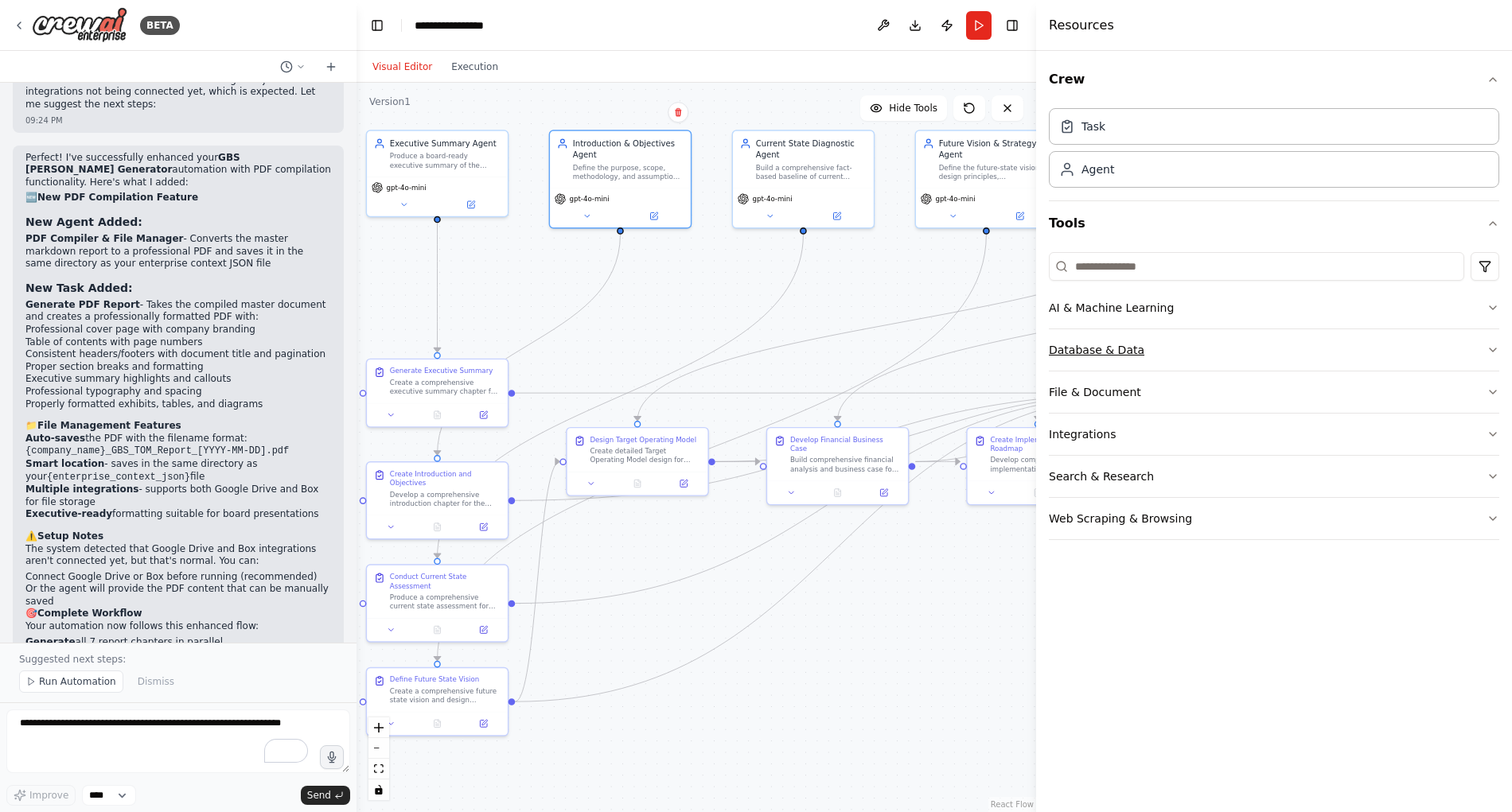
click at [1488, 343] on button "Database & Data" at bounding box center [1273, 350] width 450 height 41
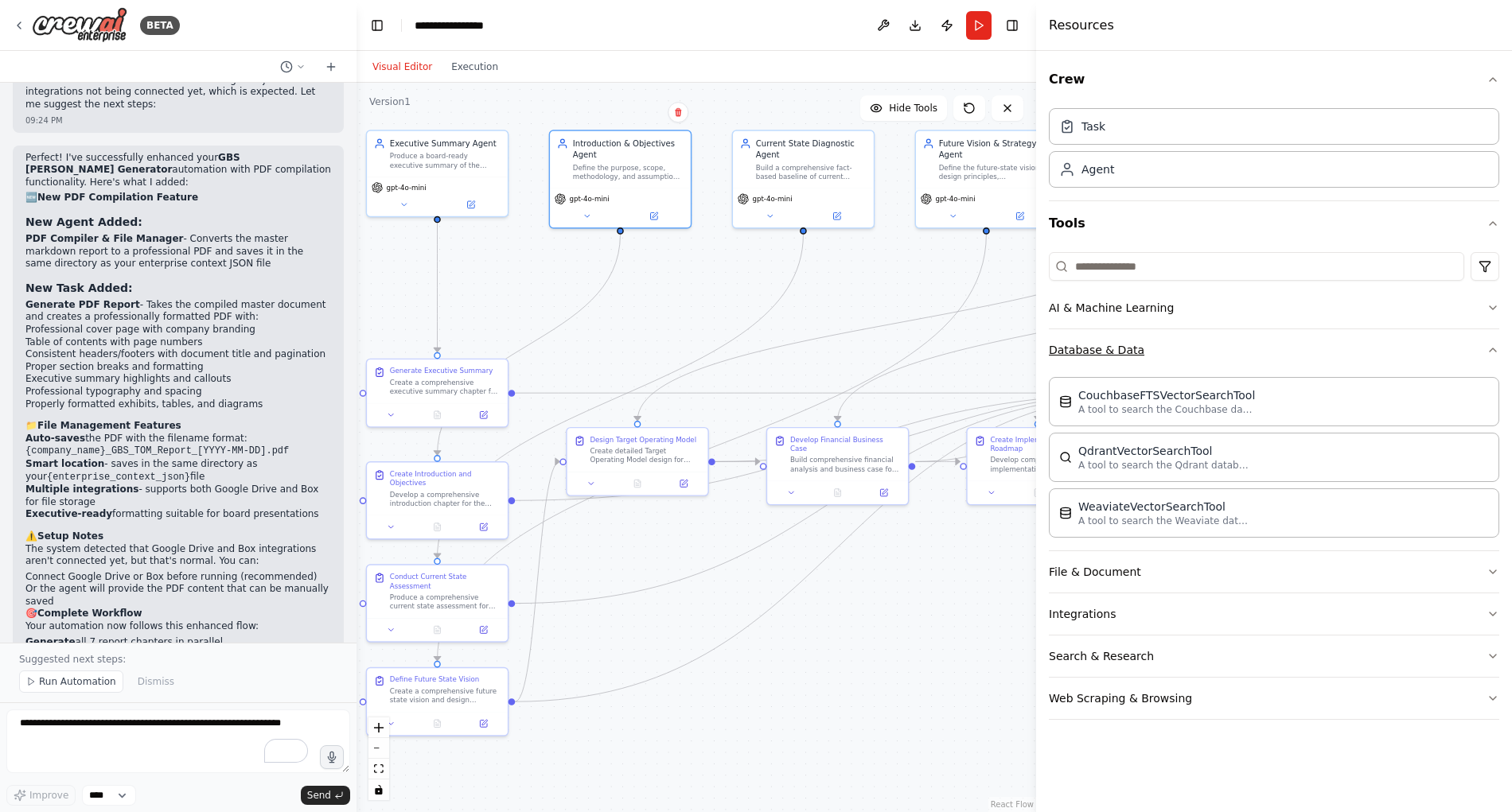
click at [1489, 344] on icon "button" at bounding box center [1493, 350] width 13 height 13
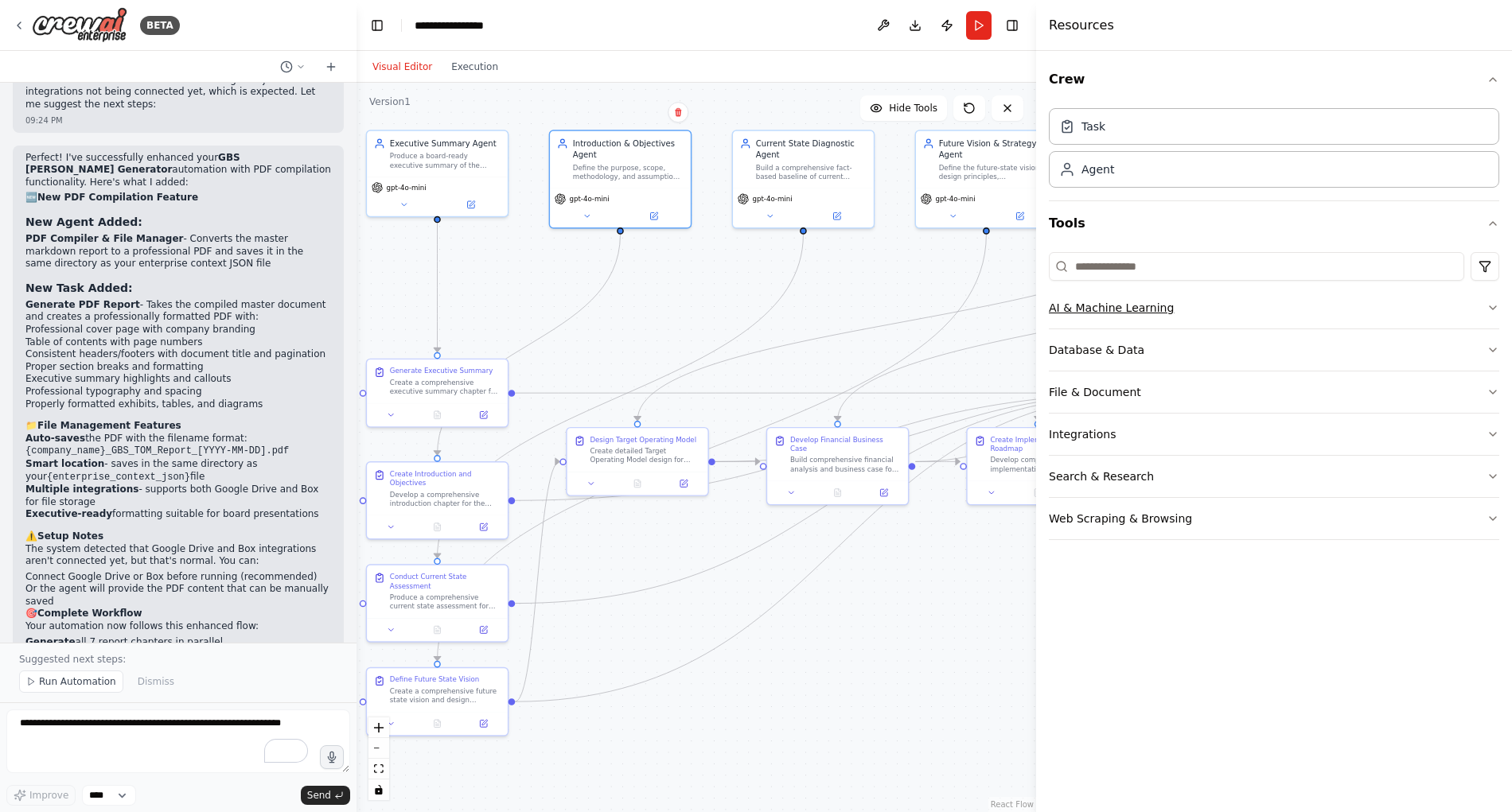
click at [1495, 308] on icon "button" at bounding box center [1493, 308] width 13 height 13
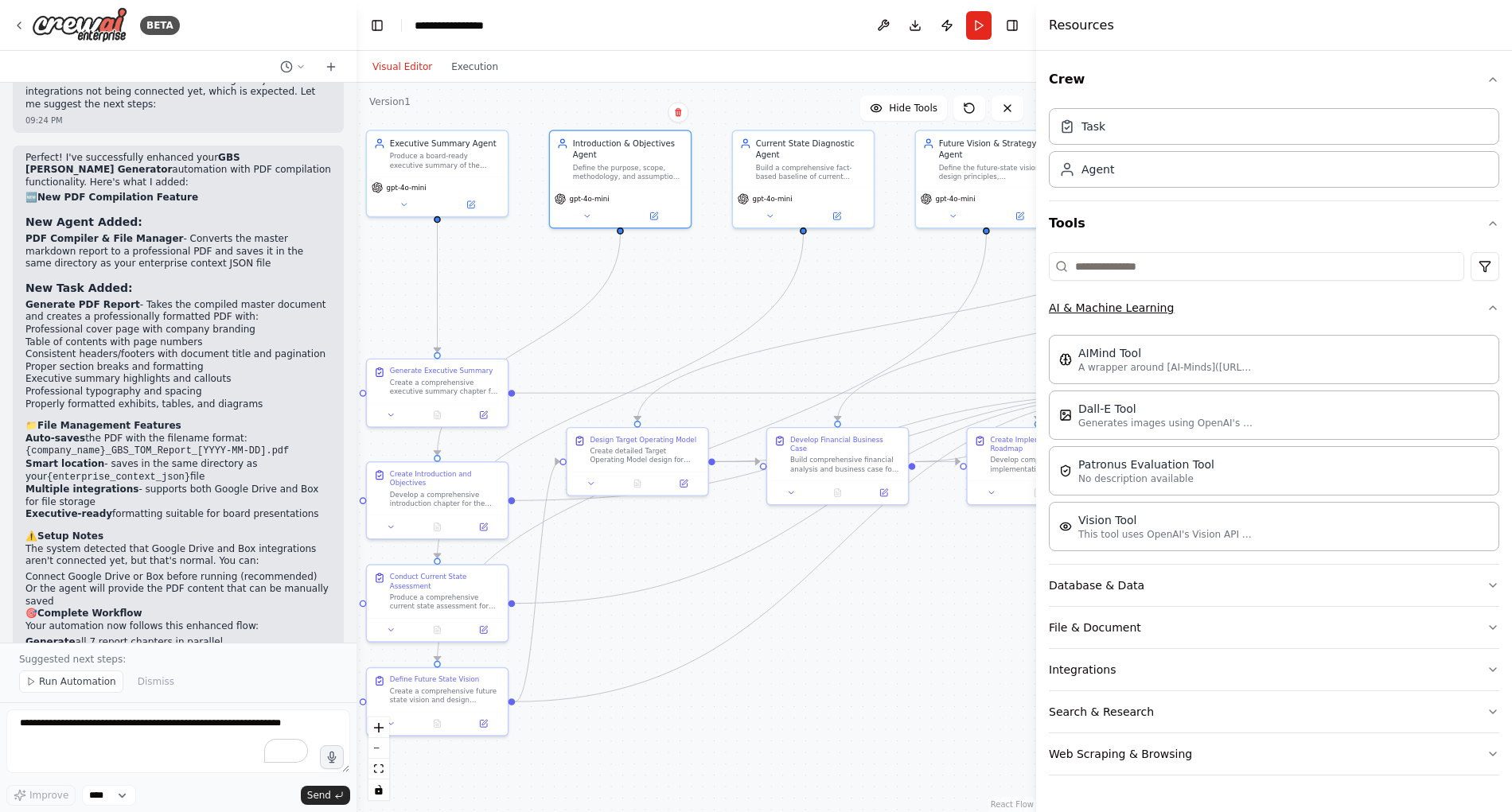
click at [1495, 308] on icon "button" at bounding box center [1493, 308] width 13 height 13
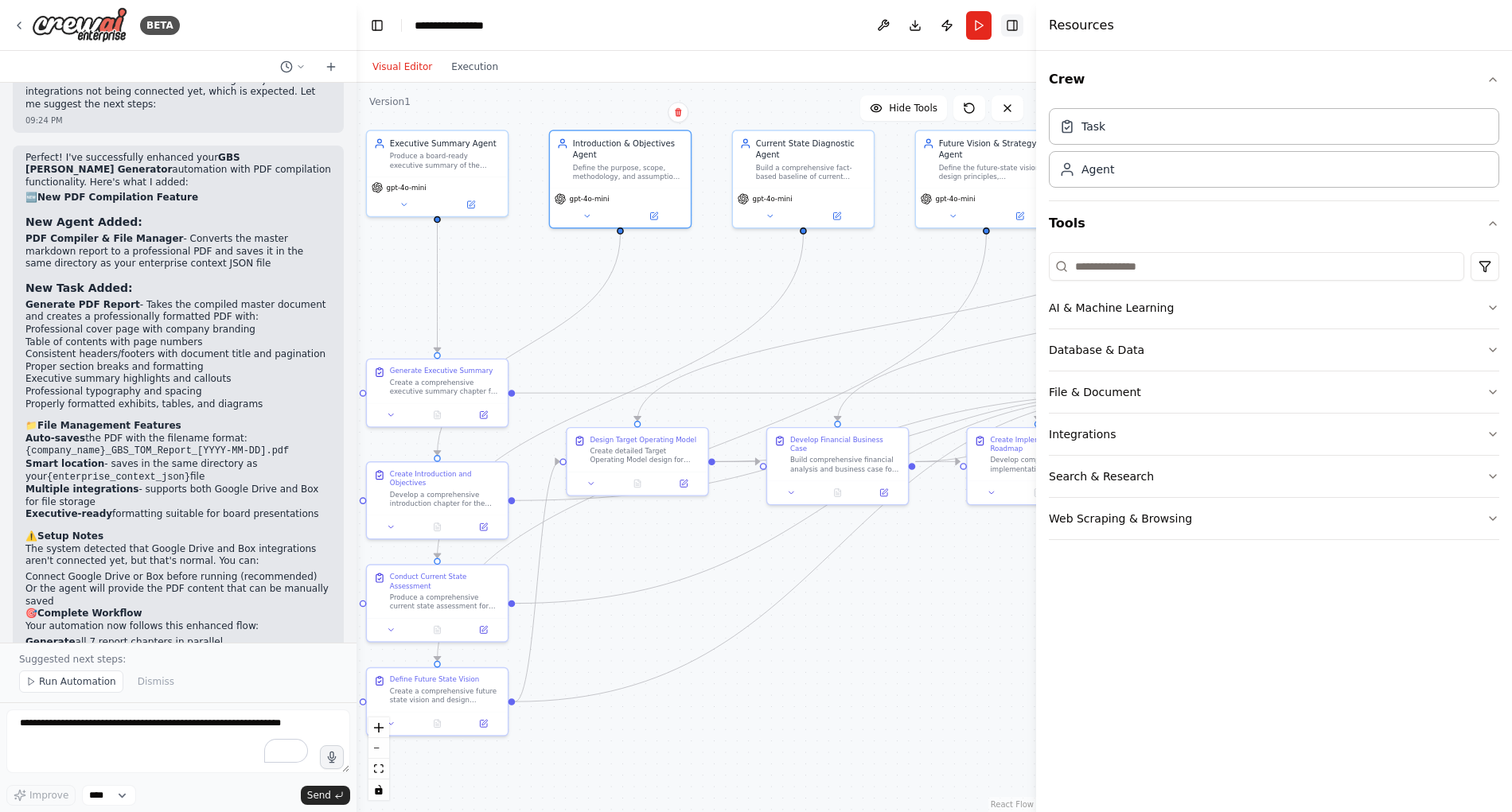
click at [1015, 26] on button "Toggle Right Sidebar" at bounding box center [1012, 26] width 22 height 22
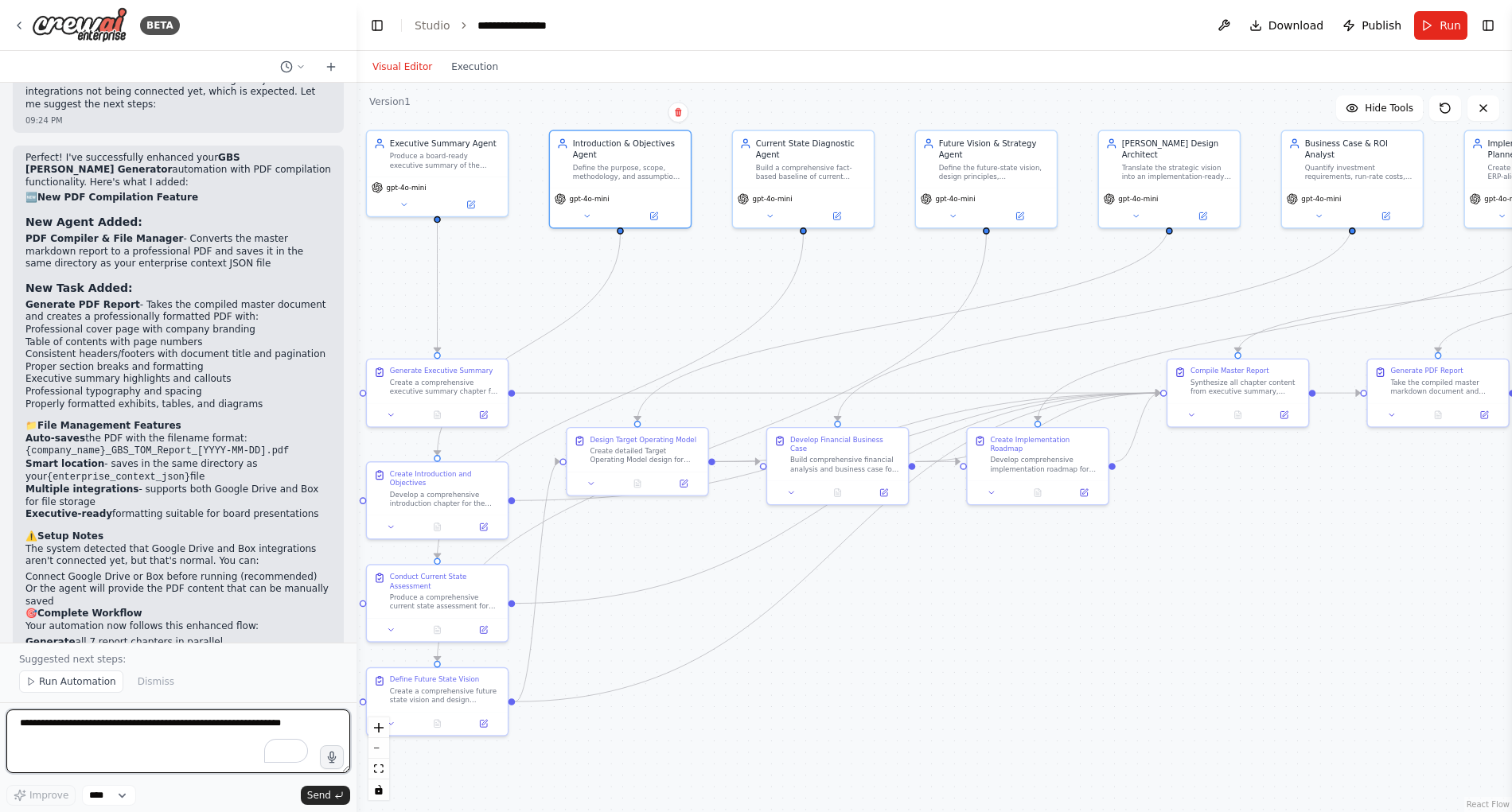
click at [134, 733] on textarea "To enrich screen reader interactions, please activate Accessibility in Grammarl…" at bounding box center [178, 740] width 344 height 63
type textarea "**********"
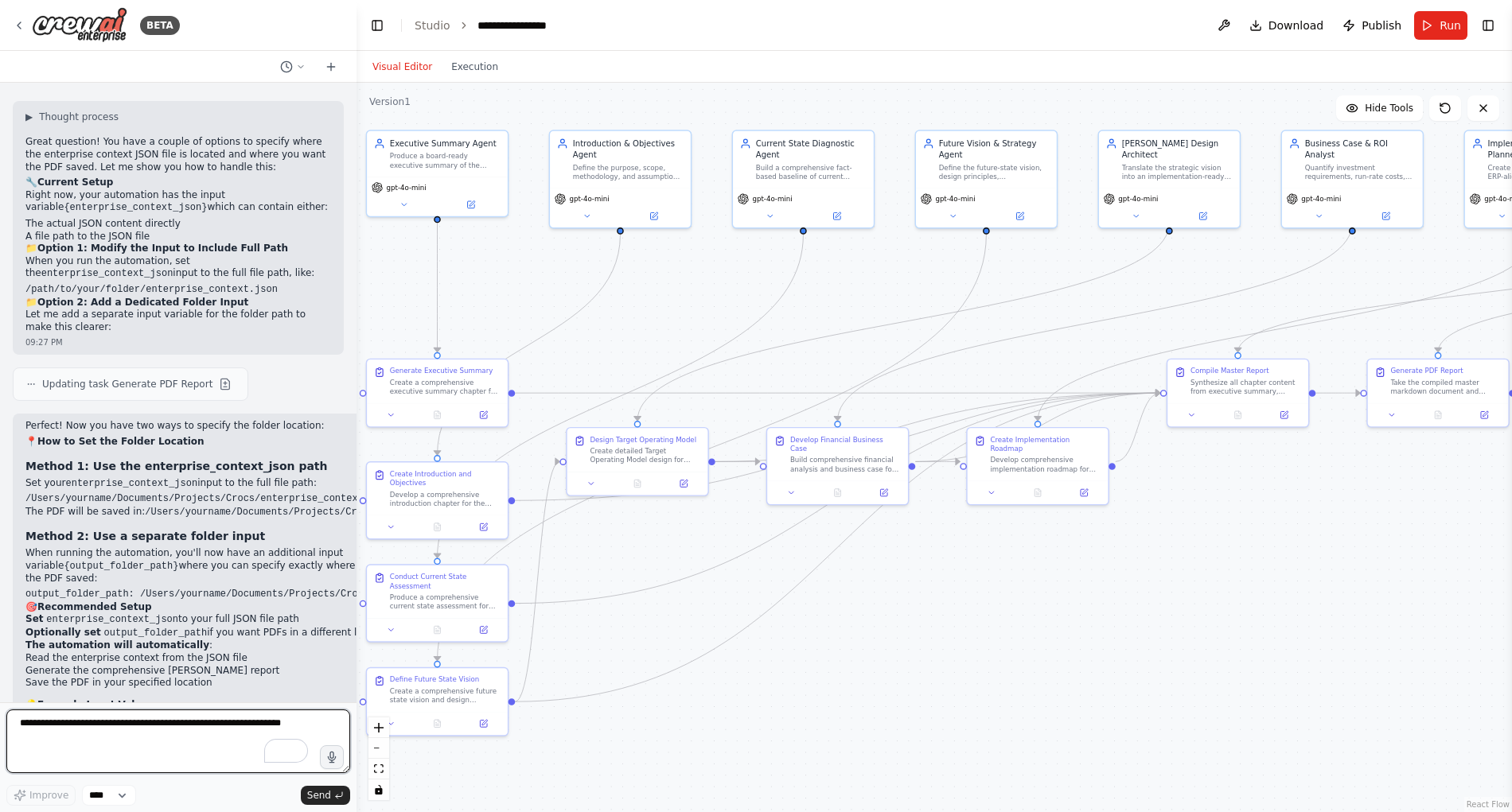
scroll to position [7021, 0]
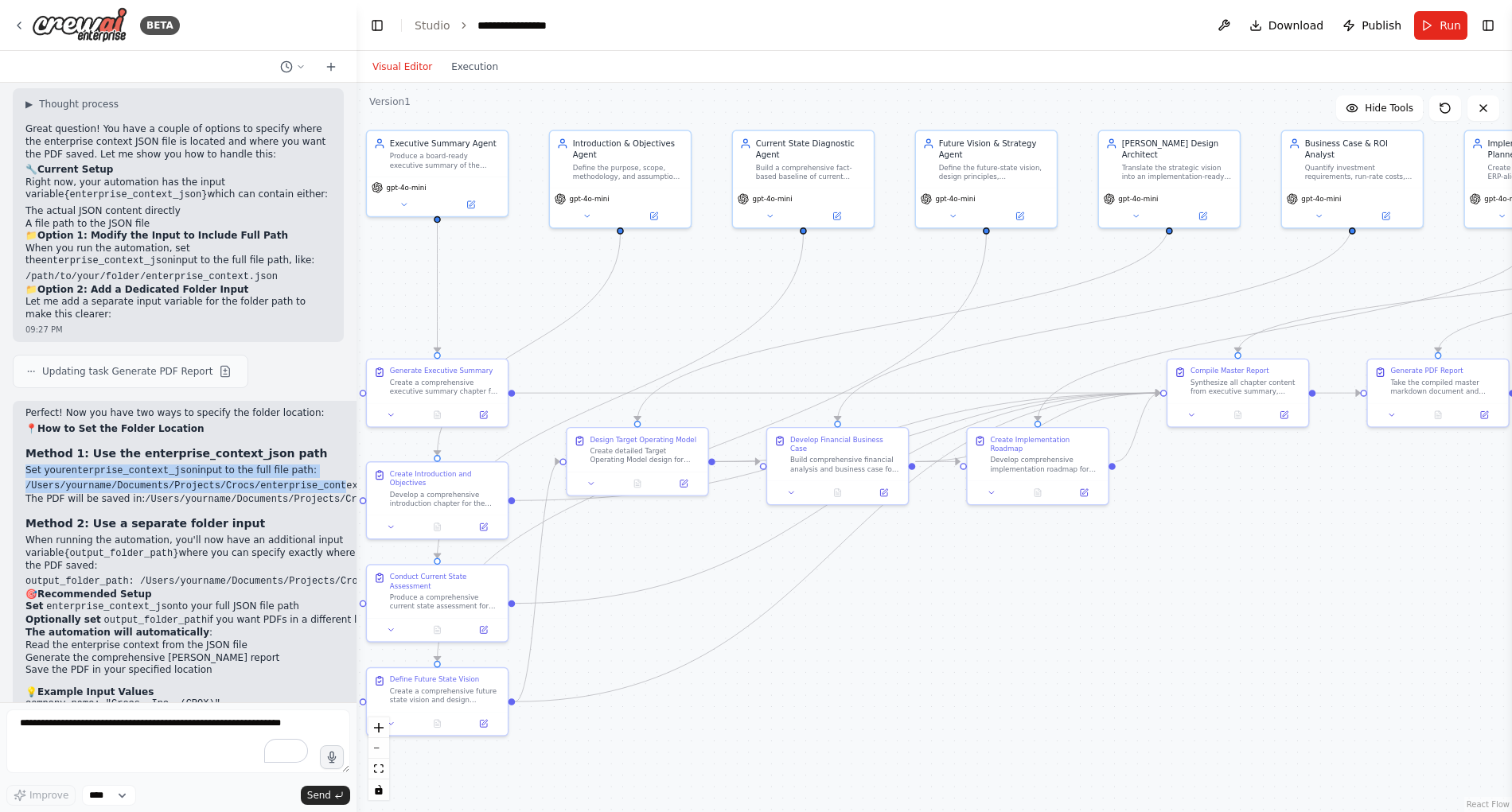
drag, startPoint x: 26, startPoint y: 358, endPoint x: 344, endPoint y: 377, distance: 318.6
click at [344, 377] on div "Hello! I'm the CrewAI assistant. What kind of automation do you want to build? …" at bounding box center [178, 392] width 356 height 619
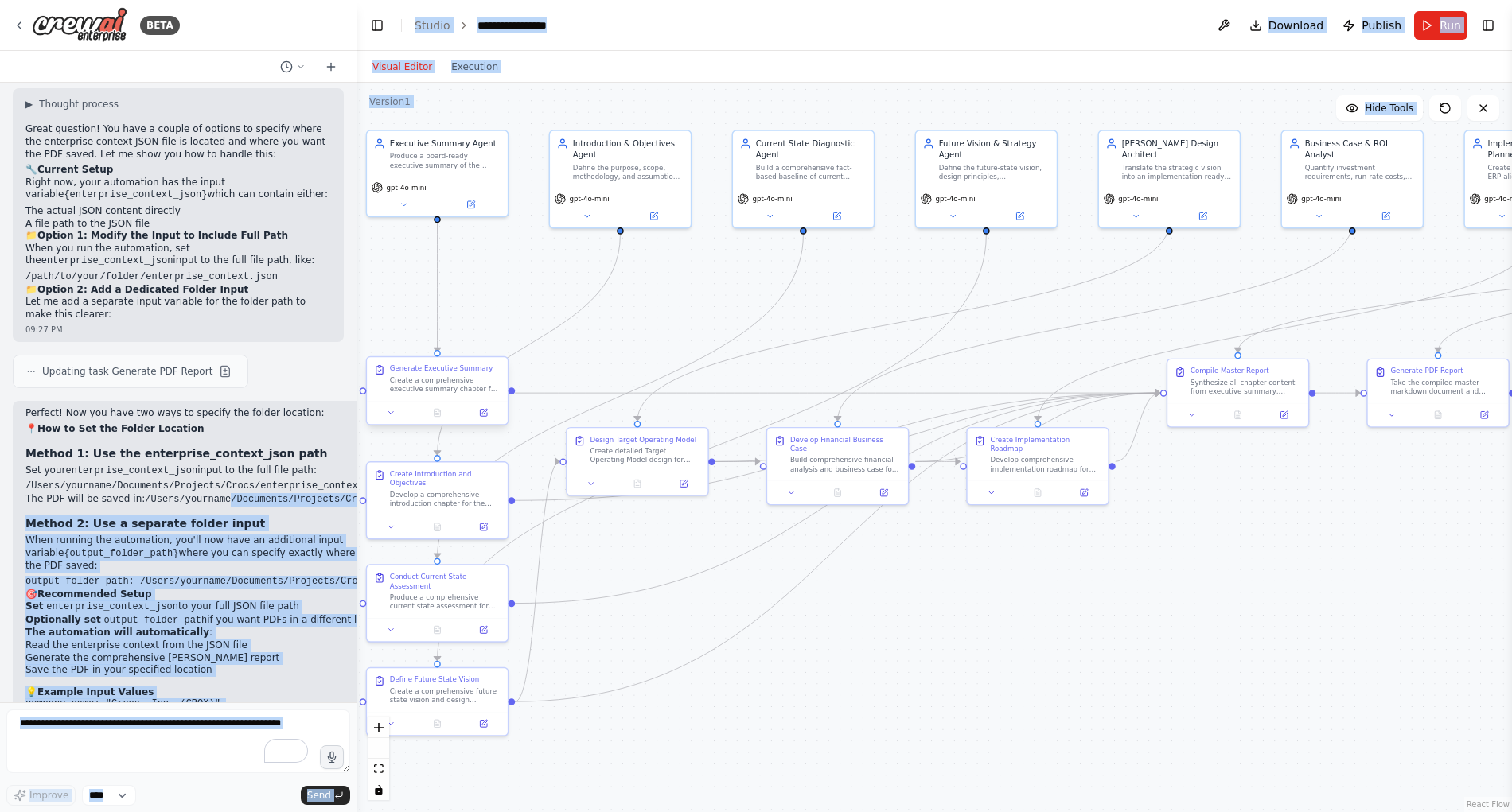
drag, startPoint x: 228, startPoint y: 382, endPoint x: 373, endPoint y: 388, distance: 145.1
click at [373, 388] on div "BETA Hello! I'm the CrewAI assistant. What kind of automation do you want to bu…" at bounding box center [756, 406] width 1512 height 812
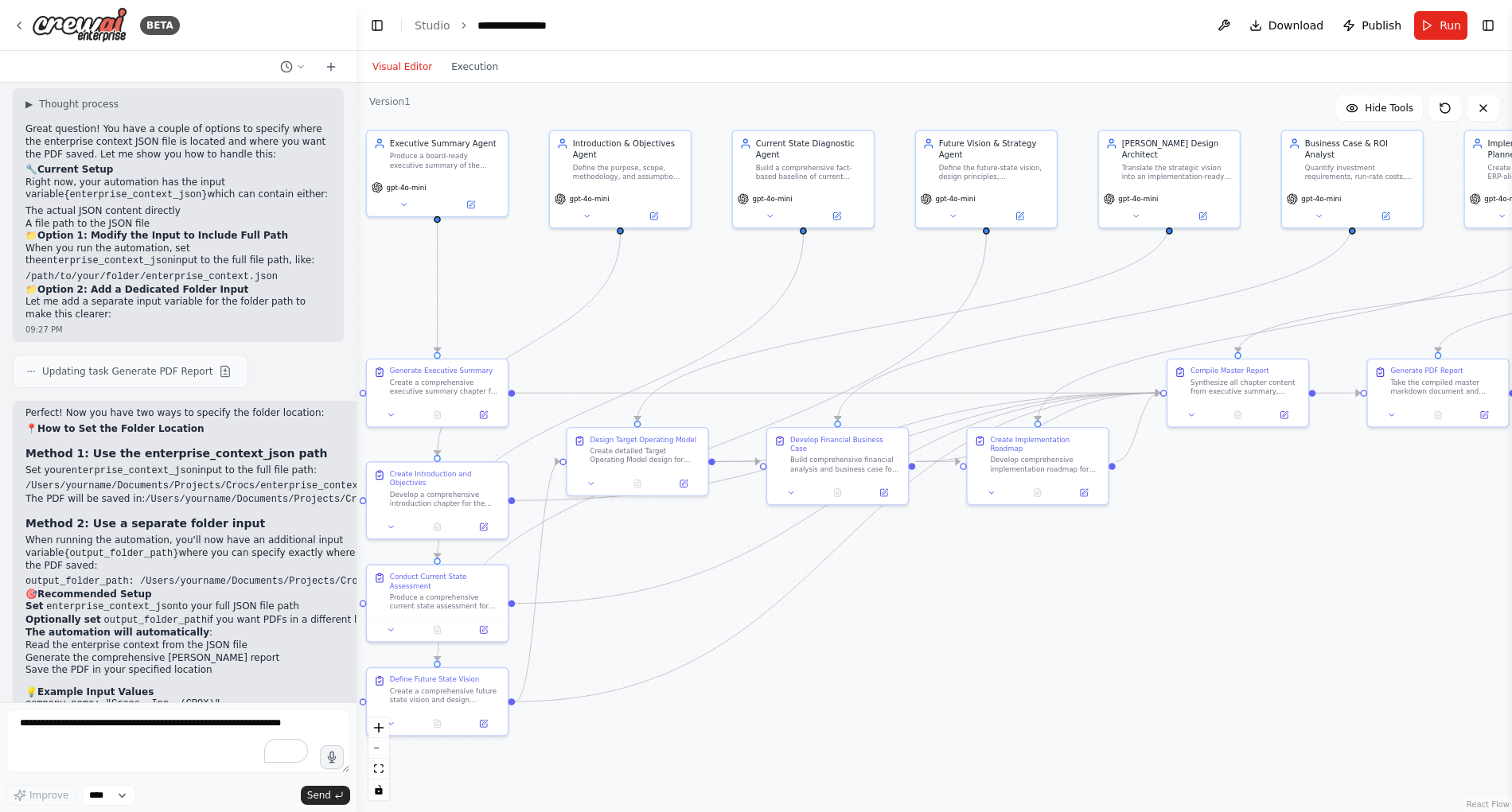
click at [199, 481] on code "/Users/yourname/Documents/Projects/Crocs/enterprise_context.json" at bounding box center [209, 486] width 367 height 11
click at [126, 798] on select "****" at bounding box center [108, 795] width 54 height 21
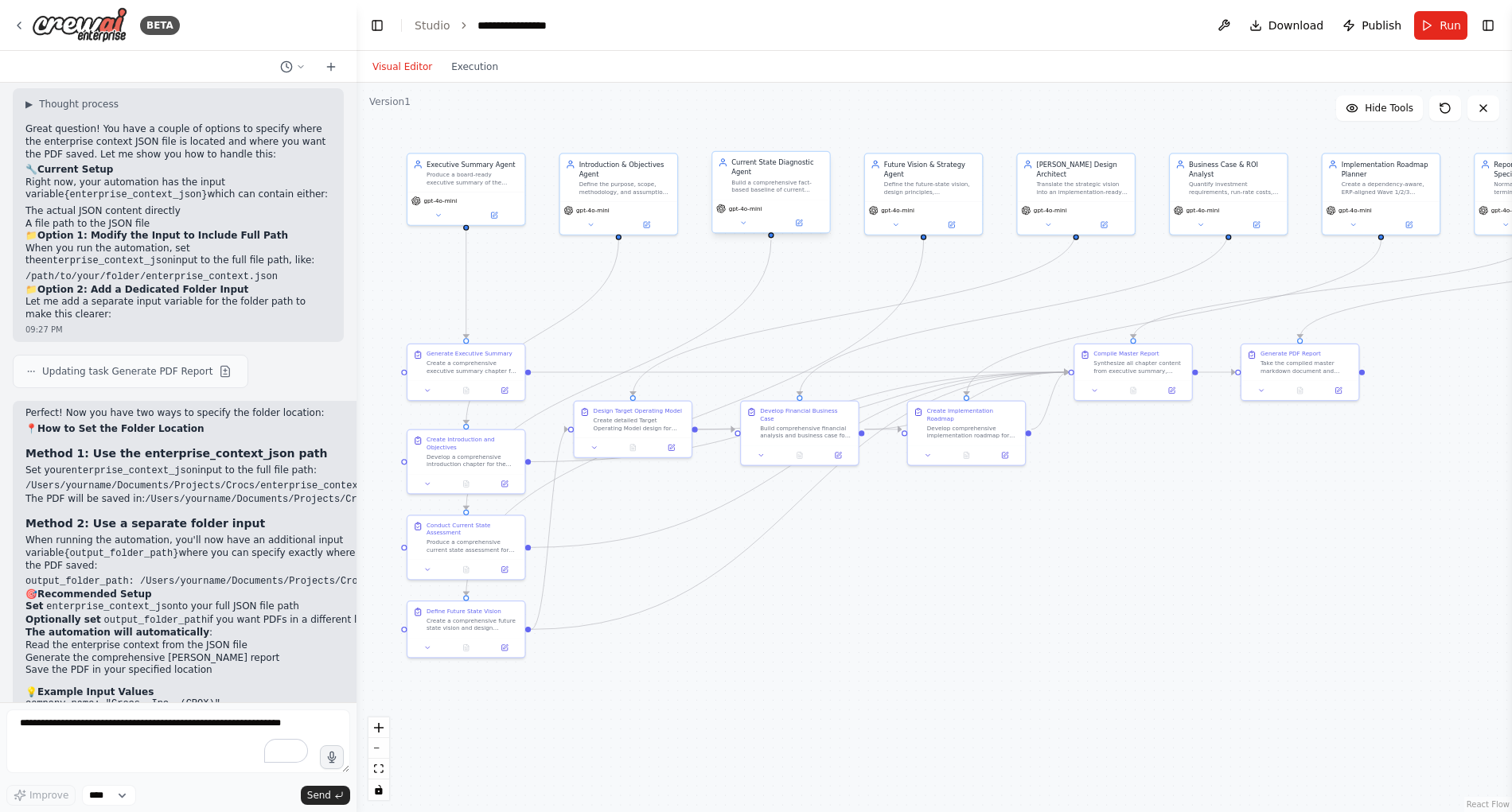
click at [775, 168] on div "Current State Diagnostic Agent" at bounding box center [777, 167] width 93 height 19
click at [802, 226] on icon at bounding box center [798, 222] width 8 height 8
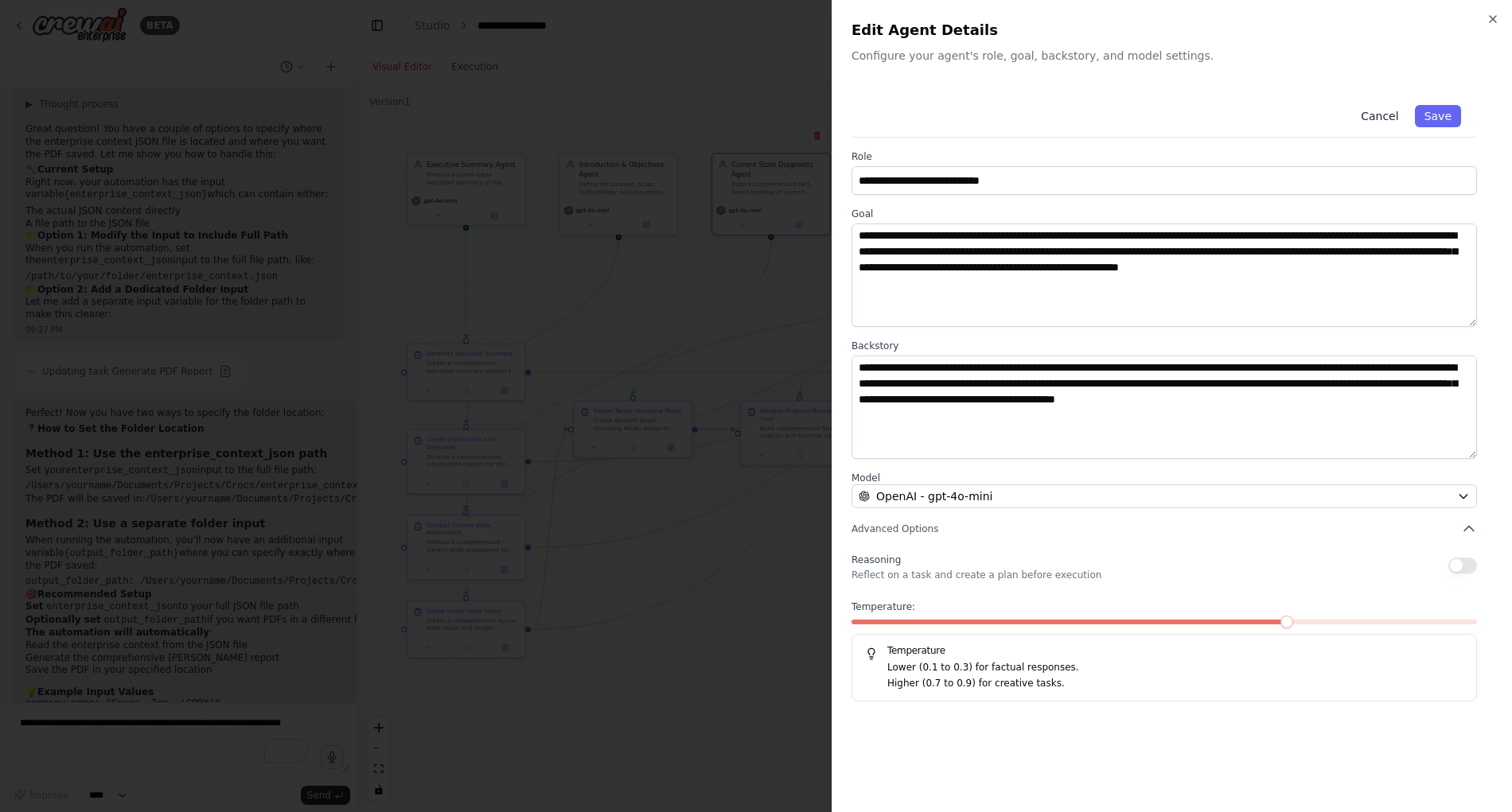
click at [1381, 118] on button "Cancel" at bounding box center [1379, 116] width 57 height 22
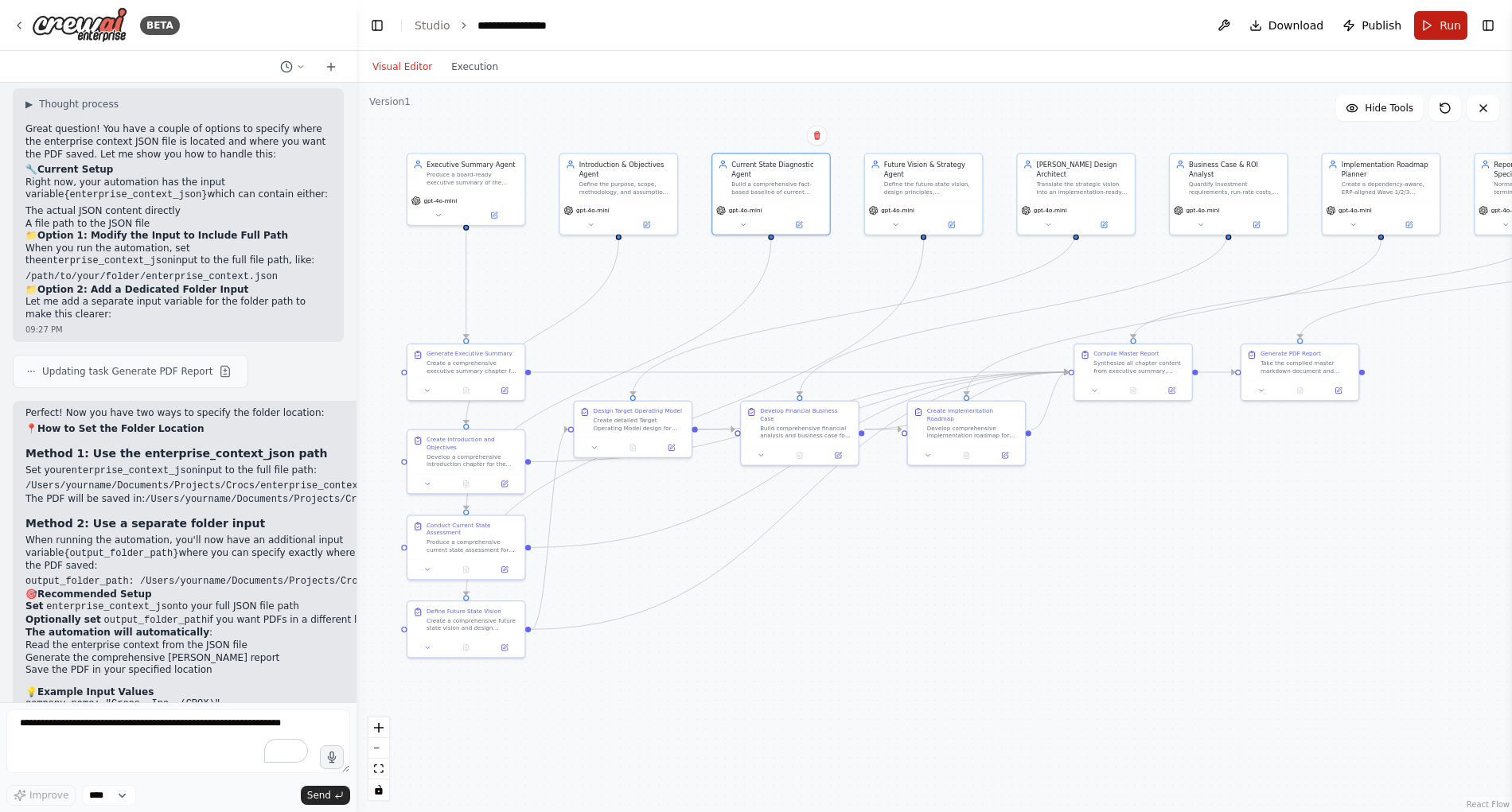
click at [1429, 24] on button "Run" at bounding box center [1440, 25] width 53 height 28
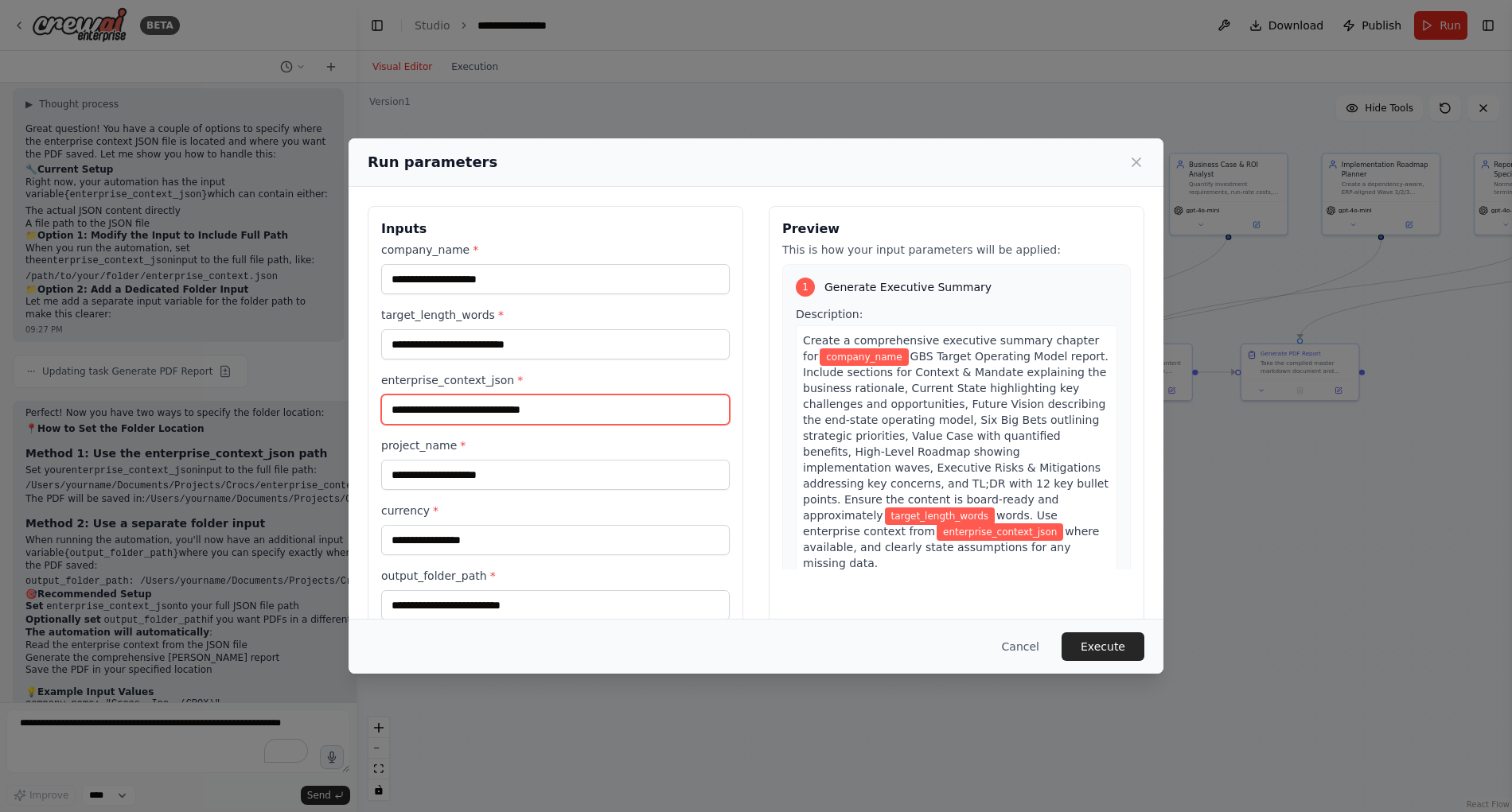
click at [476, 411] on input "enterprise_context_json *" at bounding box center [555, 409] width 349 height 30
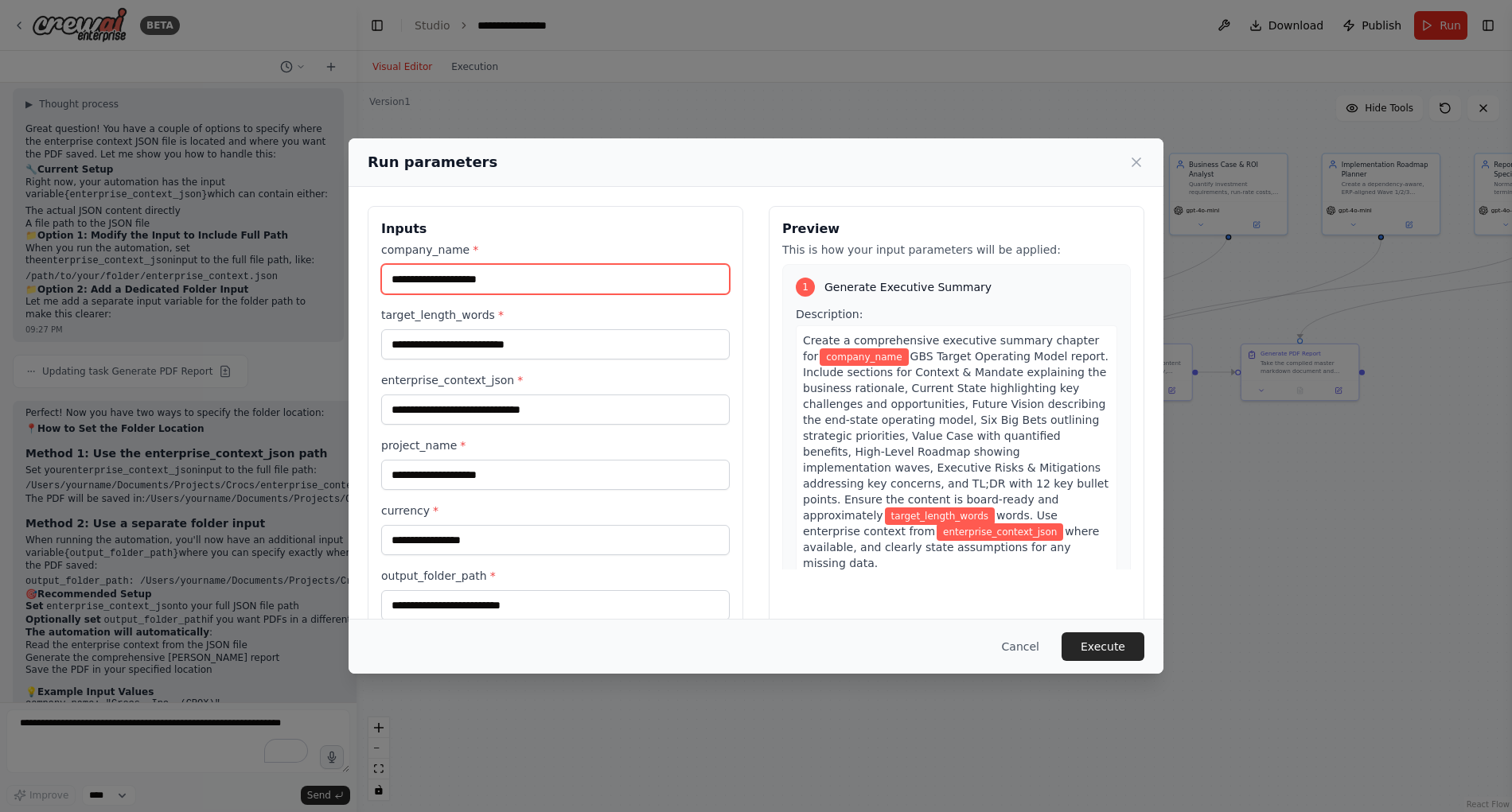
click at [484, 284] on input "company_name *" at bounding box center [555, 279] width 349 height 30
drag, startPoint x: 462, startPoint y: 279, endPoint x: 374, endPoint y: 265, distance: 89.1
click at [374, 265] on div "Inputs company_name * **** target_length_words * enterprise_context_json * proj…" at bounding box center [555, 420] width 375 height 428
type input "****"
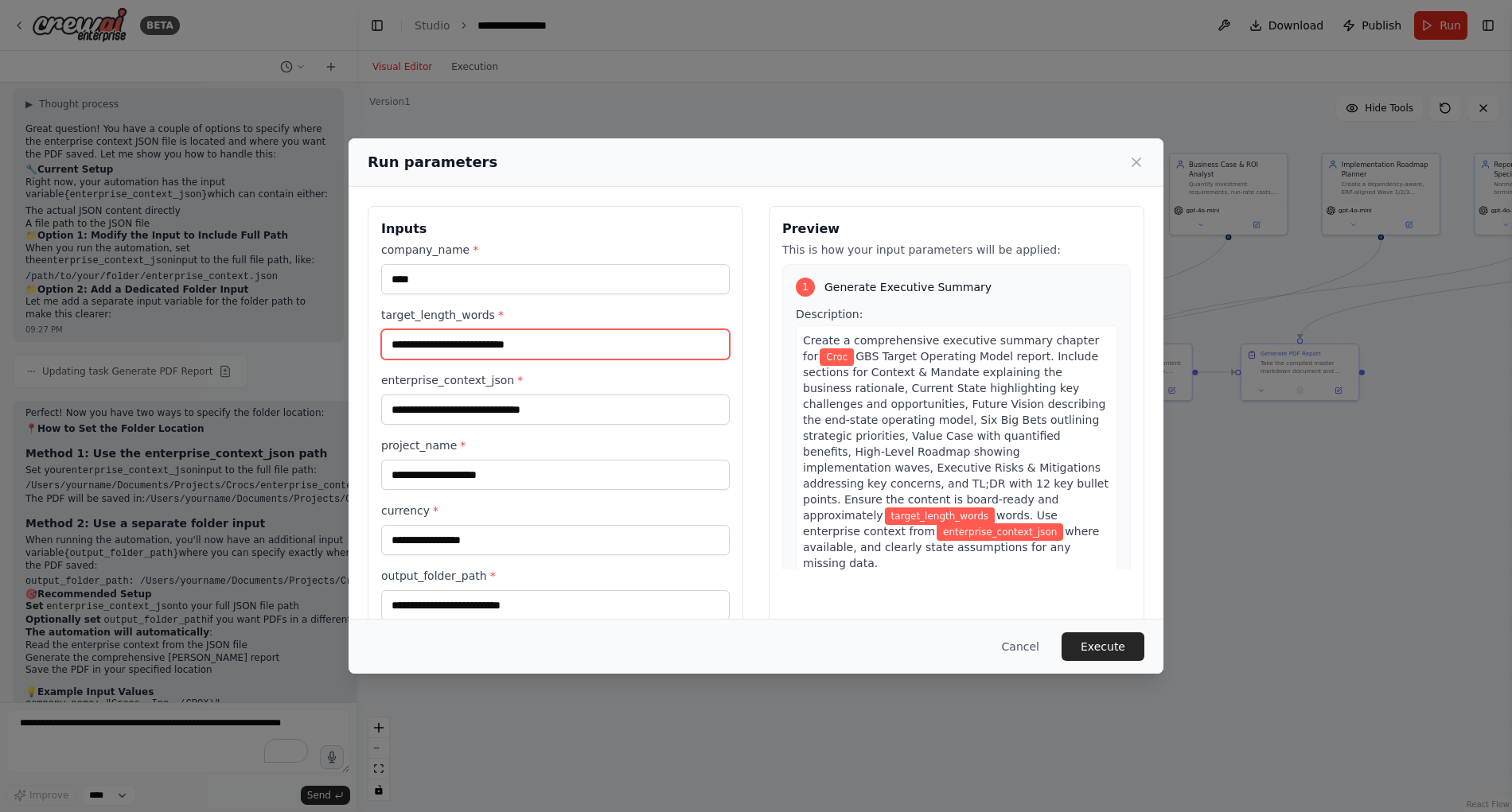
click at [451, 345] on input "target_length_words *" at bounding box center [555, 344] width 349 height 30
type input "****"
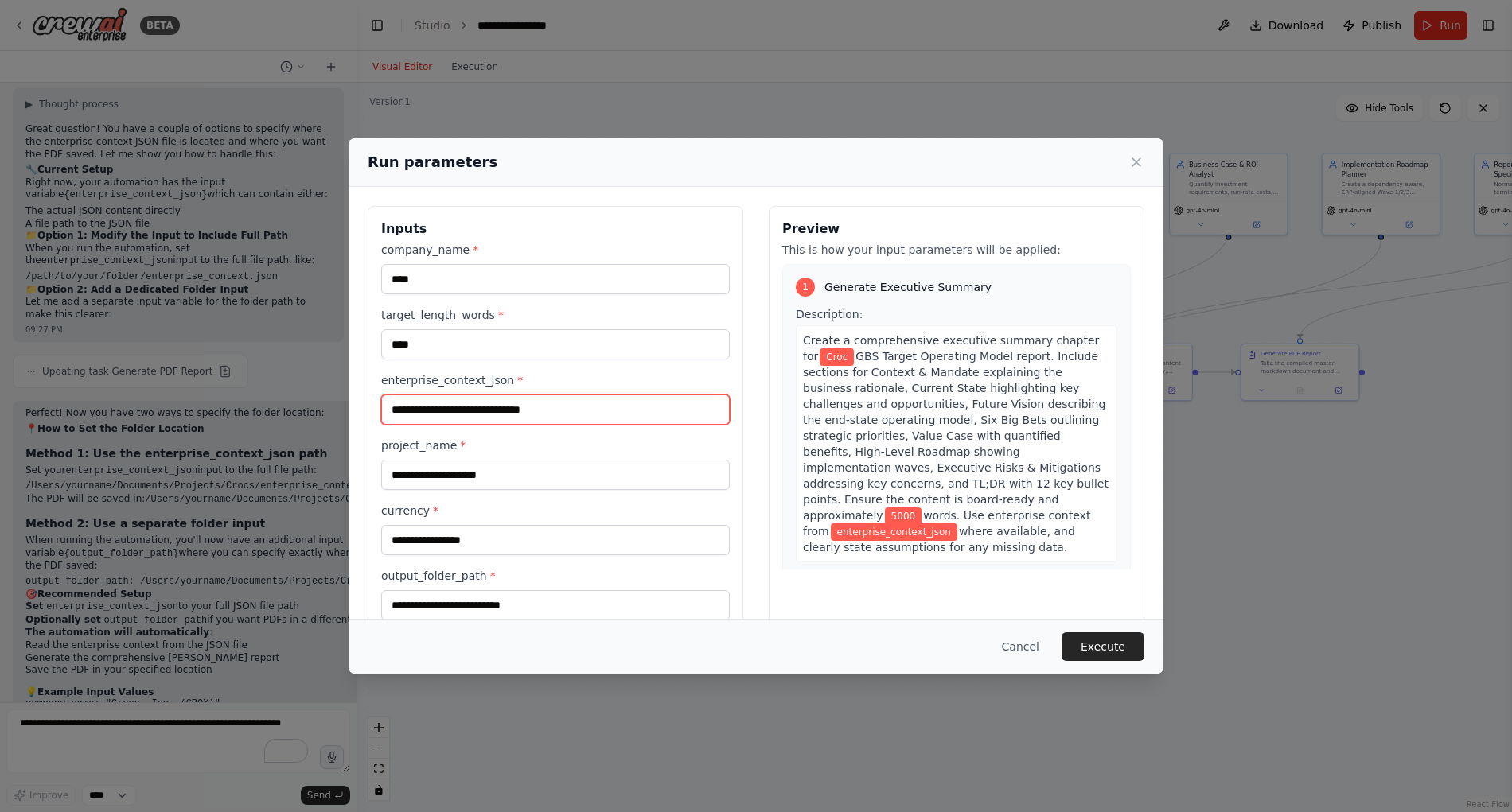
click at [567, 412] on input "enterprise_context_json *" at bounding box center [555, 409] width 349 height 30
click at [948, 524] on span "enterprise_context_json" at bounding box center [894, 532] width 127 height 17
click at [946, 524] on span "enterprise_context_json" at bounding box center [894, 532] width 127 height 17
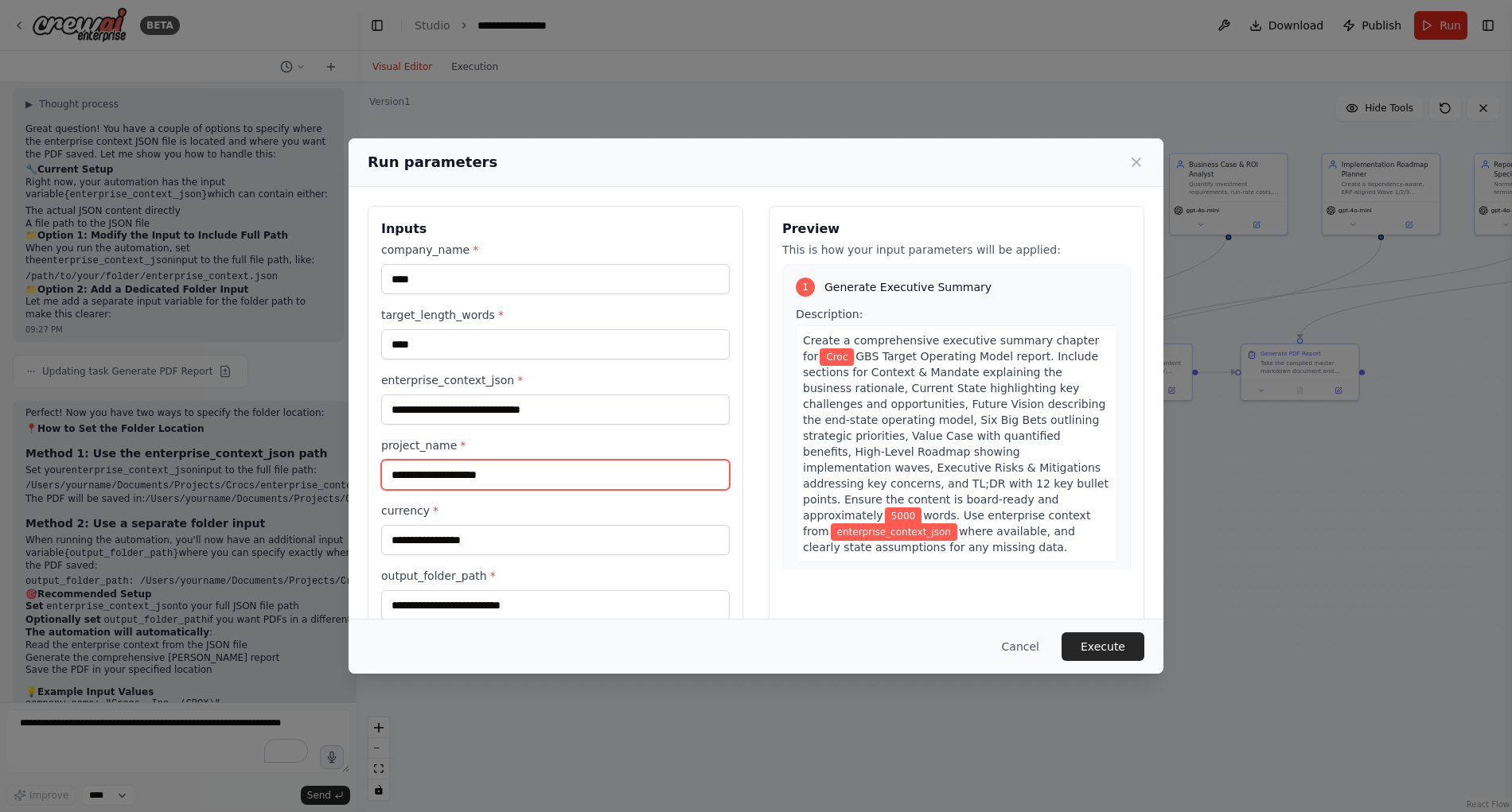
click at [510, 476] on input "project_name *" at bounding box center [555, 474] width 349 height 30
type input "****"
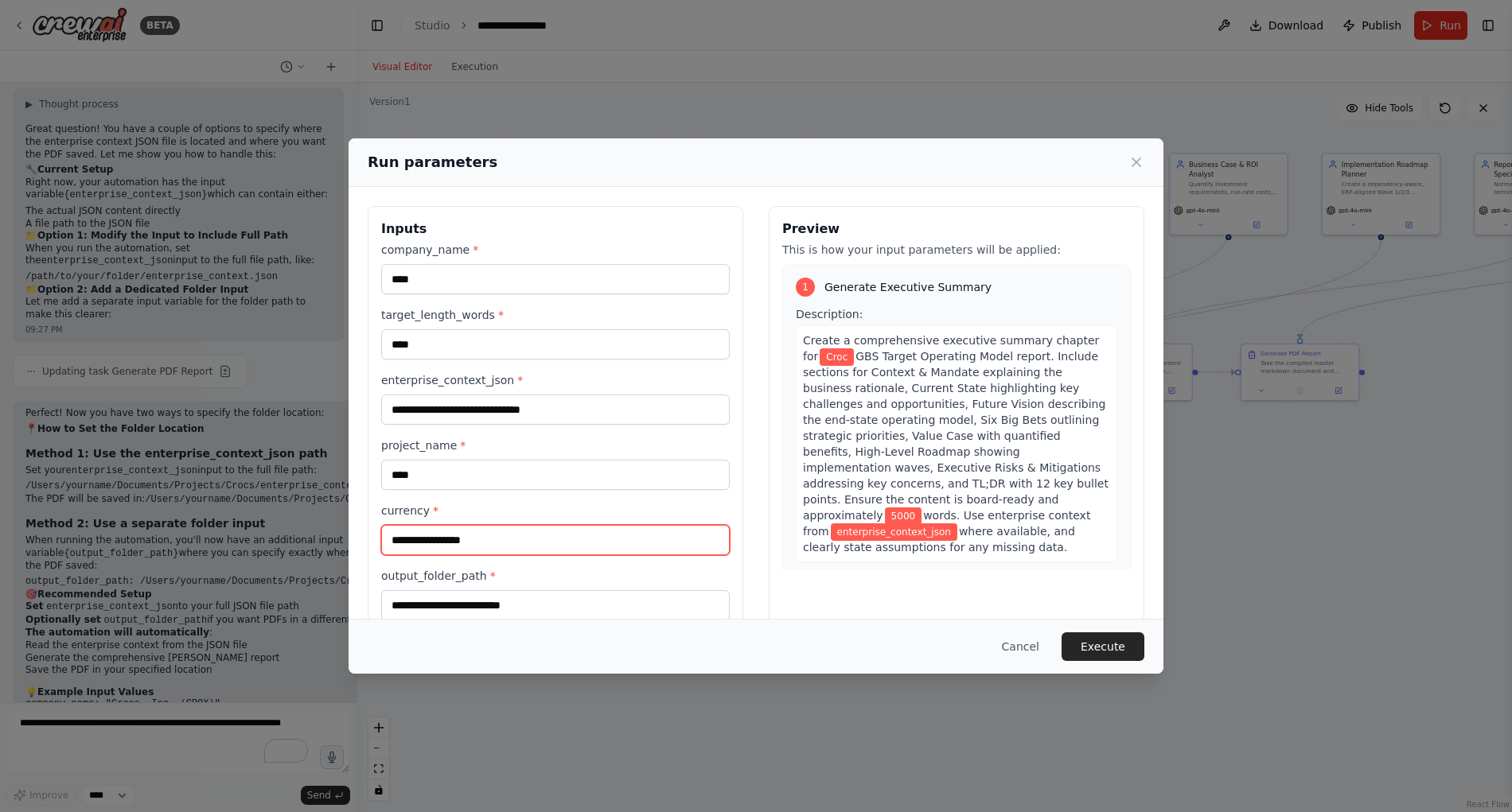
click at [436, 539] on input "currency *" at bounding box center [555, 539] width 349 height 30
type input "***"
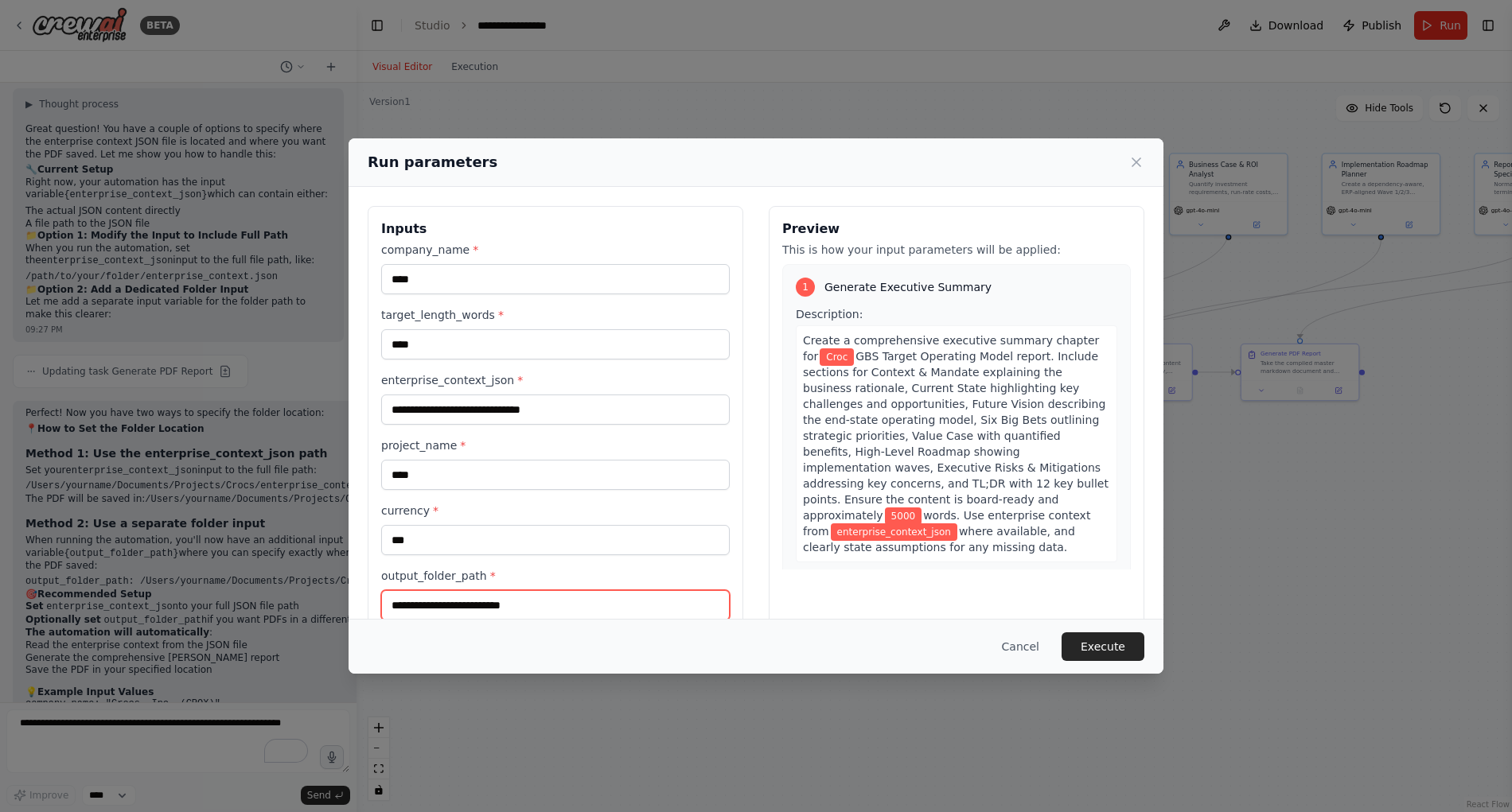
click at [446, 602] on input "output_folder_path *" at bounding box center [555, 605] width 349 height 30
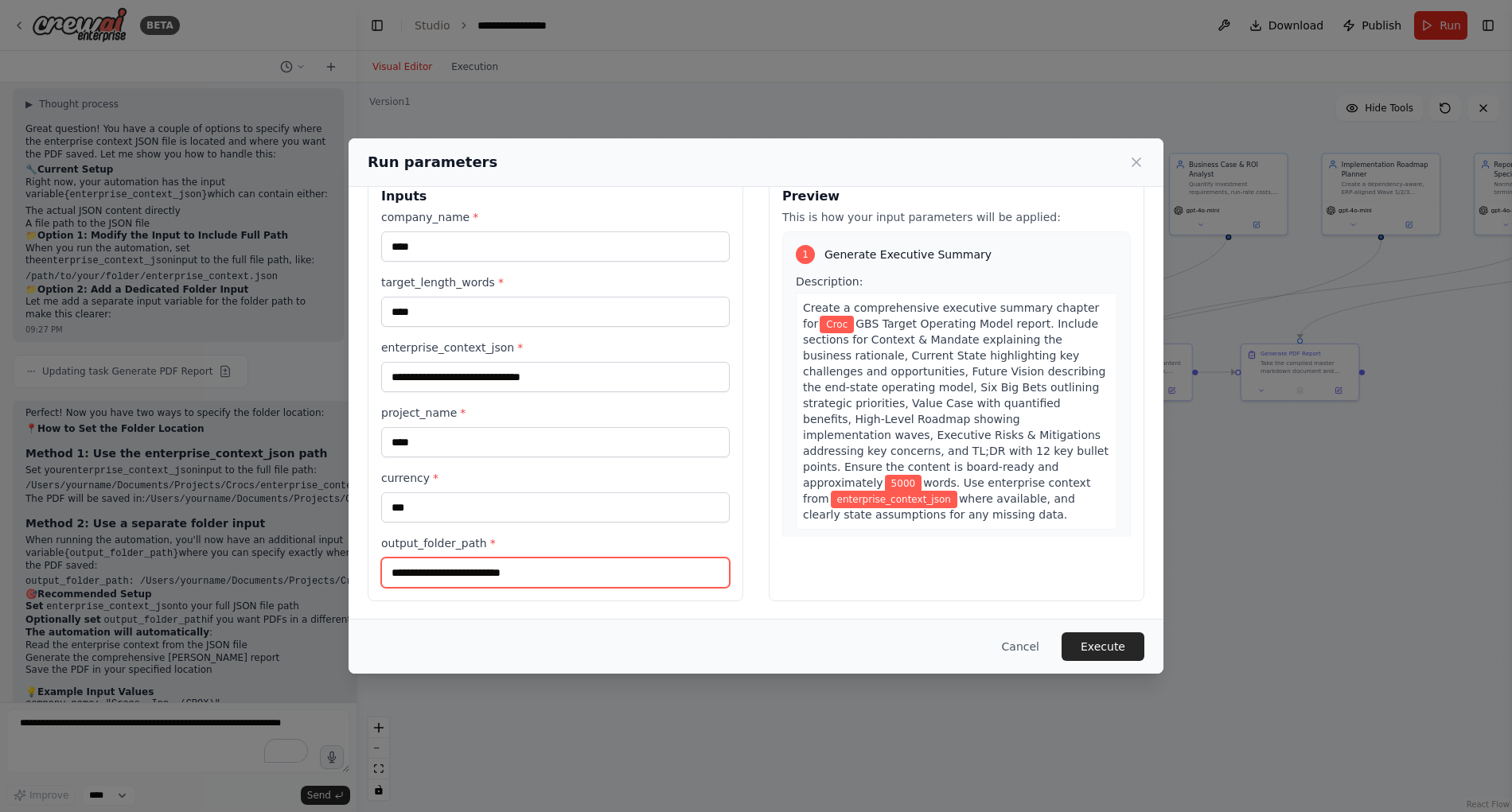
scroll to position [33, 0]
drag, startPoint x: 559, startPoint y: 374, endPoint x: 373, endPoint y: 369, distance: 186.1
click at [373, 369] on div "Inputs company_name * **** target_length_words * **** enterprise_context_json *…" at bounding box center [555, 386] width 375 height 428
paste input "**********"
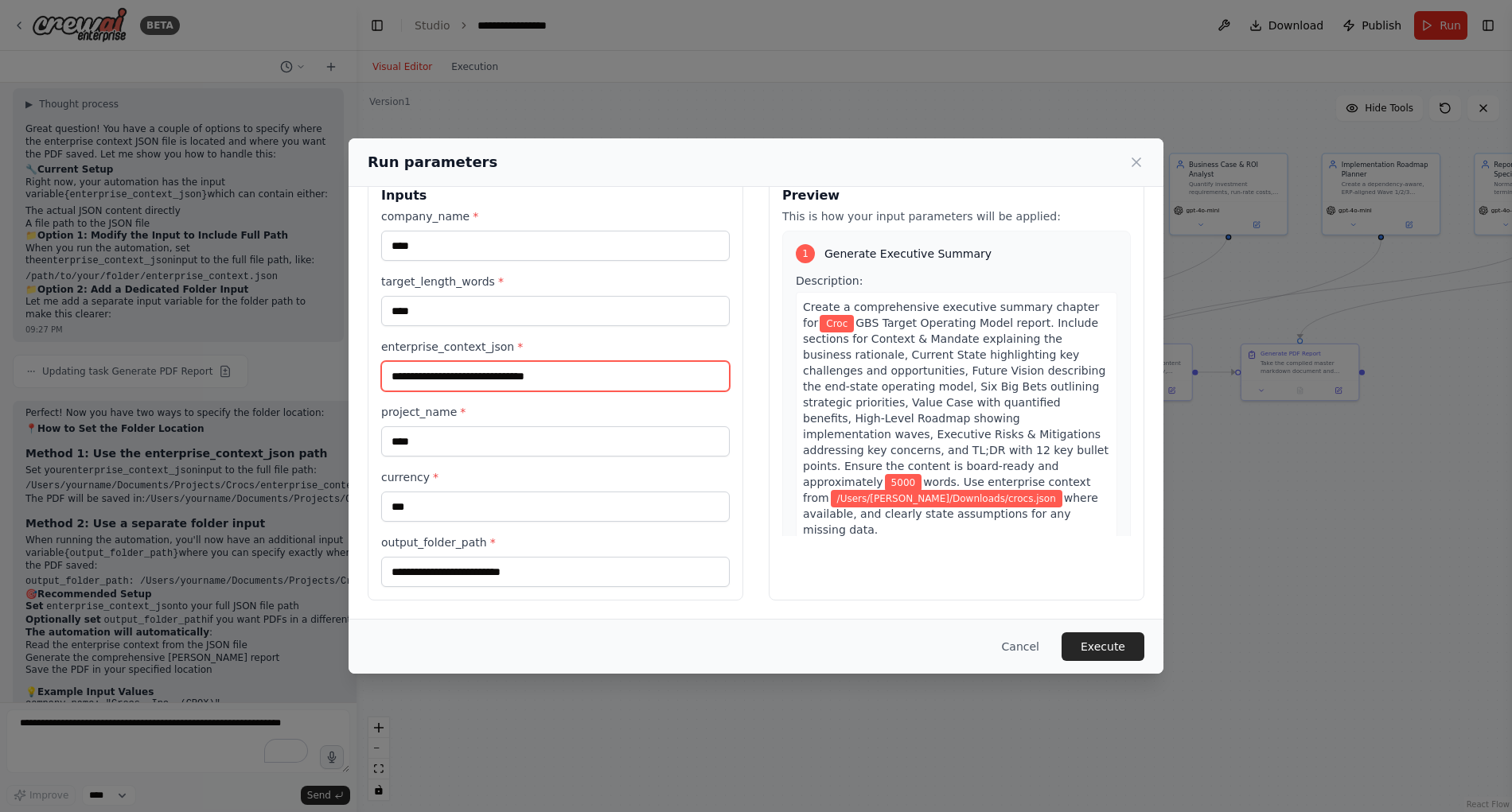
type input "**********"
click at [432, 572] on input "output_folder_path *" at bounding box center [555, 572] width 349 height 30
paste input "**********"
type input "**********"
click at [589, 376] on input "**********" at bounding box center [555, 376] width 349 height 30
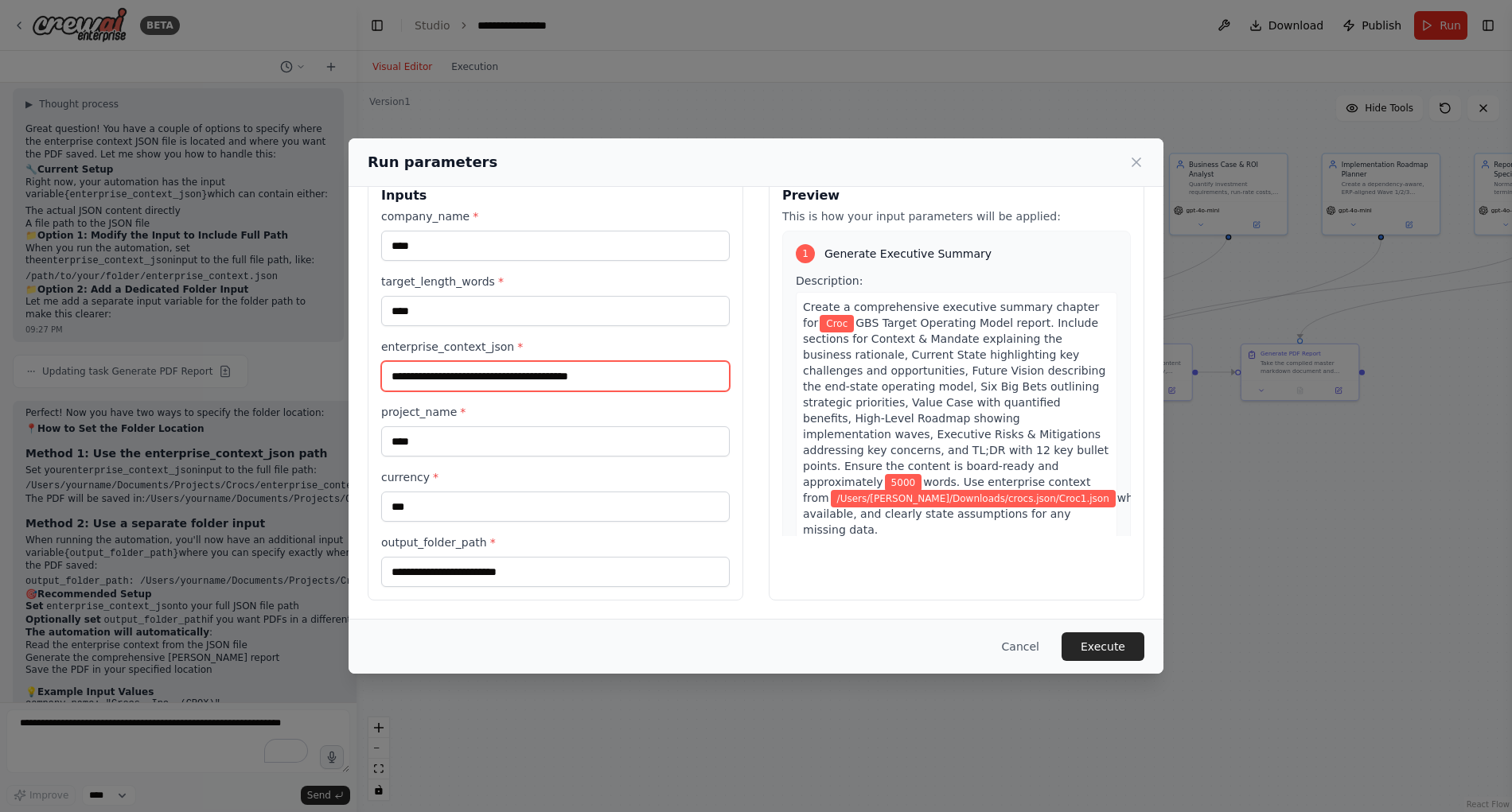
drag, startPoint x: 576, startPoint y: 376, endPoint x: 373, endPoint y: 380, distance: 203.0
click at [373, 380] on div "**********" at bounding box center [555, 386] width 375 height 428
type input "**********"
drag, startPoint x: 550, startPoint y: 578, endPoint x: 379, endPoint y: 567, distance: 171.4
click at [375, 568] on div "**********" at bounding box center [555, 386] width 375 height 428
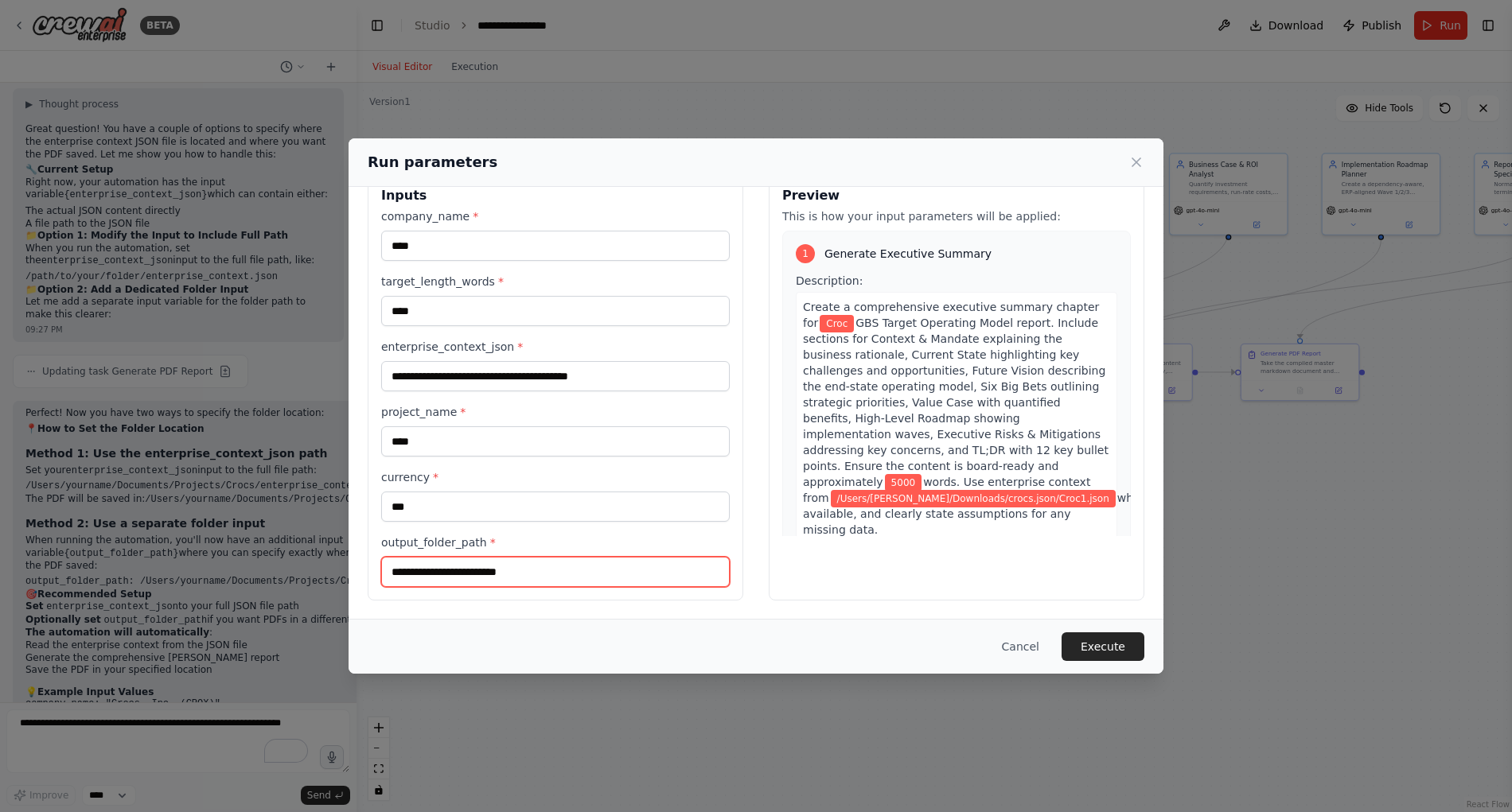
paste input "********"
type input "**********"
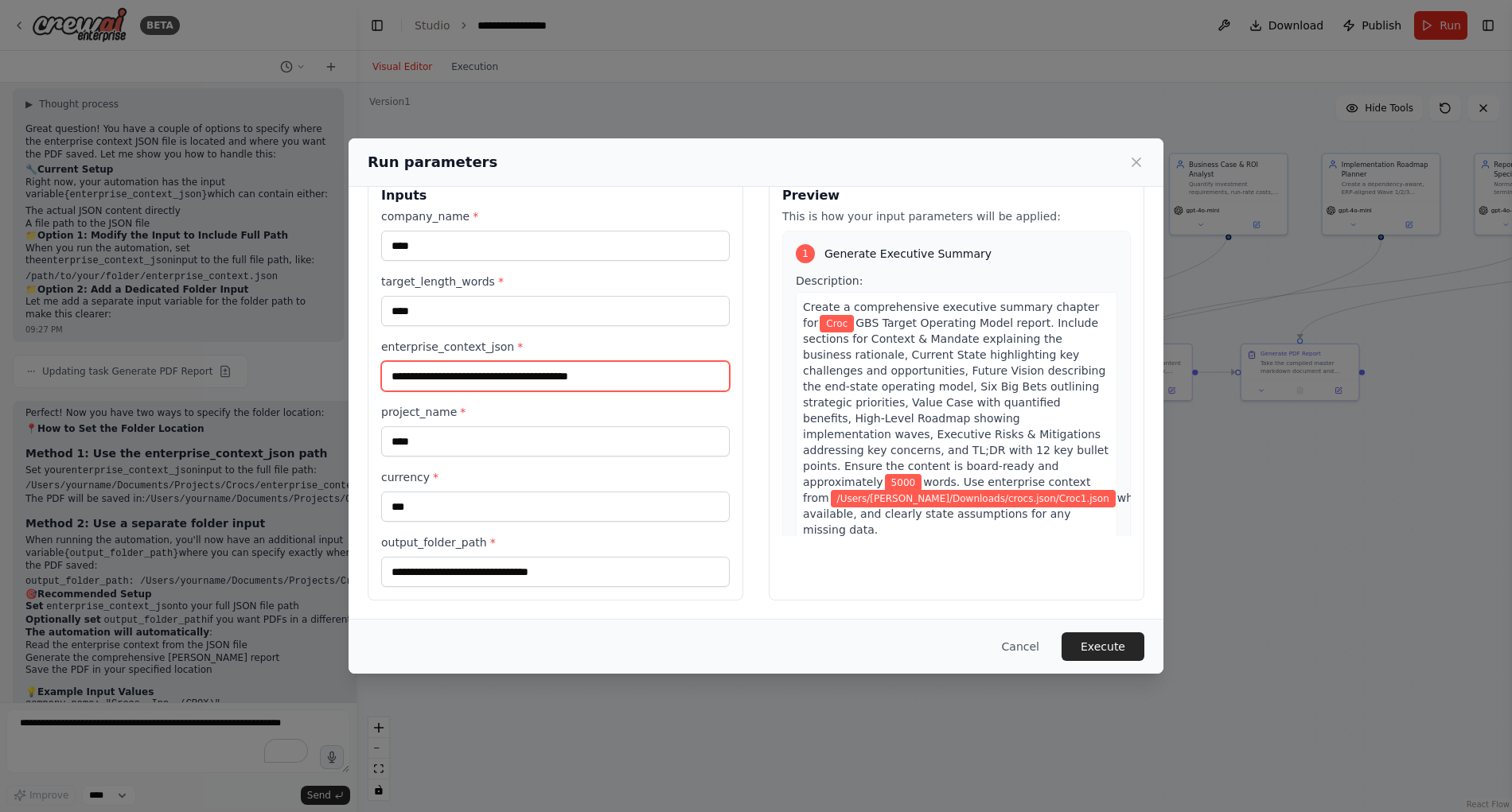
click at [579, 374] on input "**********" at bounding box center [555, 376] width 349 height 30
type input "**********"
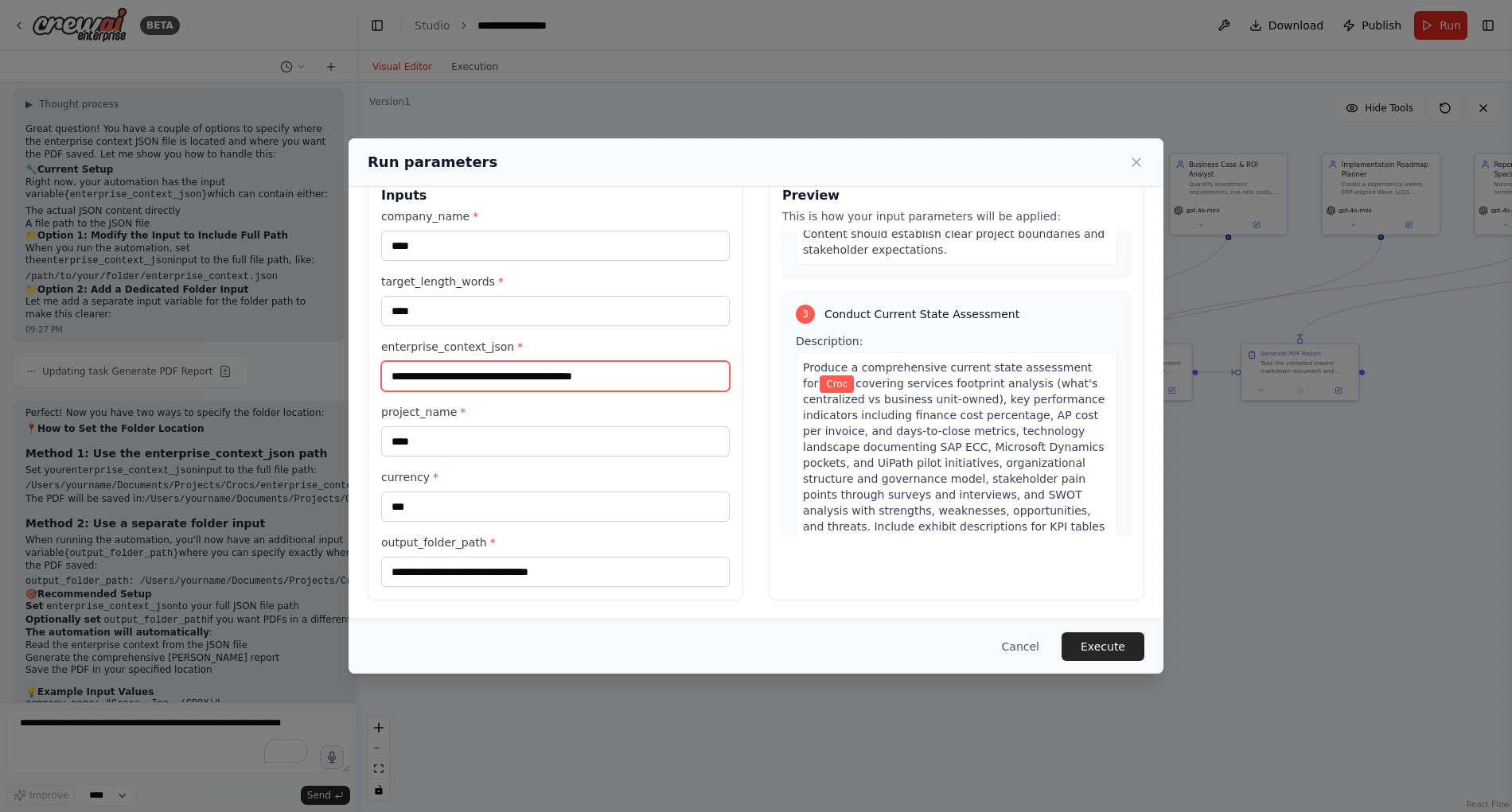
scroll to position [812, 0]
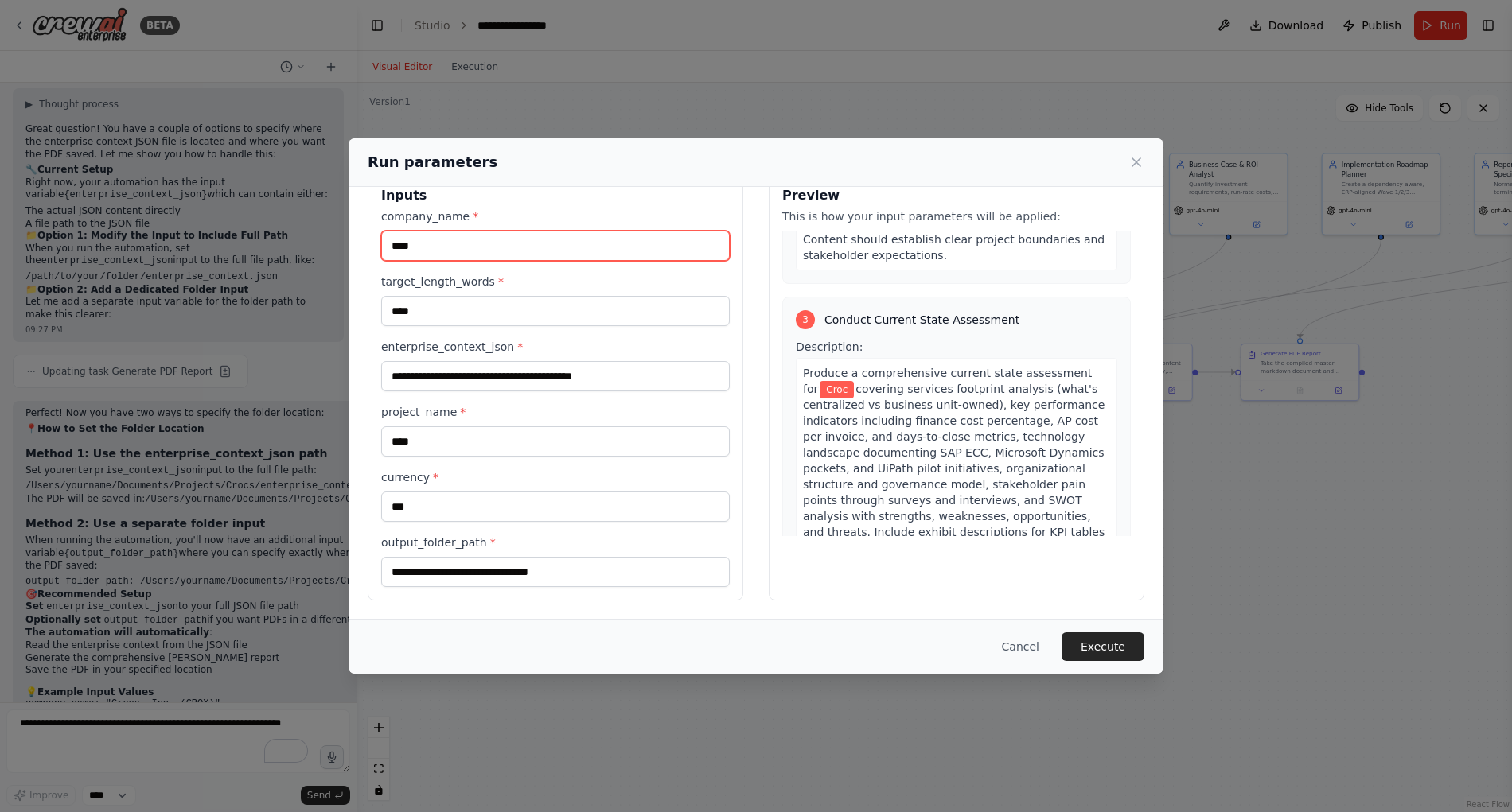
drag, startPoint x: 446, startPoint y: 249, endPoint x: 356, endPoint y: 249, distance: 90.0
click at [356, 249] on div "**********" at bounding box center [756, 386] width 815 height 466
type input "****"
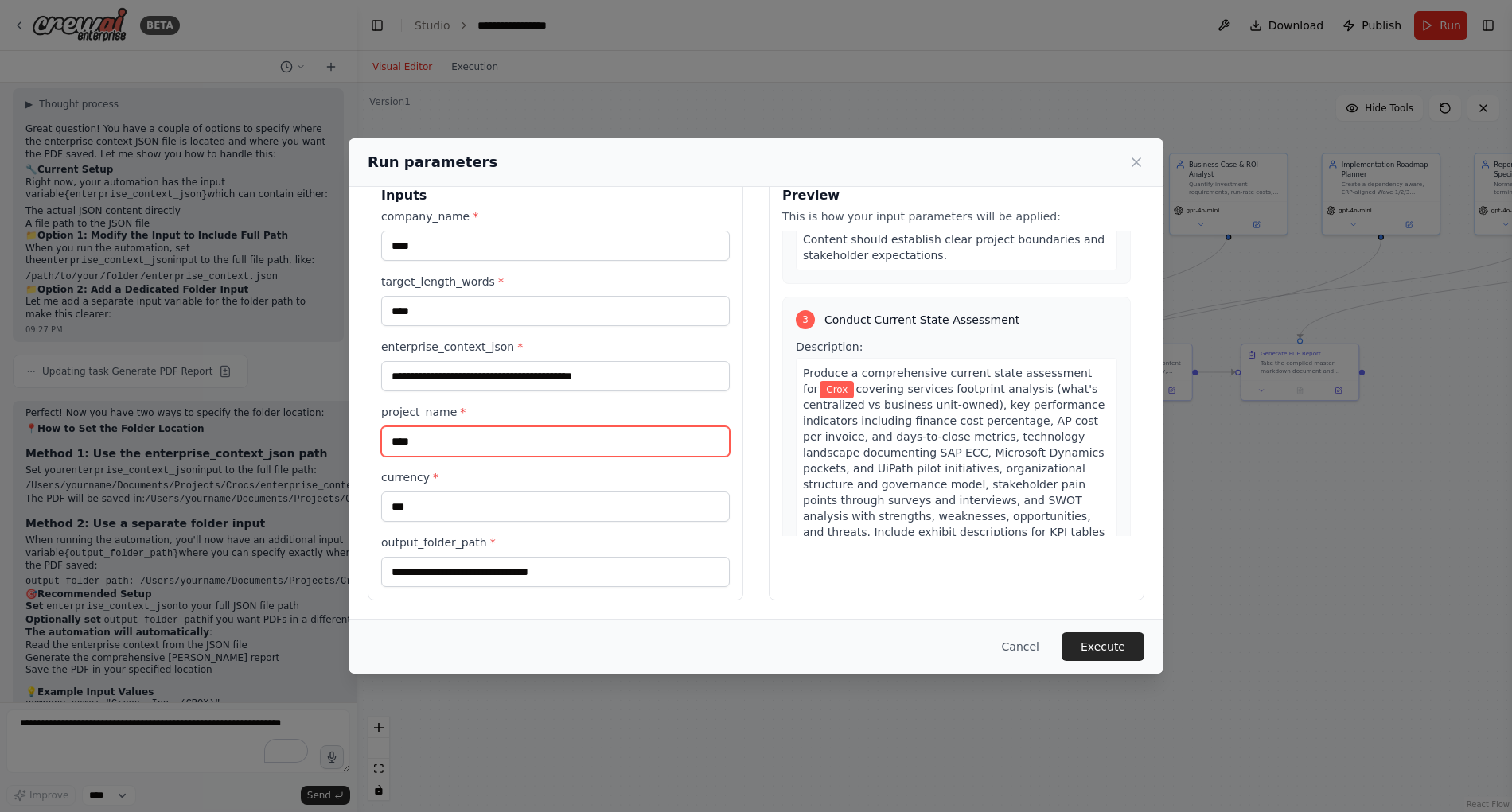
drag, startPoint x: 440, startPoint y: 446, endPoint x: 421, endPoint y: 443, distance: 19.2
click at [421, 443] on input "****" at bounding box center [555, 441] width 349 height 30
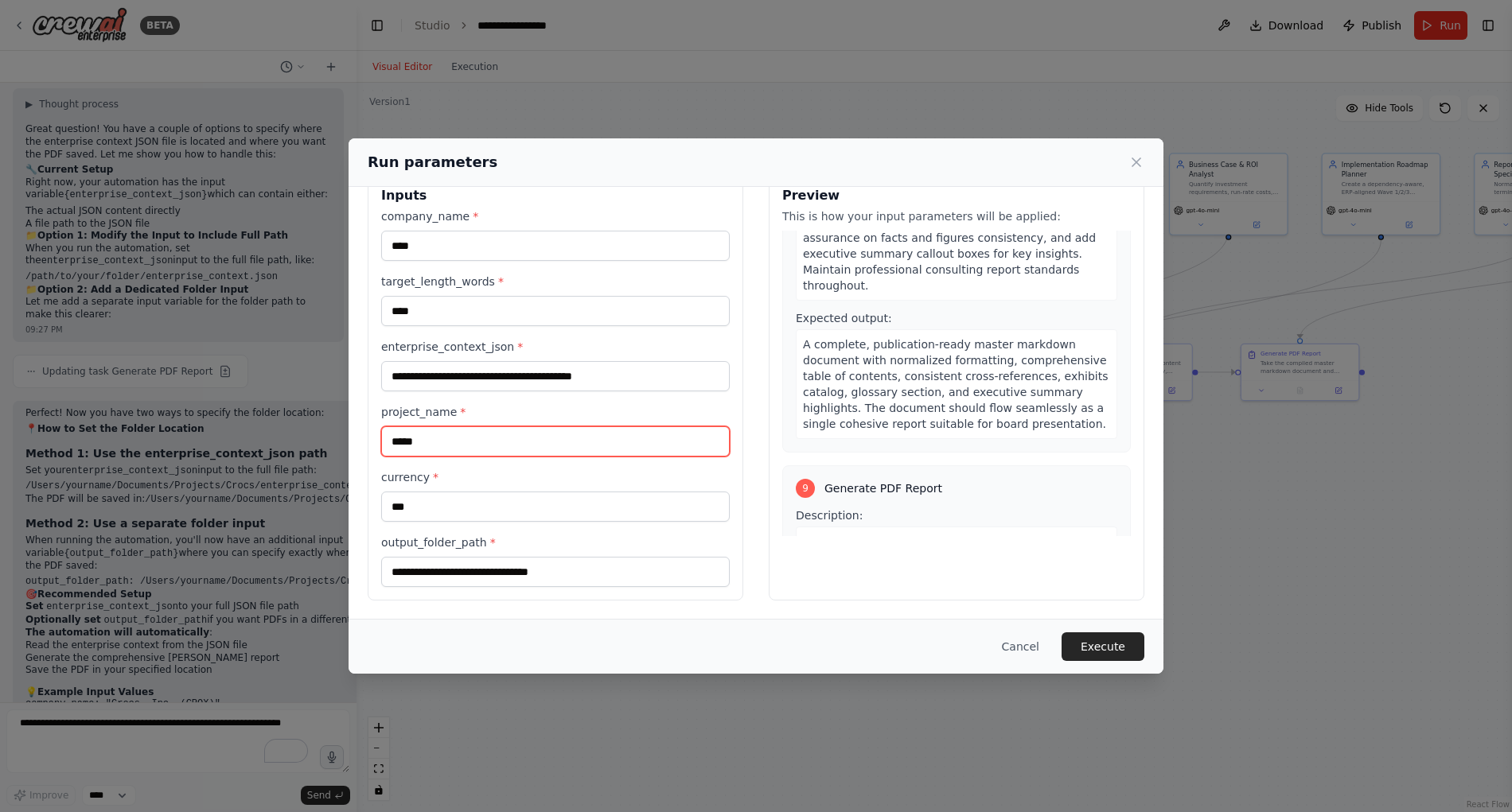
scroll to position [3818, 0]
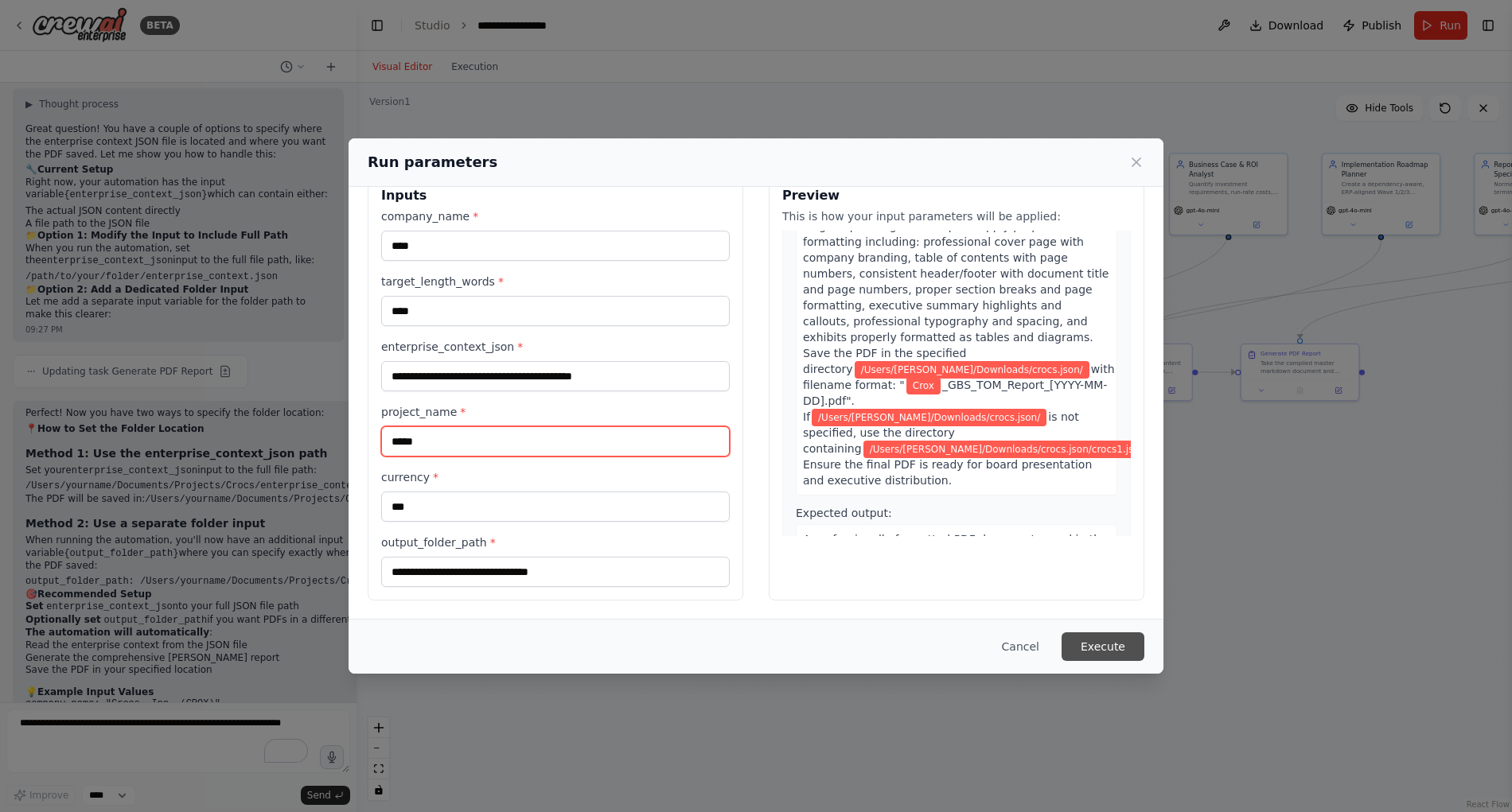
type input "*****"
click at [1115, 646] on button "Execute" at bounding box center [1103, 646] width 83 height 28
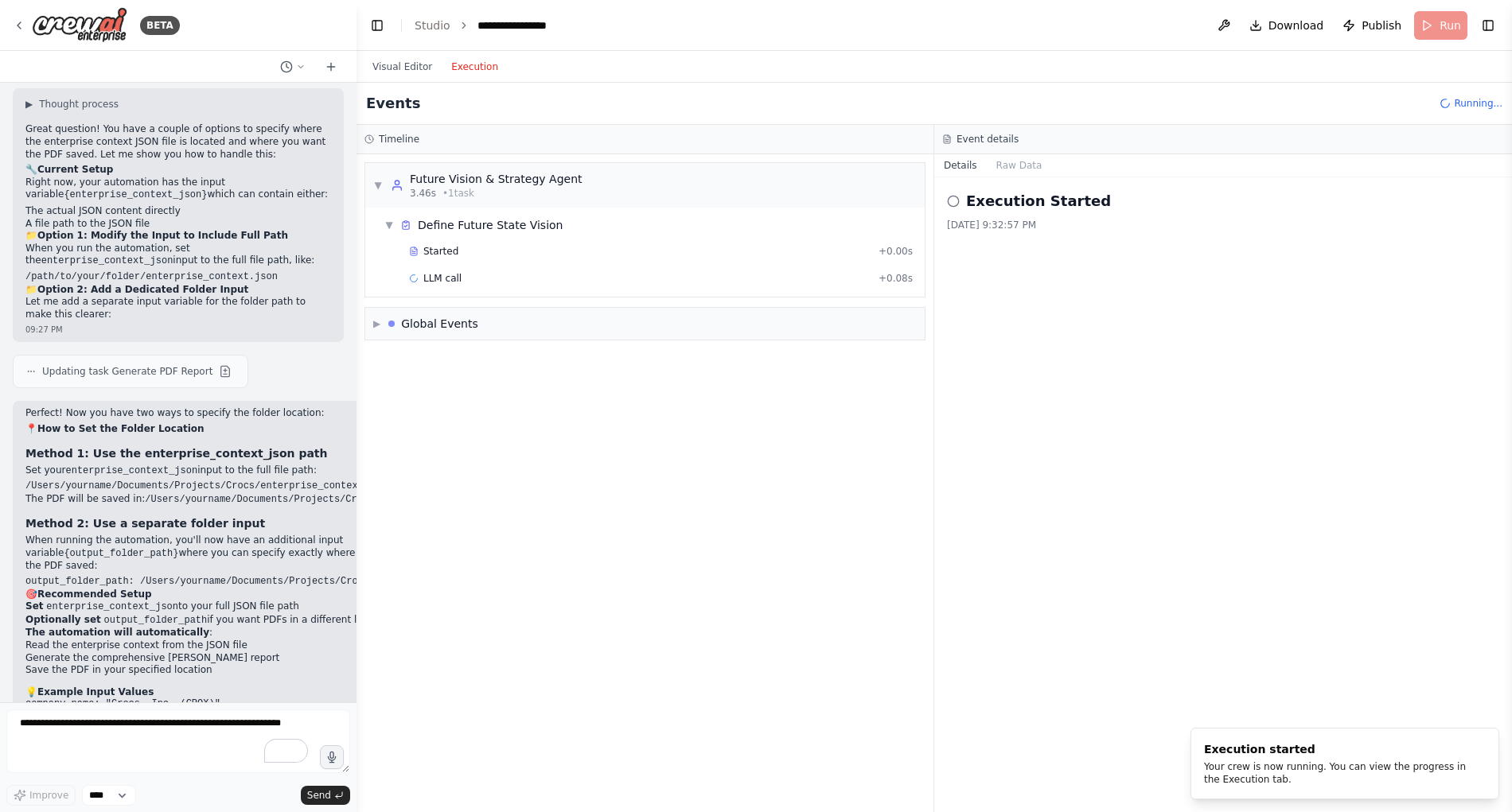
click at [467, 67] on button "Execution" at bounding box center [474, 66] width 66 height 19
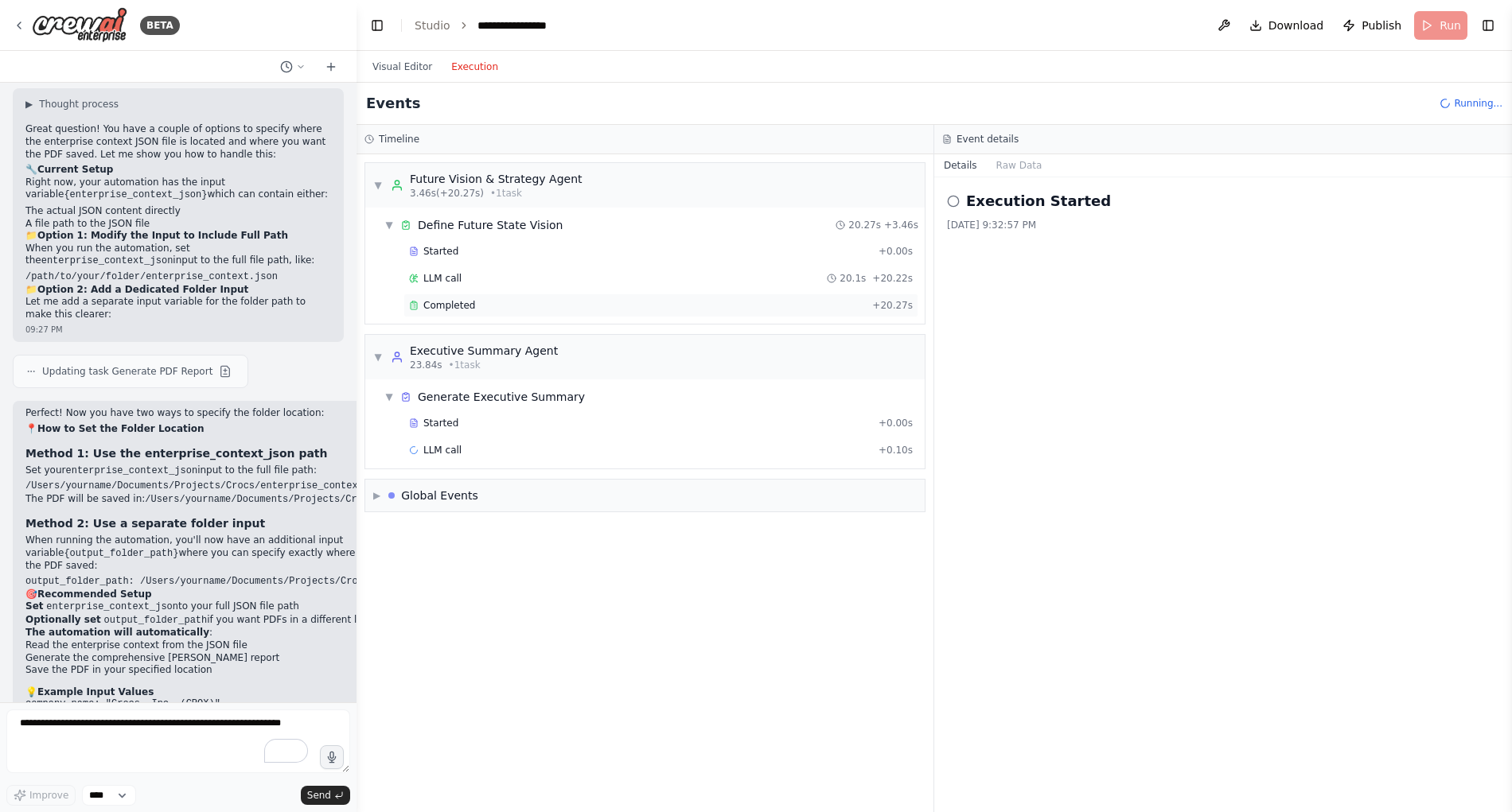
click at [446, 304] on span "Completed" at bounding box center [449, 306] width 51 height 13
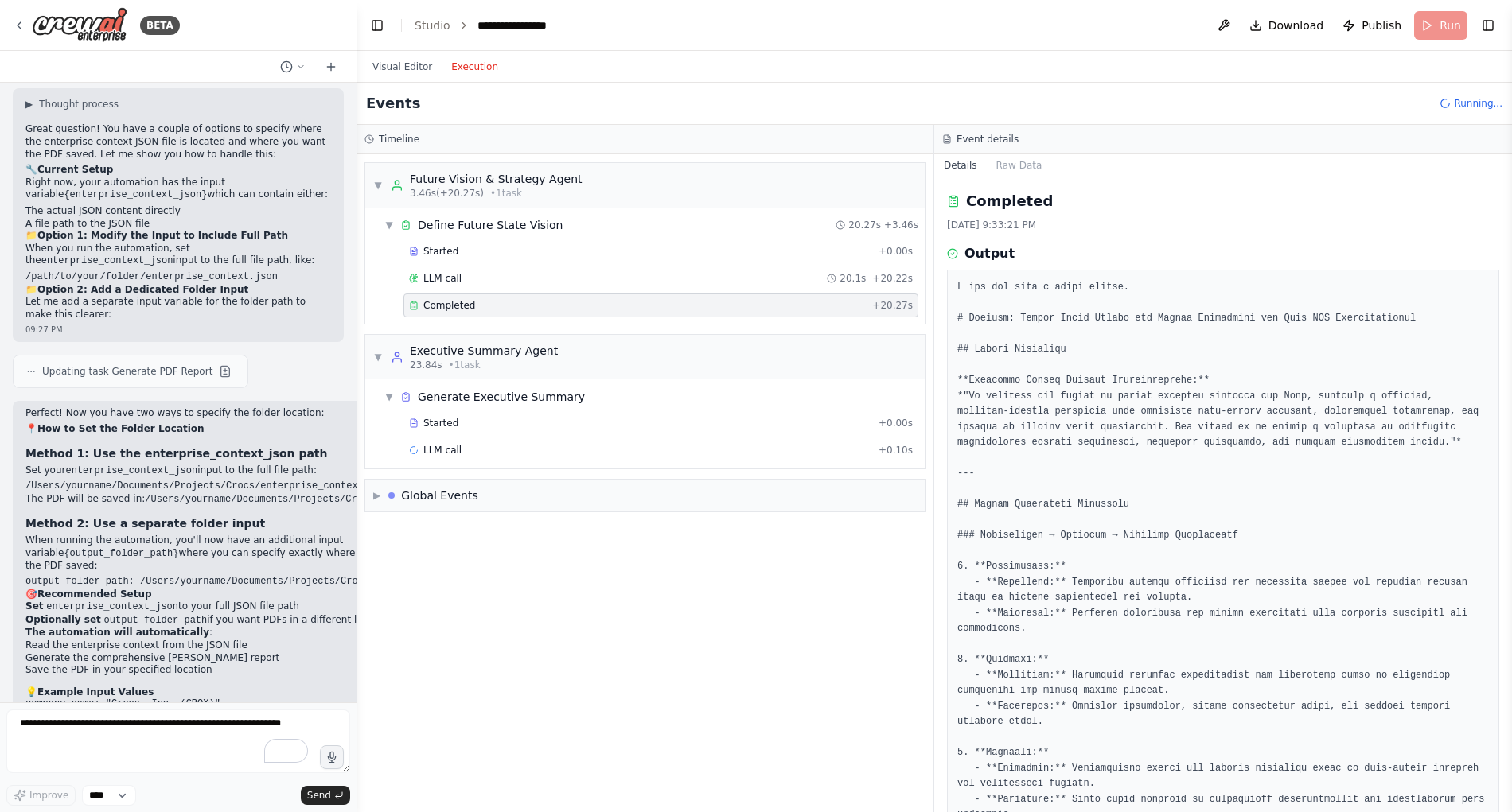
click at [446, 303] on span "Completed" at bounding box center [449, 306] width 51 height 13
click at [455, 284] on div "LLM call 20.1s + 20.22s" at bounding box center [661, 278] width 515 height 24
click at [453, 304] on span "Completed" at bounding box center [449, 306] width 51 height 13
click at [392, 226] on span "▼" at bounding box center [389, 225] width 9 height 13
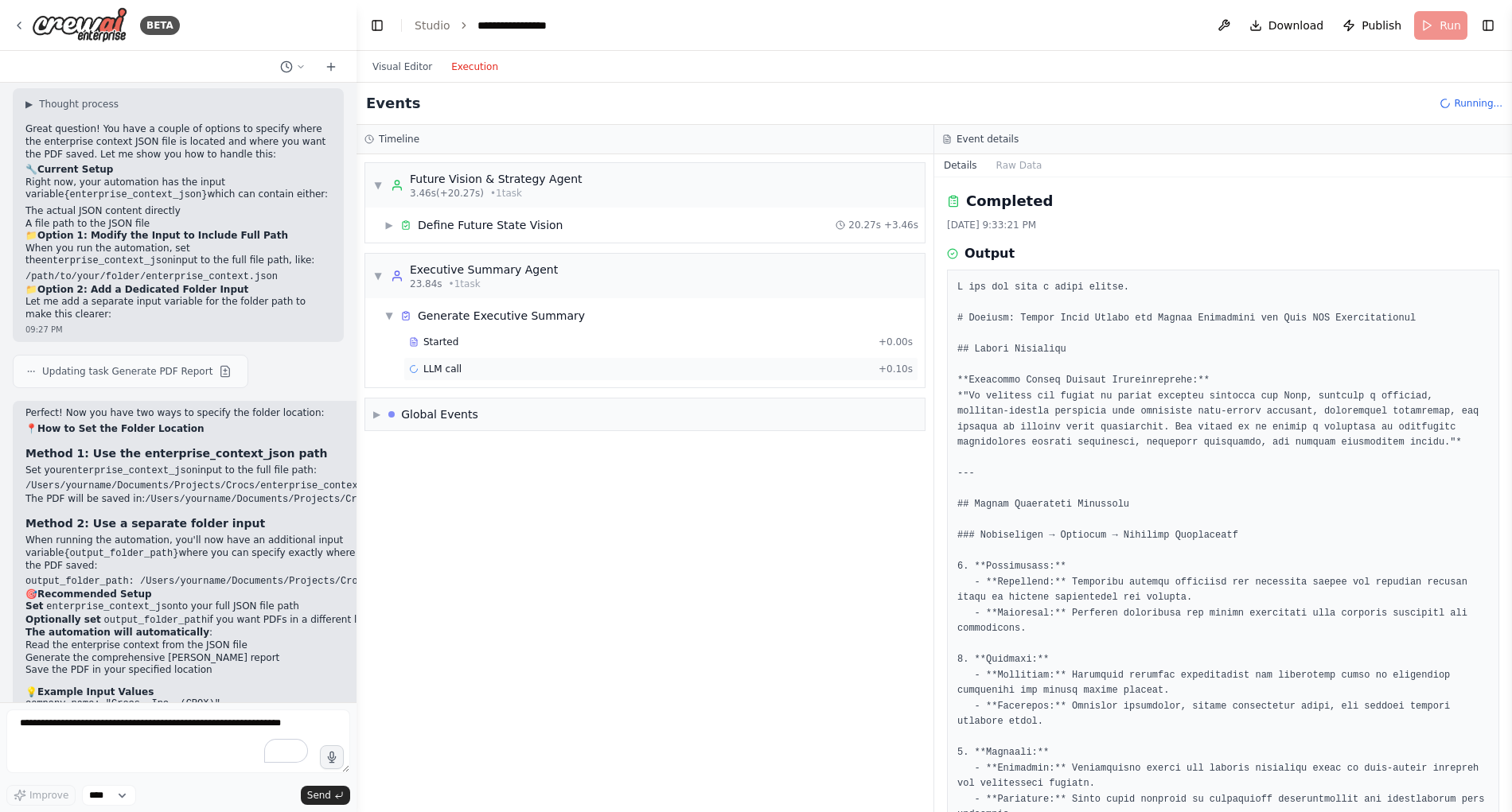
click at [440, 368] on span "LLM call" at bounding box center [442, 369] width 39 height 13
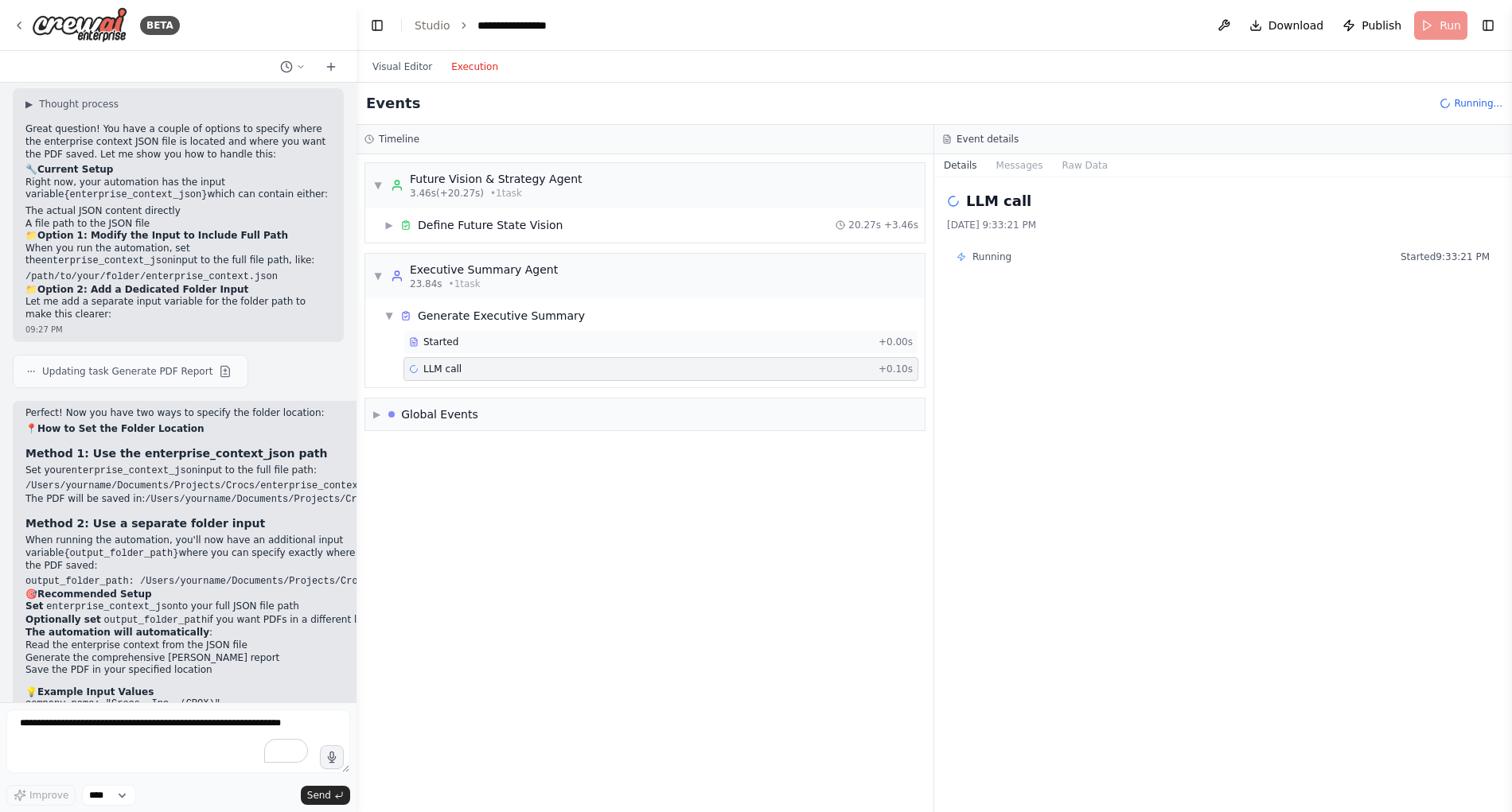
click at [447, 346] on span "Started" at bounding box center [440, 342] width 35 height 13
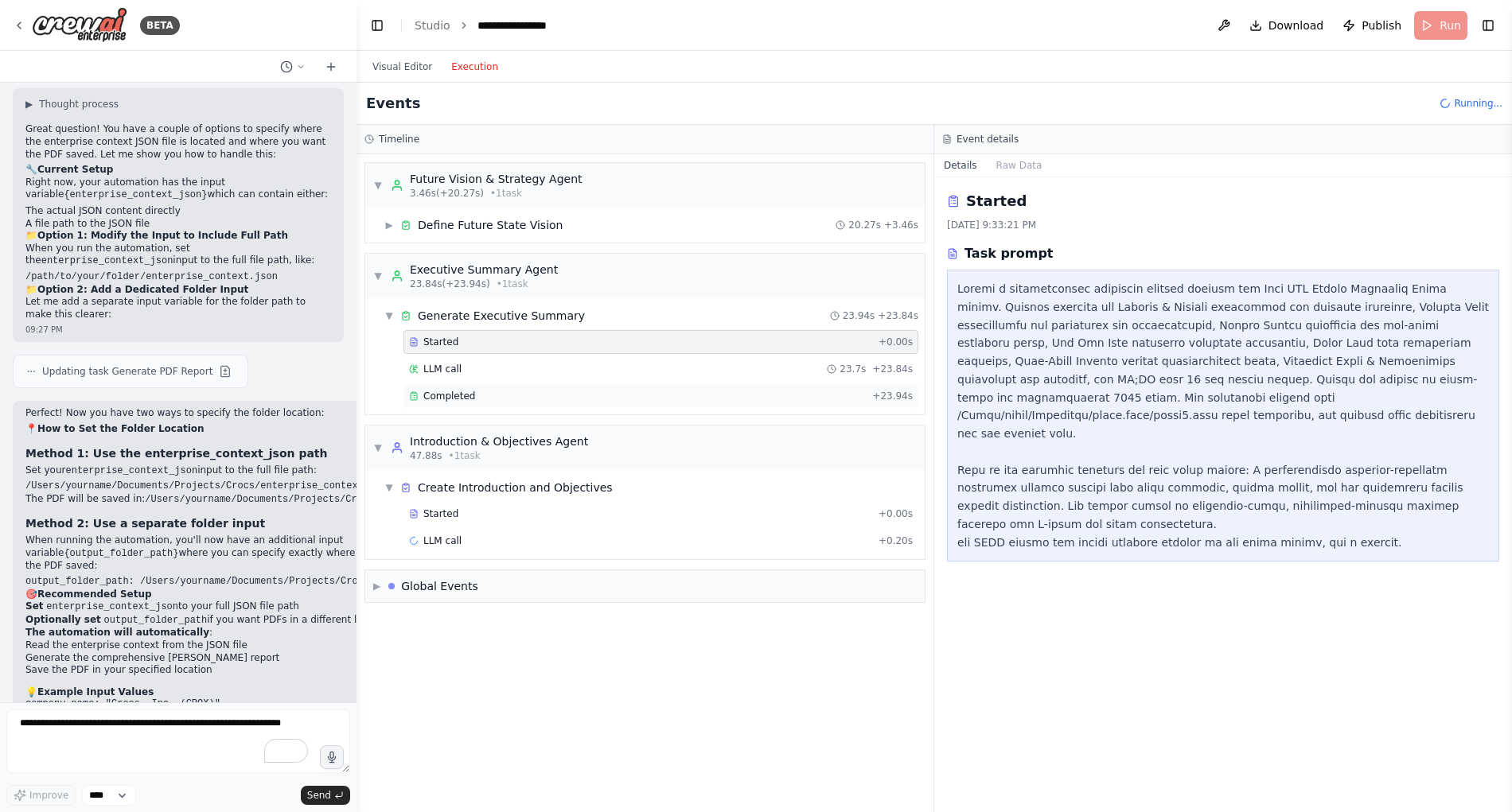
click at [446, 395] on span "Completed" at bounding box center [449, 396] width 51 height 13
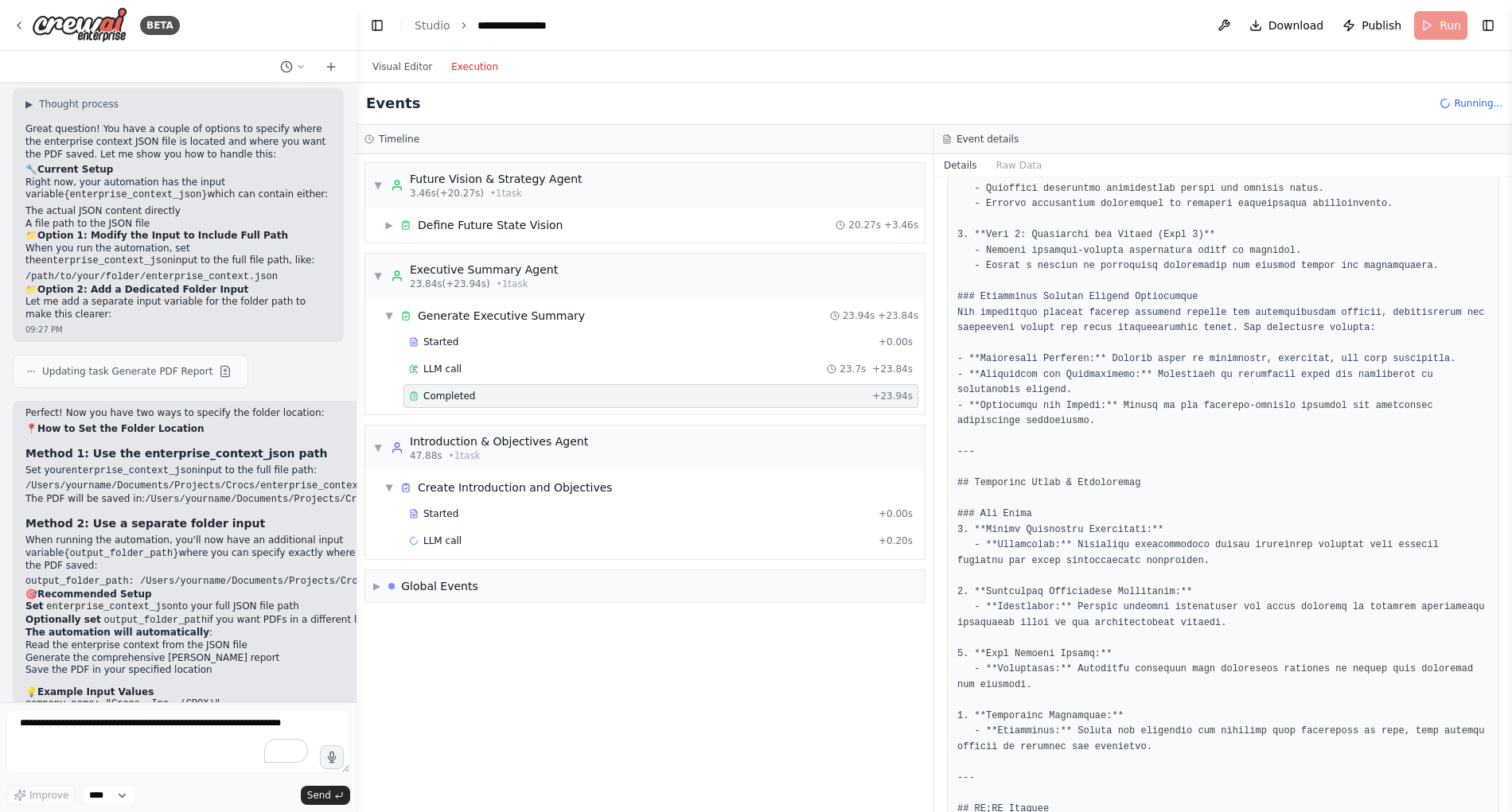
scroll to position [2497, 0]
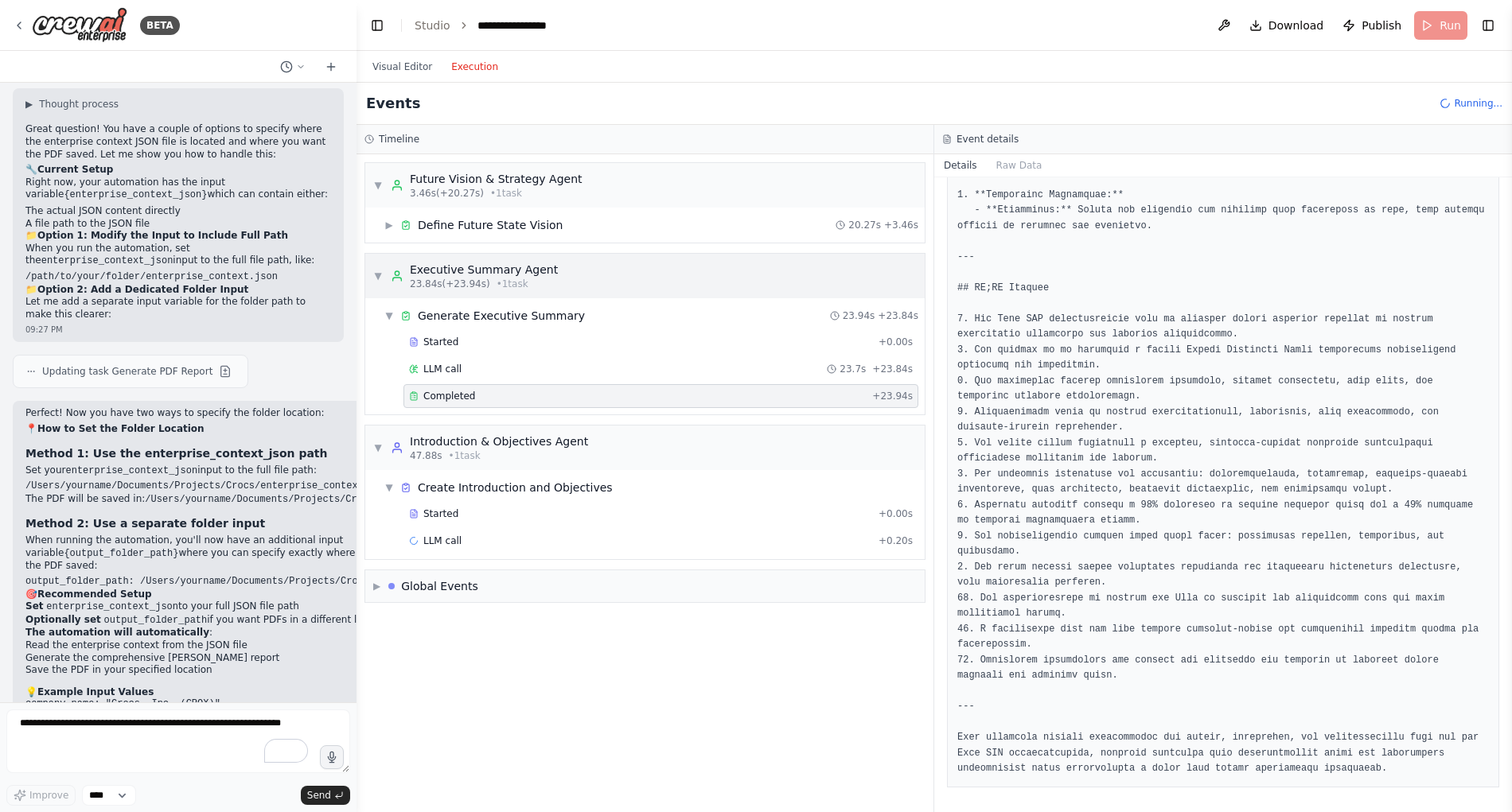
click at [381, 280] on span "▼" at bounding box center [378, 276] width 9 height 13
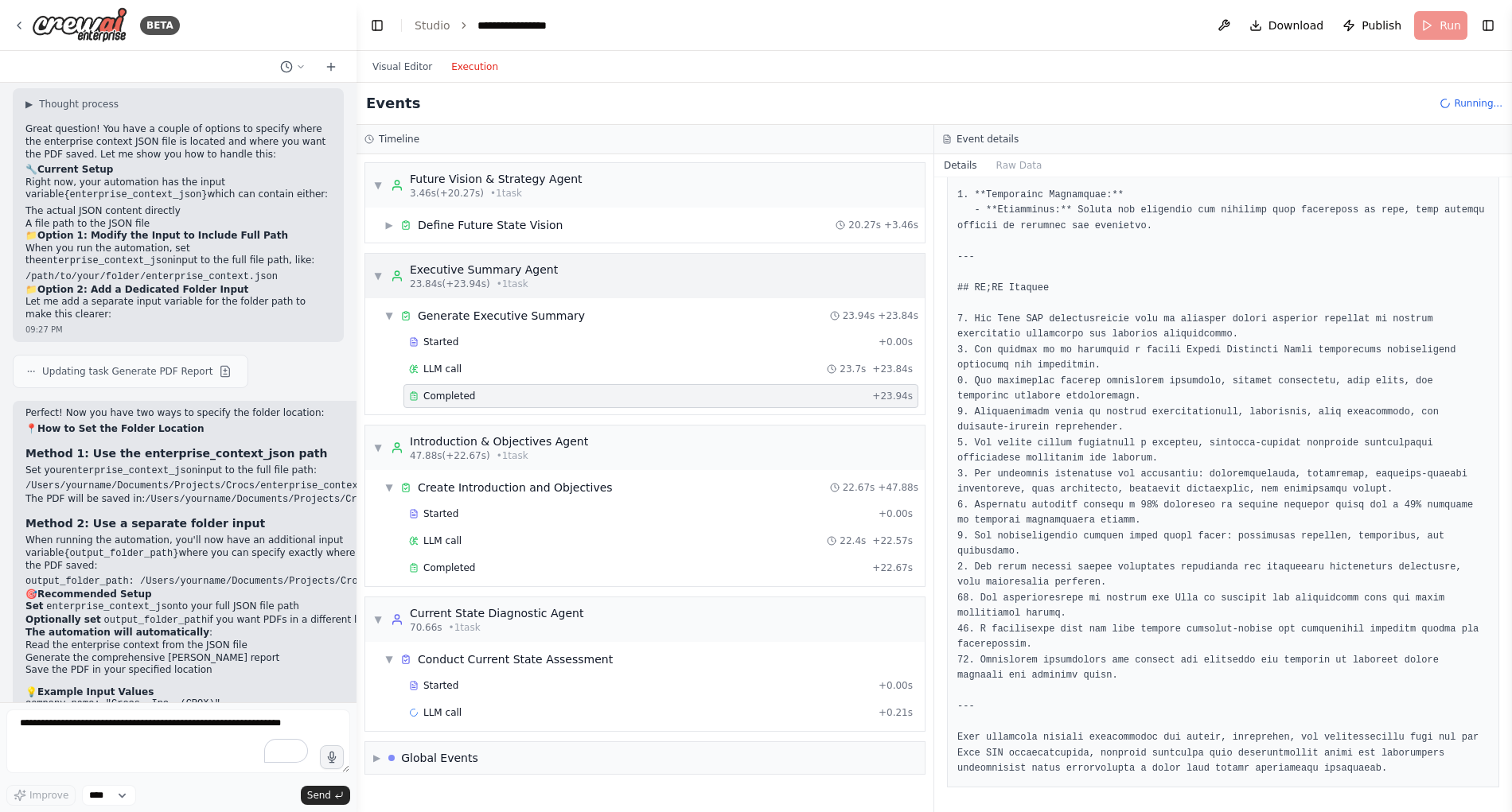
click at [380, 278] on span "▼" at bounding box center [378, 276] width 9 height 13
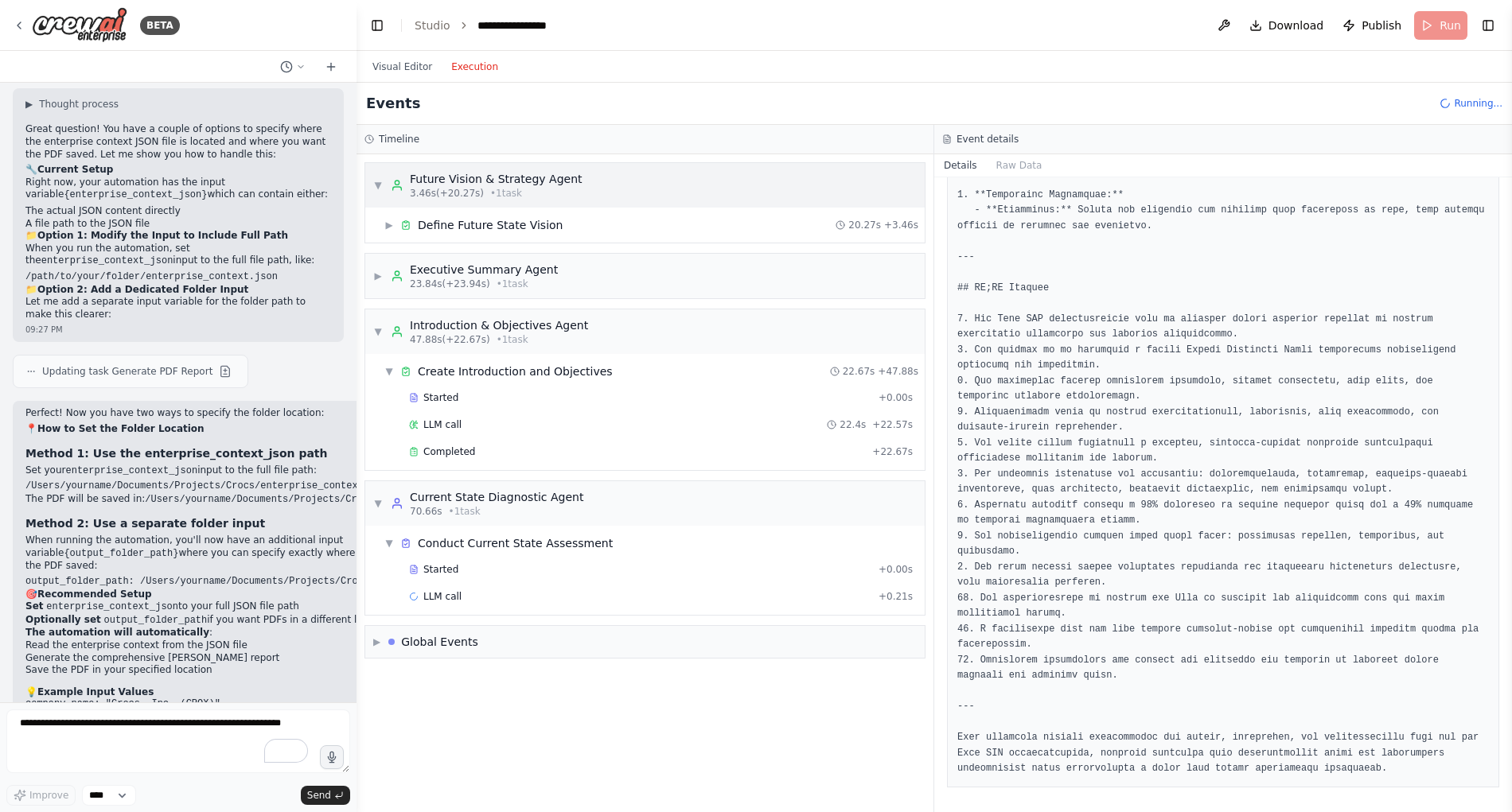
click at [375, 184] on span "▼" at bounding box center [378, 185] width 9 height 13
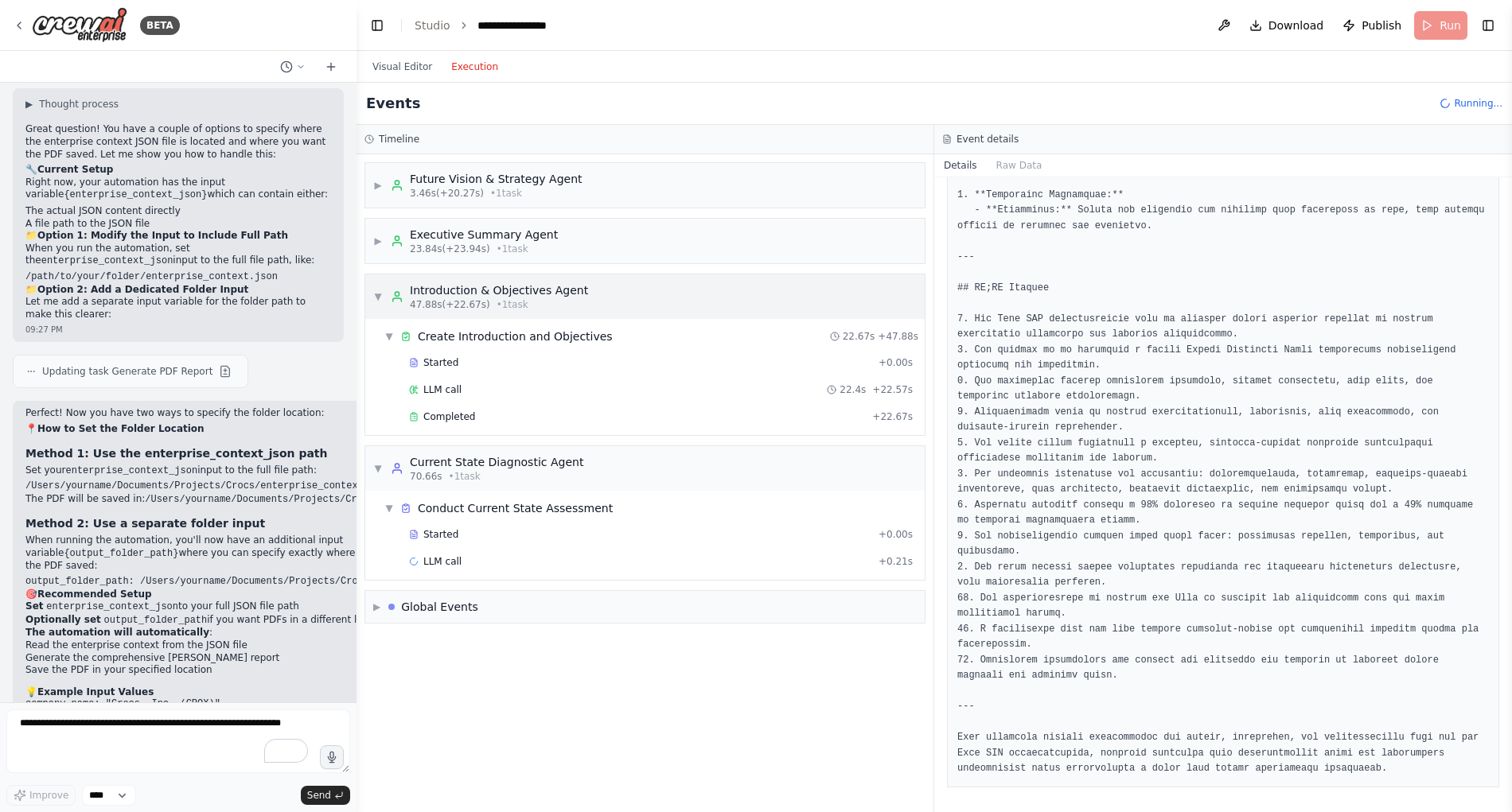
click at [378, 295] on span "▼" at bounding box center [378, 297] width 9 height 13
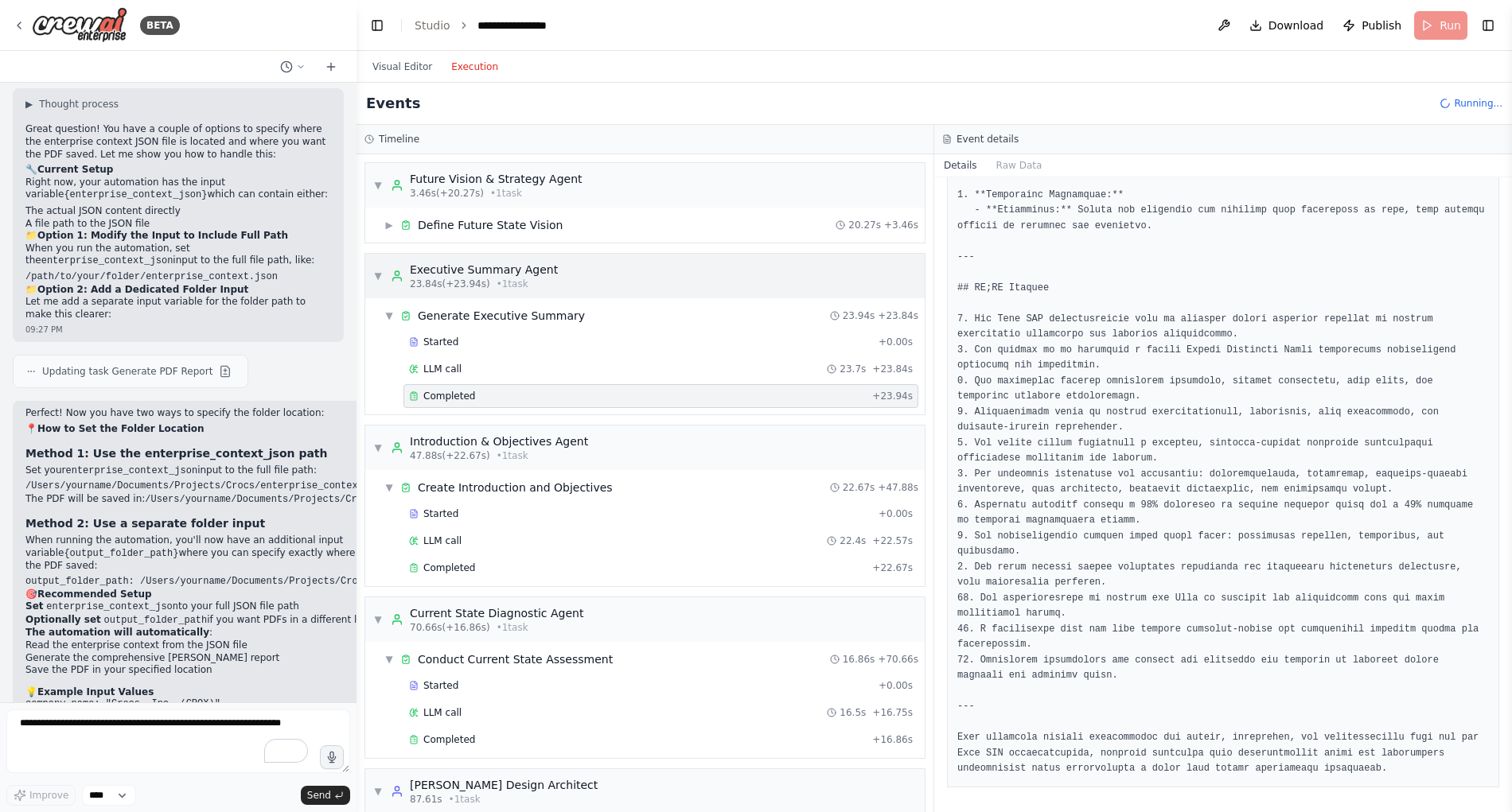
click at [380, 273] on span "▼" at bounding box center [378, 276] width 9 height 13
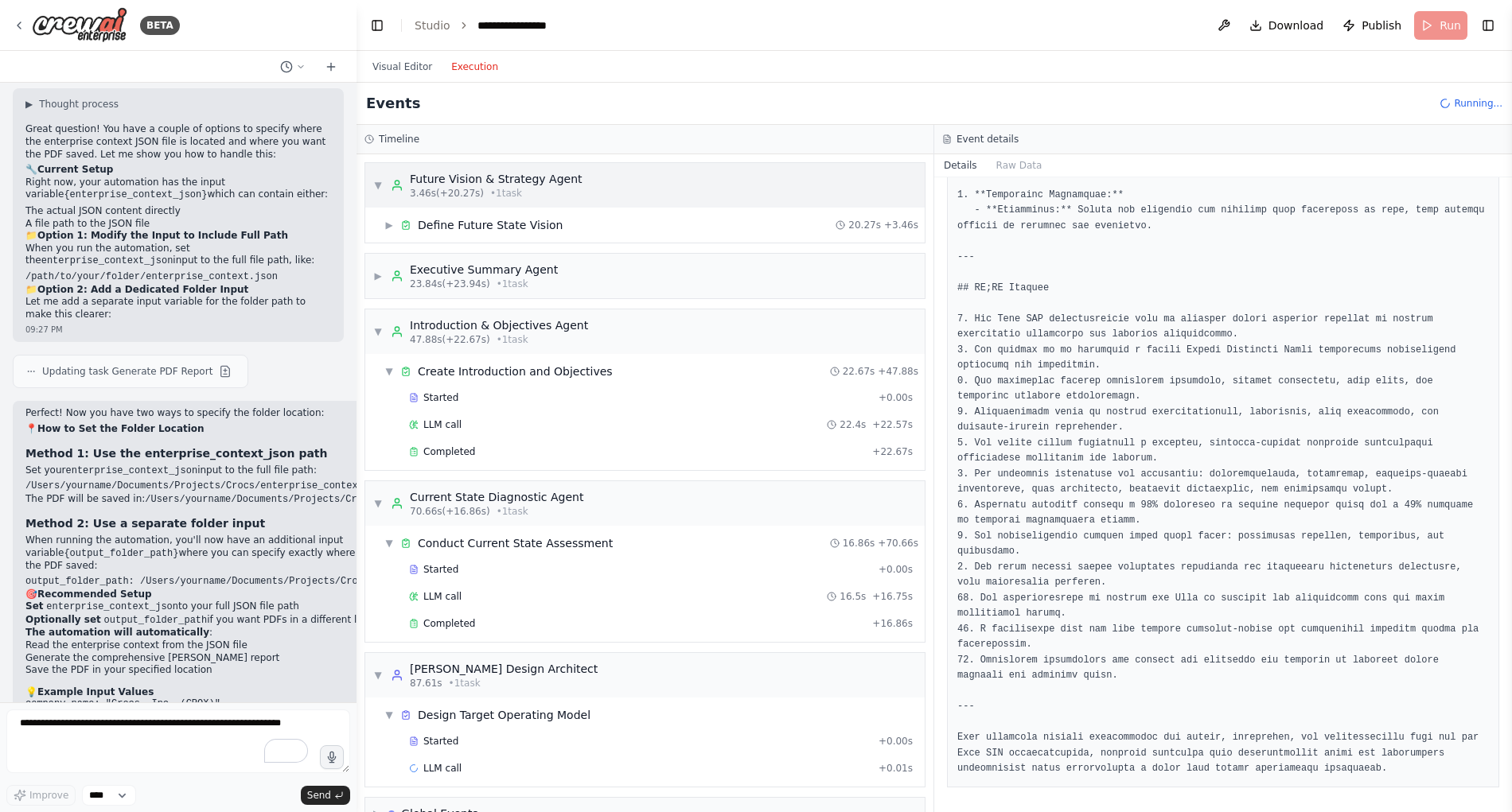
click at [380, 185] on span "▼" at bounding box center [378, 185] width 9 height 13
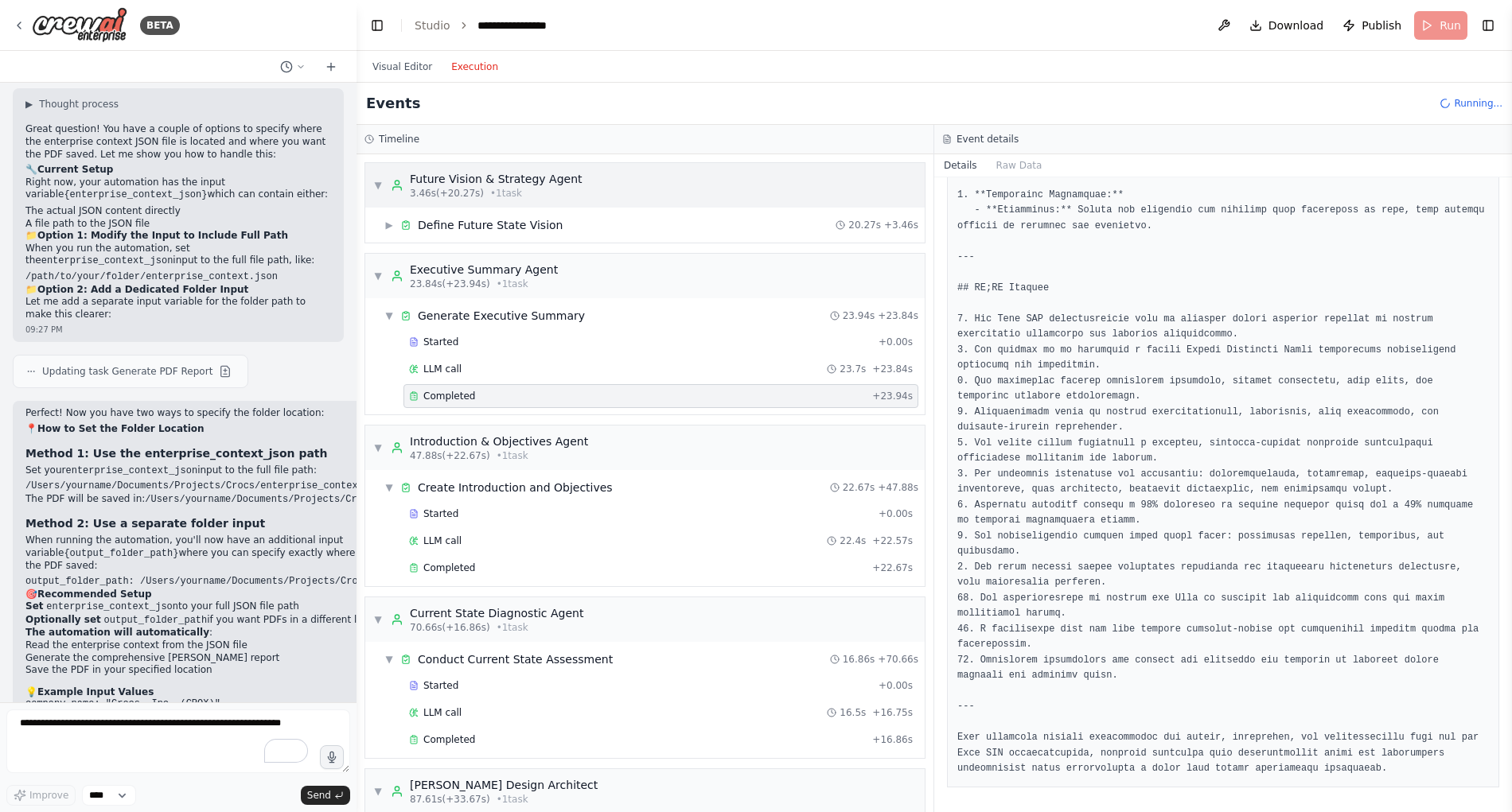
click at [378, 182] on span "▼" at bounding box center [378, 185] width 9 height 13
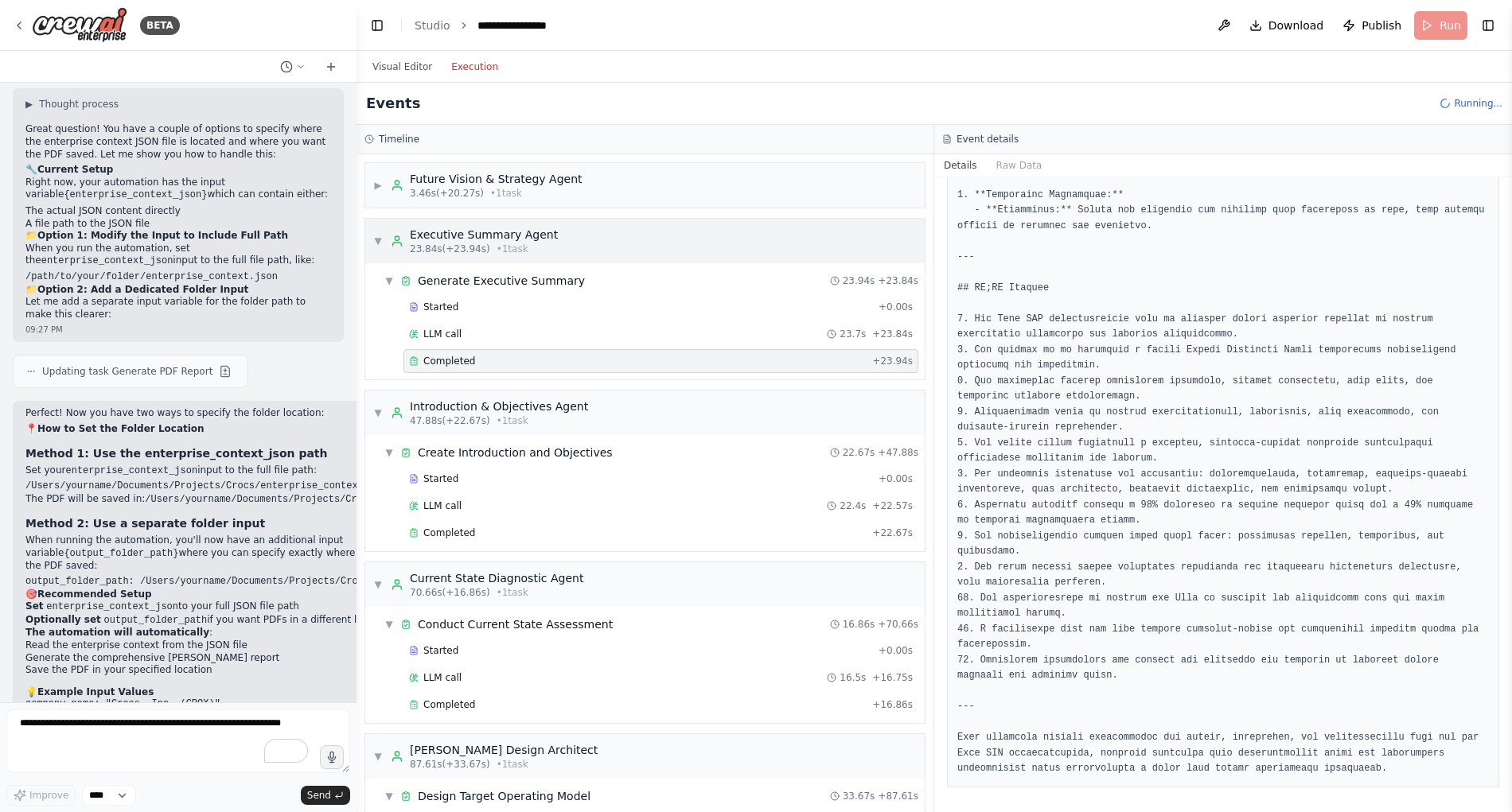
click at [376, 242] on span "▼" at bounding box center [378, 241] width 9 height 13
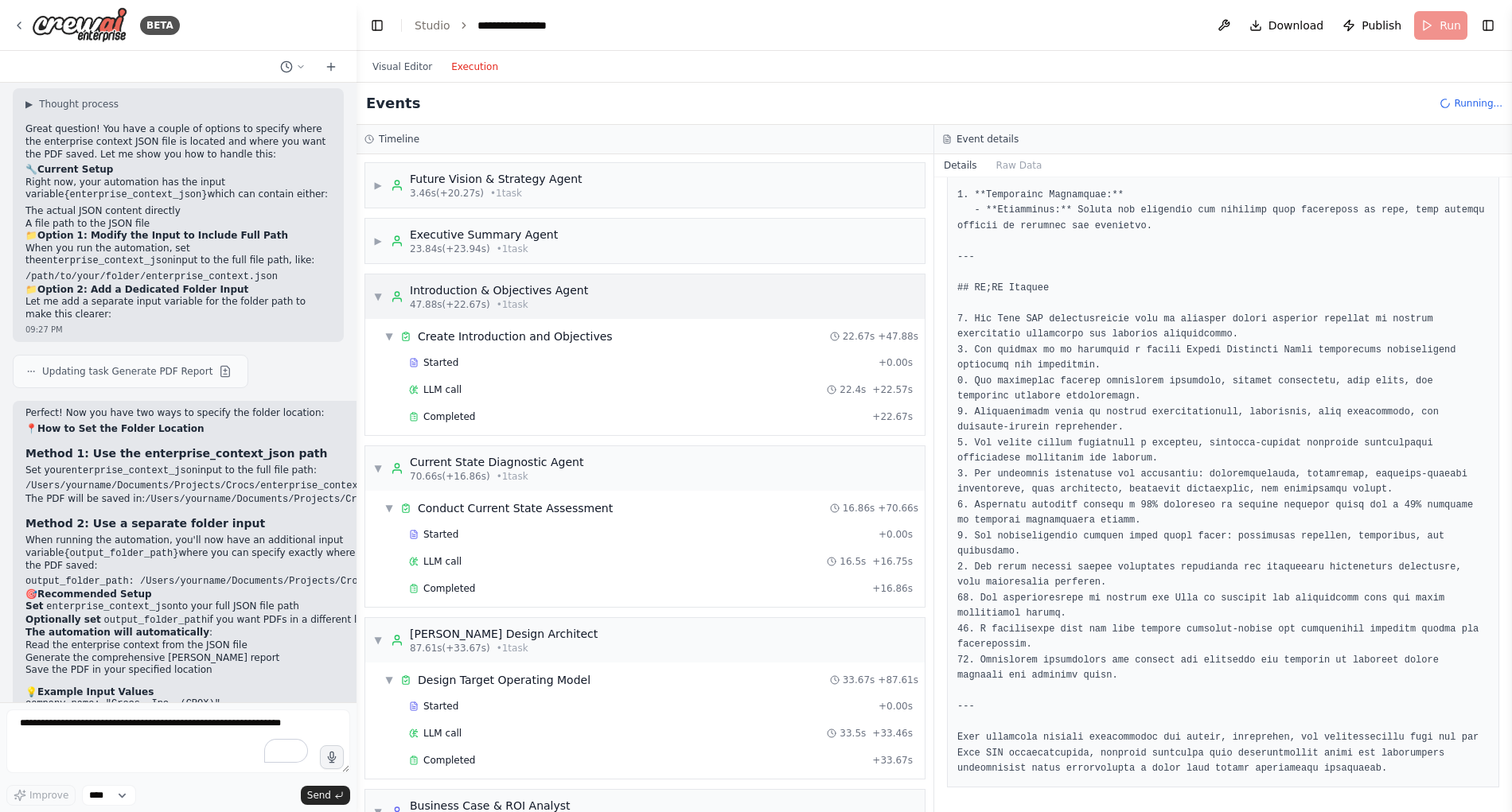
click at [380, 297] on span "▼" at bounding box center [378, 297] width 9 height 13
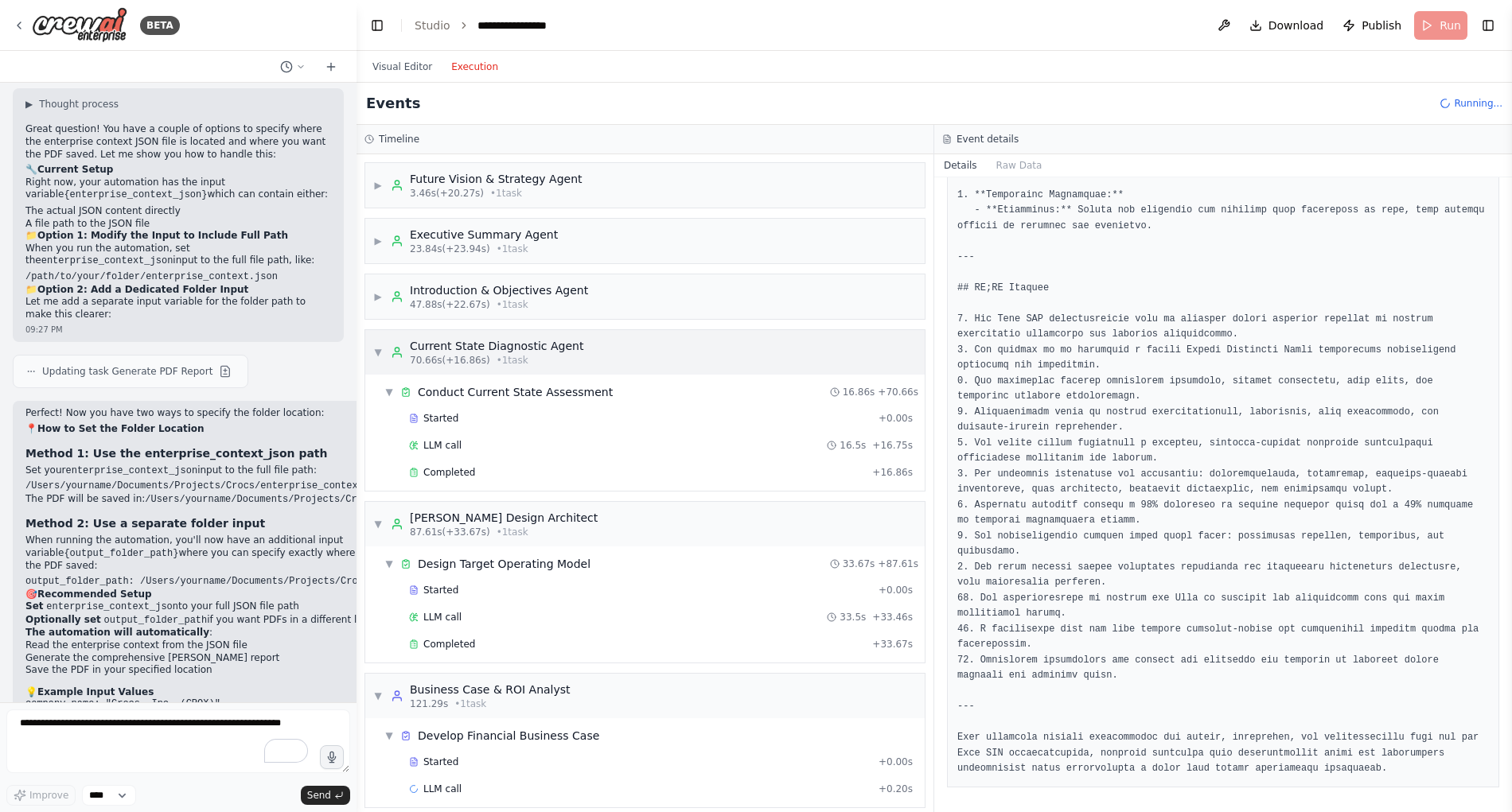
click at [378, 354] on span "▼" at bounding box center [378, 352] width 9 height 13
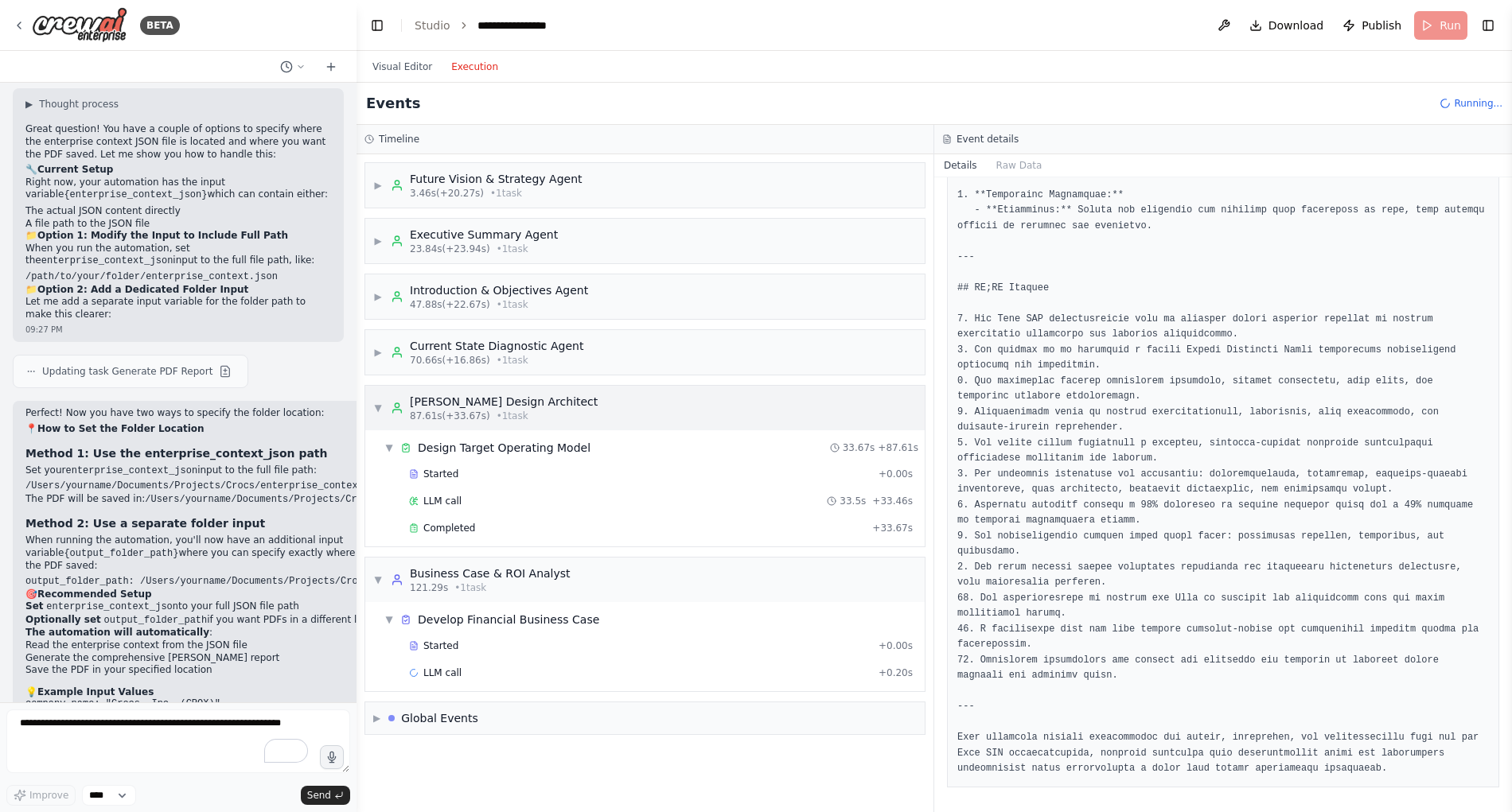
click at [378, 406] on span "▼" at bounding box center [378, 408] width 9 height 13
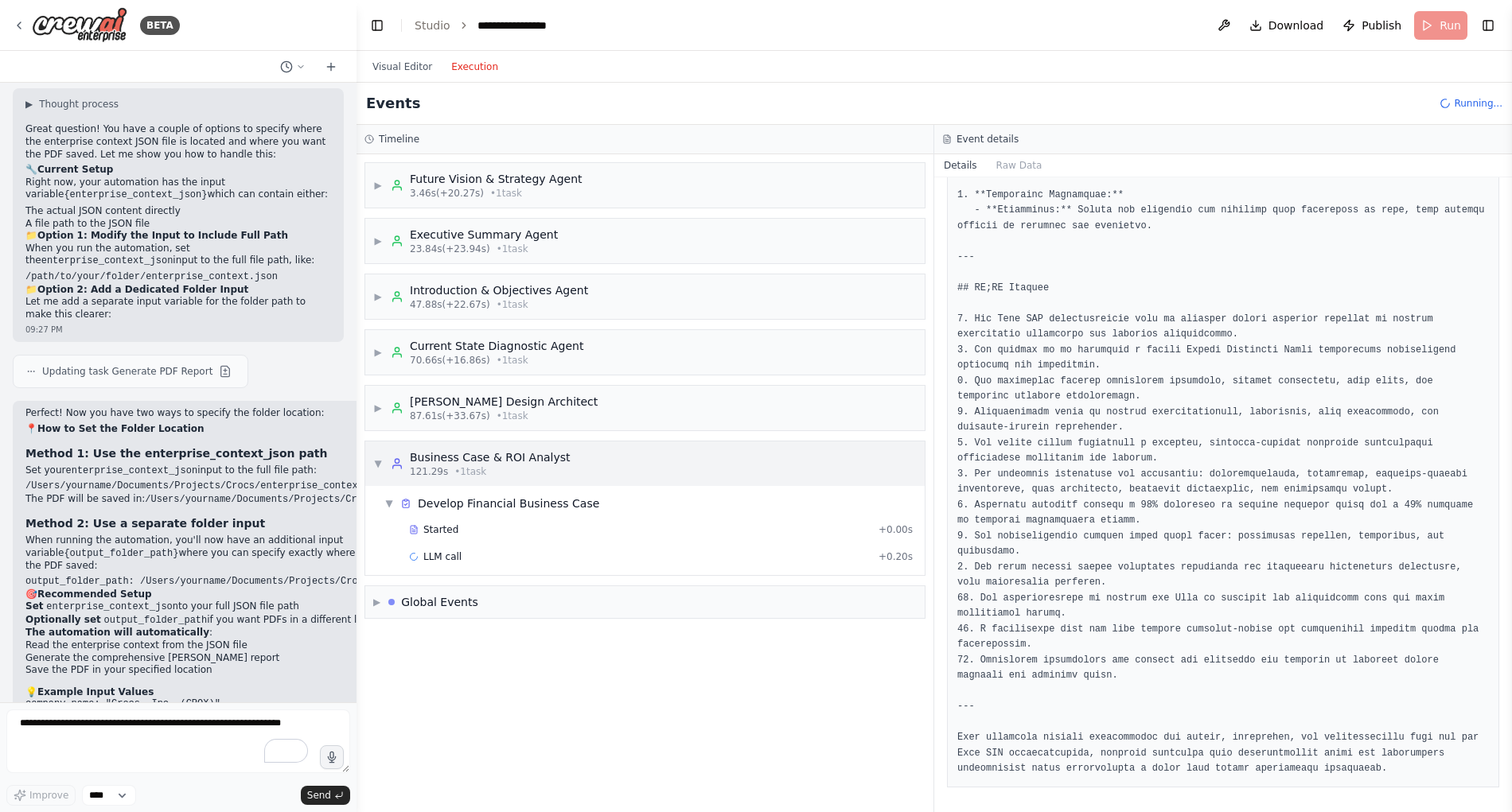
click at [381, 467] on span "▼" at bounding box center [378, 464] width 9 height 13
click at [381, 463] on span "▶" at bounding box center [378, 464] width 9 height 13
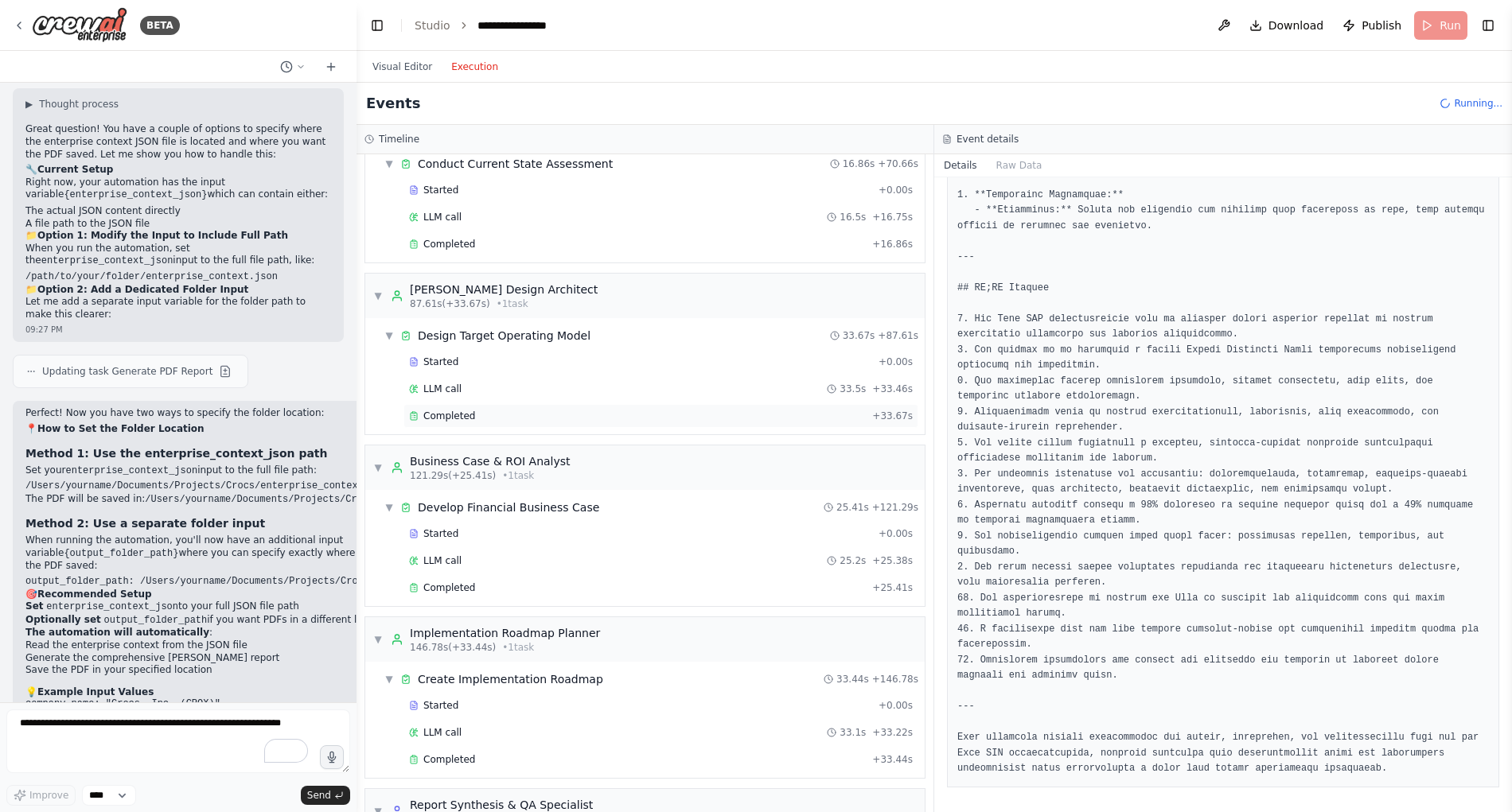
scroll to position [668, 0]
click at [377, 467] on span "▼" at bounding box center [378, 468] width 9 height 13
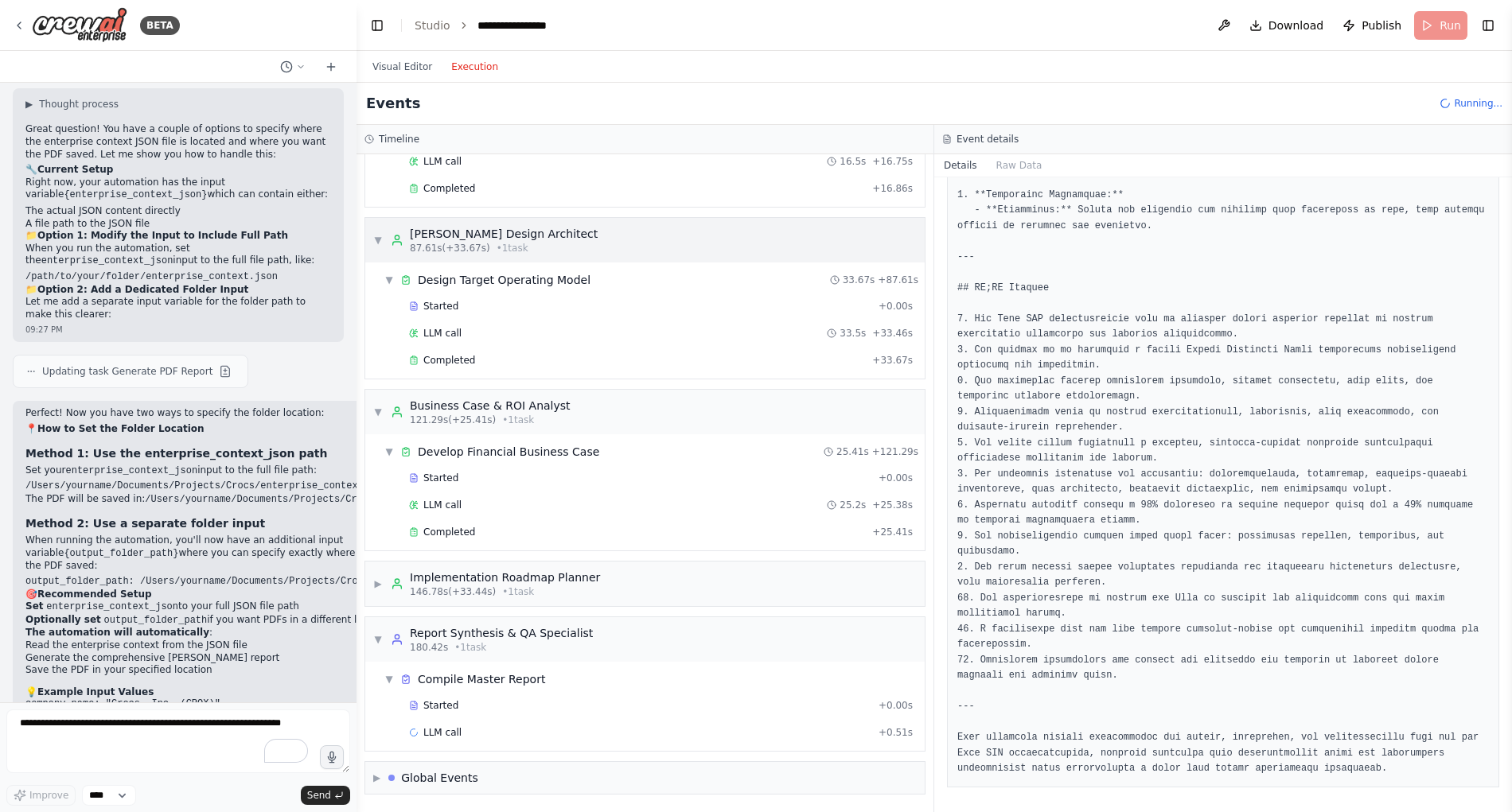
click at [375, 243] on span "▼" at bounding box center [378, 240] width 9 height 13
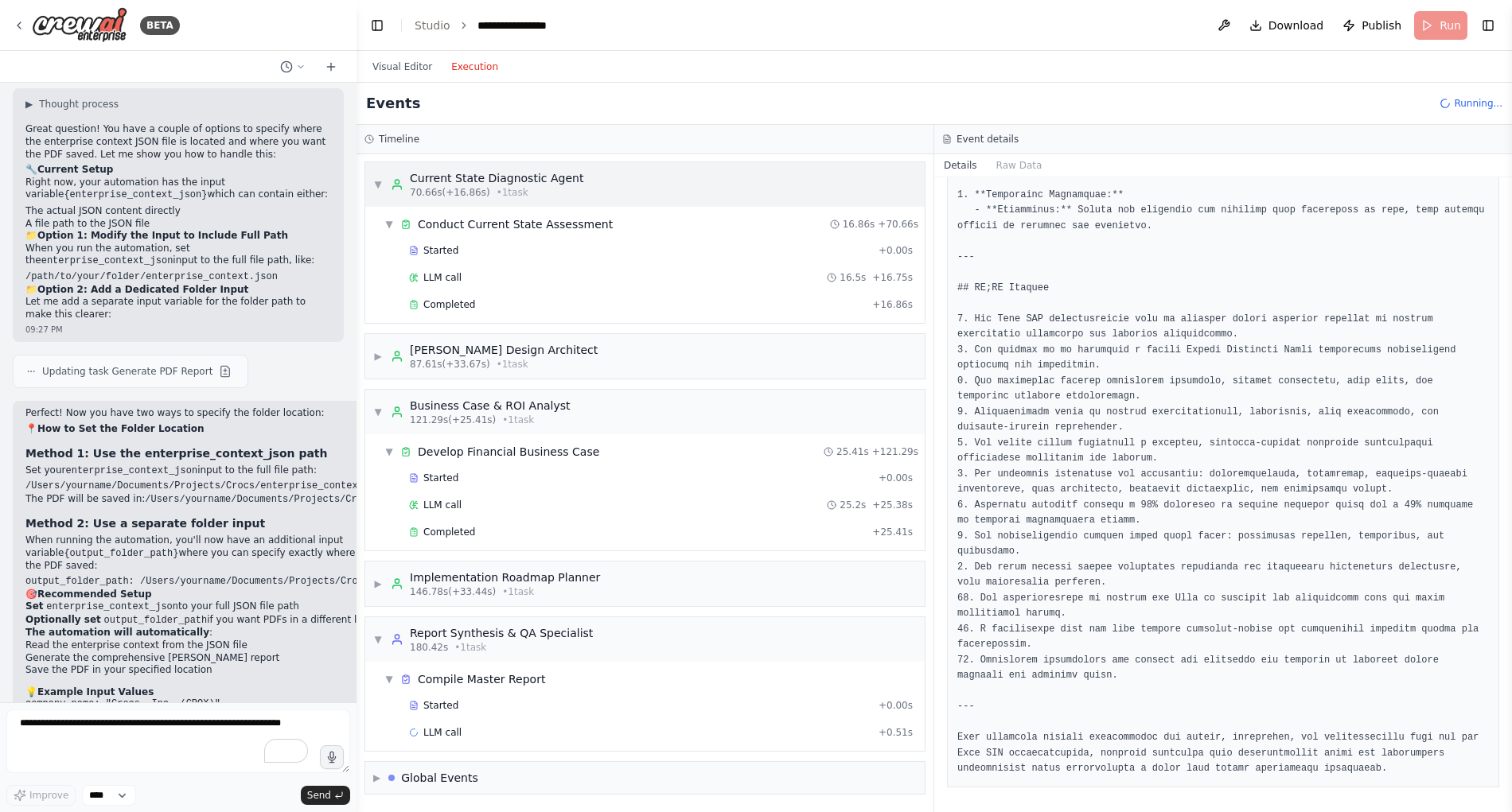
click at [384, 183] on div "▼ Current State Diagnostic Agent 70.66s (+16.86s) • 1 task" at bounding box center [478, 184] width 210 height 28
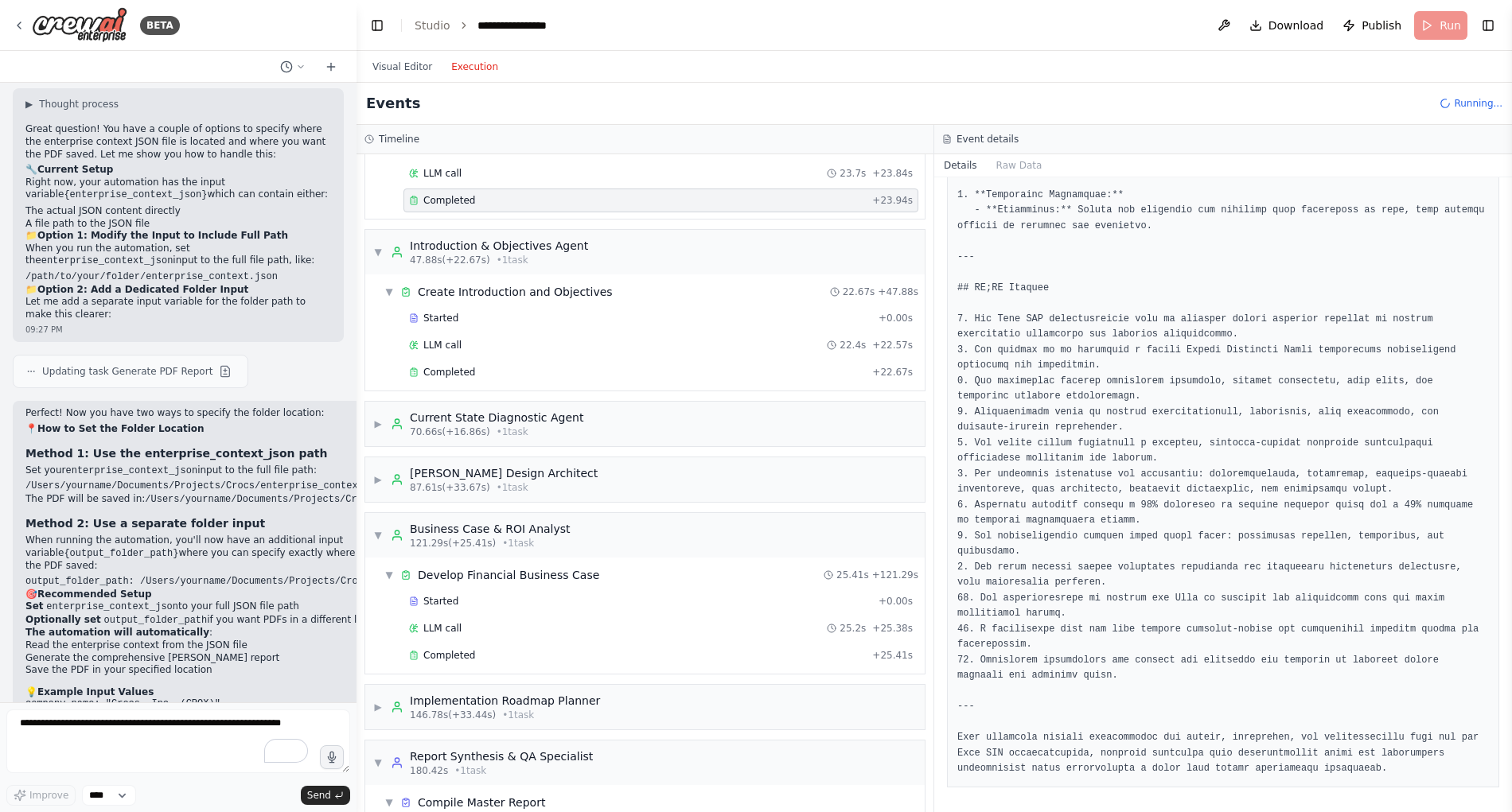
scroll to position [192, 0]
click at [380, 260] on span "▼" at bounding box center [378, 256] width 9 height 13
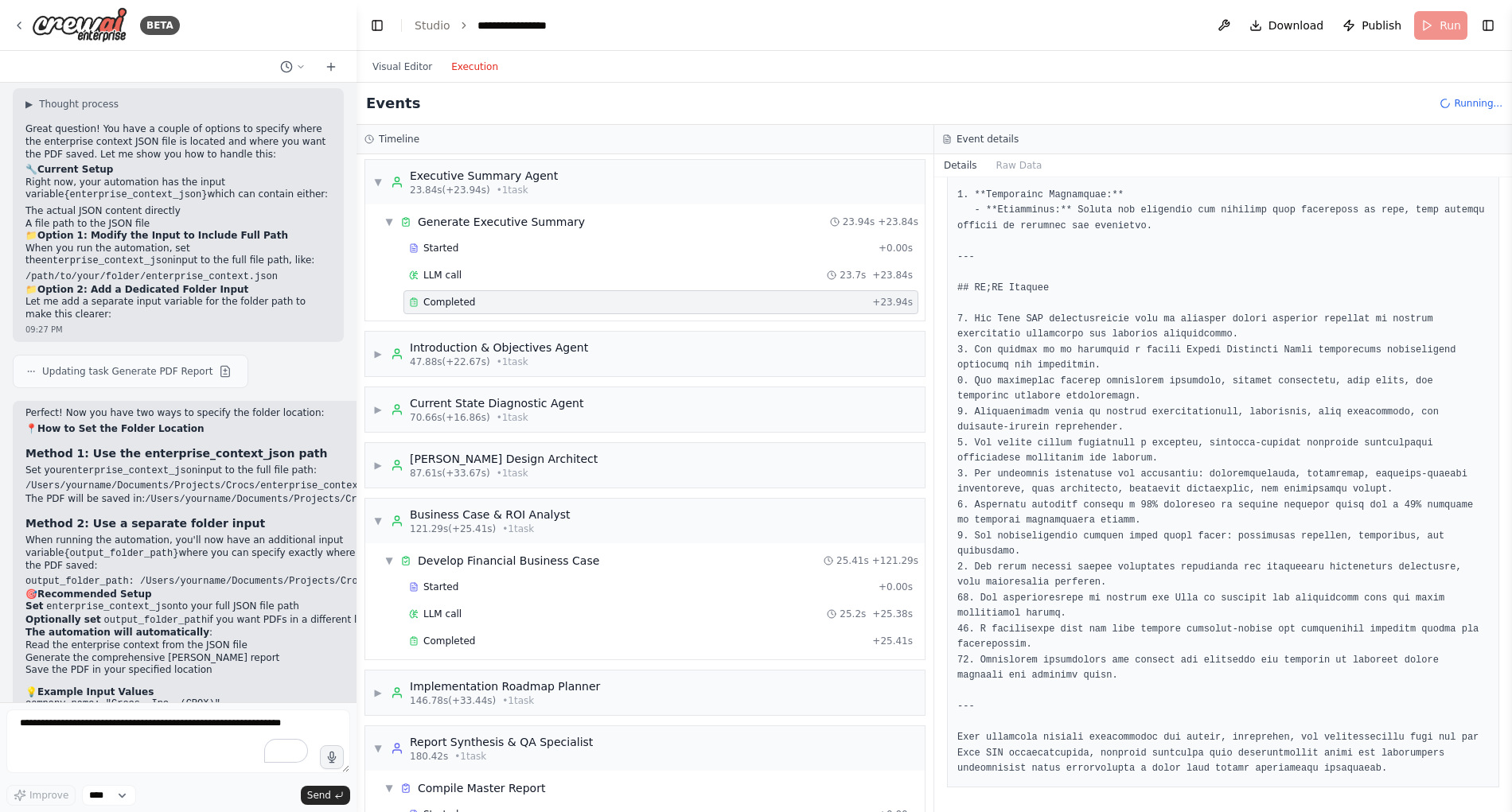
scroll to position [87, 0]
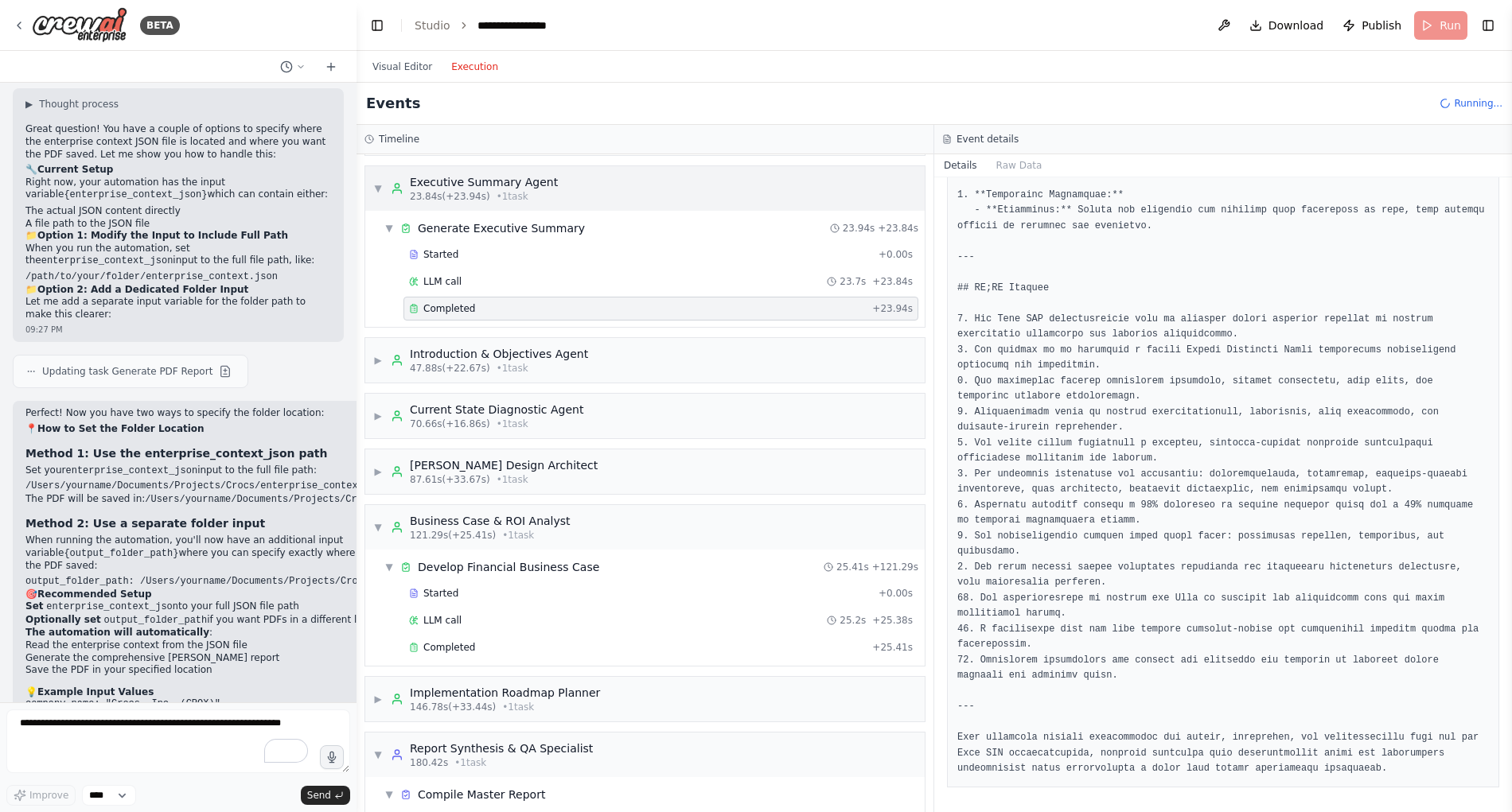
click at [380, 188] on span "▼" at bounding box center [378, 189] width 9 height 13
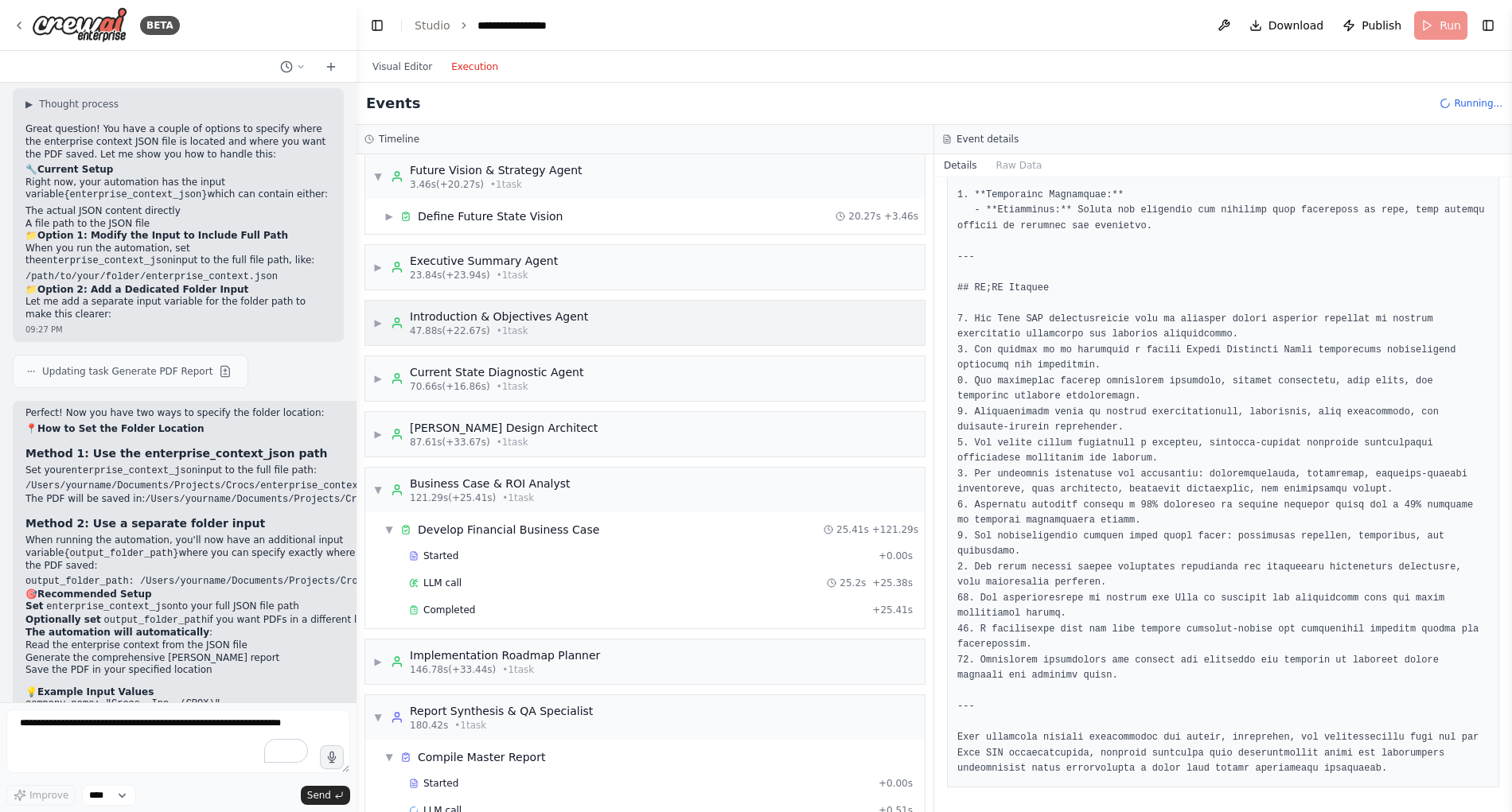
scroll to position [0, 0]
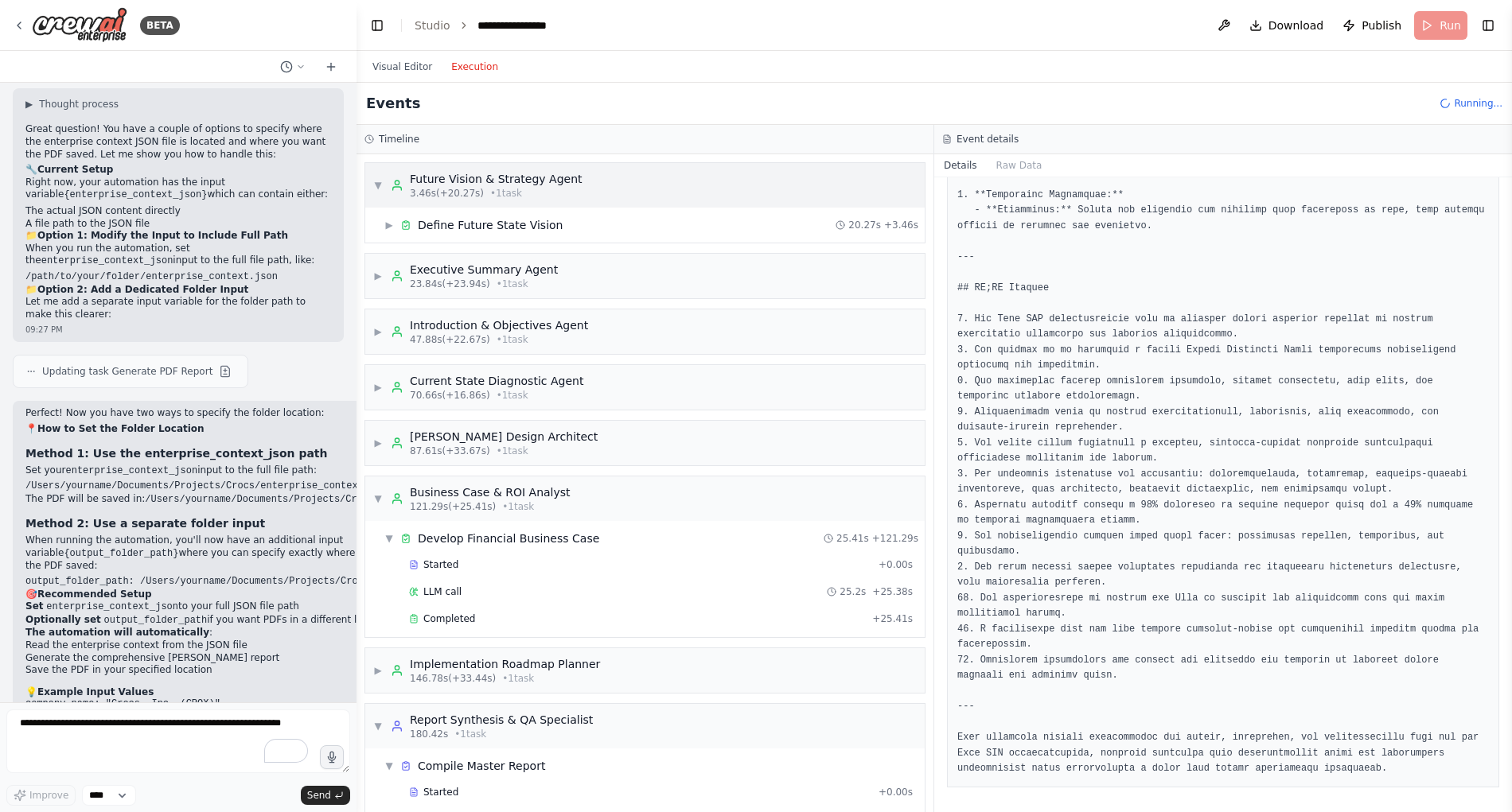
click at [374, 187] on span "▼" at bounding box center [378, 185] width 9 height 13
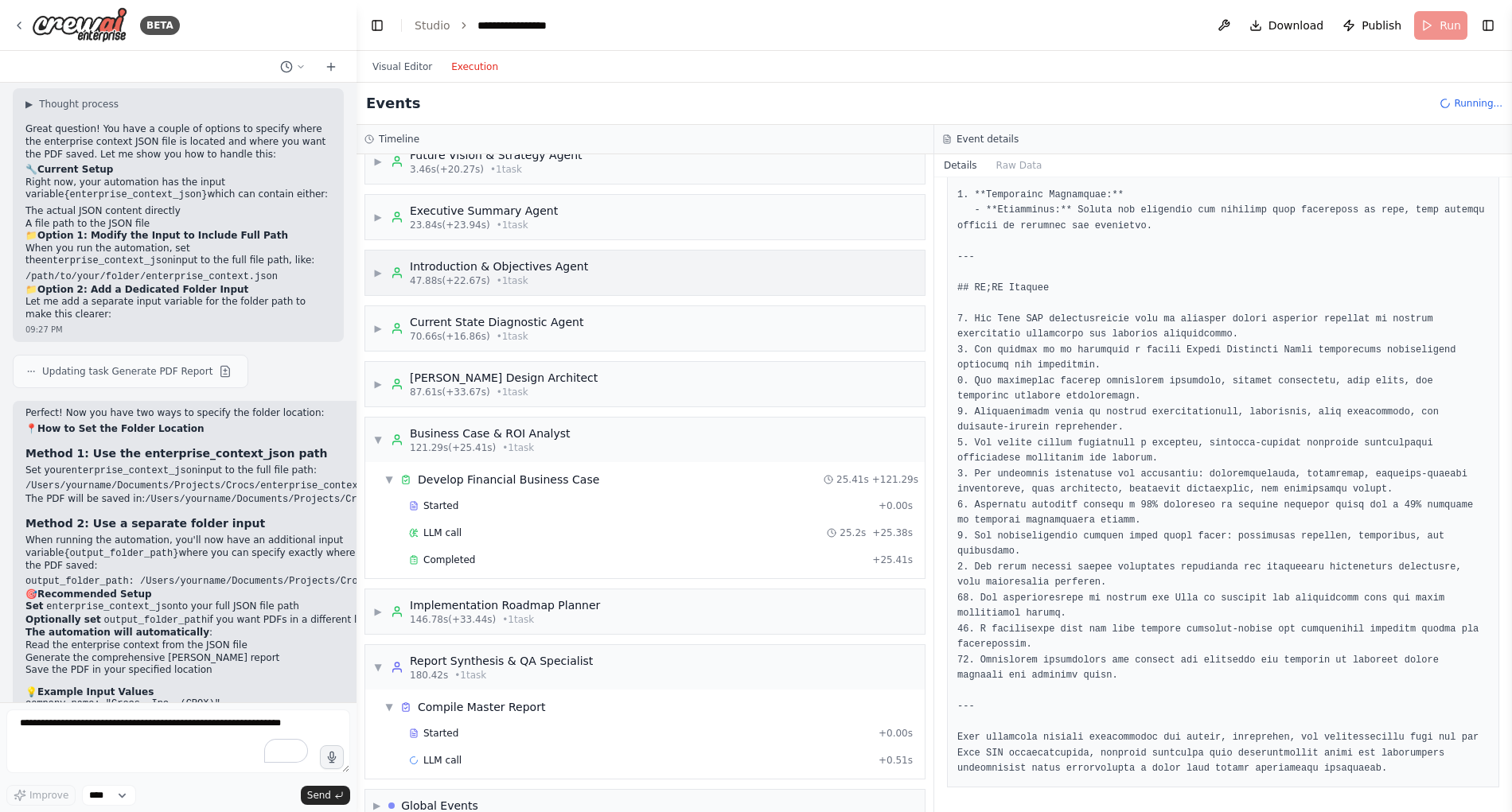
scroll to position [51, 0]
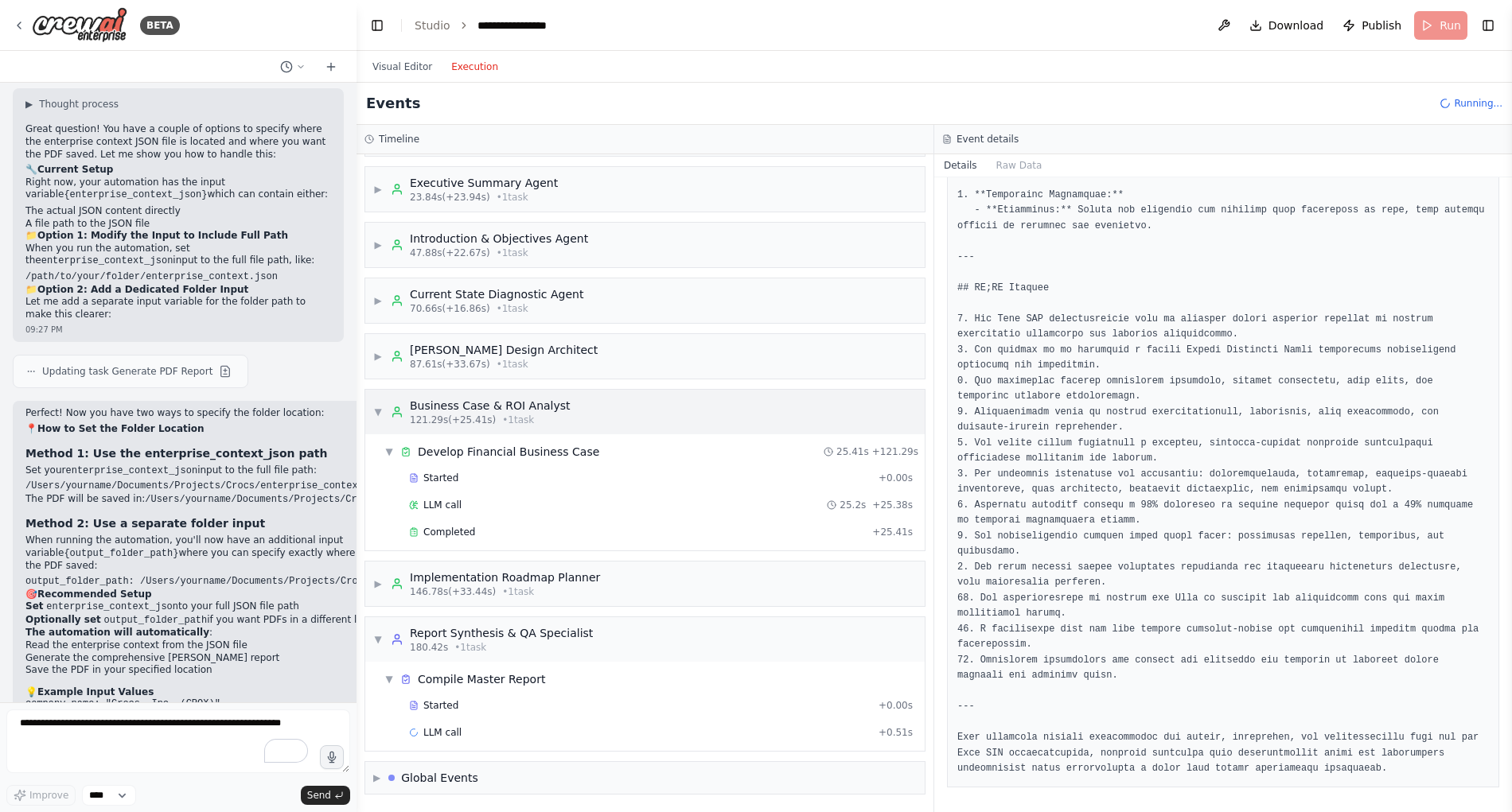
click at [380, 410] on span "▼" at bounding box center [378, 412] width 9 height 13
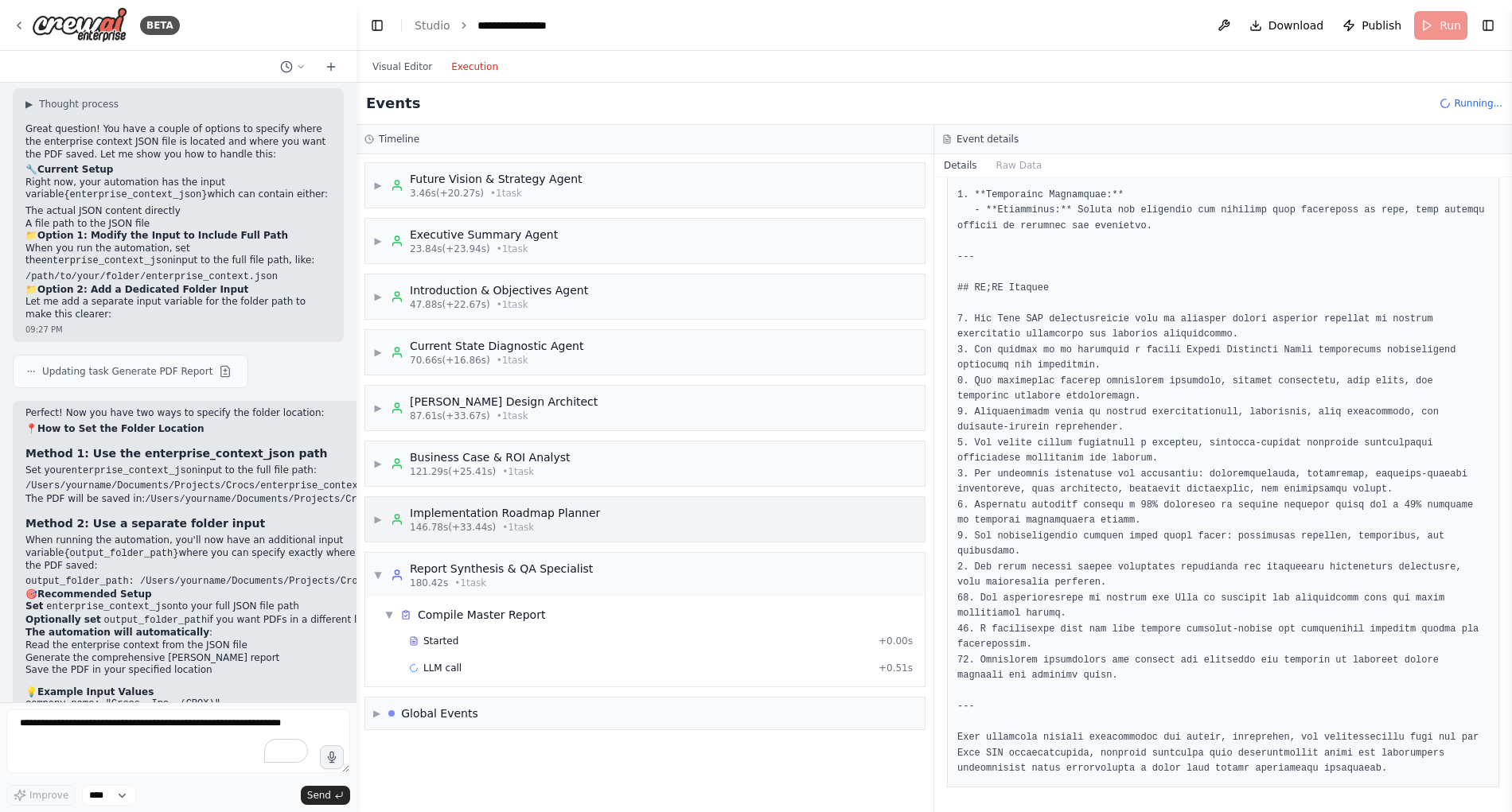
click at [374, 520] on span "▶" at bounding box center [378, 519] width 9 height 13
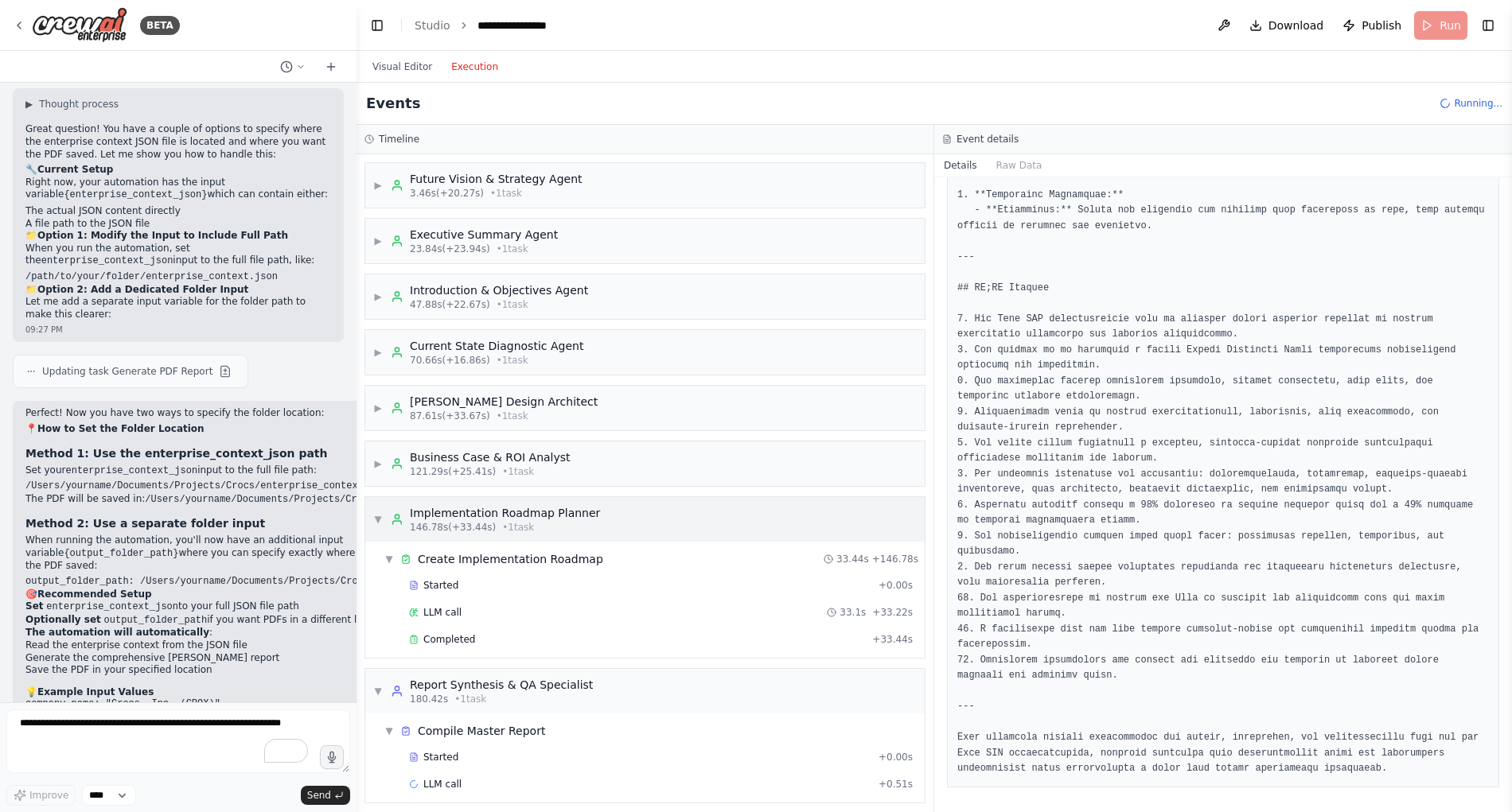
click at [384, 517] on div "▼ Implementation Roadmap Planner 146.78s (+33.44s) • 1 task" at bounding box center [486, 519] width 227 height 28
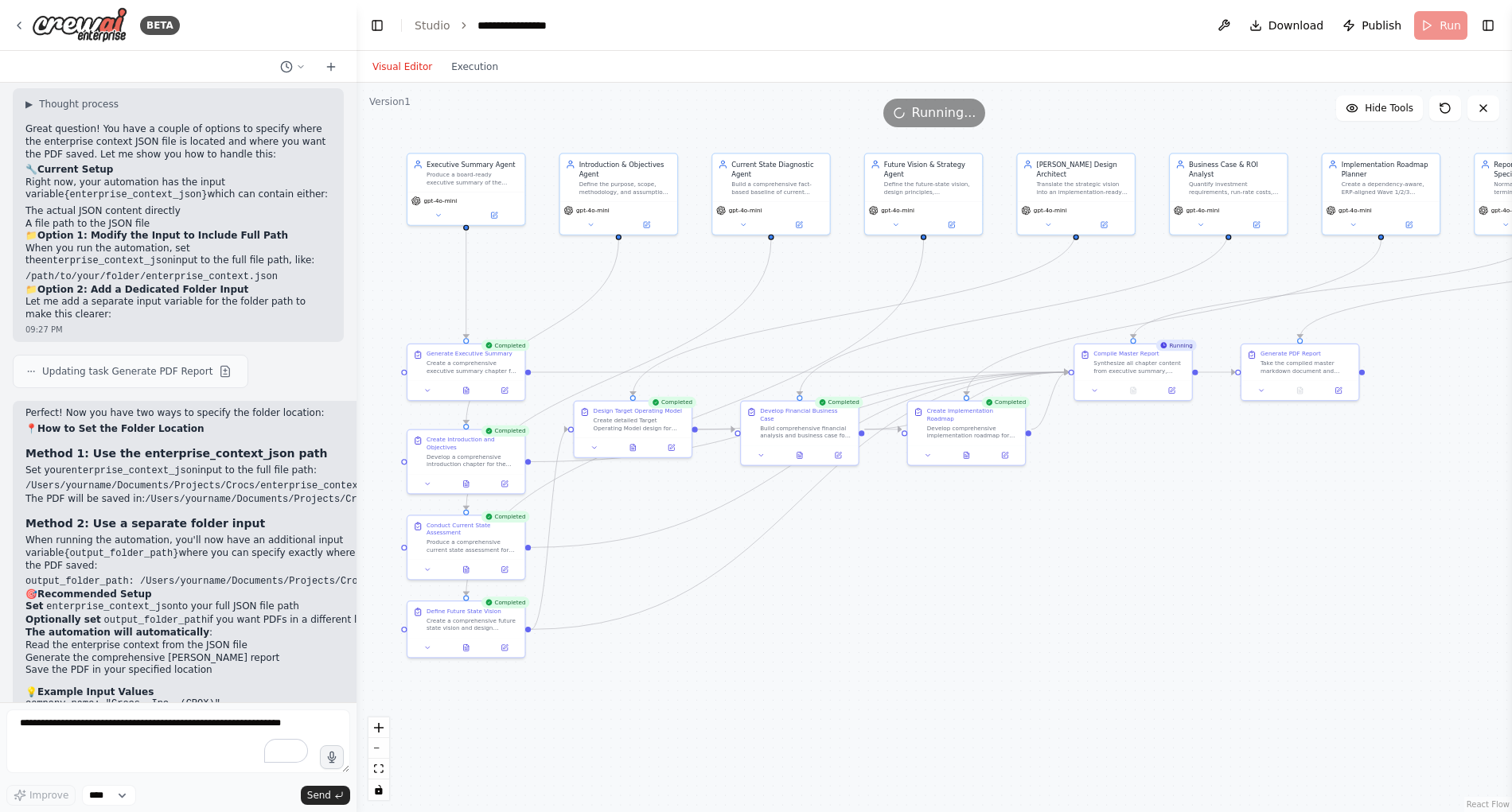
click at [387, 72] on button "Visual Editor" at bounding box center [402, 66] width 79 height 19
drag, startPoint x: 915, startPoint y: 296, endPoint x: 791, endPoint y: 280, distance: 125.0
click at [791, 280] on div ".deletable-edge-delete-btn { width: 20px; height: 20px; border: 0px solid #ffff…" at bounding box center [933, 447] width 1155 height 729
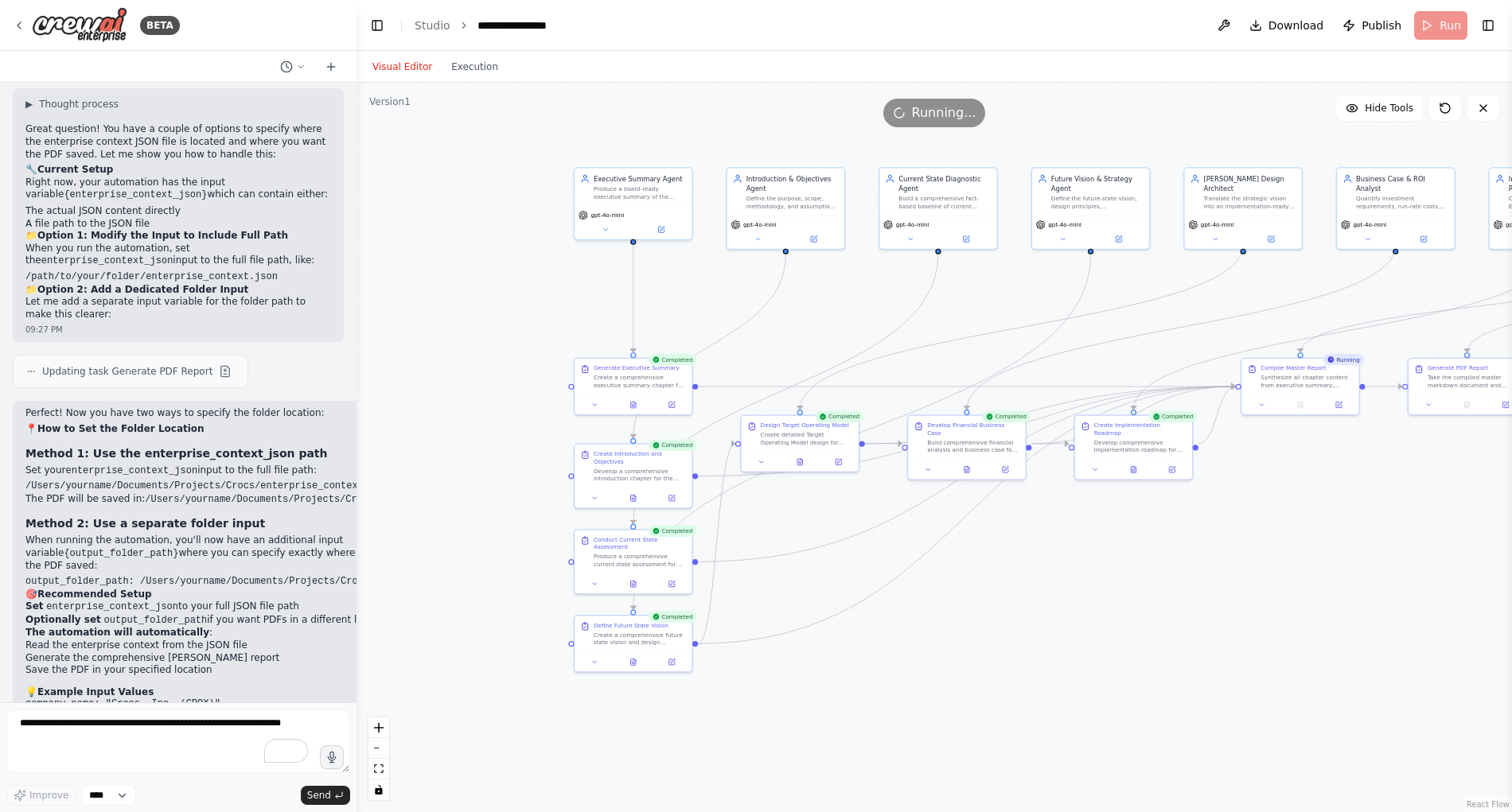
drag, startPoint x: 818, startPoint y: 278, endPoint x: 986, endPoint y: 293, distance: 168.7
click at [986, 293] on div ".deletable-edge-delete-btn { width: 20px; height: 20px; border: 0px solid #ffff…" at bounding box center [933, 447] width 1155 height 729
click at [470, 70] on button "Execution" at bounding box center [474, 66] width 66 height 19
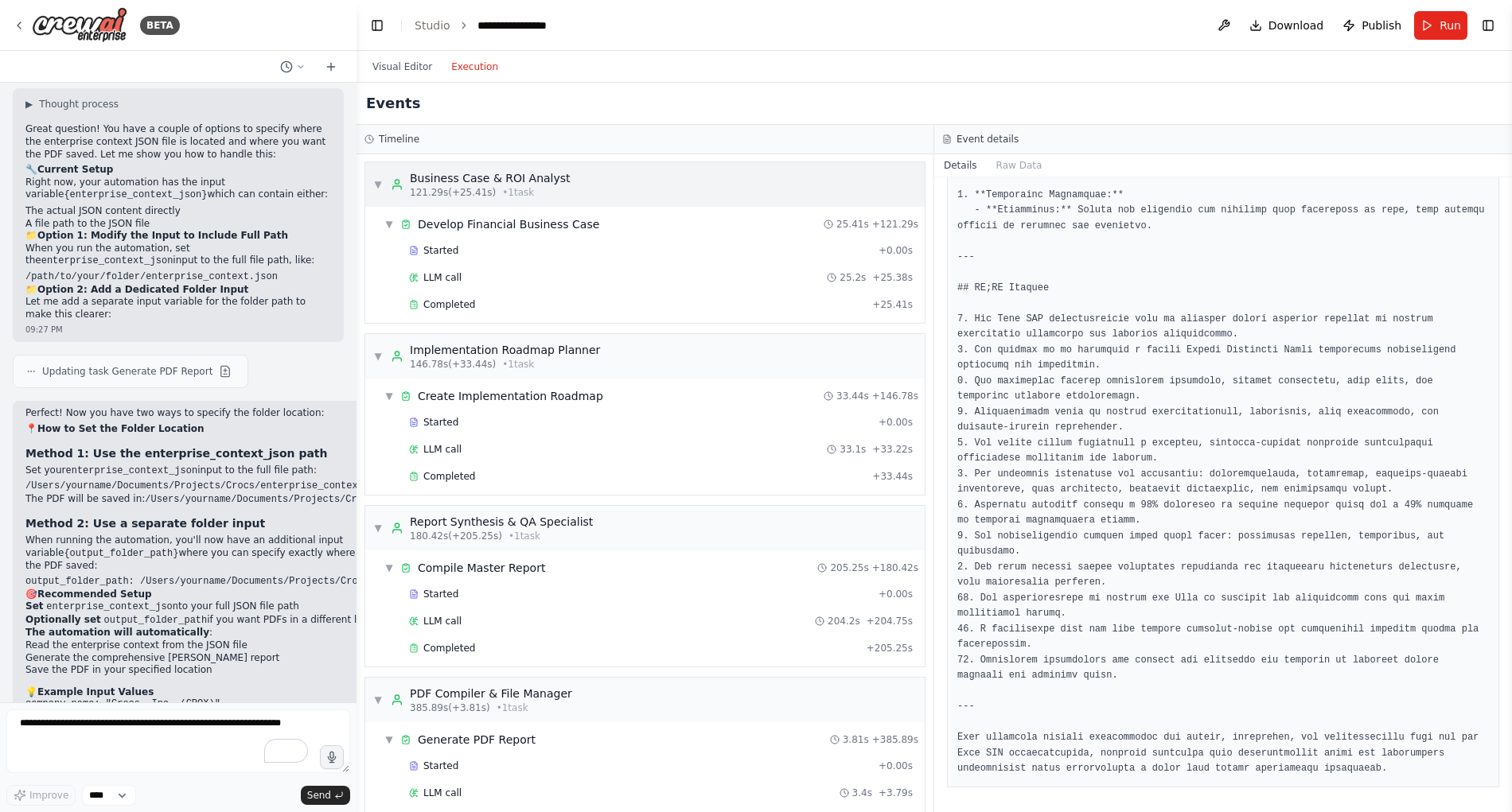
scroll to position [866, 0]
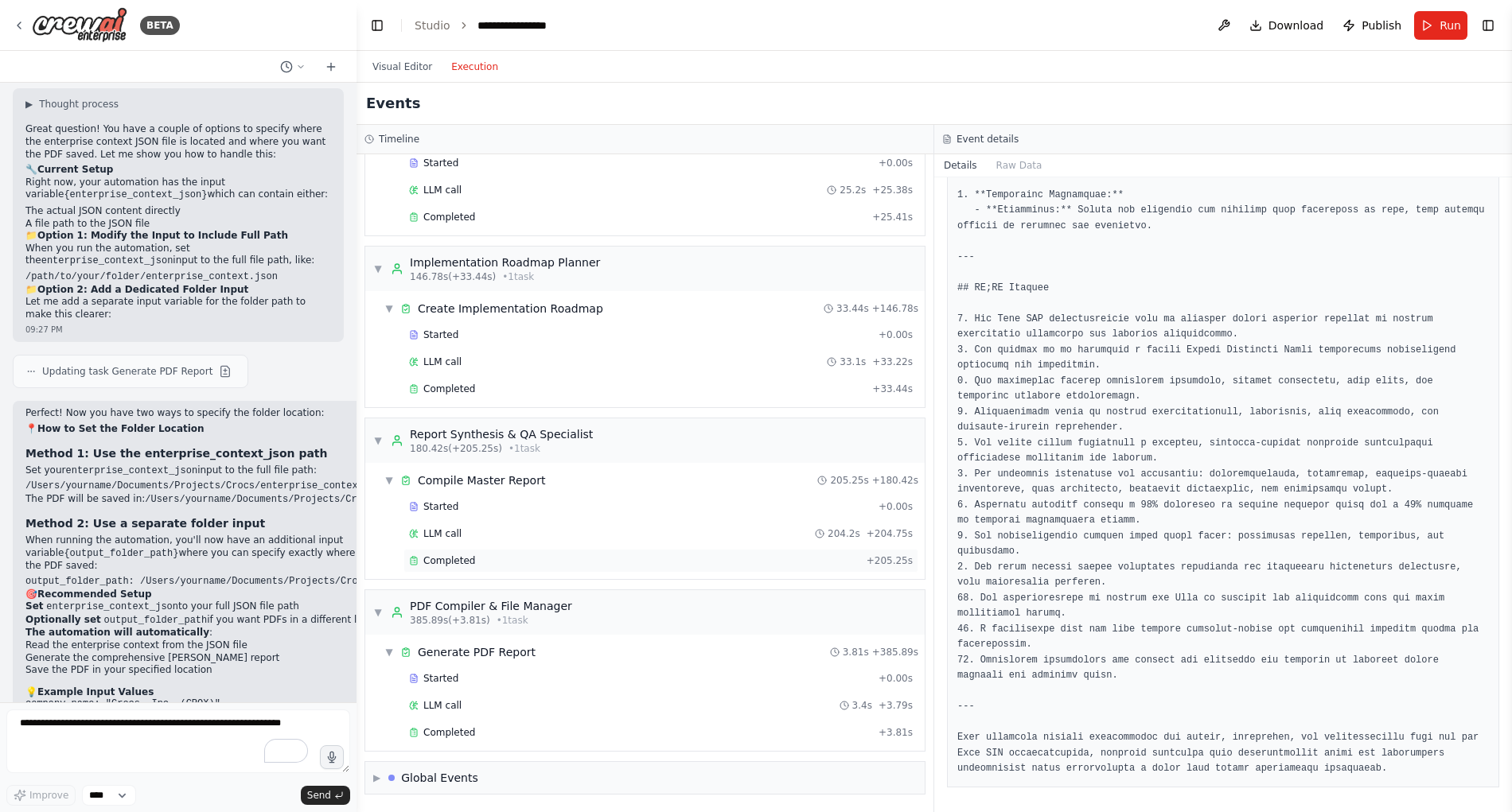
click at [452, 562] on span "Completed" at bounding box center [449, 561] width 51 height 13
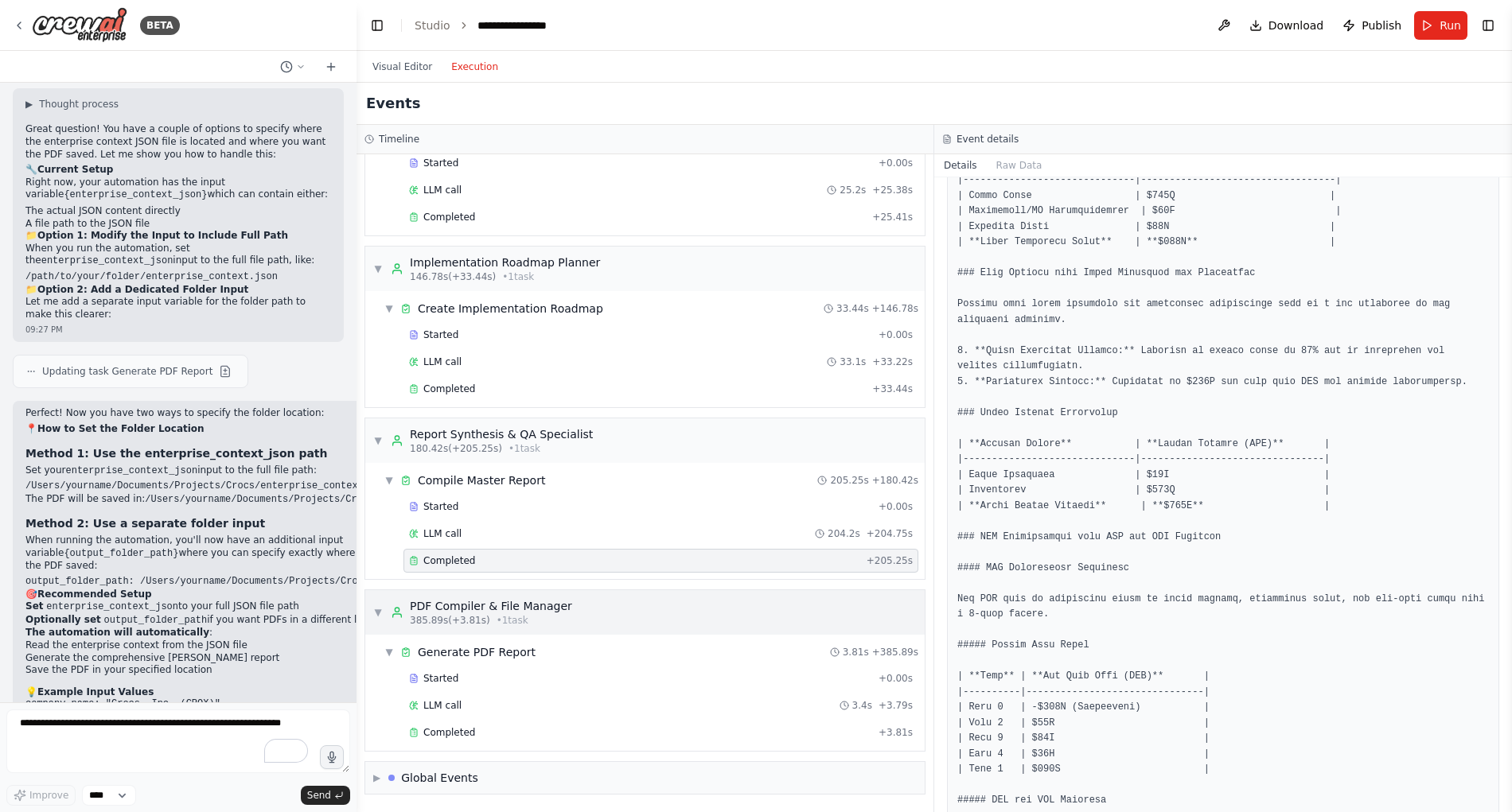
scroll to position [15410, 0]
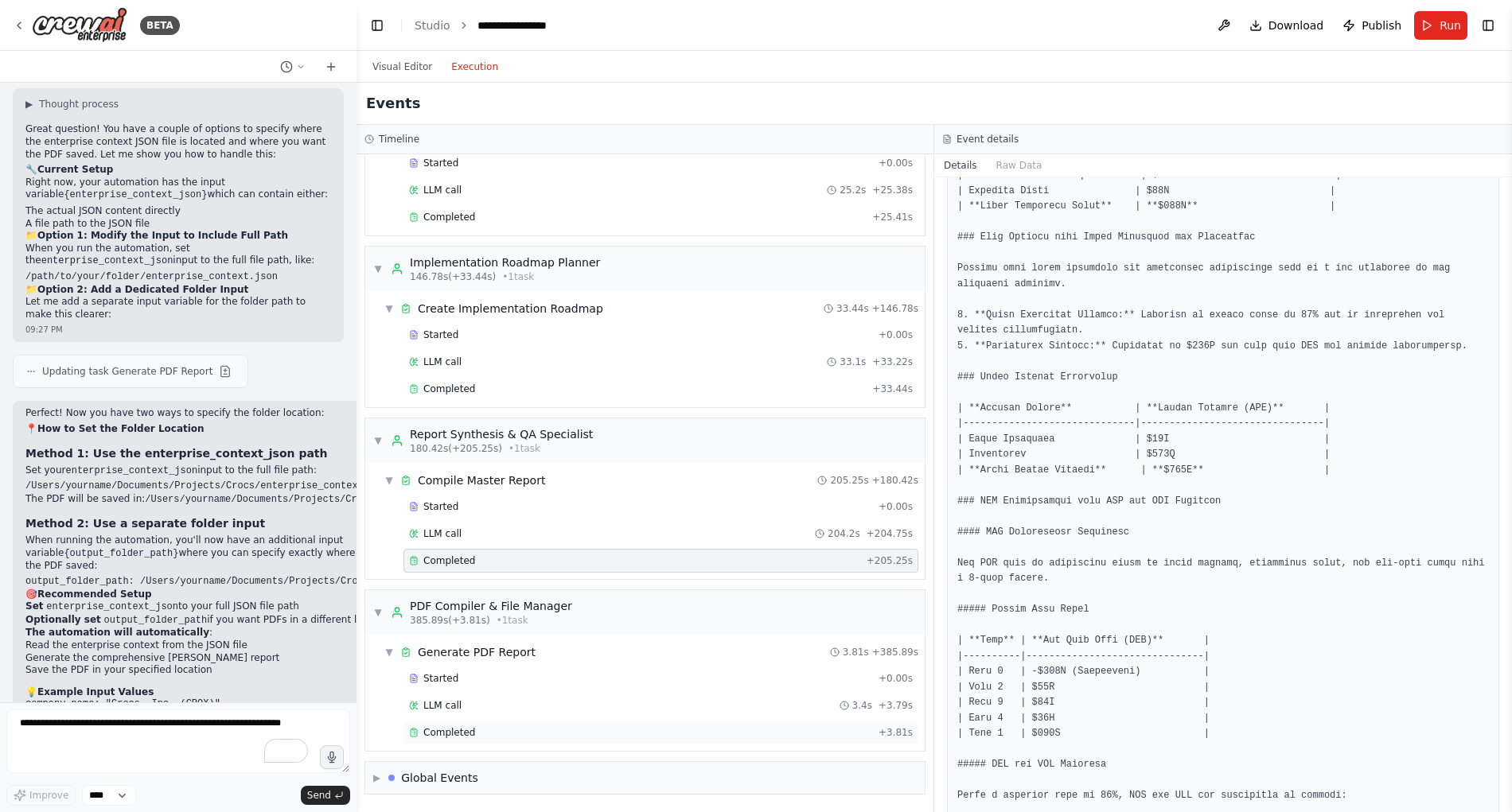
click at [464, 733] on span "Completed" at bounding box center [449, 733] width 51 height 13
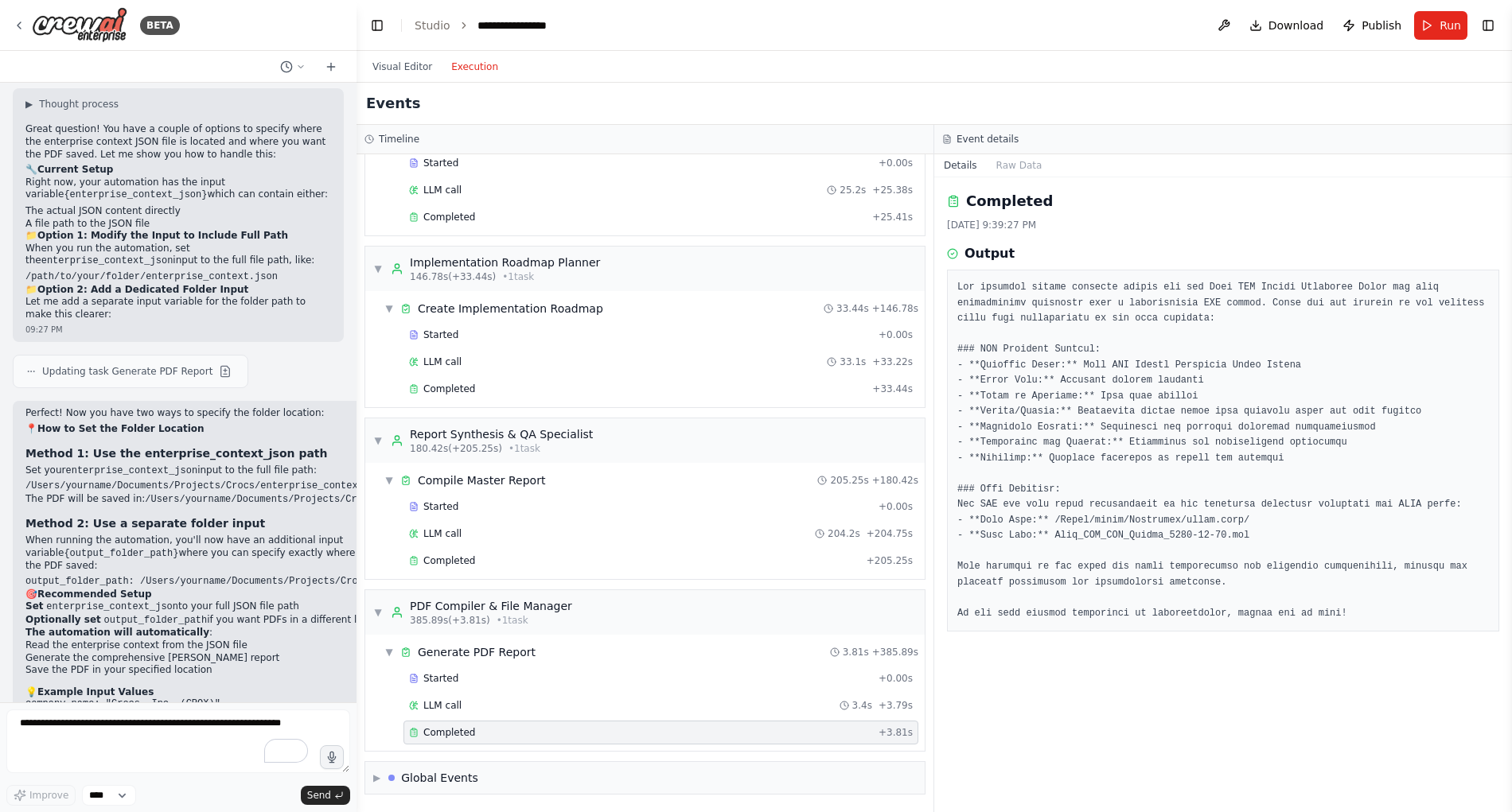
scroll to position [0, 0]
drag, startPoint x: 1249, startPoint y: 536, endPoint x: 1055, endPoint y: 539, distance: 194.0
click at [1055, 539] on pre at bounding box center [1222, 450] width 531 height 341
copy pre "Crox_GBS_TOM_Report_[DATE].pdf"
click at [461, 707] on div "LLM call 3.4s + 3.79s" at bounding box center [661, 706] width 504 height 13
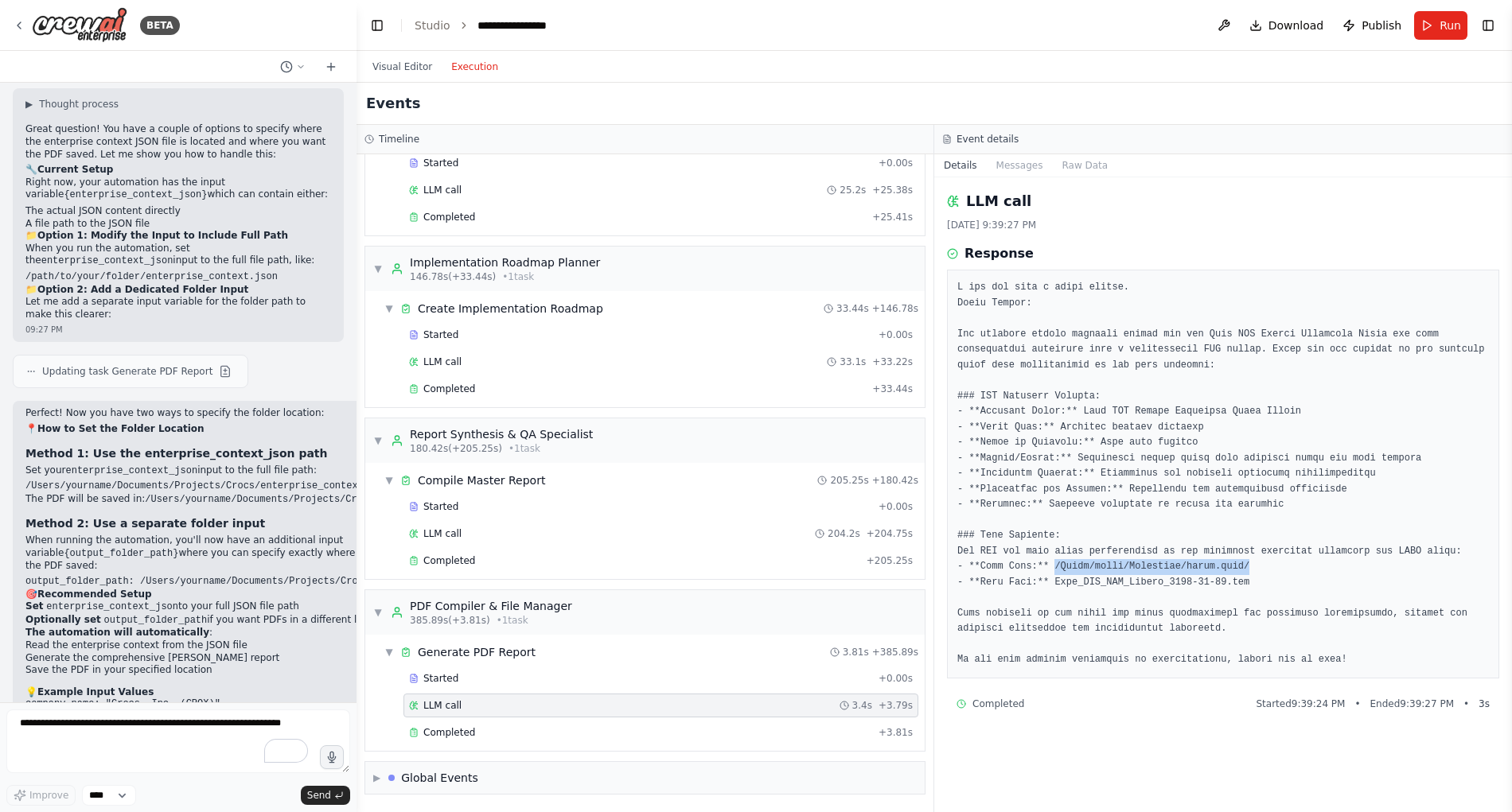
drag, startPoint x: 1057, startPoint y: 568, endPoint x: 1270, endPoint y: 570, distance: 213.0
click at [1270, 570] on pre at bounding box center [1222, 473] width 531 height 388
copy pre "/Users/[PERSON_NAME]/Downloads/crocs.json/"
click at [1489, 24] on button "Toggle Right Sidebar" at bounding box center [1487, 26] width 22 height 22
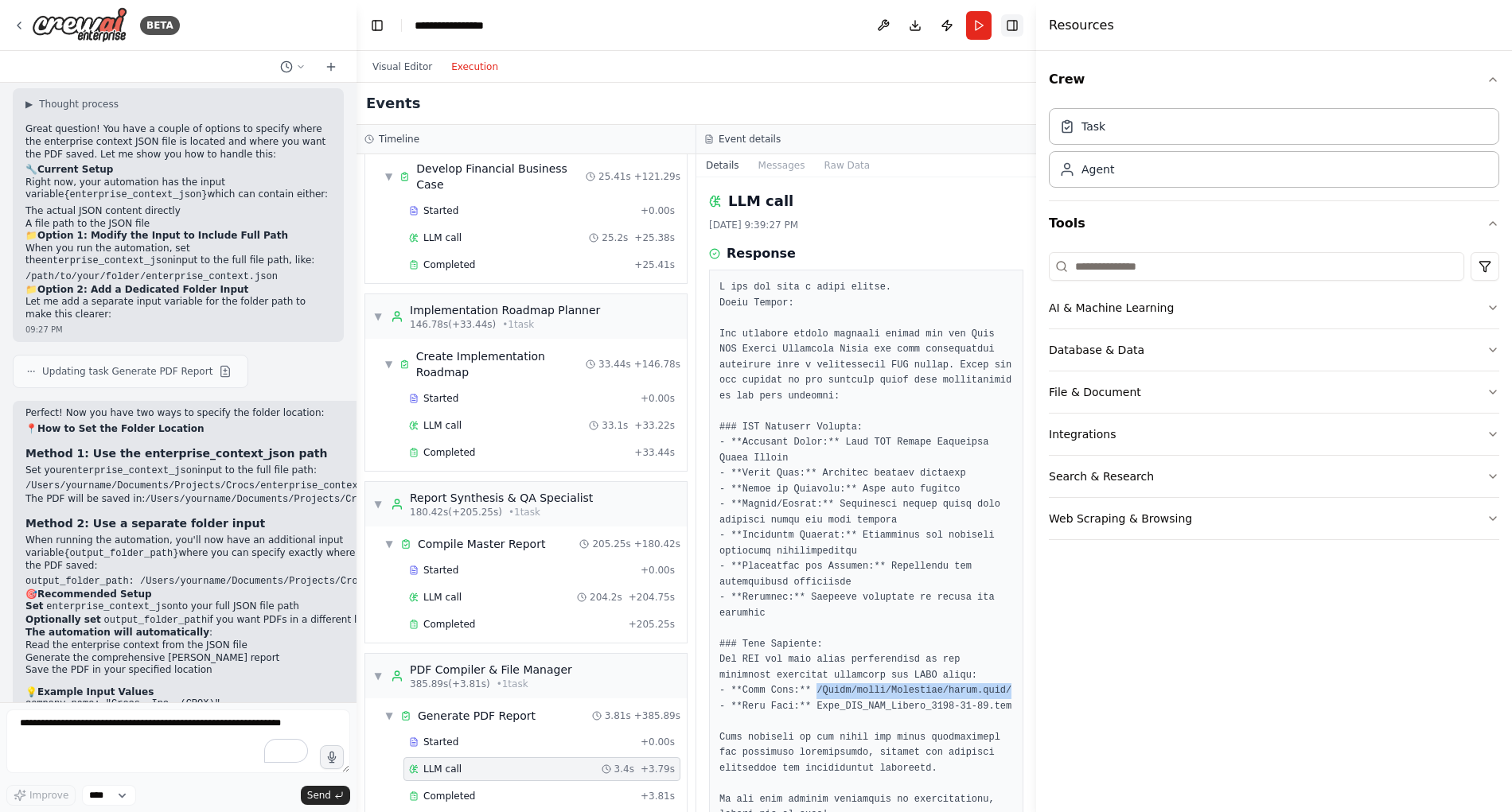
scroll to position [914, 0]
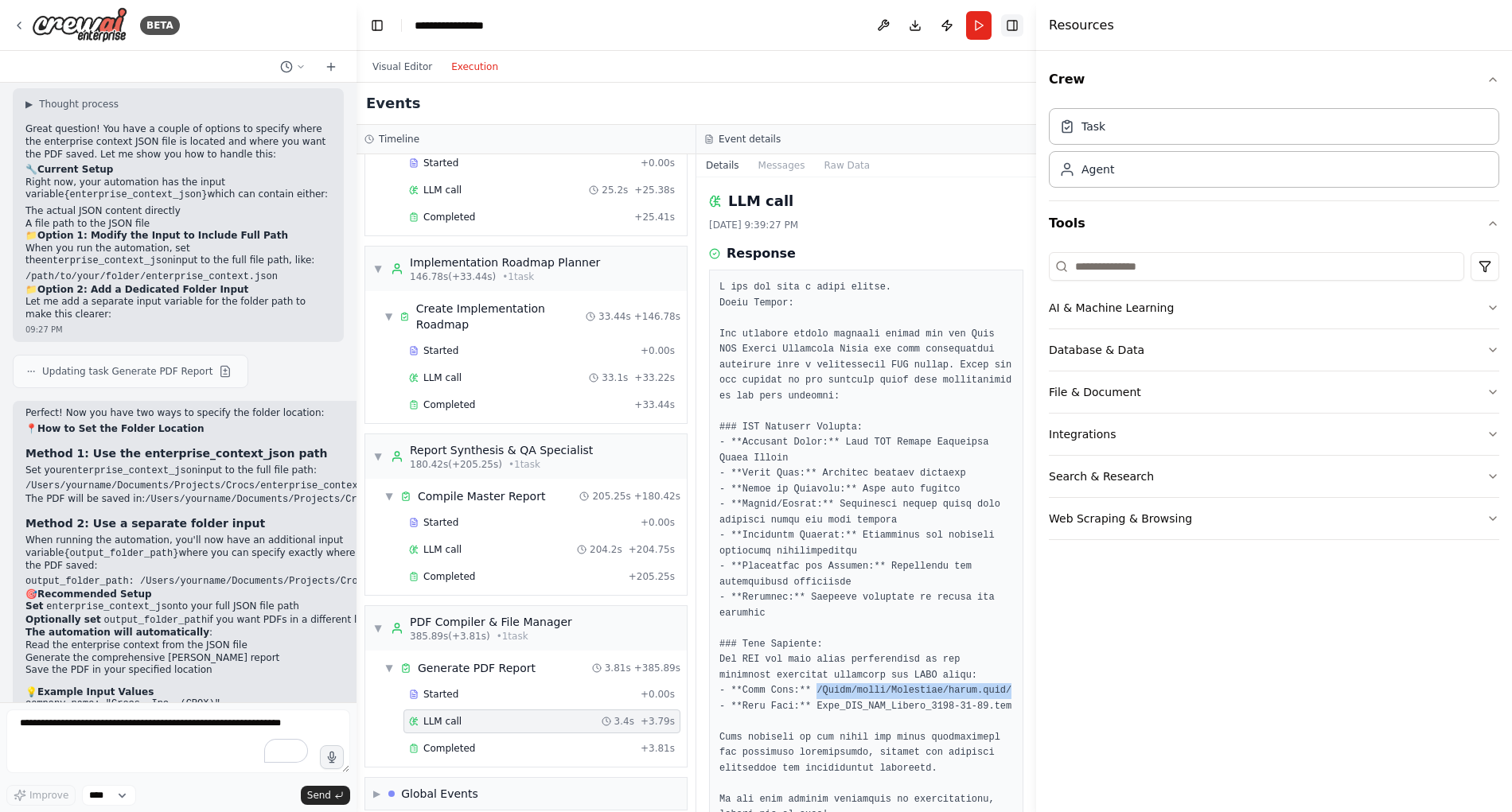
click at [1017, 26] on button "Toggle Right Sidebar" at bounding box center [1012, 26] width 22 height 22
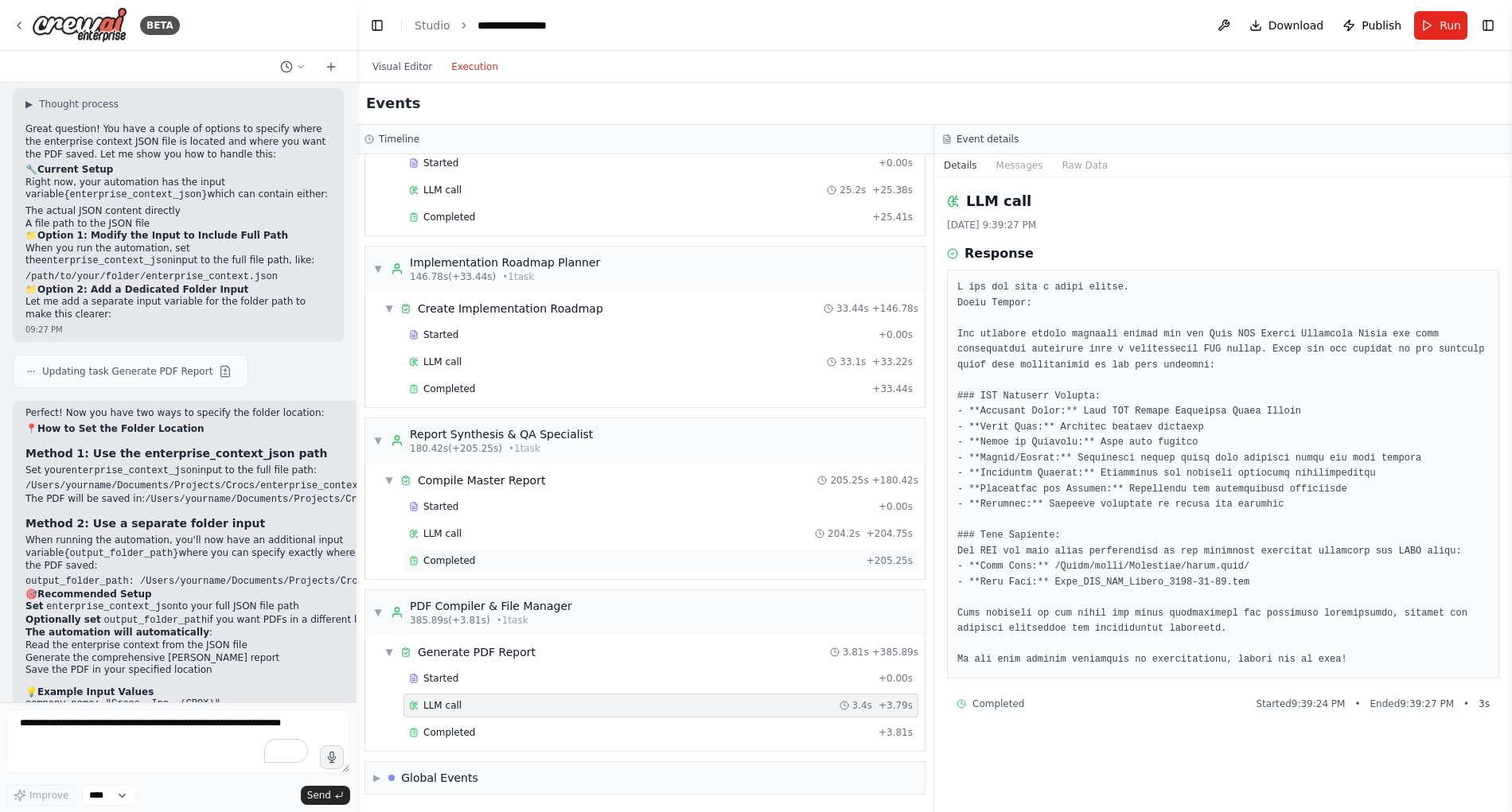
click at [482, 566] on div "Completed" at bounding box center [635, 561] width 451 height 13
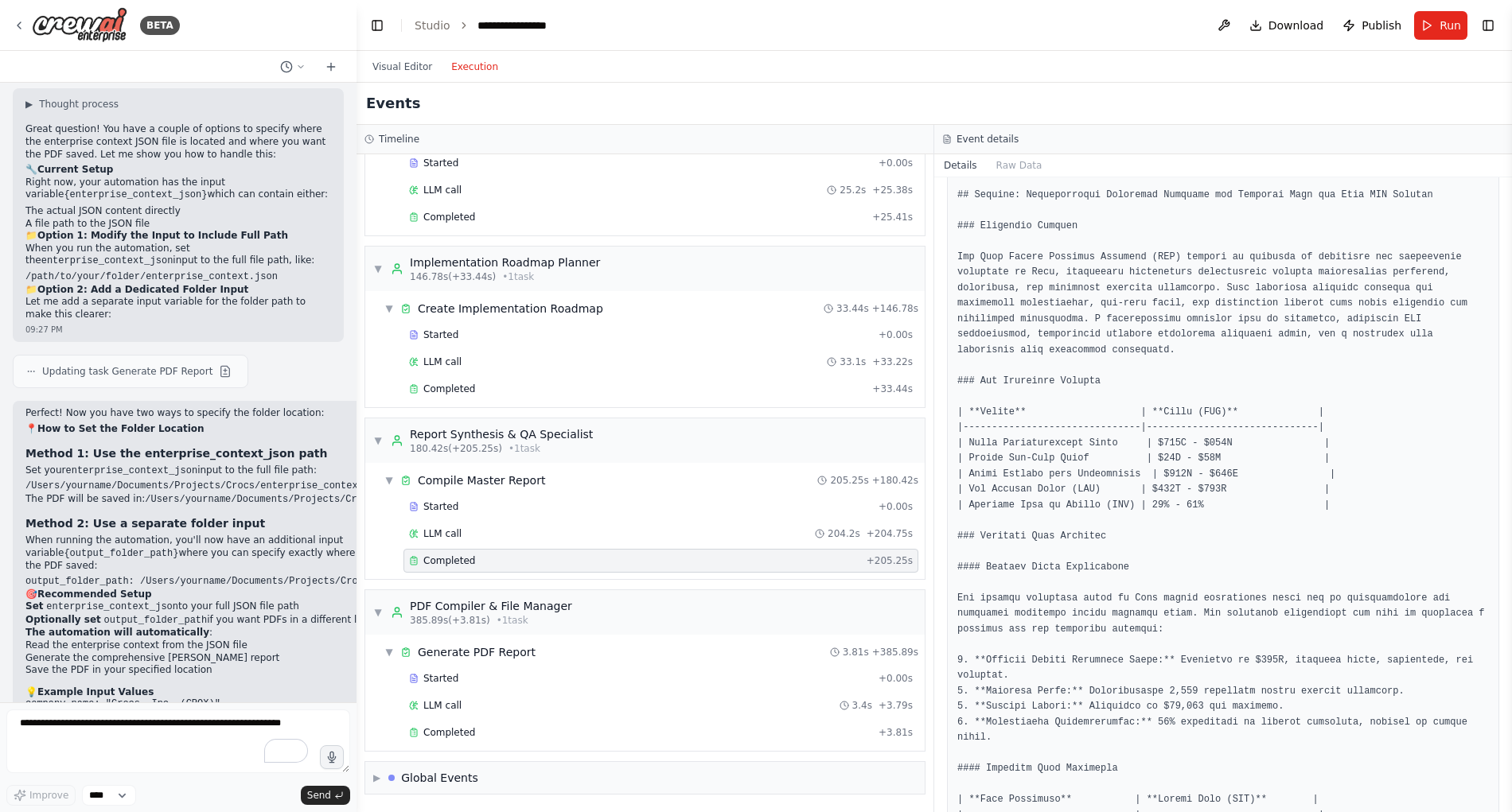
scroll to position [14521, 0]
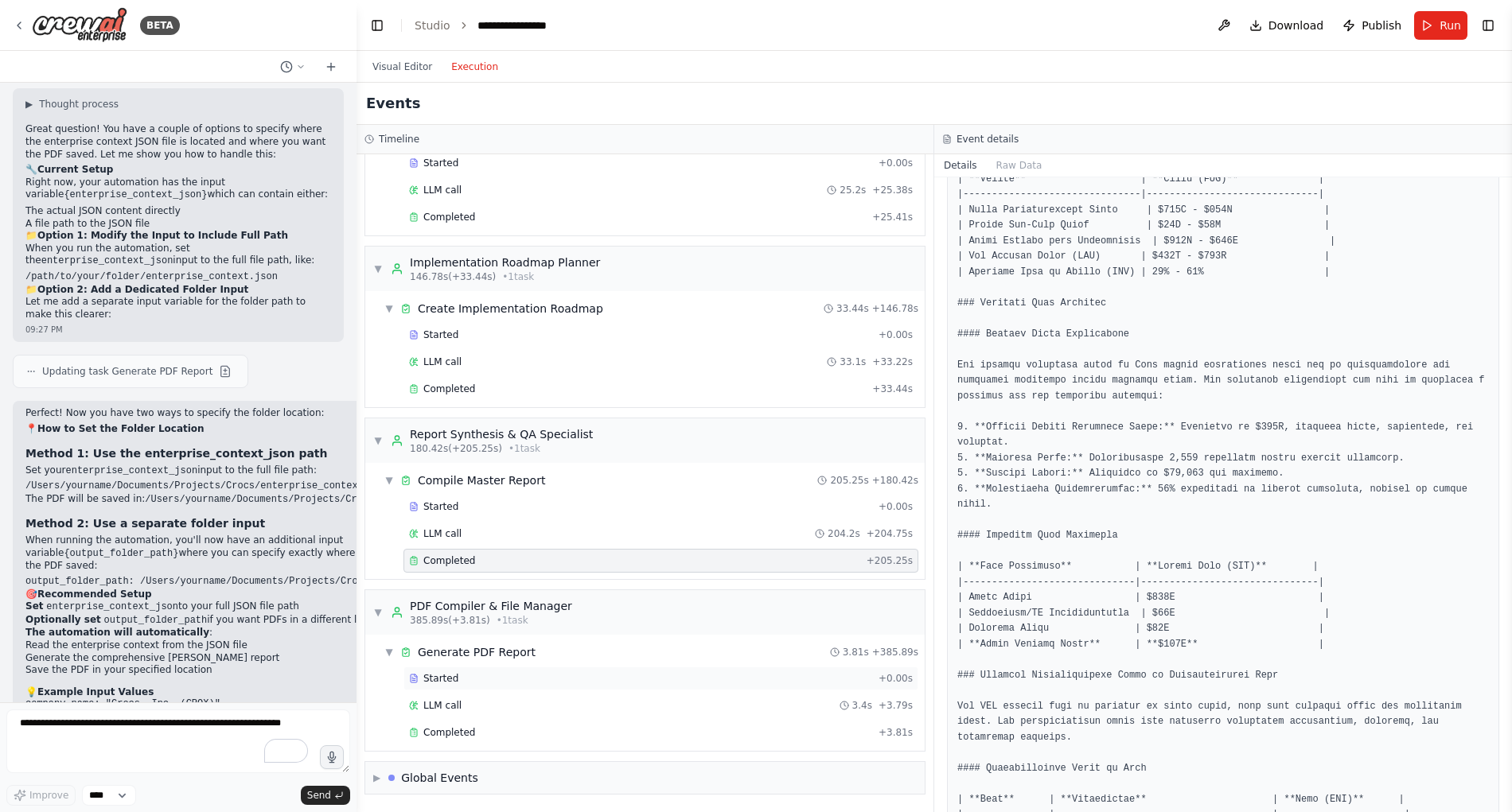
click at [444, 680] on span "Started" at bounding box center [440, 679] width 35 height 13
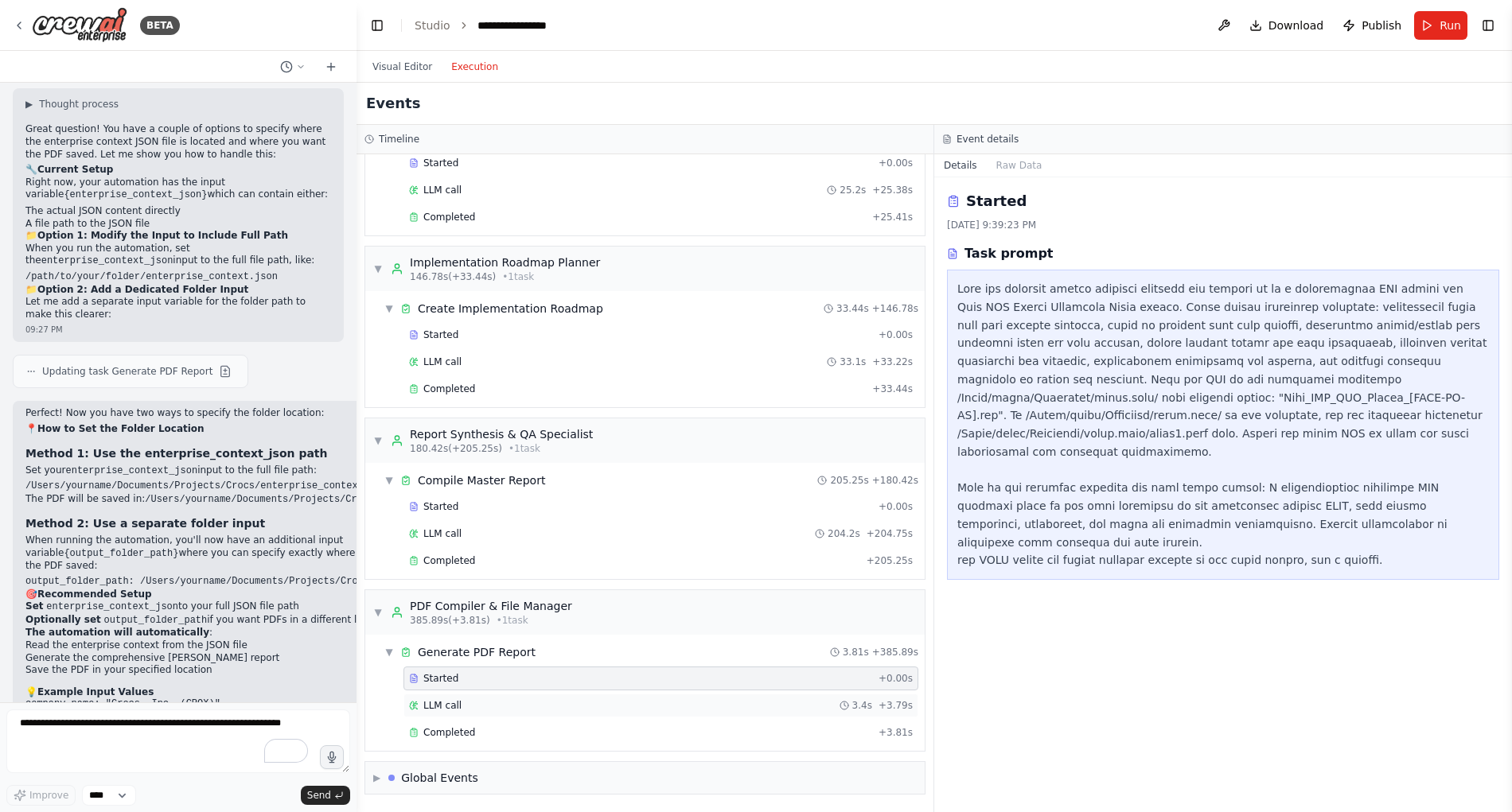
click at [441, 704] on span "LLM call" at bounding box center [442, 706] width 39 height 13
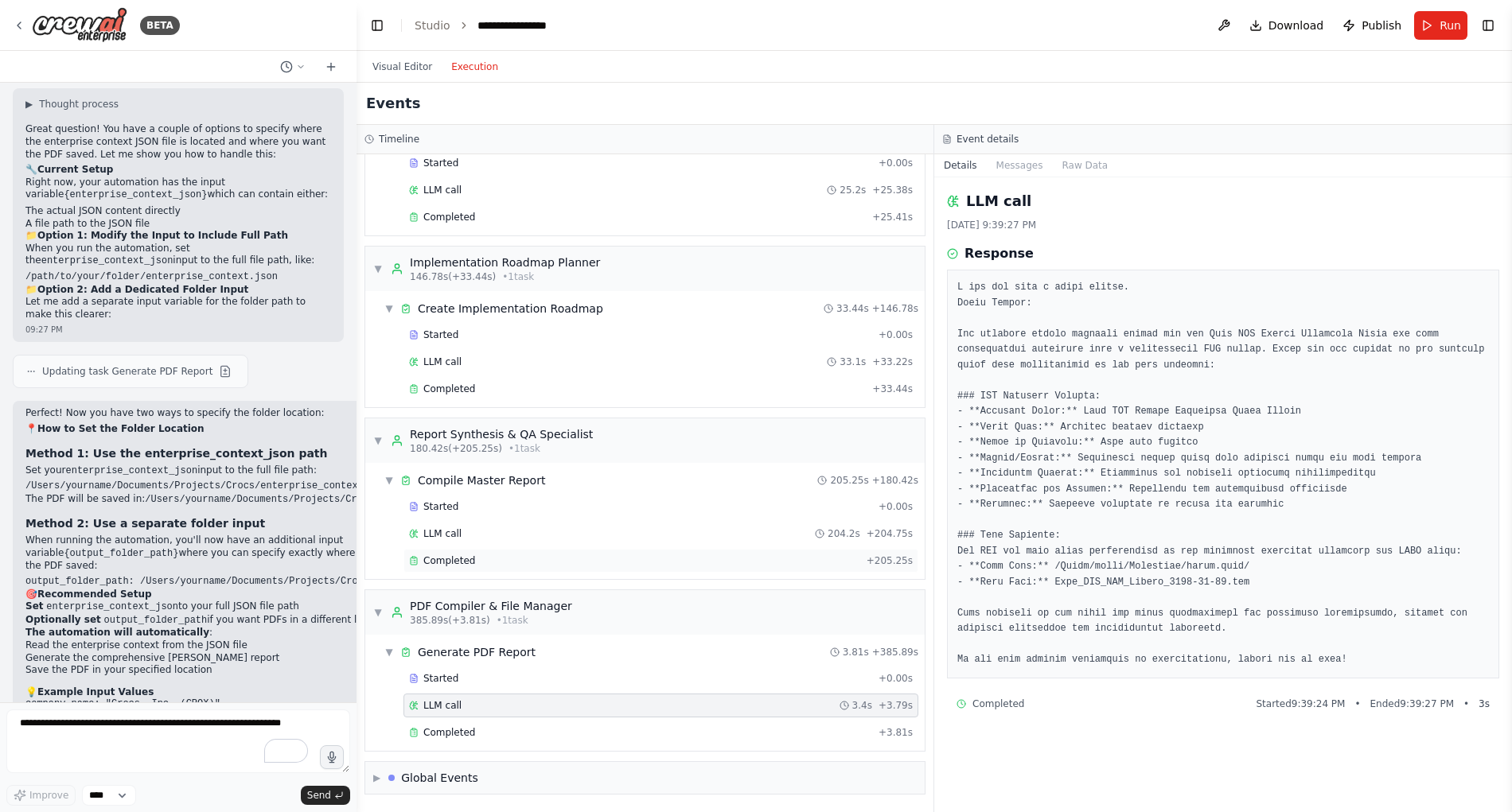
click at [454, 565] on span "Completed" at bounding box center [449, 561] width 51 height 13
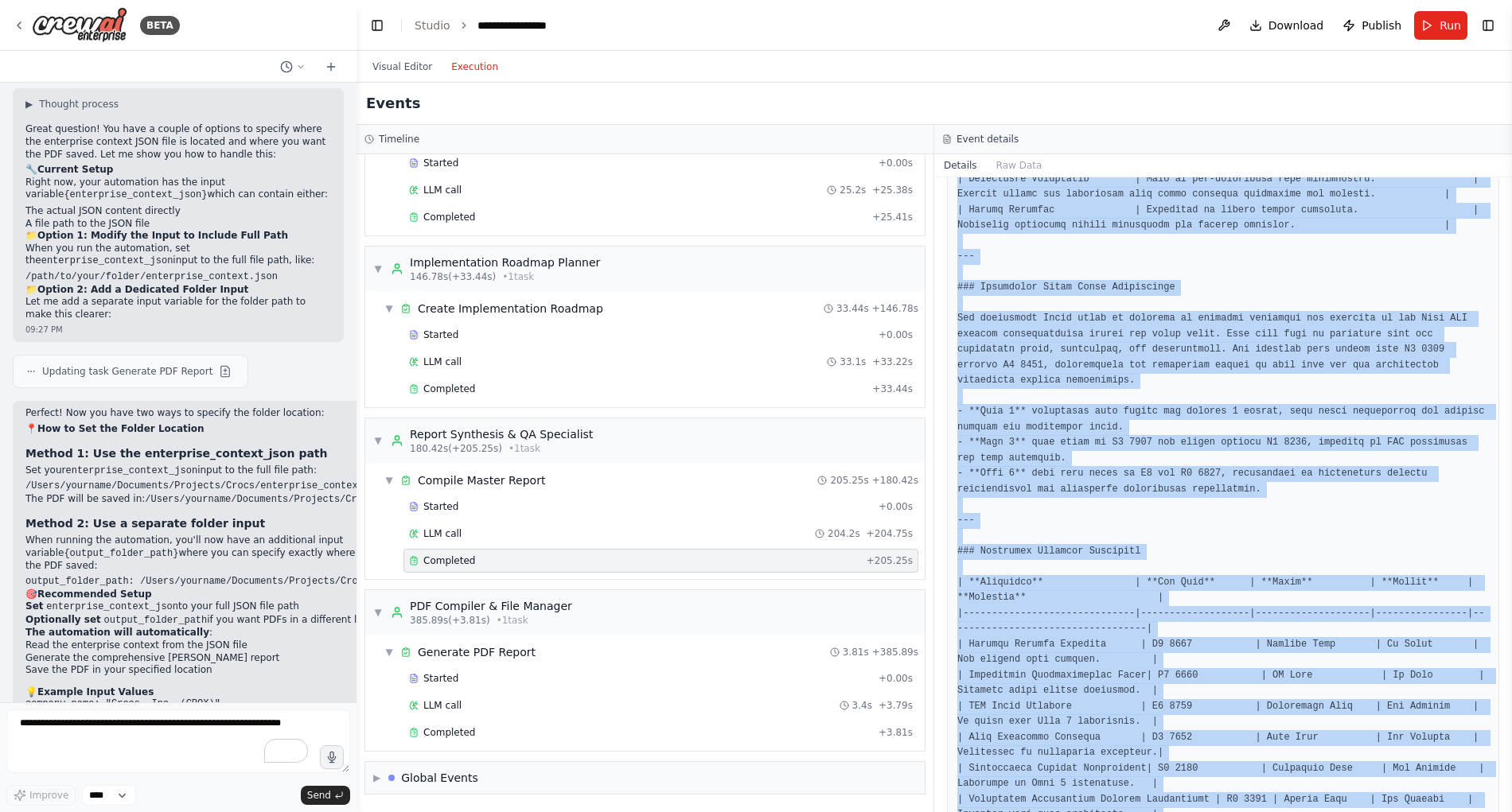
scroll to position [20991, 0]
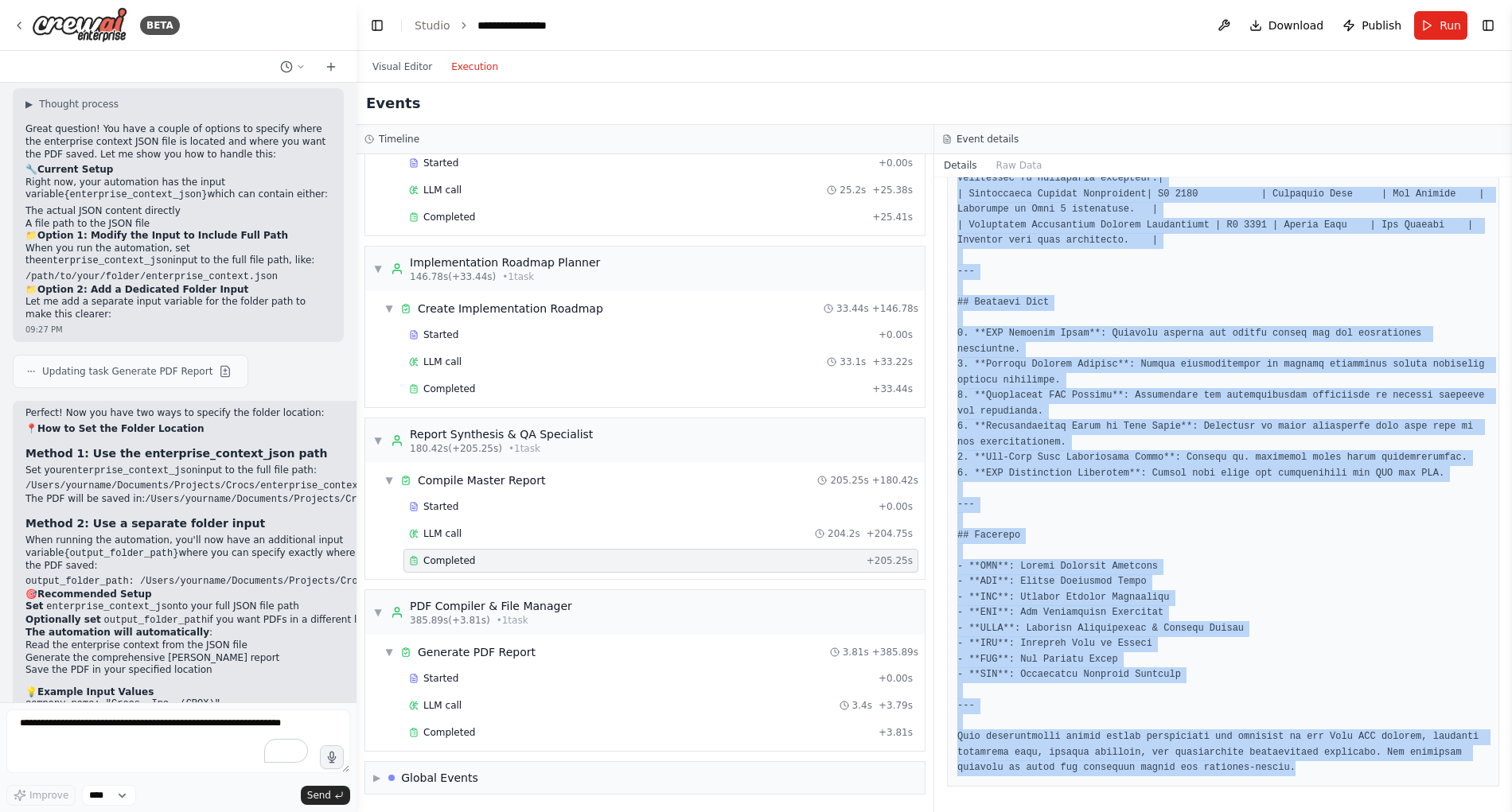
drag, startPoint x: 959, startPoint y: 320, endPoint x: 977, endPoint y: 871, distance: 551.3
click at [977, 811] on html "BETA Hello! I'm the CrewAI assistant. What kind of automation do you want to bu…" at bounding box center [756, 406] width 1512 height 812
copy pre "# Crox GBS Transformation Master Report ## Table of Contents 1. [Executive Summ…"
